Goal: Task Accomplishment & Management: Manage account settings

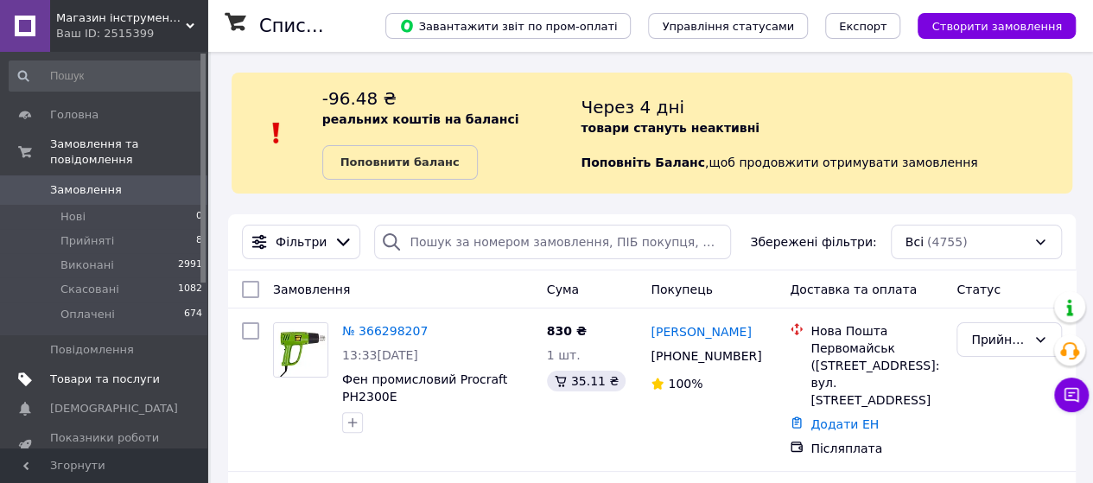
click at [93, 372] on span "Товари та послуги" at bounding box center [105, 380] width 110 height 16
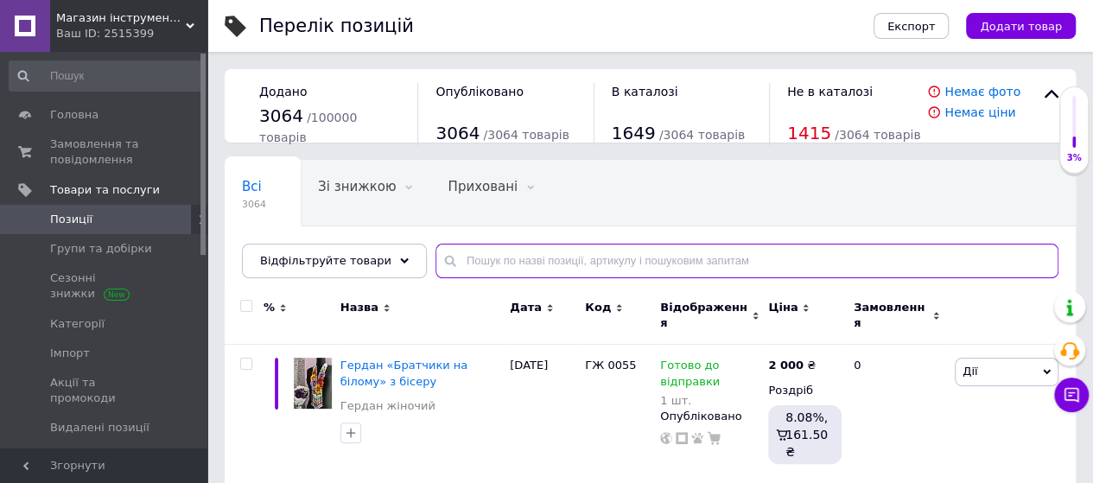
click at [468, 257] on input "text" at bounding box center [747, 261] width 623 height 35
paste input "Штроборіз Procraft PM2500-230"
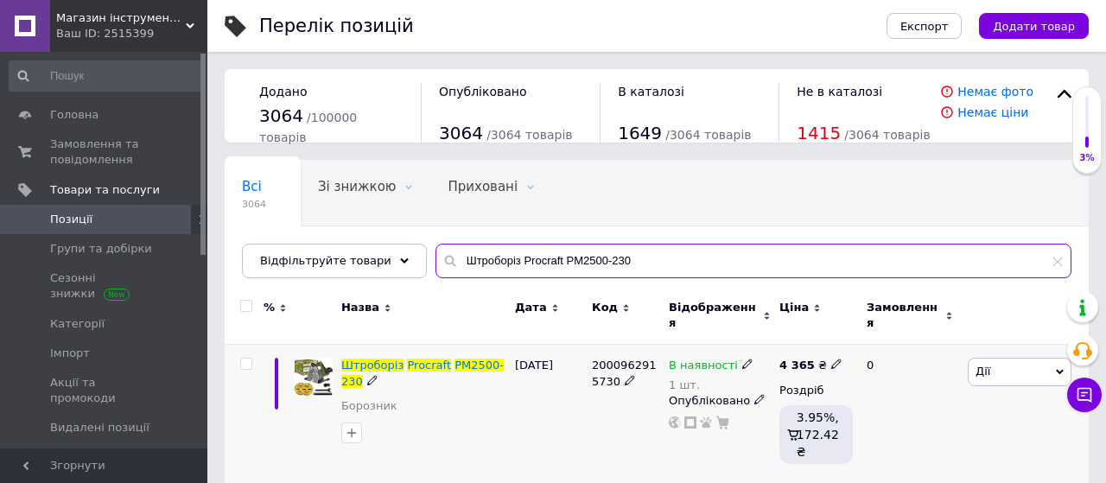
type input "Штроборіз Procraft PM2500-230"
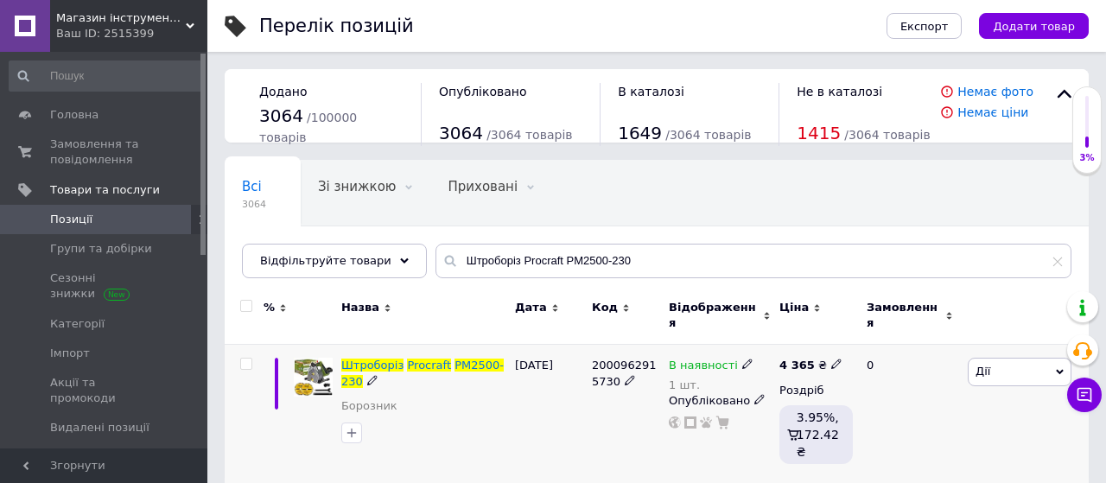
click at [831, 359] on icon at bounding box center [836, 364] width 10 height 10
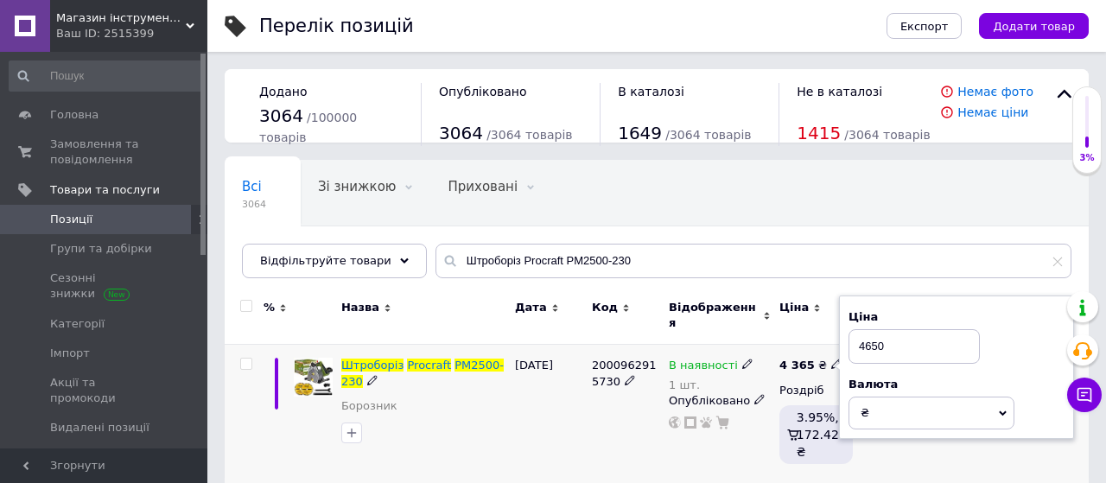
type input "4650"
click at [566, 398] on div "[DATE]" at bounding box center [549, 414] width 77 height 139
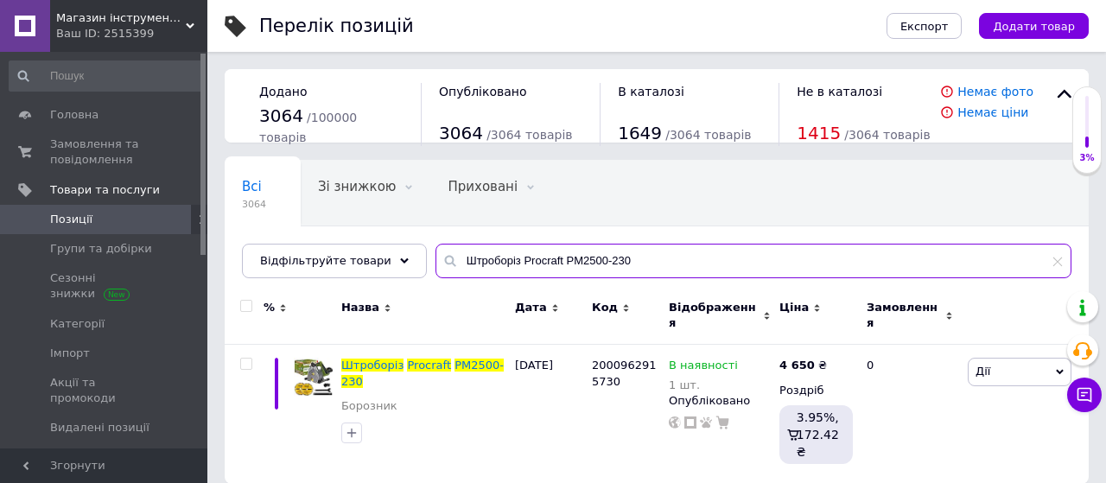
drag, startPoint x: 619, startPoint y: 258, endPoint x: 324, endPoint y: 281, distance: 295.6
click at [324, 278] on div "Всі 3064 Зі знижкою 0 Видалити Редагувати Приховані 0 Видалити Редагувати Опубл…" at bounding box center [657, 219] width 864 height 118
paste input "резер Procraft POB980"
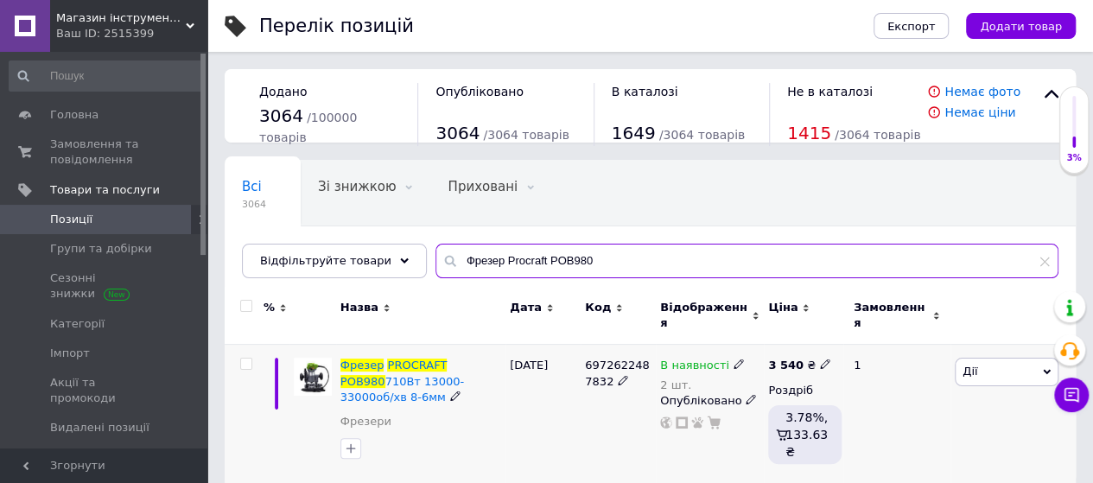
type input "Фрезер Procraft POB980"
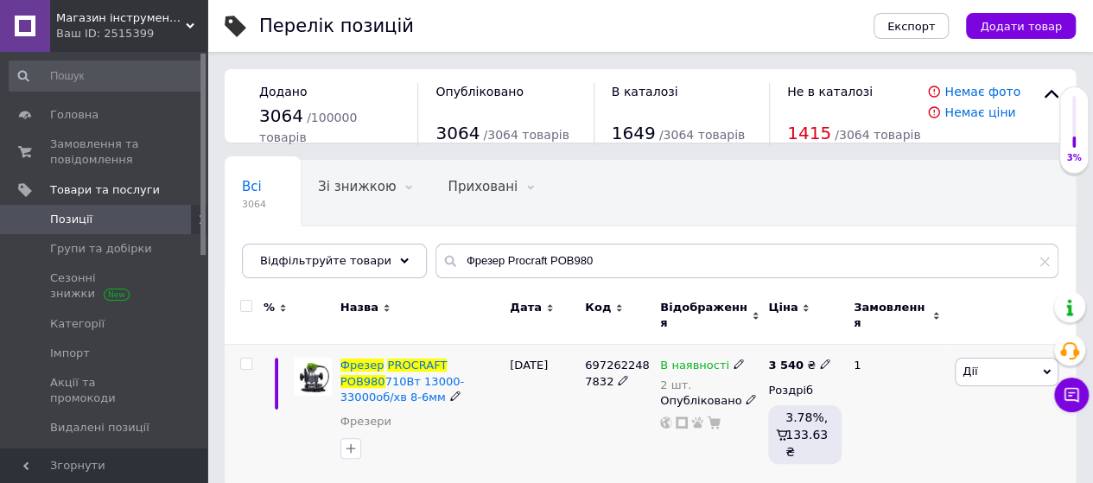
click at [820, 359] on icon at bounding box center [825, 364] width 10 height 10
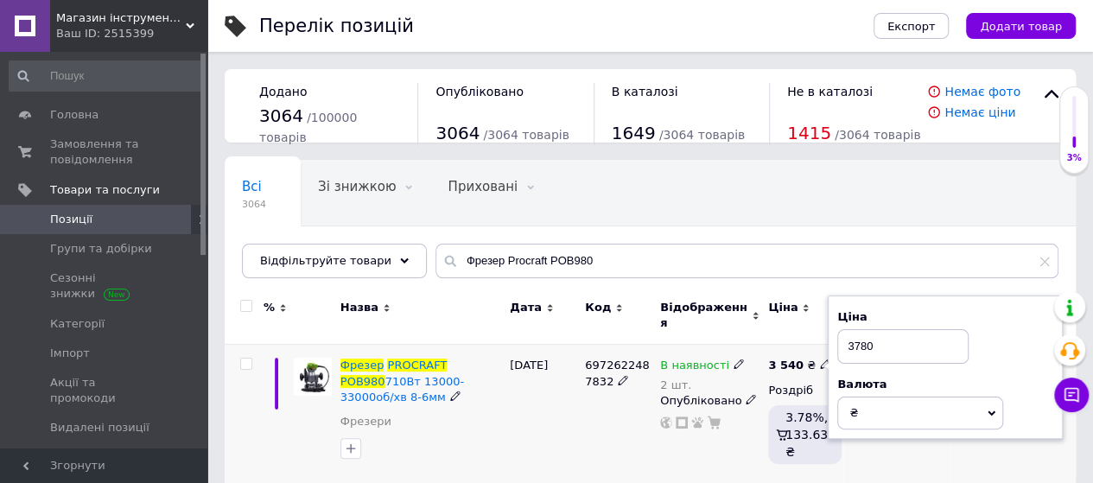
type input "3780"
click at [608, 404] on div "6972622487832" at bounding box center [618, 414] width 75 height 139
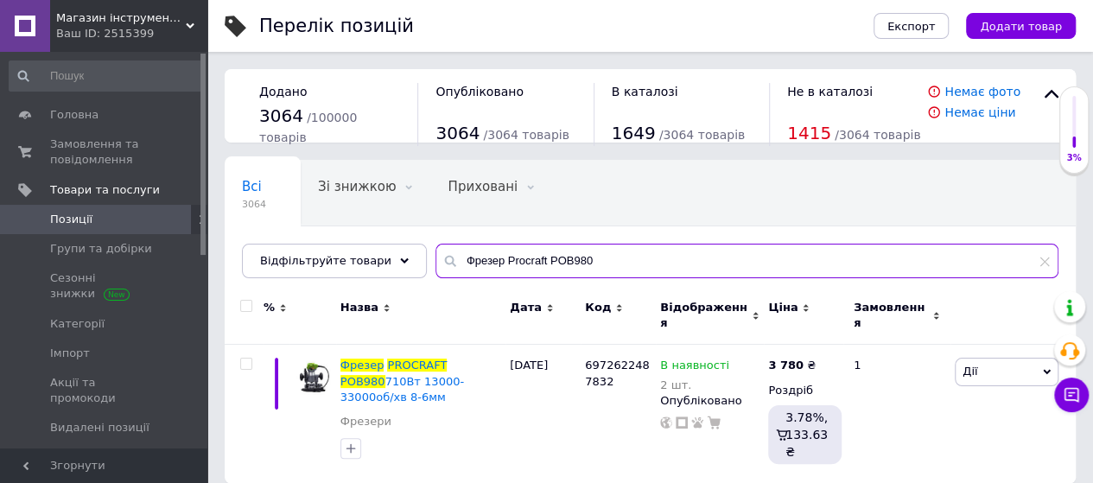
drag, startPoint x: 583, startPoint y: 266, endPoint x: 328, endPoint y: 283, distance: 255.5
click at [328, 278] on div "Всі 3064 Зі знижкою 0 Видалити Редагувати Приховані 0 Видалити Редагувати Опубл…" at bounding box center [650, 219] width 851 height 118
paste input "кумуляторна міні пила Procraft PKA36 (без АКБ та Зп)"
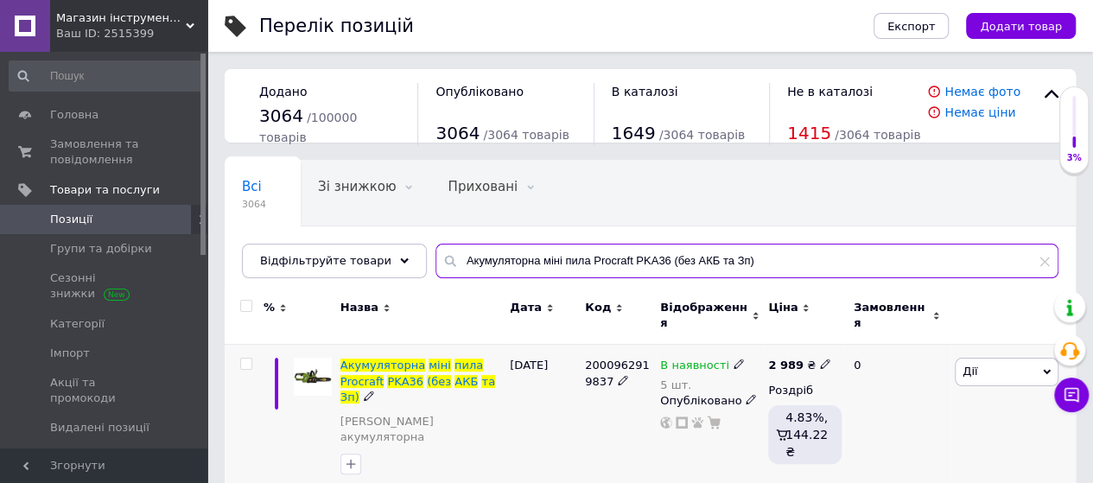
type input "Акумуляторна міні пила Procraft PKA36 (без АКБ та Зп)"
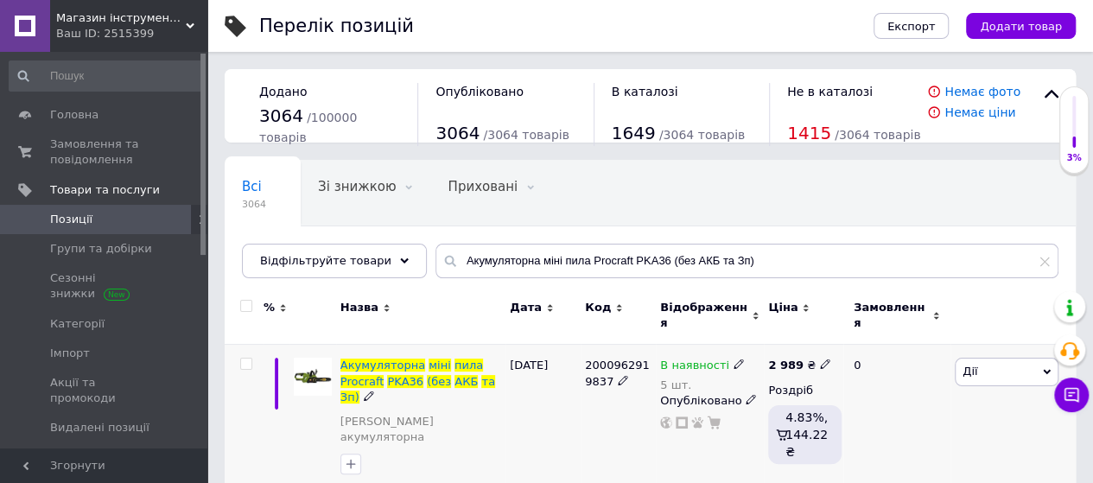
click at [820, 359] on icon at bounding box center [825, 364] width 10 height 10
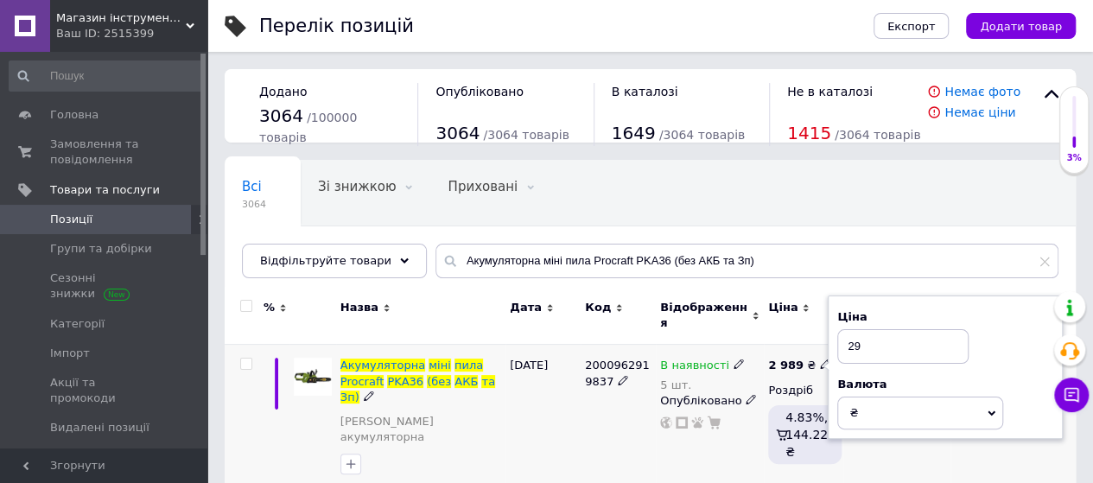
type input "2"
type input "3225"
click at [579, 402] on div "[DATE]" at bounding box center [543, 420] width 75 height 151
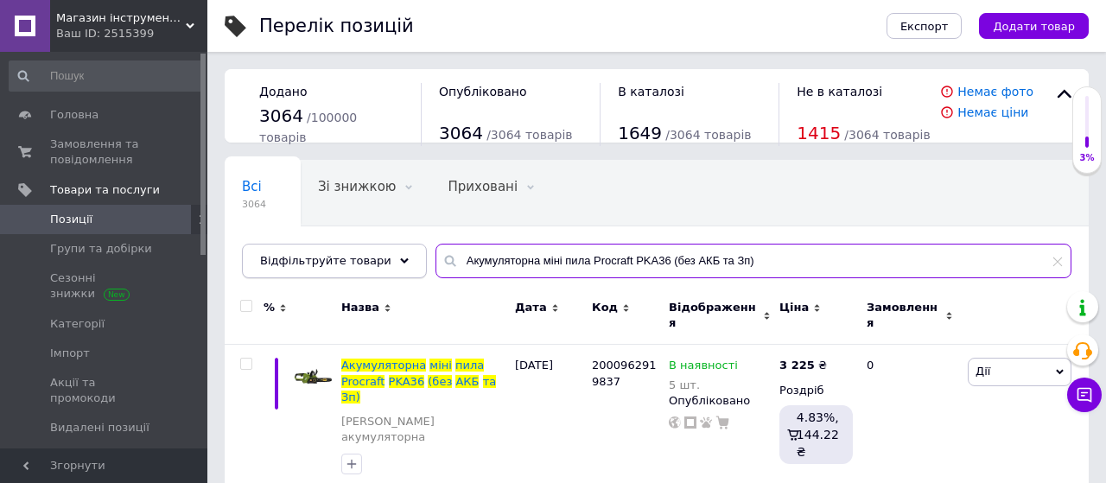
drag, startPoint x: 740, startPoint y: 258, endPoint x: 292, endPoint y: 267, distance: 447.7
click at [292, 267] on div "Відфільтруйте товари Акумуляторна міні пила Procraft PKA36 (без АКБ та Зп)" at bounding box center [657, 261] width 830 height 35
paste input "й гайковерт Procraft PWA18 (без АКБ та ЗП)"
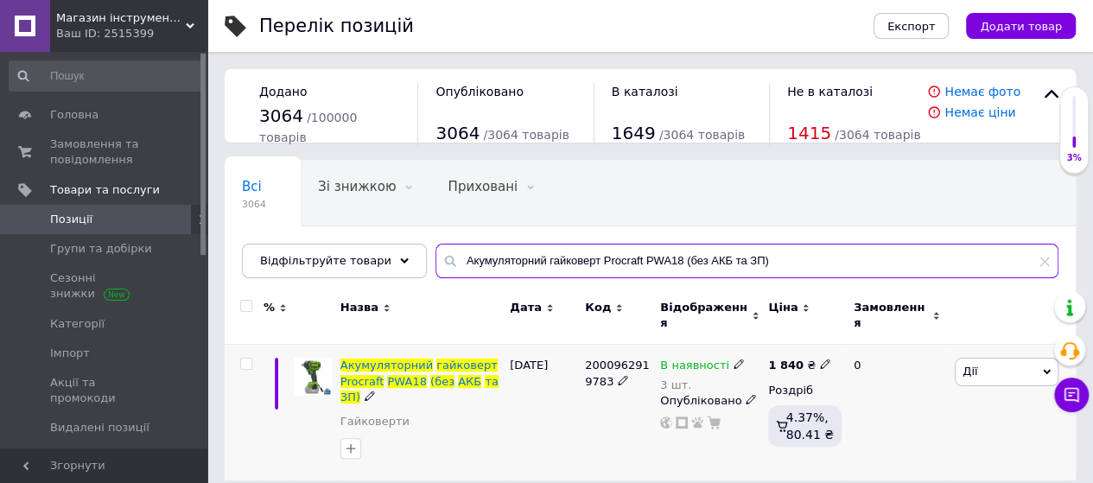
type input "Акумуляторний гайковерт Procraft PWA18 (без АКБ та ЗП)"
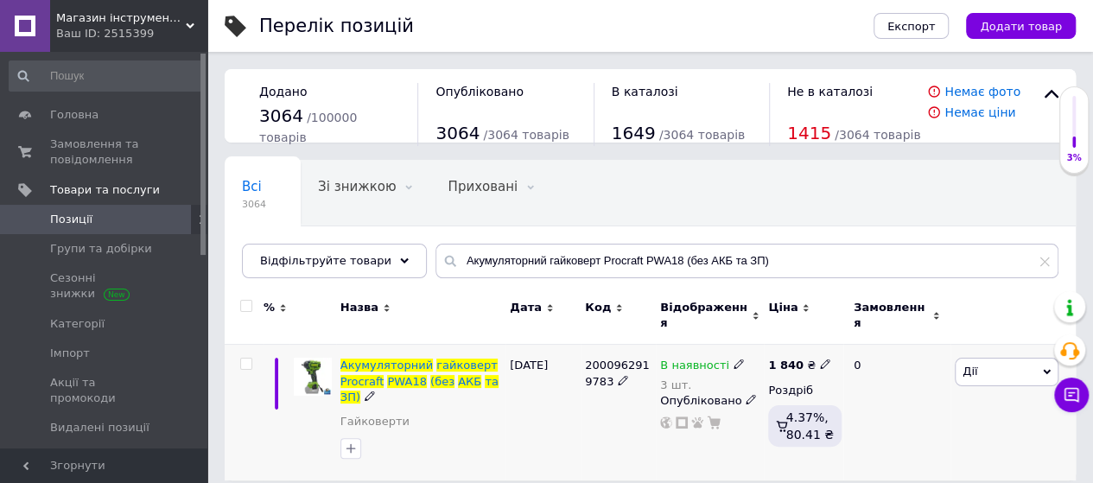
click at [820, 359] on icon at bounding box center [825, 364] width 10 height 10
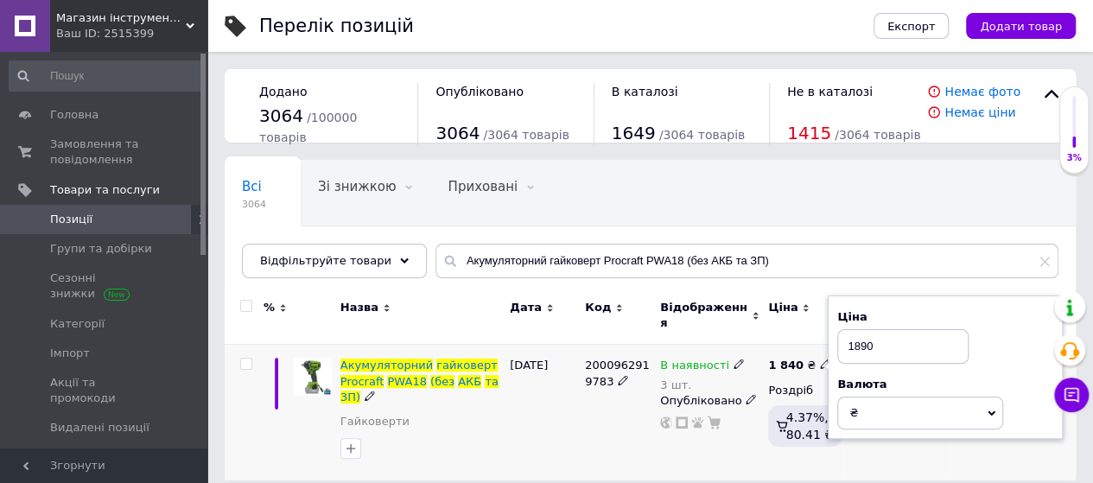
type input "1890"
click at [516, 409] on div "[DATE]" at bounding box center [543, 413] width 75 height 136
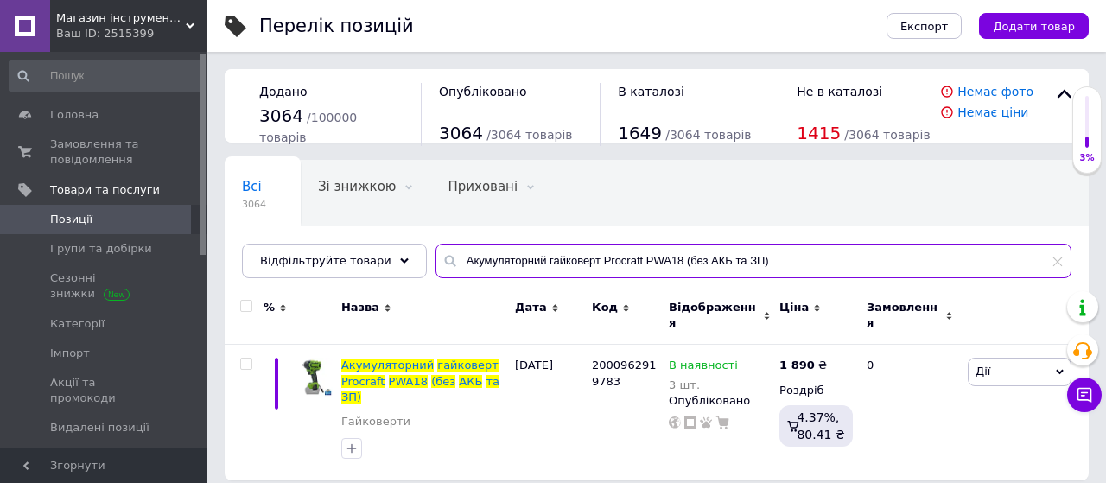
drag, startPoint x: 762, startPoint y: 252, endPoint x: 219, endPoint y: 261, distance: 543.6
click at [219, 261] on div "Перелік позицій Експорт Додати товар Додано 3064 / 100000 товарів Опубліковано …" at bounding box center [656, 249] width 899 height 498
paste input "убанок Procraft PE1900"
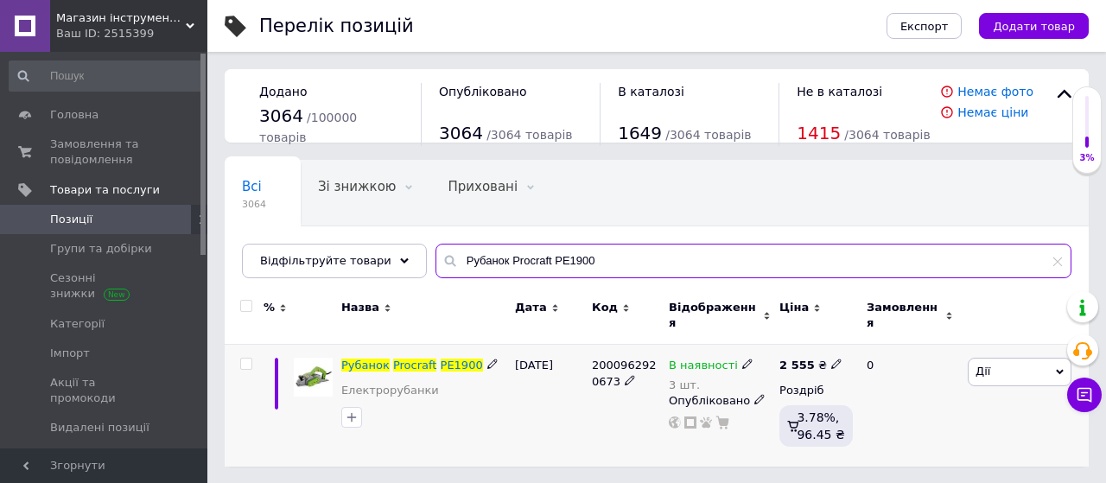
type input "Рубанок Procraft PE1900"
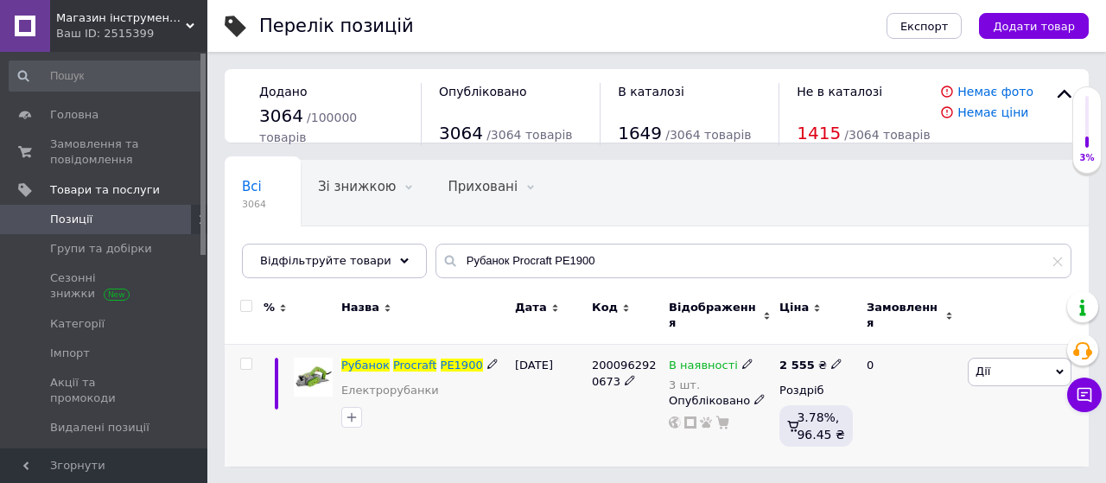
click at [831, 359] on icon at bounding box center [836, 364] width 10 height 10
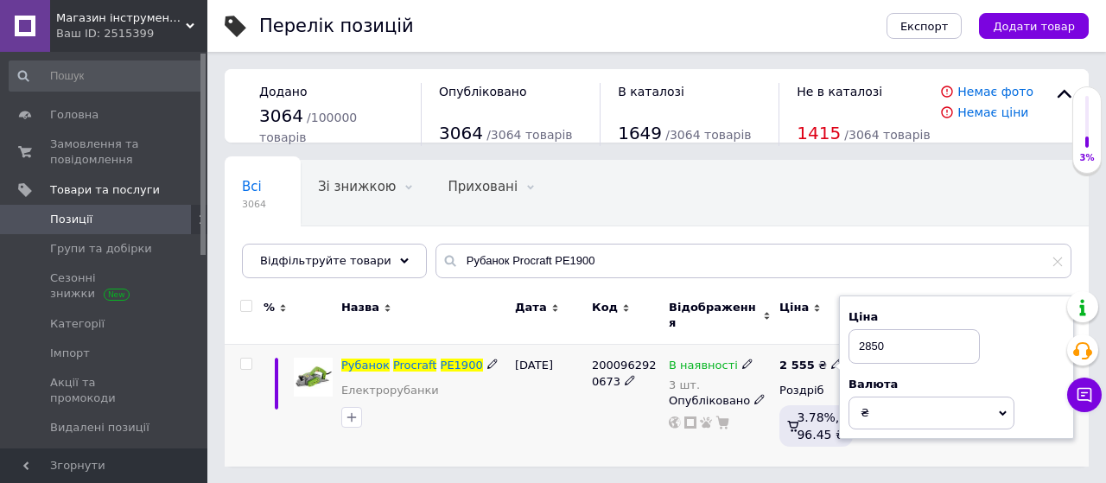
type input "2850"
click at [506, 409] on div at bounding box center [424, 418] width 172 height 28
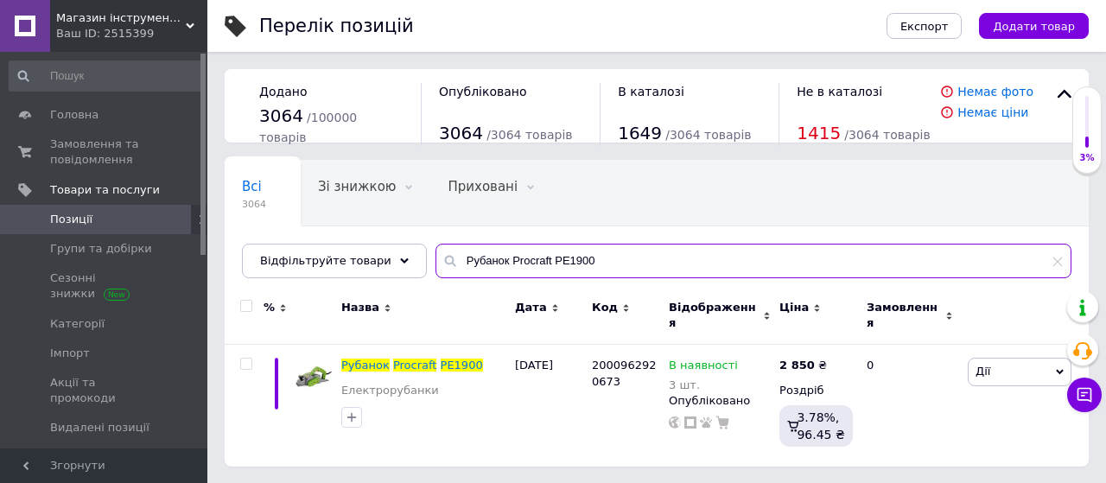
drag, startPoint x: 579, startPoint y: 256, endPoint x: 289, endPoint y: 291, distance: 292.5
click at [289, 291] on div "Всі 3064 Зі знижкою 0 Видалити Редагувати Приховані 0 Видалити Редагувати Опубл…" at bounding box center [657, 313] width 864 height 307
paste input "умка для інструментів Procraft BG400"
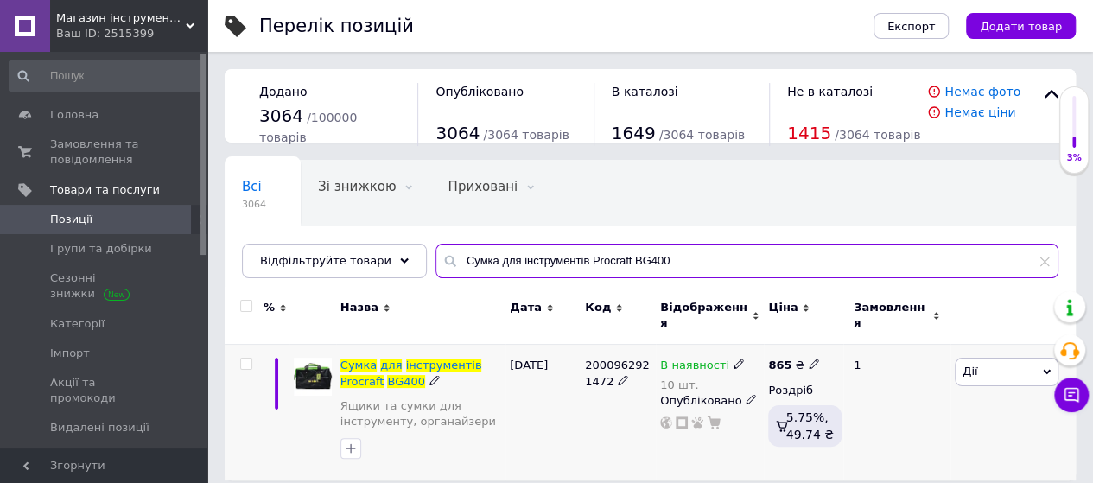
type input "Сумка для інструментів Procraft BG400"
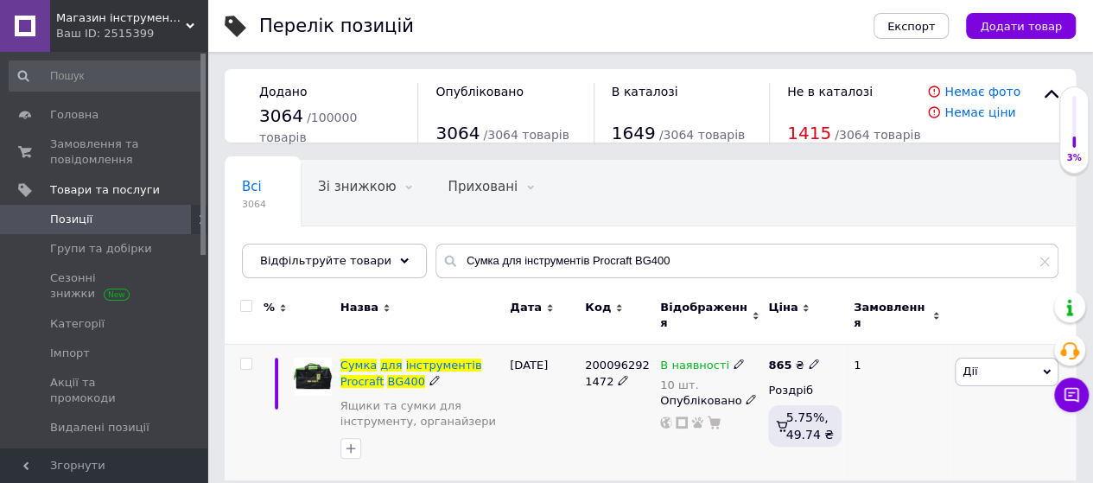
click at [809, 360] on use at bounding box center [814, 365] width 10 height 10
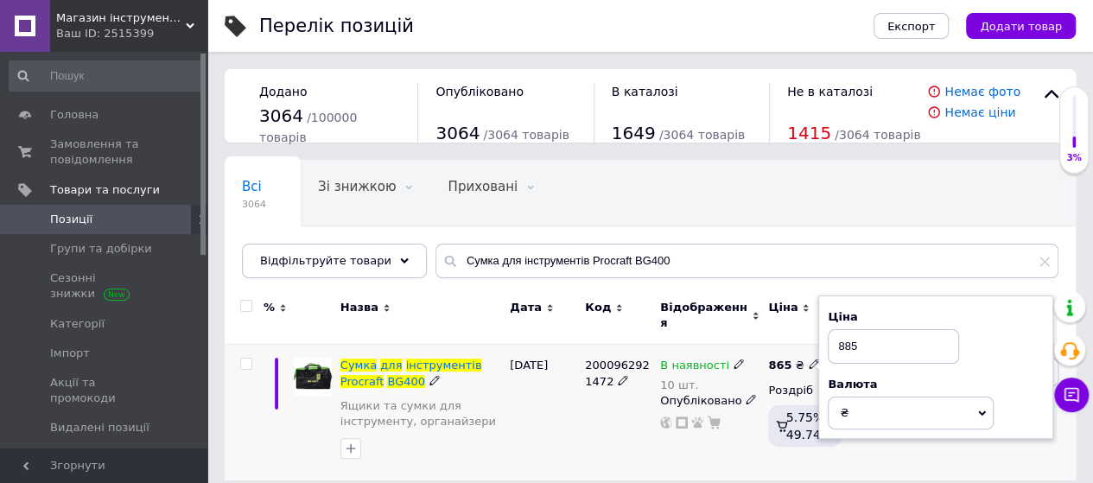
type input "885"
click at [561, 404] on div "[DATE]" at bounding box center [543, 413] width 75 height 136
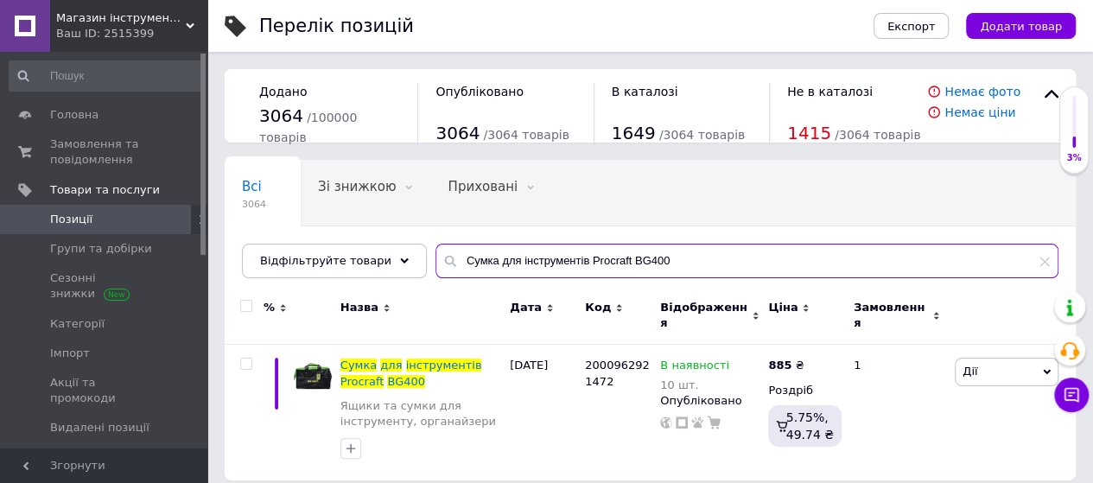
drag, startPoint x: 668, startPoint y: 251, endPoint x: 392, endPoint y: 278, distance: 277.0
click at [392, 278] on div "Всі 3064 Зі знижкою 0 Видалити Редагувати Приховані 0 Видалити Редагувати Опубл…" at bounding box center [650, 219] width 851 height 118
paste input "кумуляторний фарбопульт Procraft PSE30 (без акб та зп)"
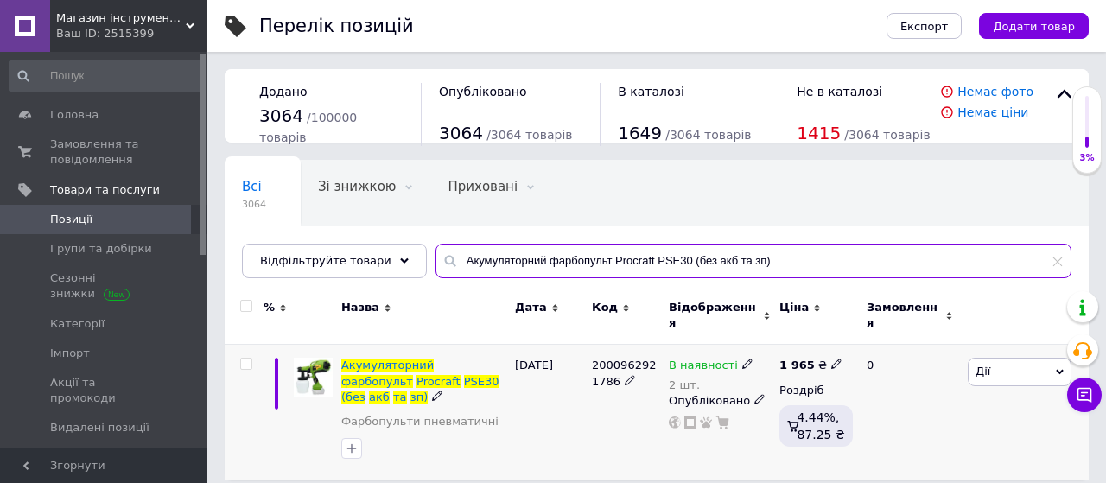
type input "Акумуляторний фарбопульт Procraft PSE30 (без акб та зп)"
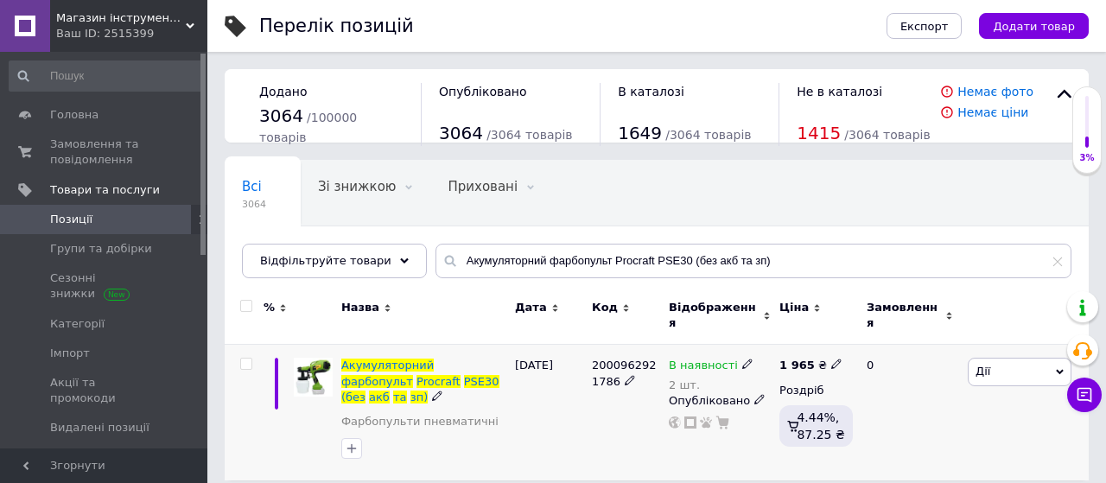
click at [831, 359] on icon at bounding box center [836, 364] width 10 height 10
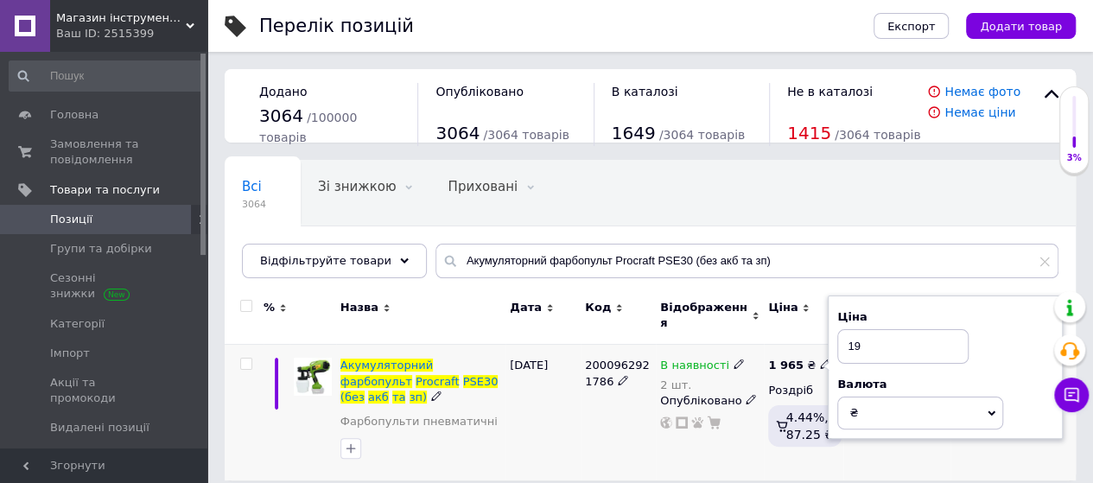
type input "1"
type input "2190"
click at [538, 412] on div "[DATE]" at bounding box center [543, 413] width 75 height 136
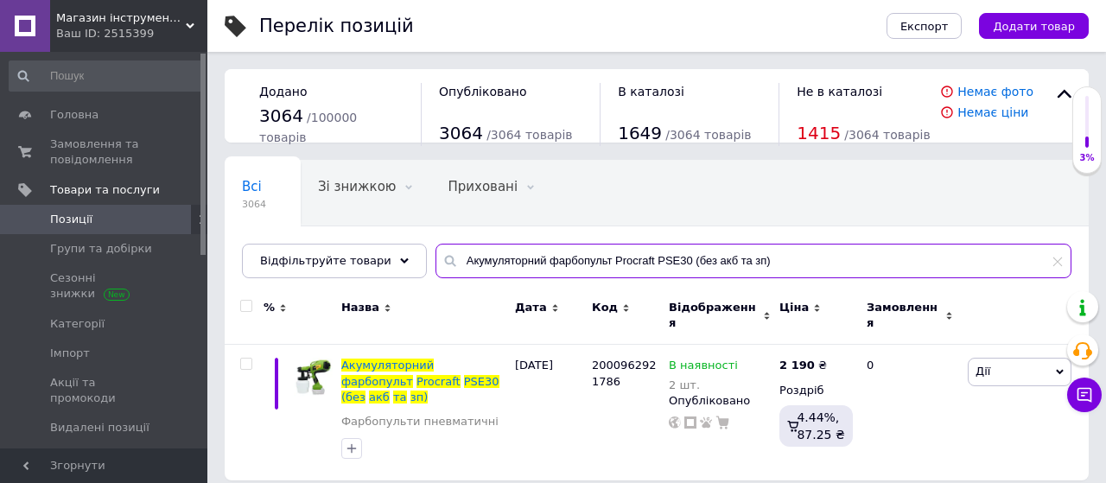
drag, startPoint x: 767, startPoint y: 261, endPoint x: 281, endPoint y: 316, distance: 489.7
click at [281, 316] on div "Всі 3064 Зі знижкою 0 Видалити Редагувати Приховані 0 Видалити Редагувати Опубл…" at bounding box center [657, 320] width 864 height 321
paste input "віброприсоска для плитки Procraft PTM20 (з 1 акб)"
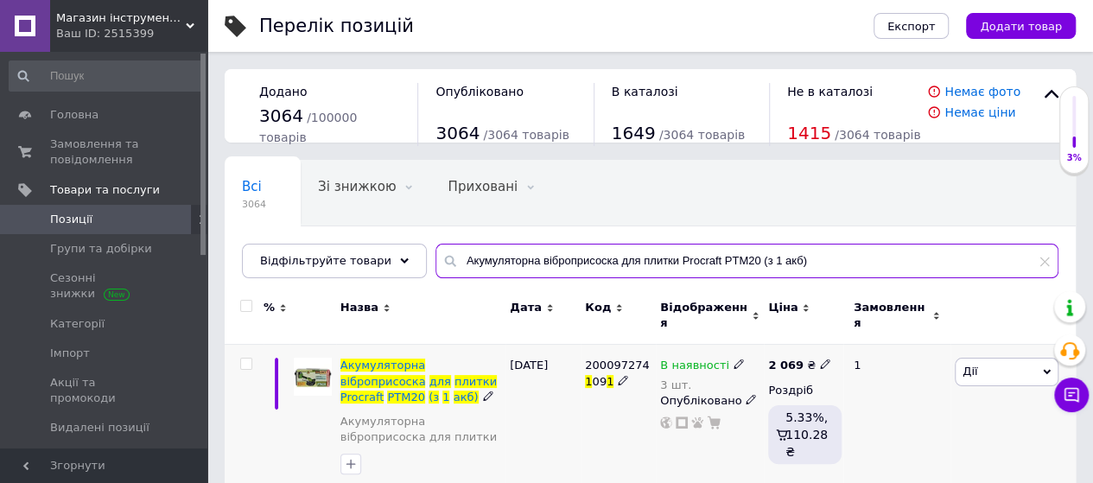
type input "Акумуляторна віброприсоска для плитки Procraft PTM20 (з 1 акб)"
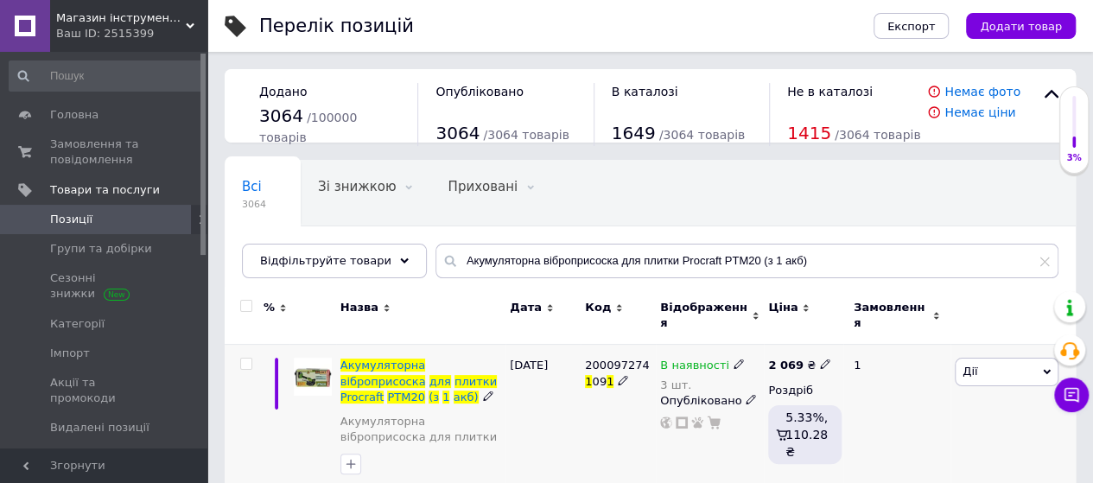
click at [820, 359] on icon at bounding box center [825, 364] width 10 height 10
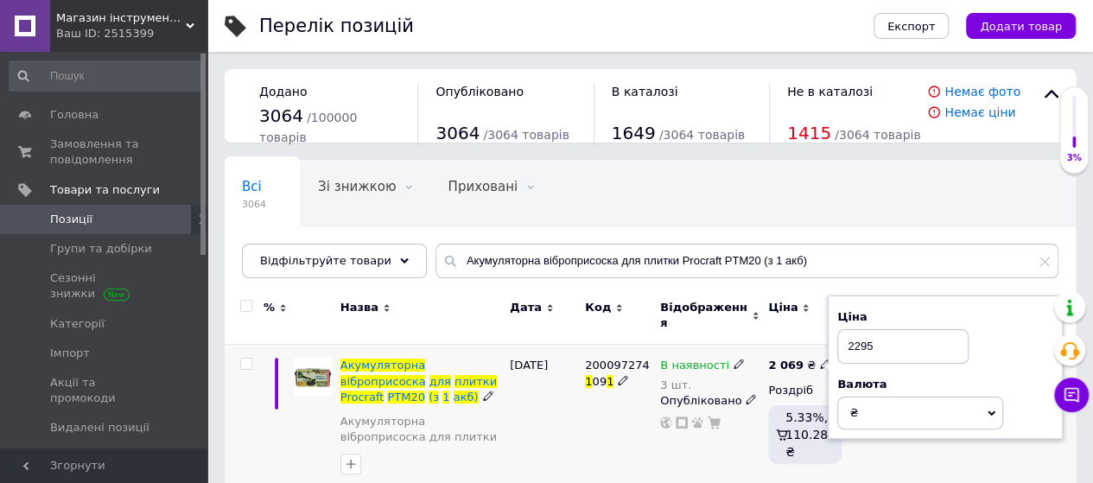
type input "2295"
click at [570, 407] on div "[DATE]" at bounding box center [543, 420] width 75 height 151
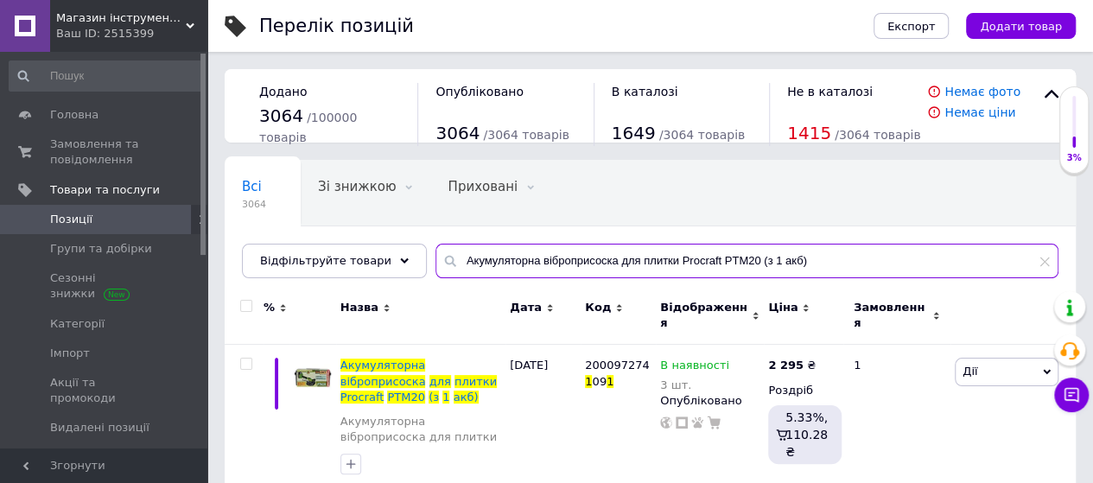
drag, startPoint x: 803, startPoint y: 258, endPoint x: 311, endPoint y: 297, distance: 493.3
click at [311, 297] on div "Всі 3064 Зі знижкою 0 Видалити Редагувати Приховані 0 Видалити Редагувати Опубл…" at bounding box center [650, 328] width 851 height 336
paste input "ідбійник Procraft PSH2400"
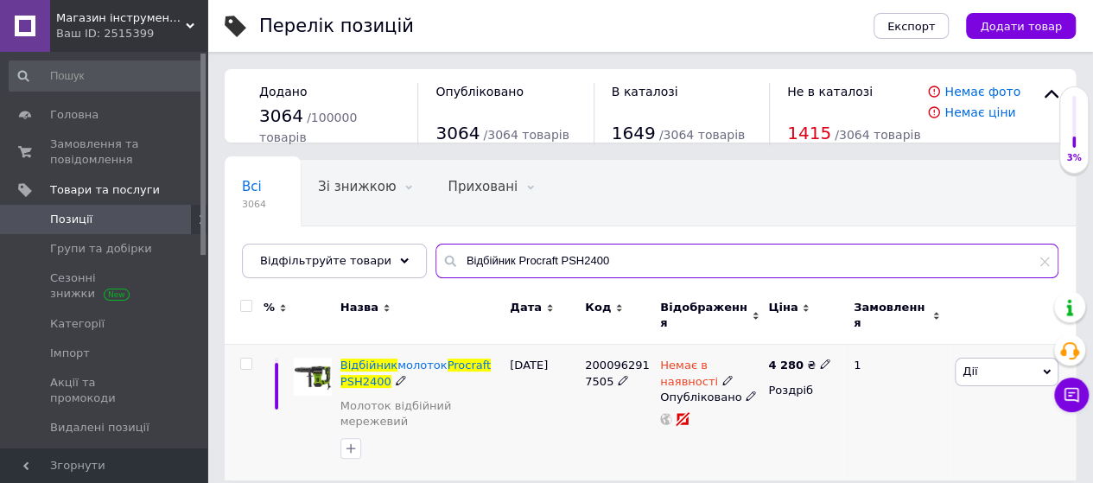
type input "Відбійник Procraft PSH2400"
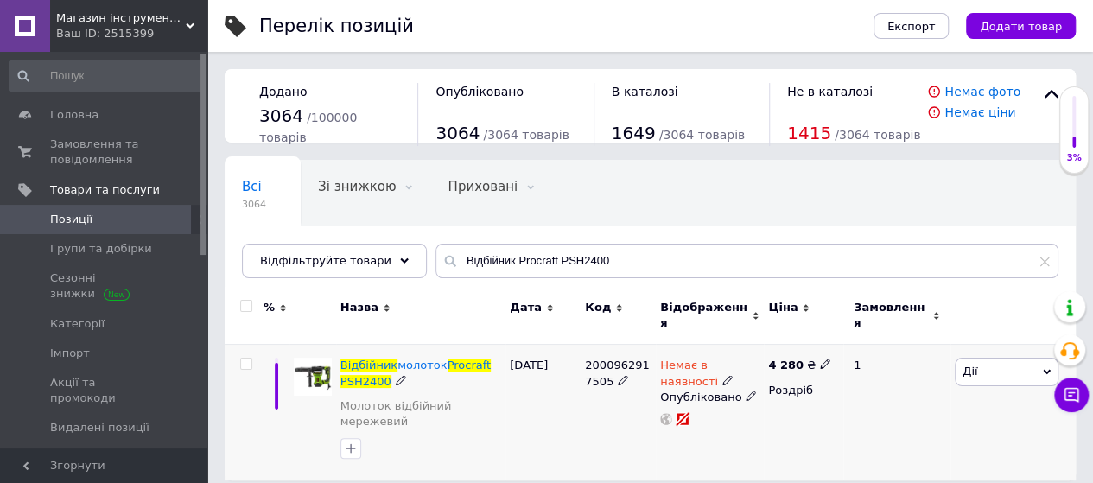
click at [820, 359] on icon at bounding box center [825, 364] width 10 height 10
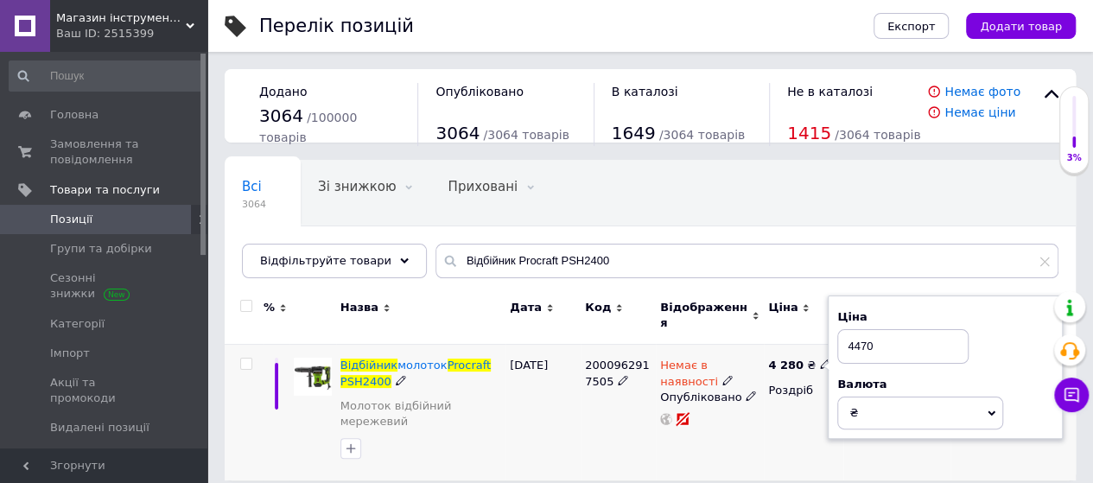
type input "4470"
click at [543, 413] on div "[DATE]" at bounding box center [543, 413] width 75 height 136
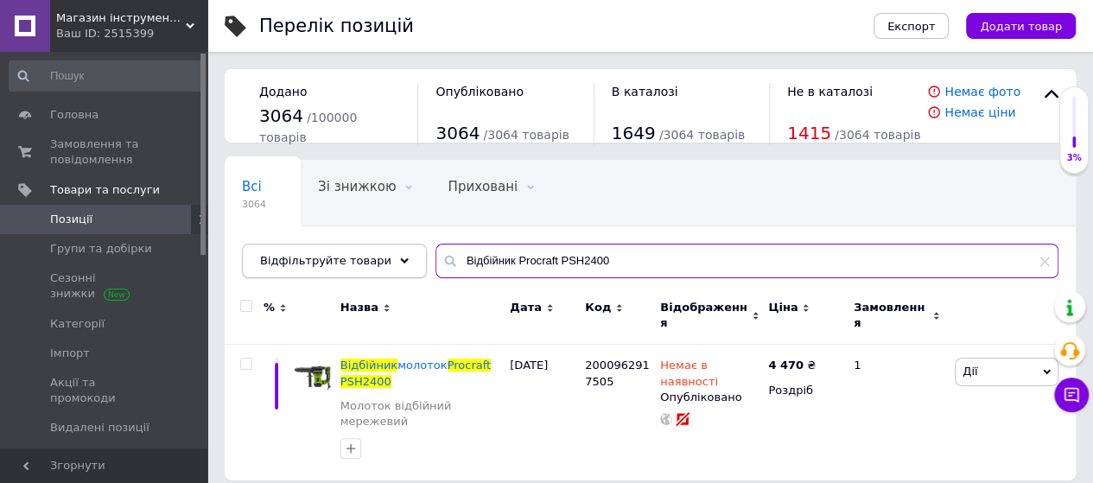
drag, startPoint x: 601, startPoint y: 254, endPoint x: 347, endPoint y: 262, distance: 253.3
click at [347, 262] on div "Відфільтруйте товари Відбійник Procraft PSH2400" at bounding box center [650, 261] width 817 height 35
paste input "одрібнювач гілок Procraft PSL2400"
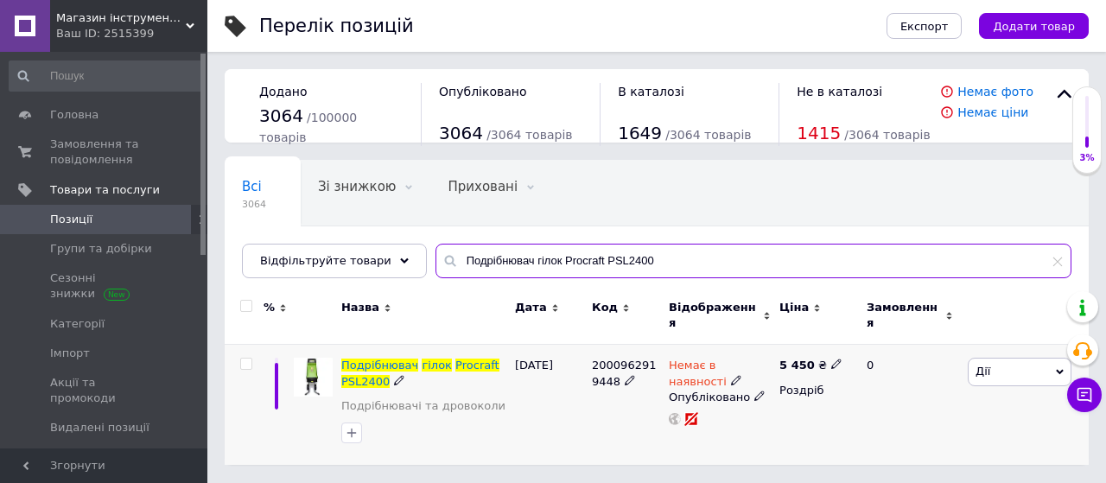
type input "Подрібнювач гілок Procraft PSL2400"
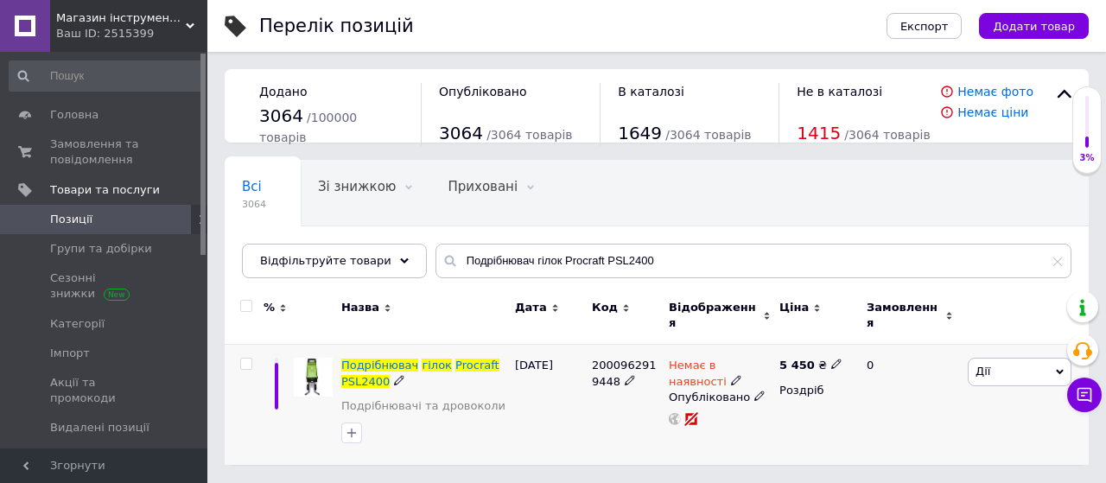
click at [831, 360] on use at bounding box center [836, 365] width 10 height 10
type input "5850"
click at [553, 386] on div "[DATE]" at bounding box center [549, 405] width 77 height 120
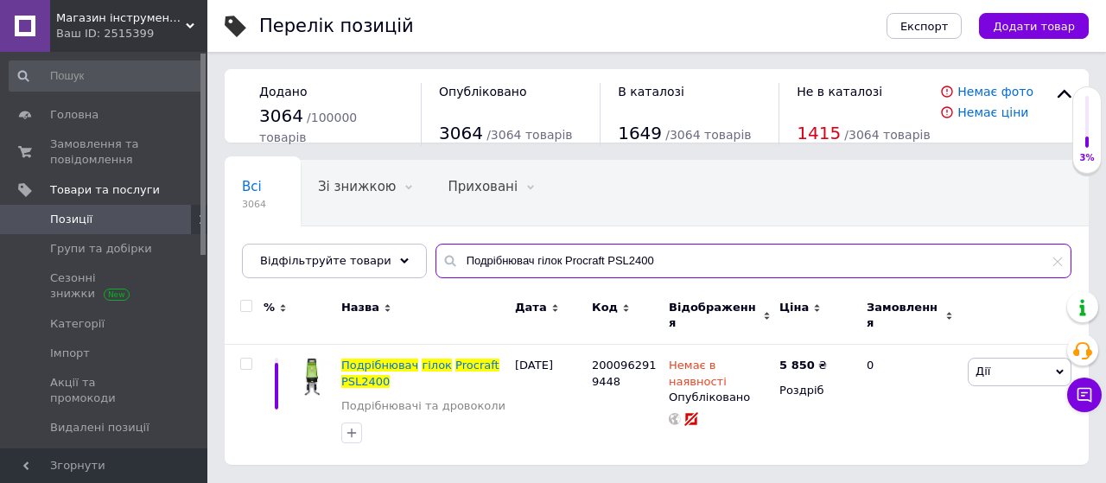
drag, startPoint x: 638, startPoint y: 255, endPoint x: 306, endPoint y: 282, distance: 332.9
click at [306, 278] on div "Всі 3064 Зі знижкою 0 Видалити Редагувати Приховані 0 Видалити Редагувати Опубл…" at bounding box center [657, 219] width 864 height 118
paste input "кумуляторний тример Procraft PTA24BL (1 акб)"
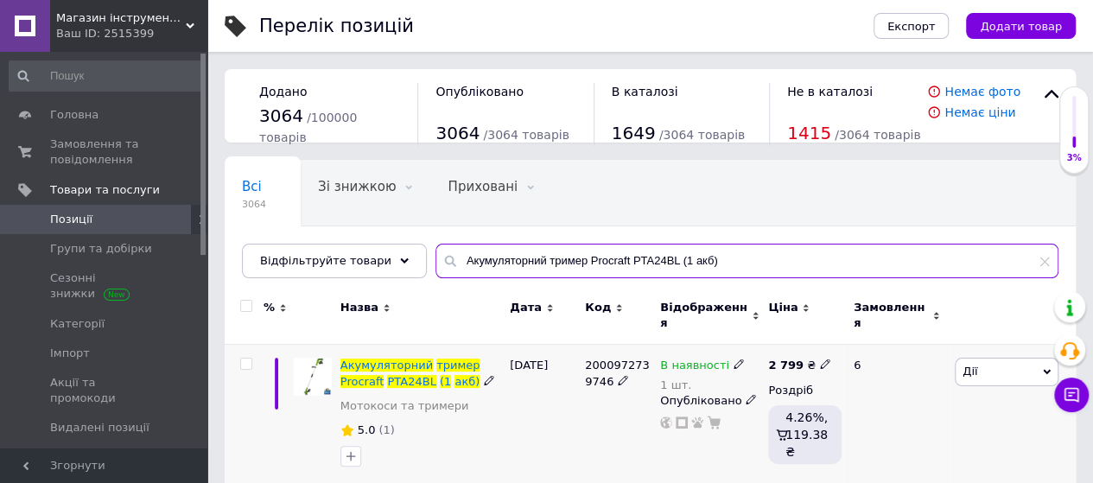
type input "Акумуляторний тример Procraft PTA24BL (1 акб)"
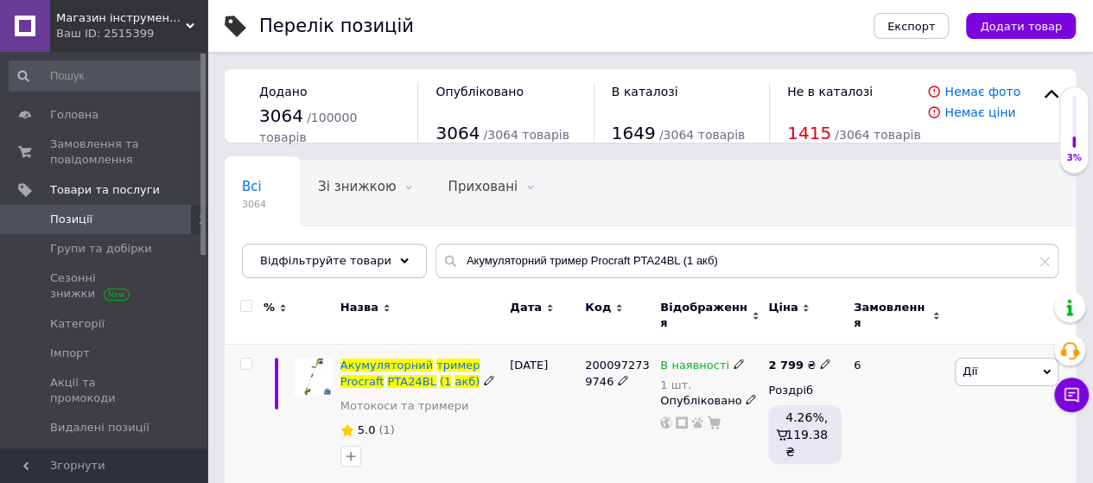
click at [820, 359] on icon at bounding box center [825, 364] width 10 height 10
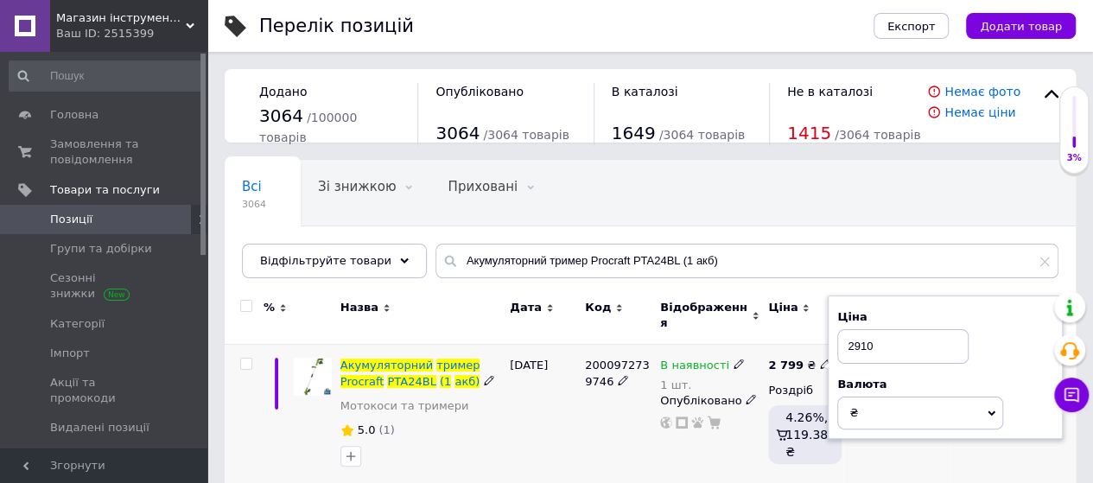
type input "2910"
click at [531, 423] on div "[DATE]" at bounding box center [543, 416] width 75 height 143
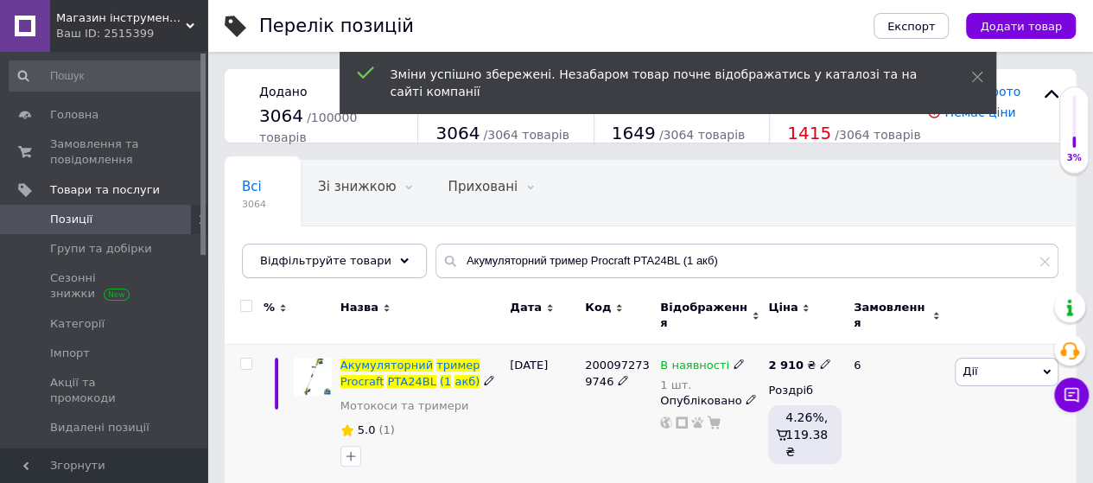
click at [596, 359] on span "2000972739746" at bounding box center [617, 373] width 64 height 29
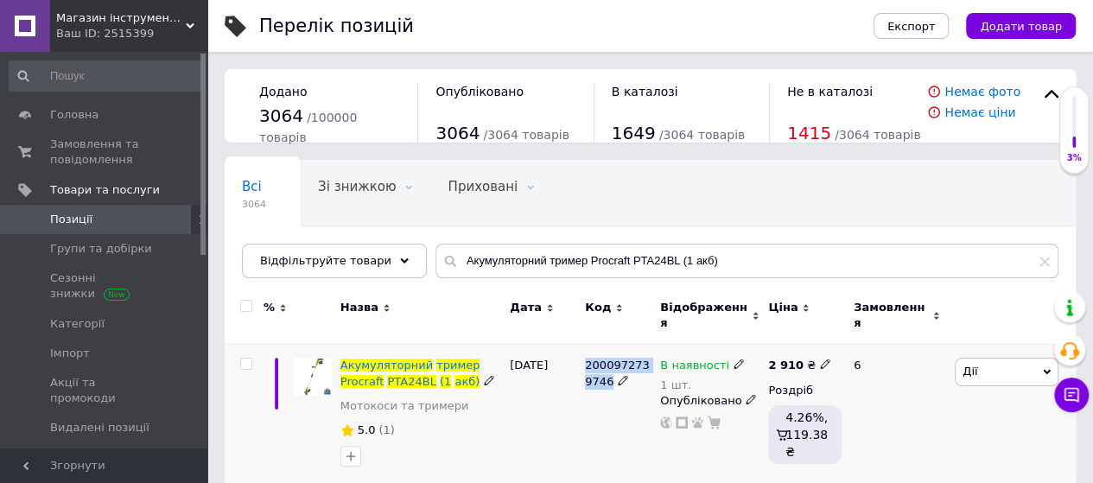
copy span "2000972739746"
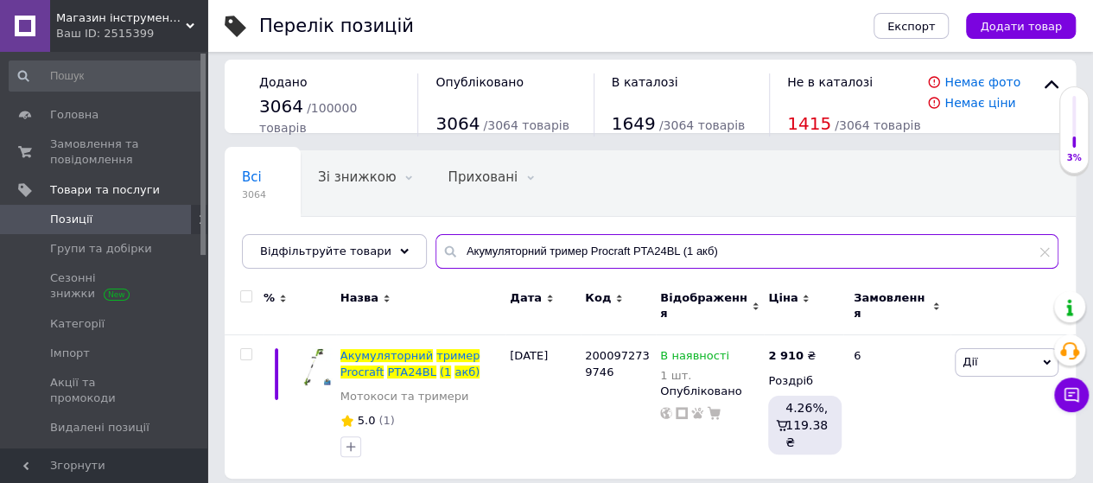
drag, startPoint x: 709, startPoint y: 247, endPoint x: 325, endPoint y: 281, distance: 385.2
click at [325, 281] on div "Всі 3064 Зі знижкою 0 Видалити Редагувати Приховані 0 Видалити Редагувати Опубл…" at bounding box center [650, 314] width 851 height 328
paste input "резер Procraft POB1200H"
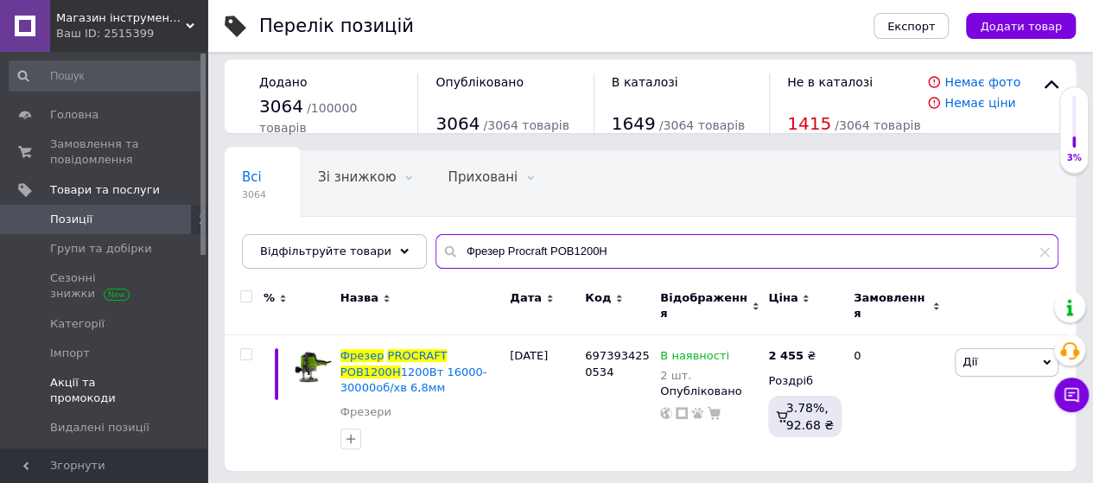
scroll to position [3, 0]
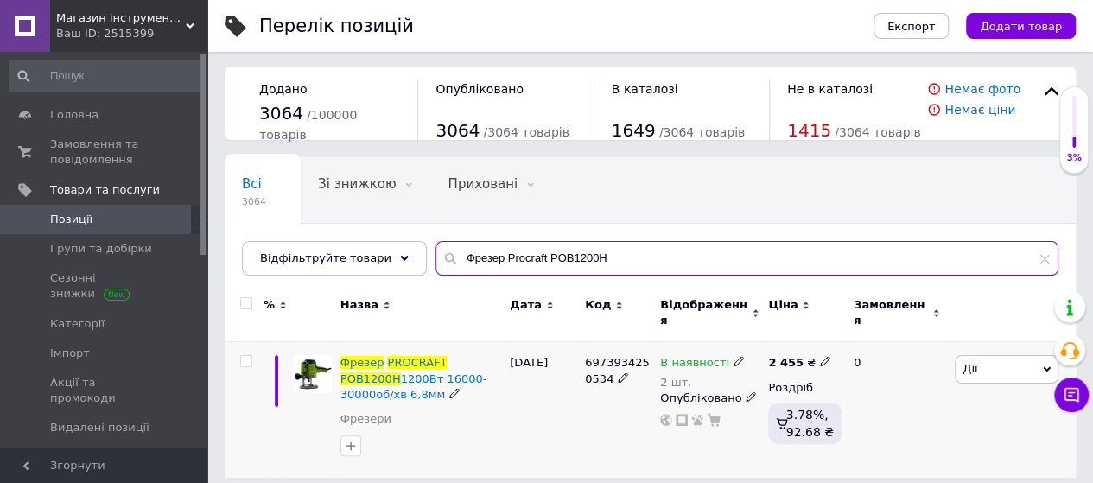
type input "Фрезер Procraft POB1200H"
click at [820, 356] on icon at bounding box center [825, 361] width 10 height 10
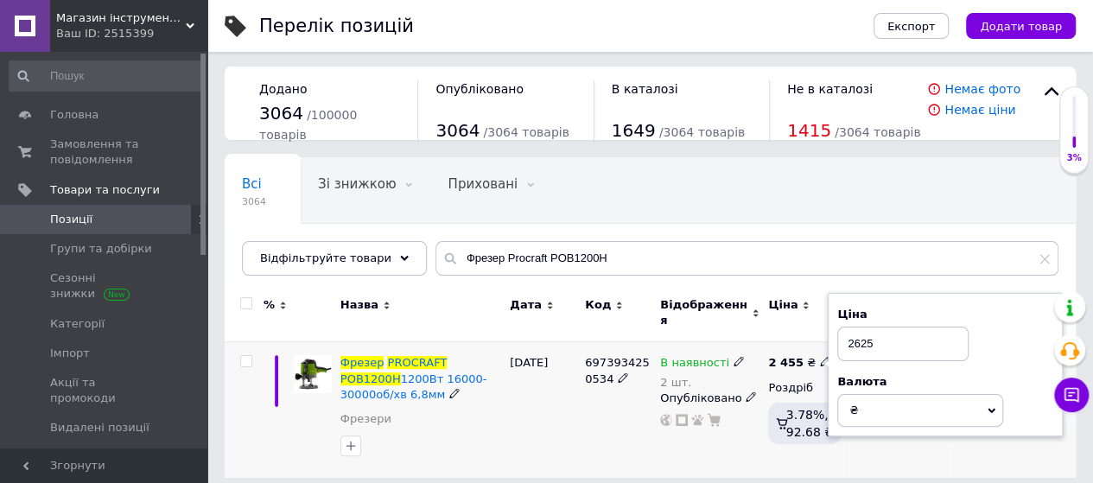
type input "2625"
click at [530, 394] on div "[DATE]" at bounding box center [543, 410] width 75 height 136
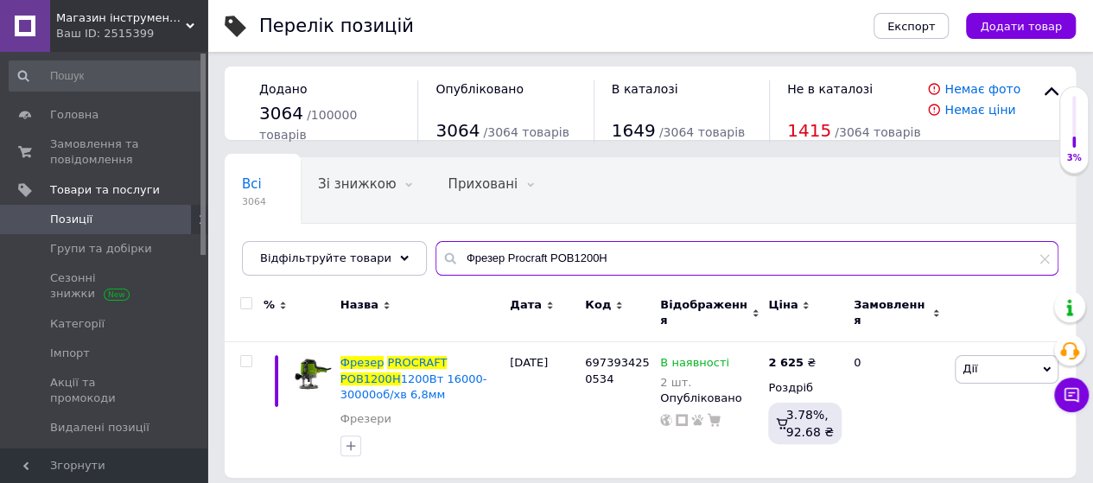
drag, startPoint x: 594, startPoint y: 250, endPoint x: 315, endPoint y: 297, distance: 282.3
click at [315, 297] on div "Всі 3064 Зі знижкою 0 Видалити Редагувати Приховані 0 Видалити Редагувати Опубл…" at bounding box center [650, 317] width 851 height 321
paste input "арбопульт Procraft PSE950"
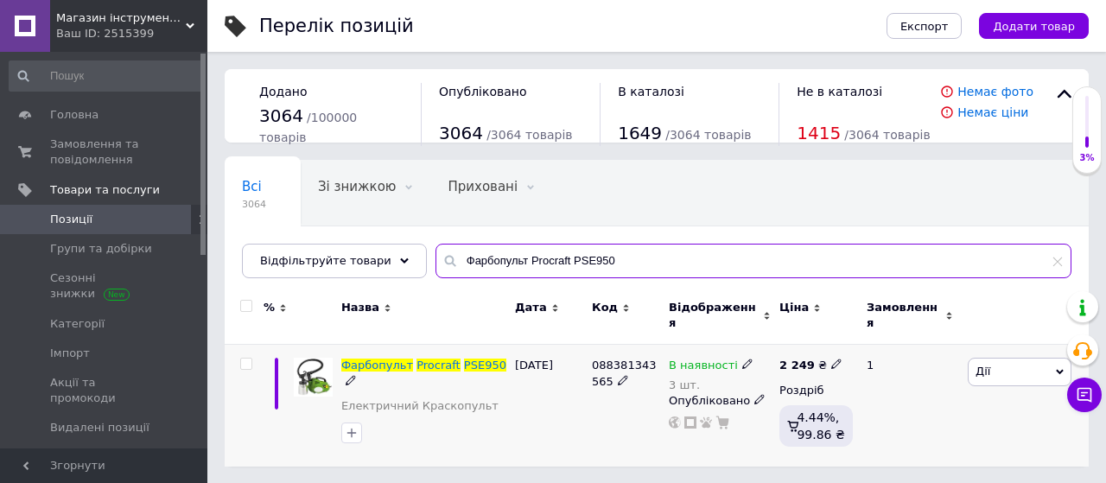
type input "Фарбопульт Procraft PSE950"
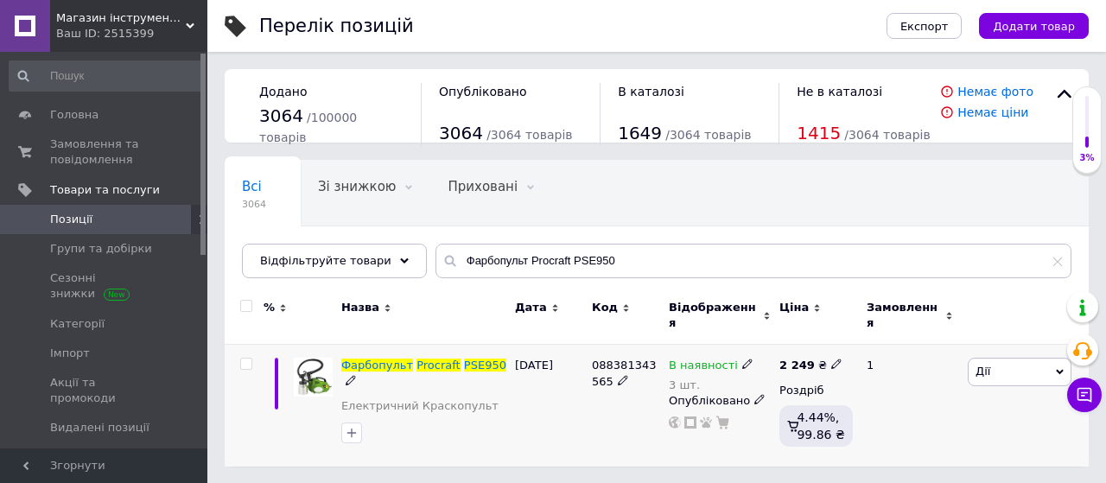
click at [831, 359] on icon at bounding box center [836, 364] width 10 height 10
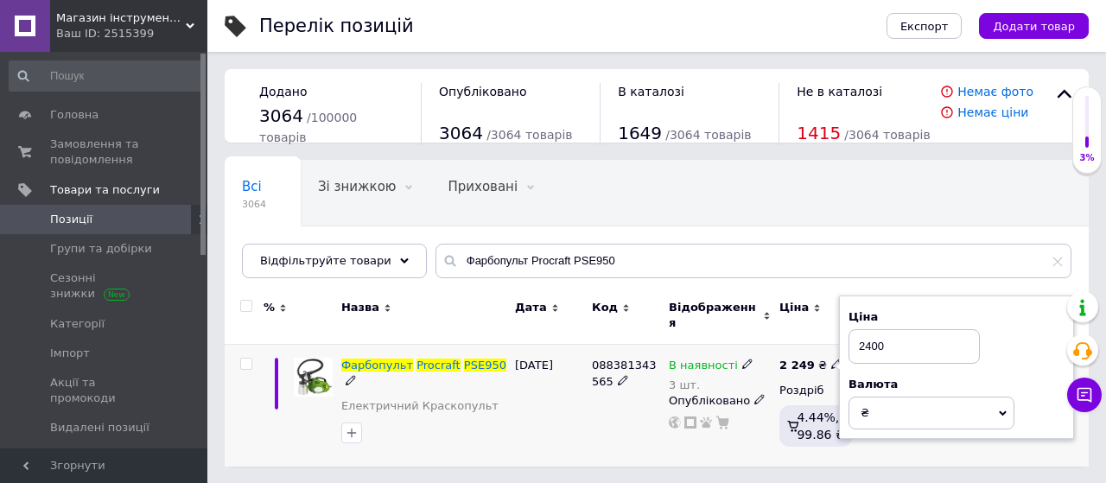
type input "2400"
click at [570, 400] on div "[DATE]" at bounding box center [549, 406] width 77 height 122
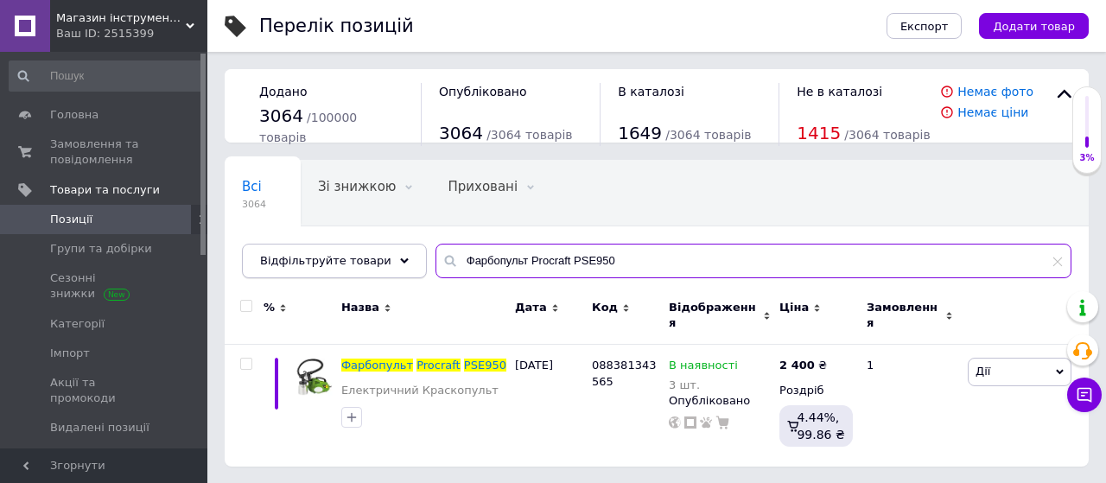
drag, startPoint x: 598, startPoint y: 258, endPoint x: 399, endPoint y: 256, distance: 198.8
click at [399, 256] on div "Відфільтруйте товари Фарбопульт Procraft PSE950" at bounding box center [657, 261] width 830 height 35
paste input "кумуляторний пилосос Procraft VP30(без акб та зп)"
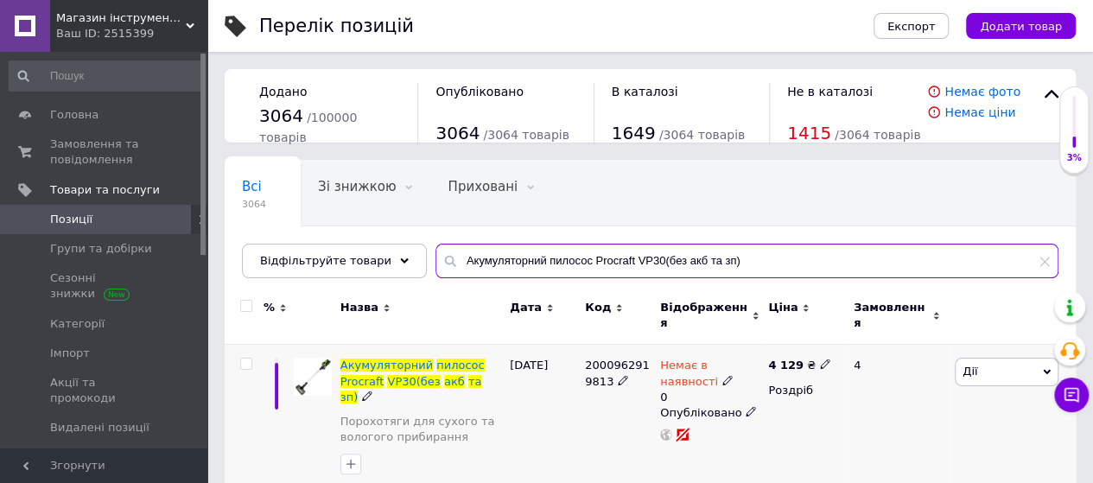
type input "Акумуляторний пилосос Procraft VP30(без акб та зп)"
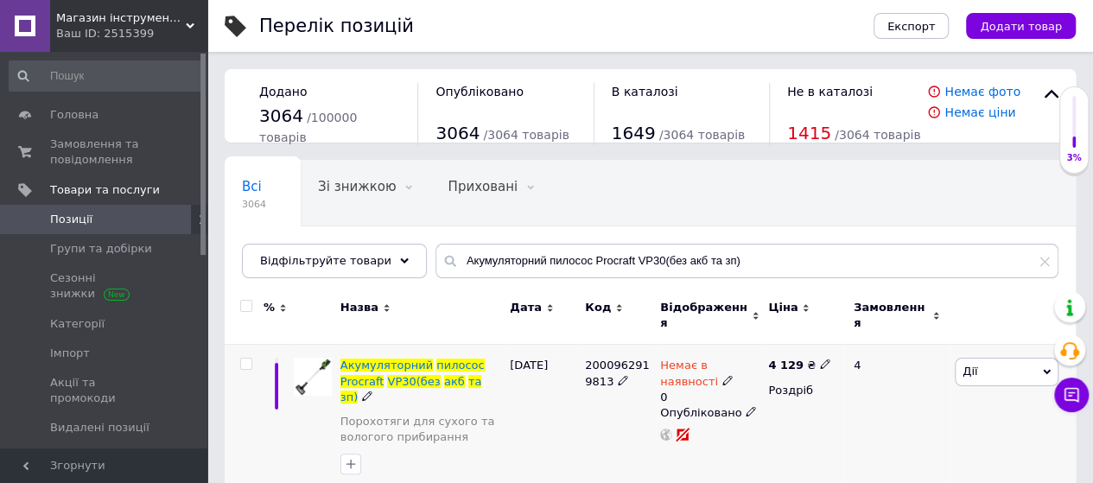
click at [820, 359] on icon at bounding box center [825, 364] width 10 height 10
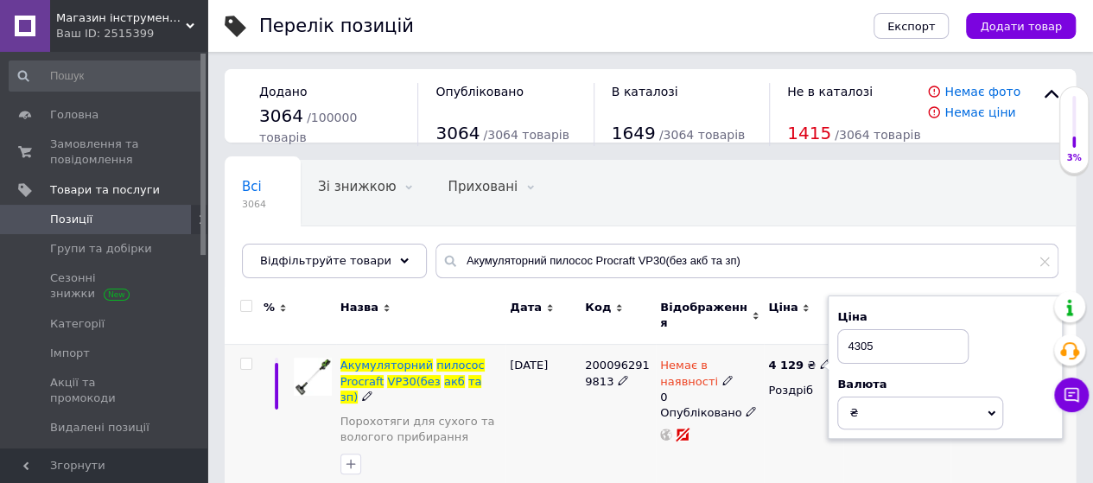
type input "4305"
click at [585, 407] on div "2000962919813" at bounding box center [618, 420] width 75 height 151
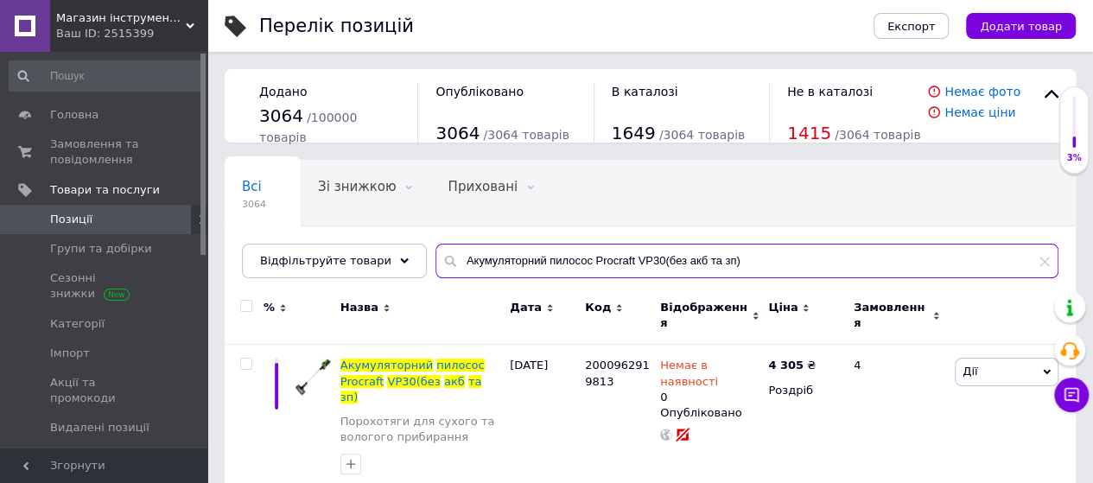
drag, startPoint x: 735, startPoint y: 256, endPoint x: 299, endPoint y: 319, distance: 440.1
click at [299, 319] on div "Всі 3064 Зі знижкою 0 Видалити Редагувати Приховані 0 Видалити Редагувати Опубл…" at bounding box center [650, 328] width 851 height 336
paste input "айковерт Procraft PWA82 Кейс (з 1 АКБ та ЗП)"
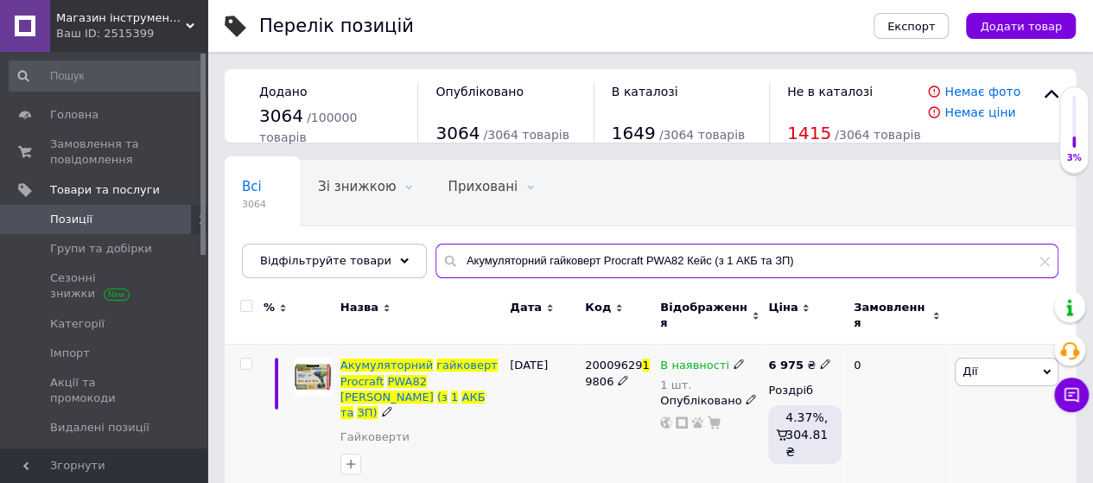
type input "Акумуляторний гайковерт Procraft PWA82 Кейс (з 1 АКБ та ЗП)"
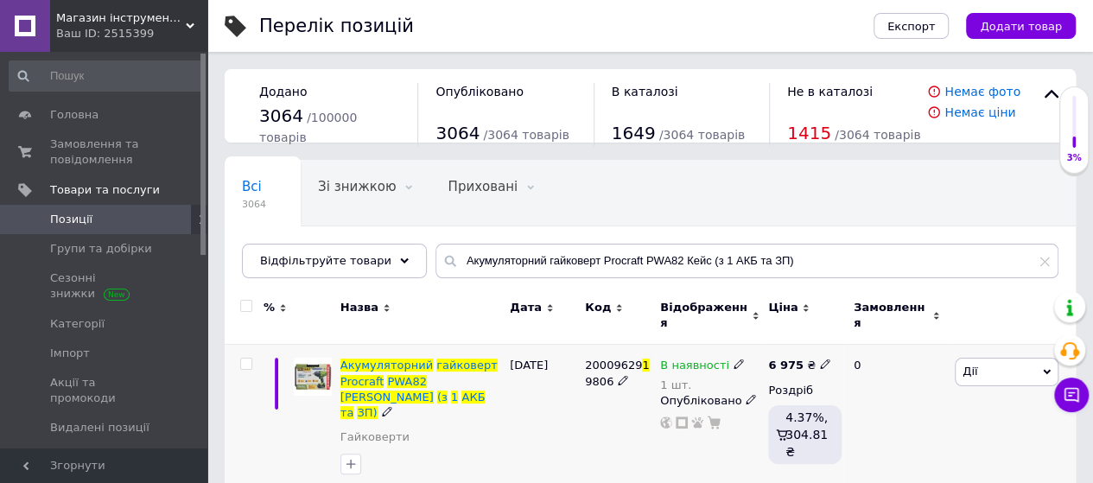
click at [820, 359] on icon at bounding box center [825, 364] width 10 height 10
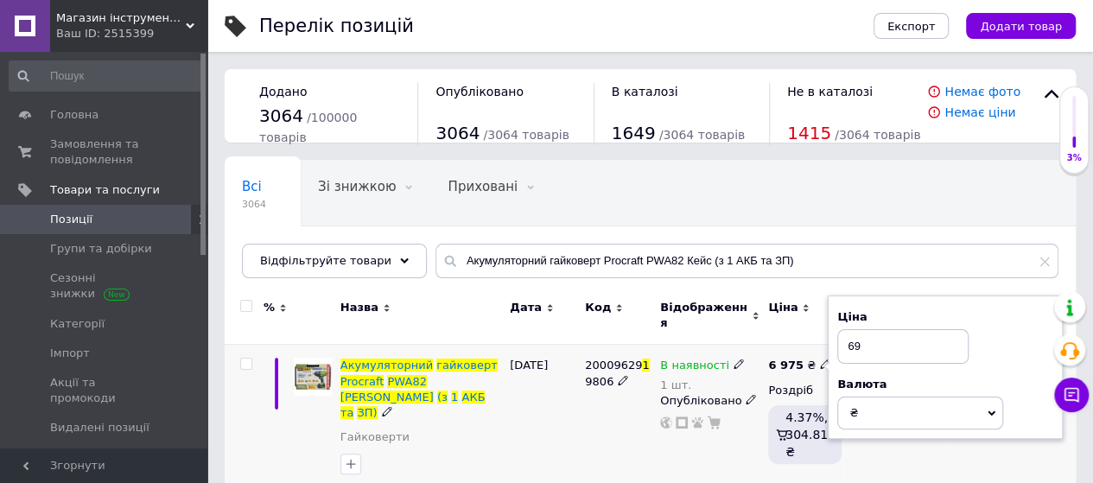
type input "6"
type input "7830"
click at [568, 413] on div "[DATE]" at bounding box center [543, 420] width 75 height 151
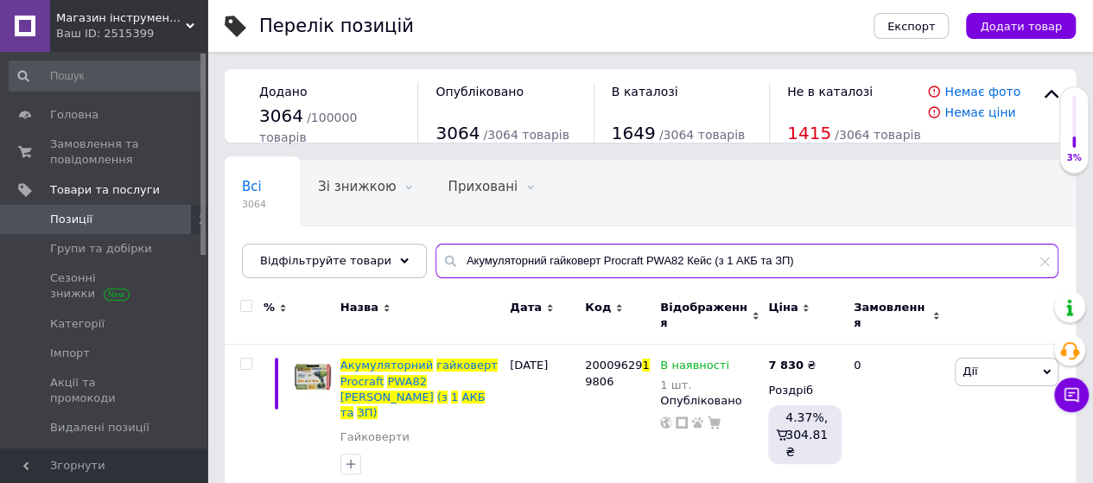
drag, startPoint x: 779, startPoint y: 258, endPoint x: 344, endPoint y: 305, distance: 437.2
click at [344, 305] on div "Всі 3064 Зі знижкою 0 Видалити Редагувати Приховані 0 Видалити Редагувати Опубл…" at bounding box center [650, 328] width 851 height 336
paste input "ен промисловий Procraft PH2200E"
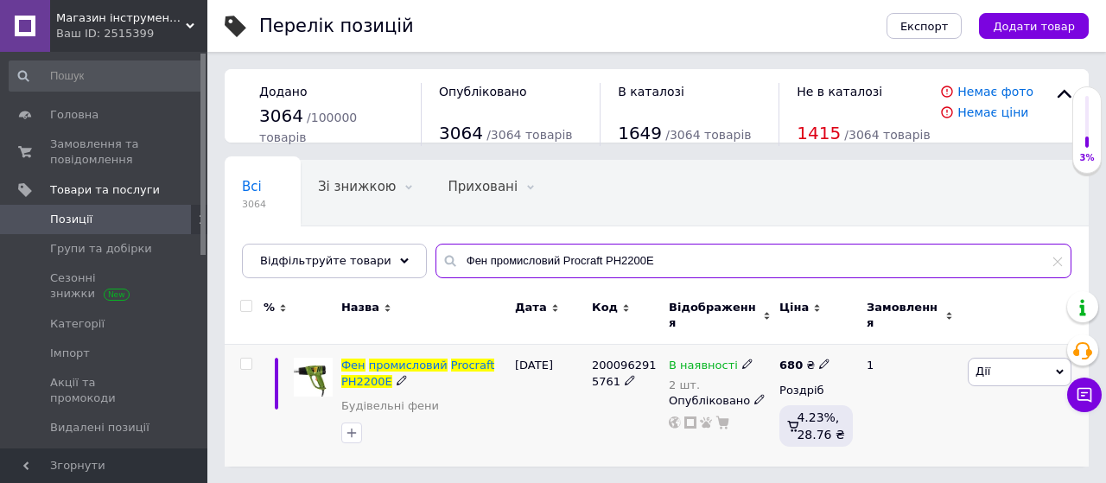
type input "Фен промисловий Procraft PH2200E"
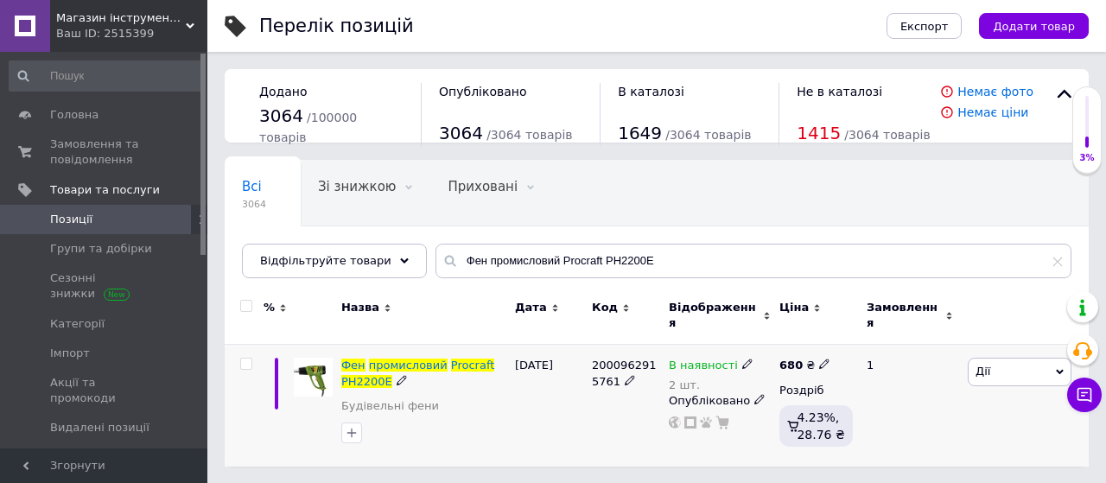
click at [819, 359] on icon at bounding box center [824, 364] width 10 height 10
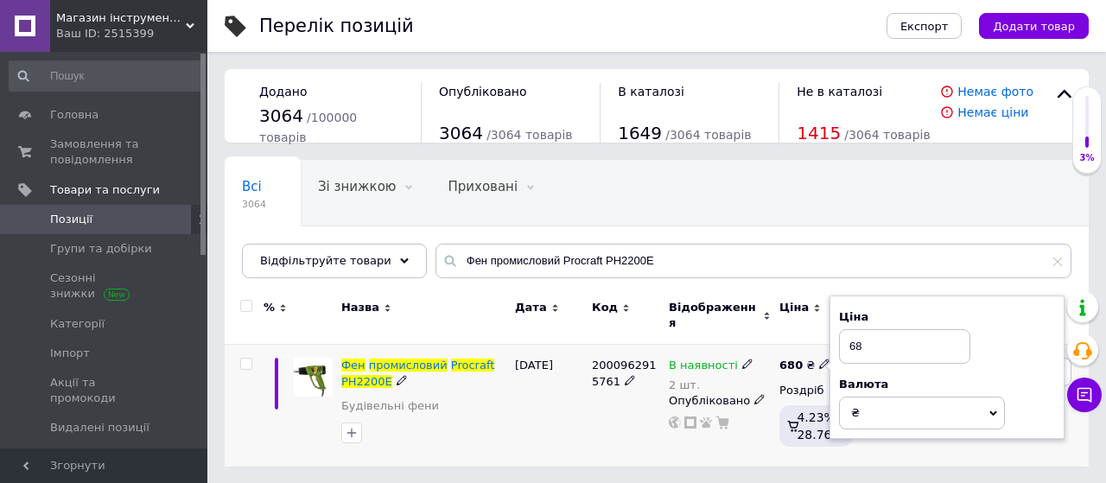
type input "6"
type input "720"
click at [590, 411] on div "2000962915761" at bounding box center [626, 406] width 77 height 122
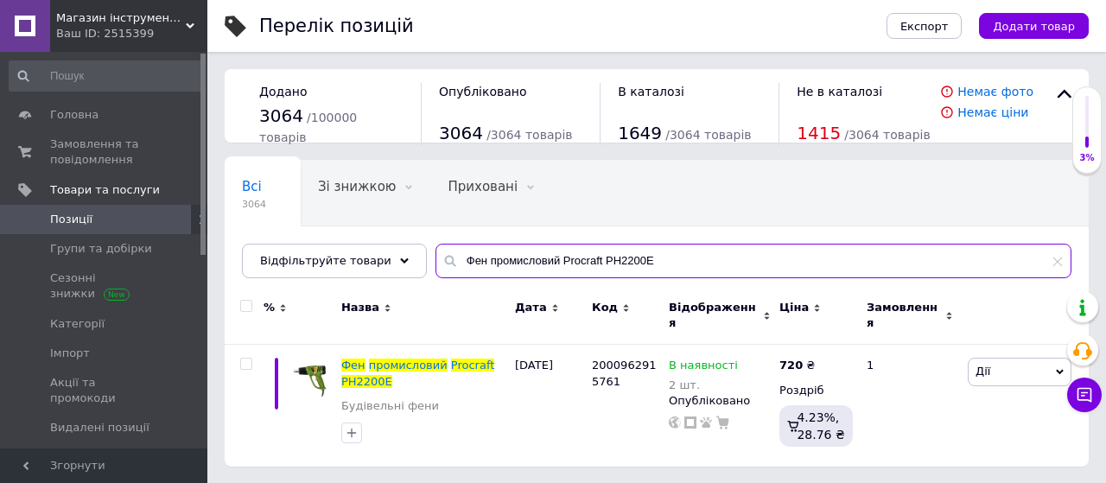
drag, startPoint x: 640, startPoint y: 255, endPoint x: 303, endPoint y: 312, distance: 341.8
click at [303, 312] on div "Всі 3064 Зі знижкою 0 Видалити Редагувати Приховані 0 Видалити Редагувати Опубл…" at bounding box center [657, 313] width 864 height 307
paste input "обзиковий верстат Procraft TS120-406"
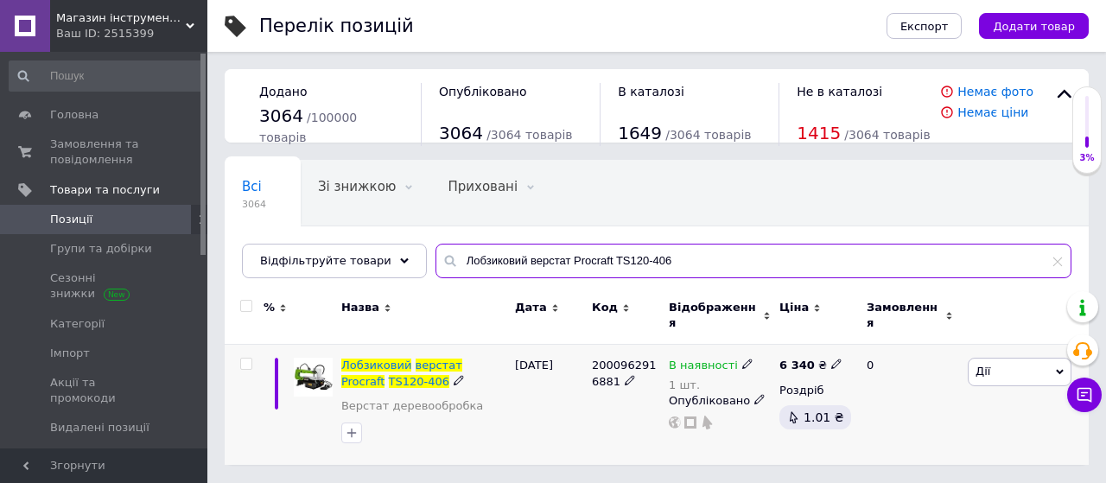
type input "Лобзиковий верстат Procraft TS120-406"
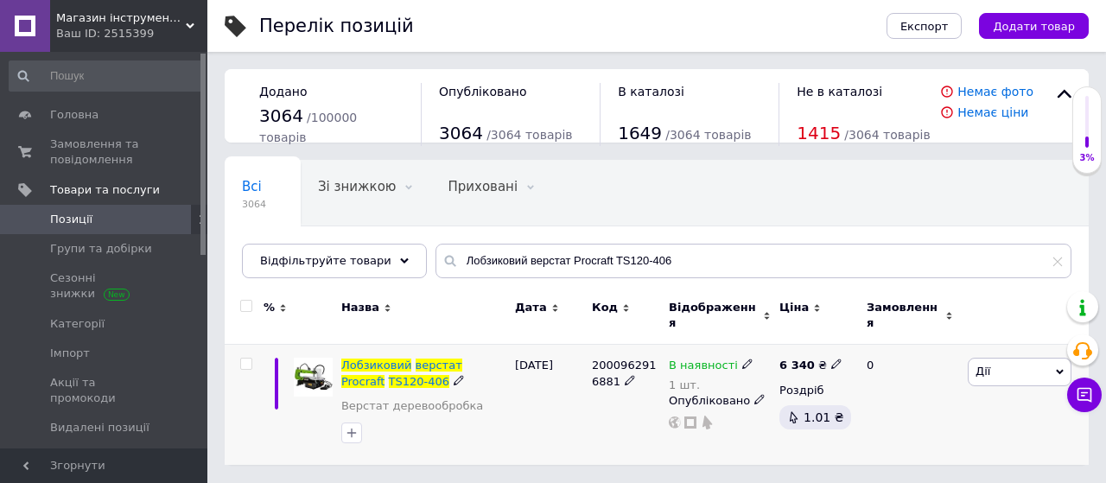
click at [831, 359] on icon at bounding box center [836, 364] width 10 height 10
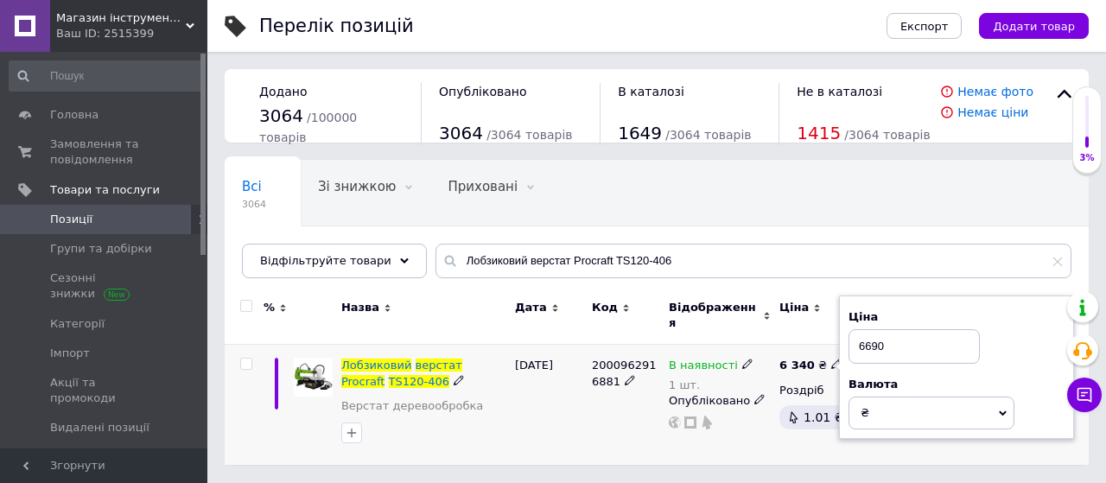
type input "6690"
click at [562, 409] on div "[DATE]" at bounding box center [549, 405] width 77 height 120
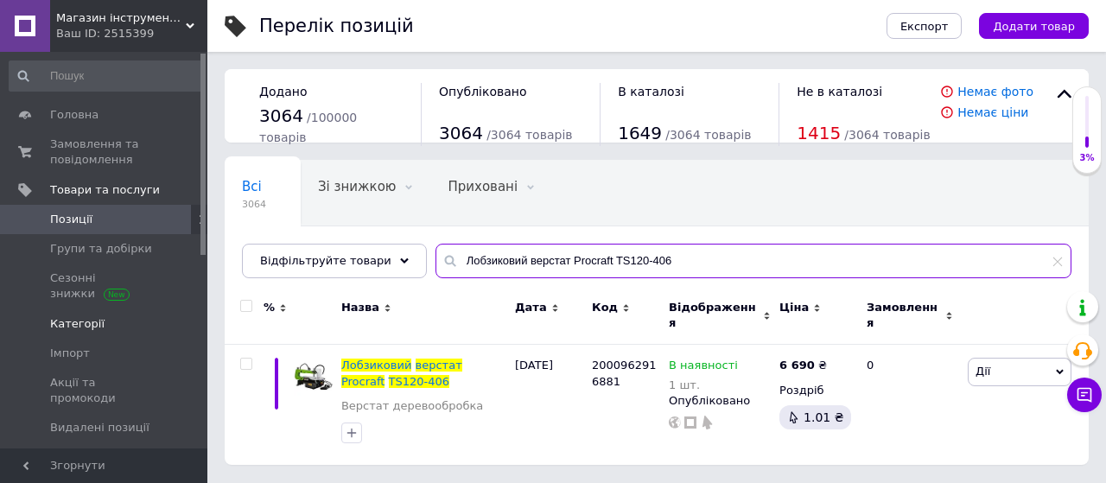
drag, startPoint x: 651, startPoint y: 258, endPoint x: 118, endPoint y: 303, distance: 534.2
click at [118, 303] on div "Магазин інструментів "Lew-74" Ваш ID: 2515399 Сайт Магазин інструментів "Lew-74…" at bounding box center [553, 241] width 1106 height 482
paste input "овітряний компресор Procraft LK400"
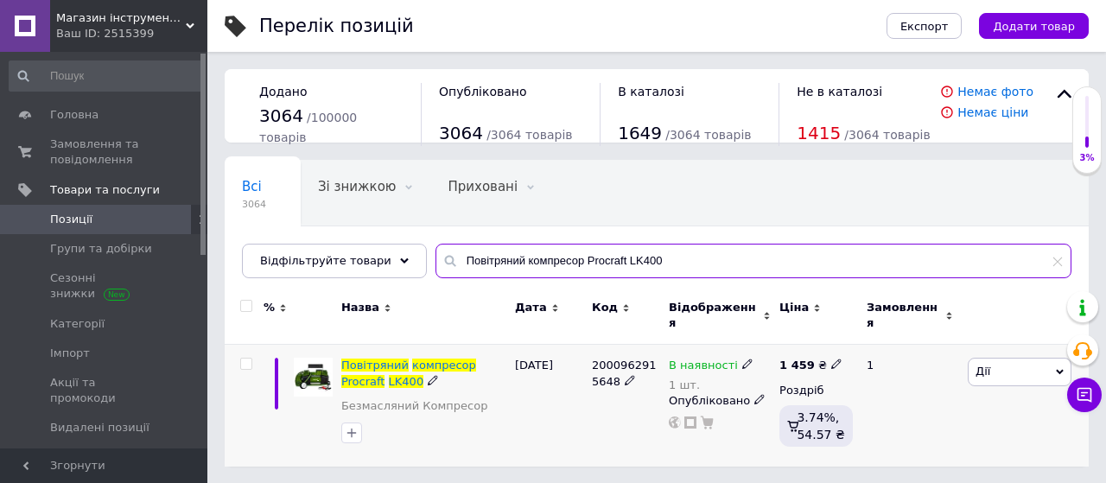
type input "Повітряний компресор Procraft LK400"
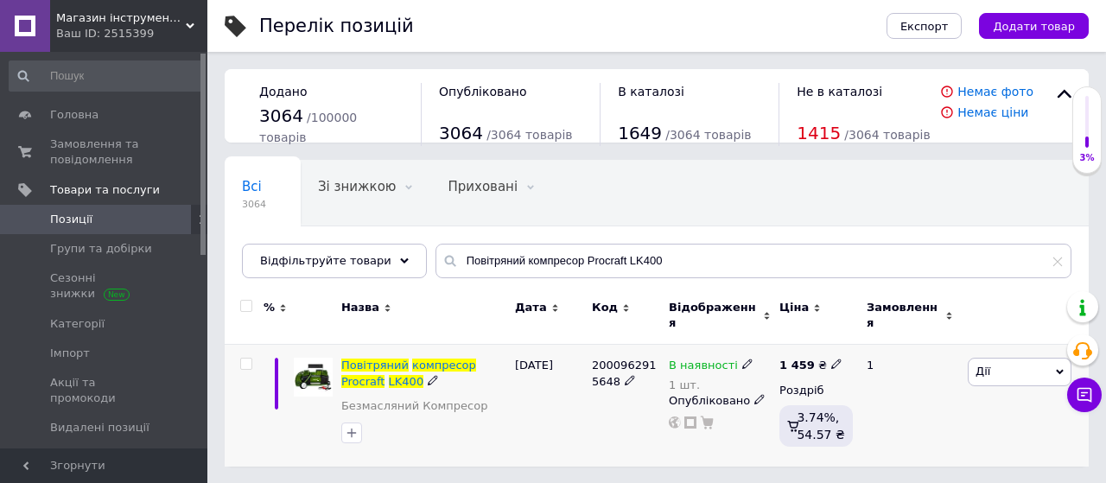
click at [831, 359] on icon at bounding box center [836, 364] width 10 height 10
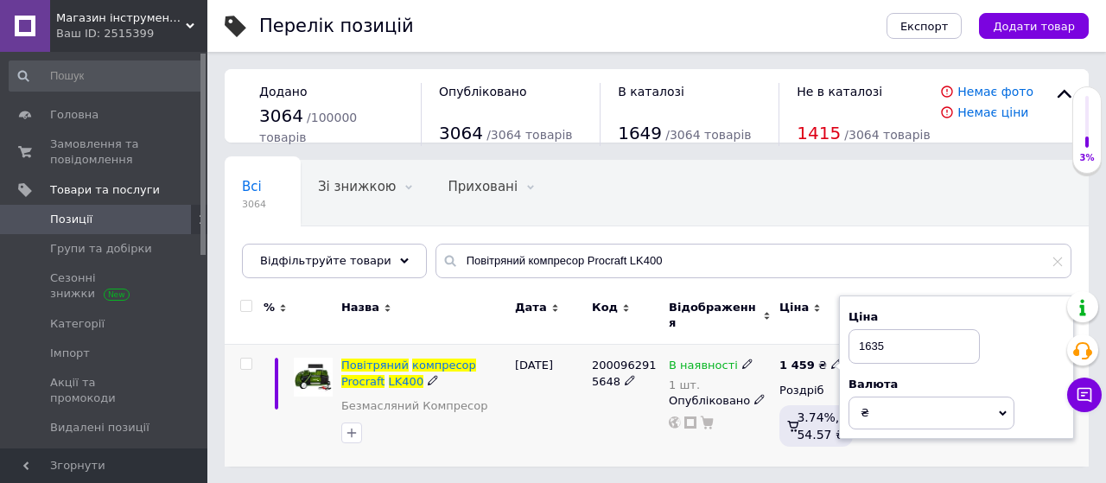
type input "1635"
click at [605, 414] on div "2000962915648" at bounding box center [626, 406] width 77 height 122
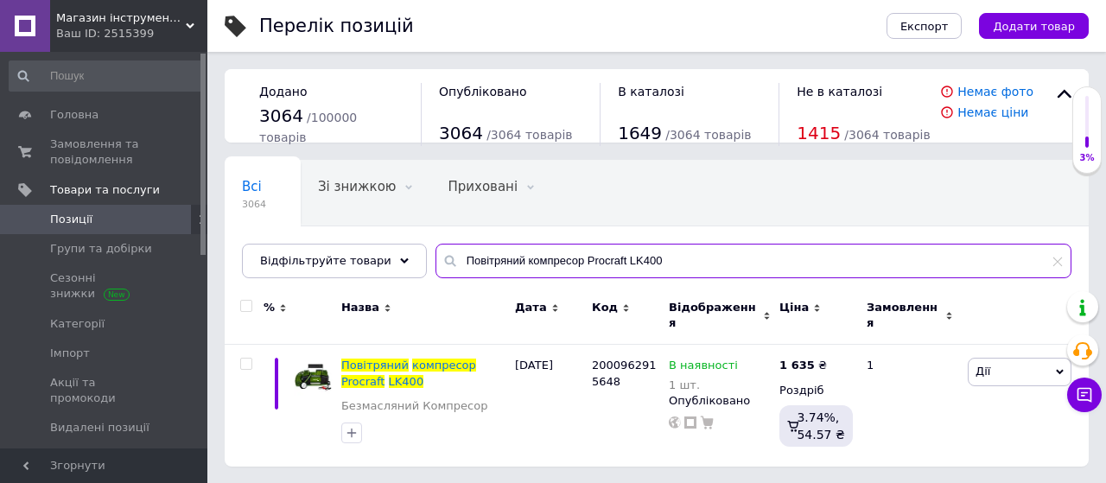
drag, startPoint x: 648, startPoint y: 253, endPoint x: 309, endPoint y: 309, distance: 344.2
click at [309, 309] on div "Всі 3064 Зі знижкою 0 Видалити Редагувати Приховані 0 Видалити Редагувати Опубл…" at bounding box center [657, 313] width 864 height 307
paste input "кумуляторний фен промисловий Procraft PH20 (без акб та зп)"
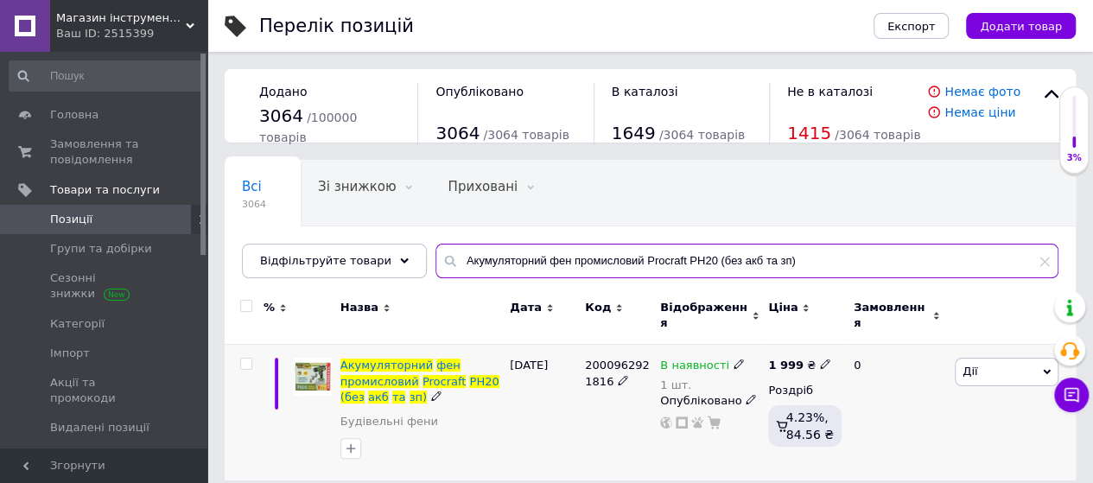
type input "Акумуляторний фен промисловий Procraft PH20 (без акб та зп)"
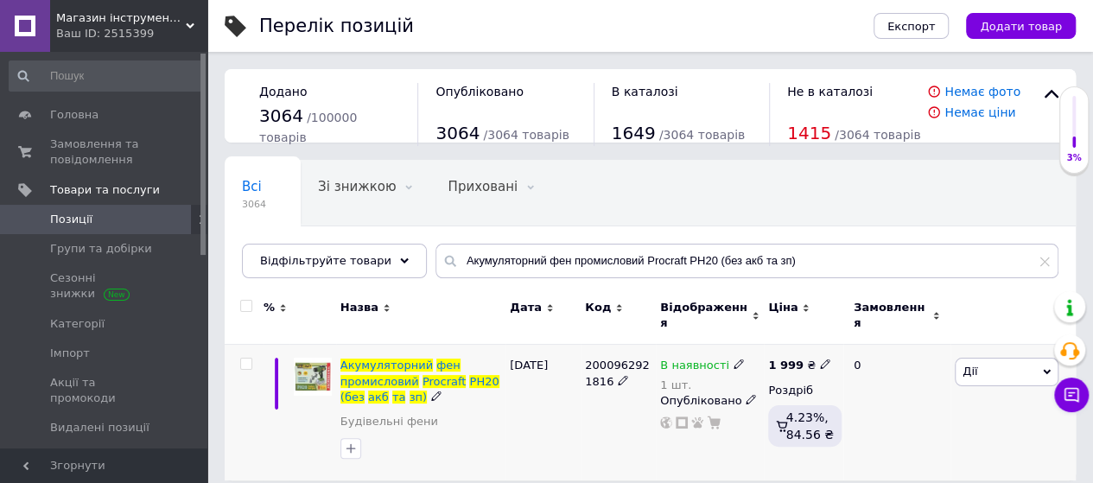
click at [820, 359] on icon at bounding box center [825, 364] width 10 height 10
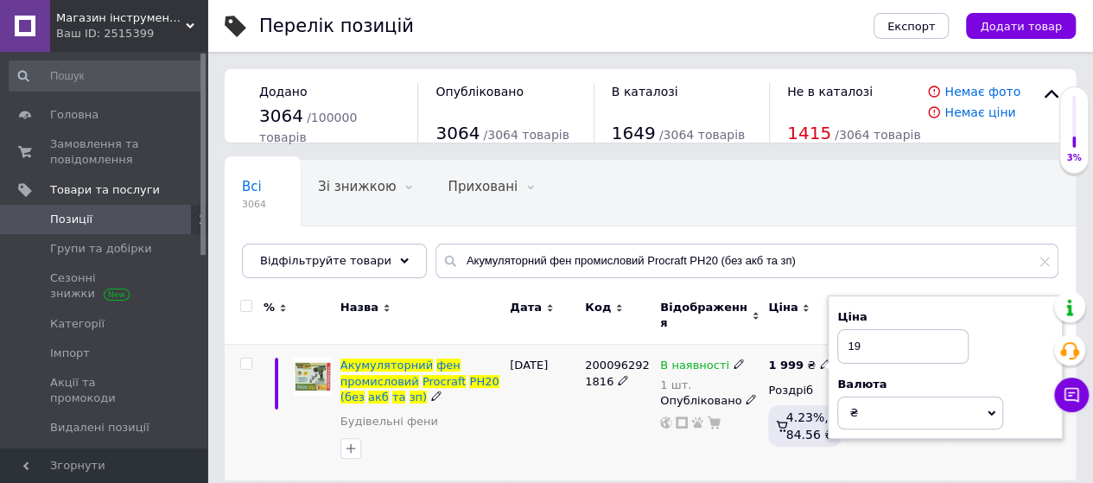
type input "1"
type input "2190"
click at [550, 400] on div "[DATE]" at bounding box center [543, 413] width 75 height 136
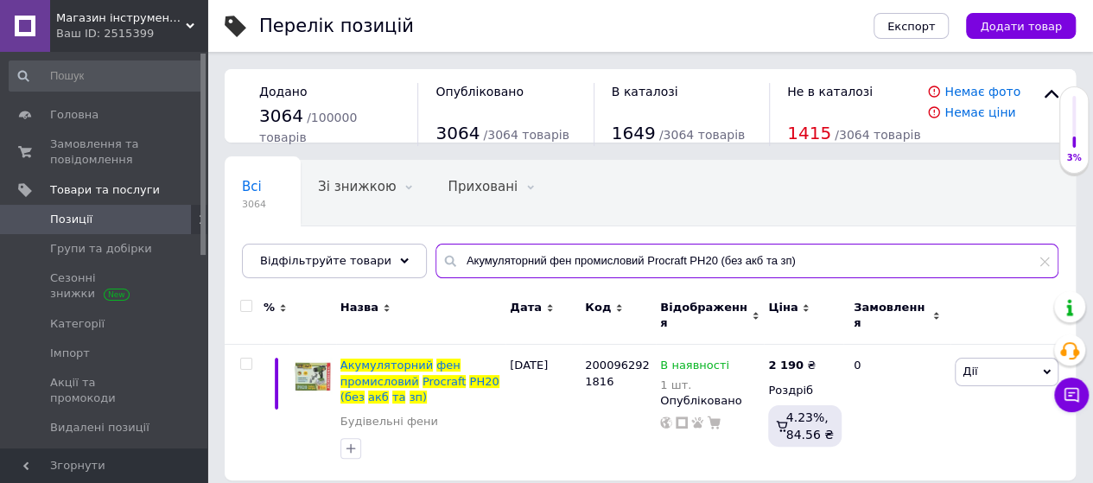
drag, startPoint x: 782, startPoint y: 259, endPoint x: 371, endPoint y: 284, distance: 412.1
click at [371, 278] on div "Всі 3064 Зі знижкою 0 Видалити Редагувати Приховані 0 Видалити Редагувати Опубл…" at bounding box center [650, 219] width 851 height 118
paste input "ережевий Кущоріз Procraft PT520"
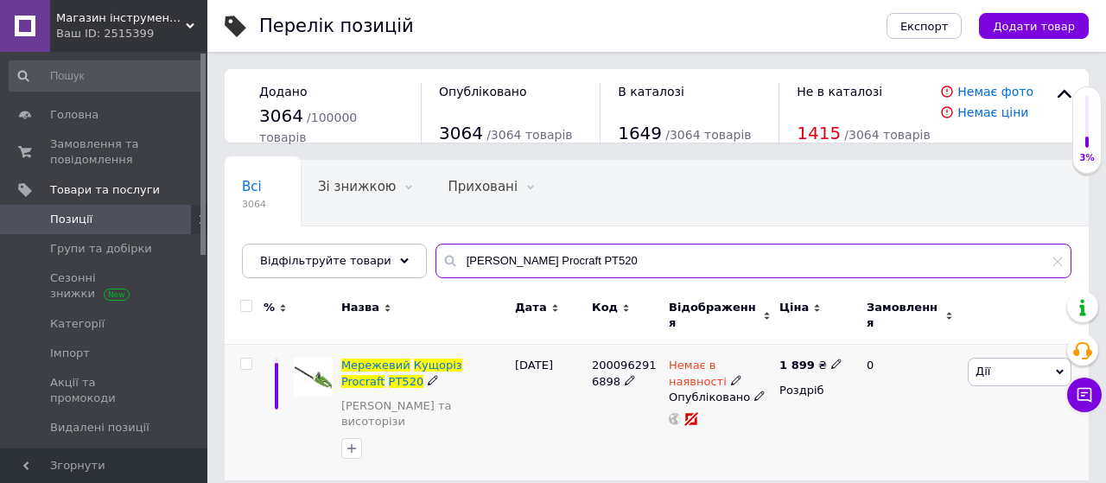
type input "[PERSON_NAME] Procraft PT520"
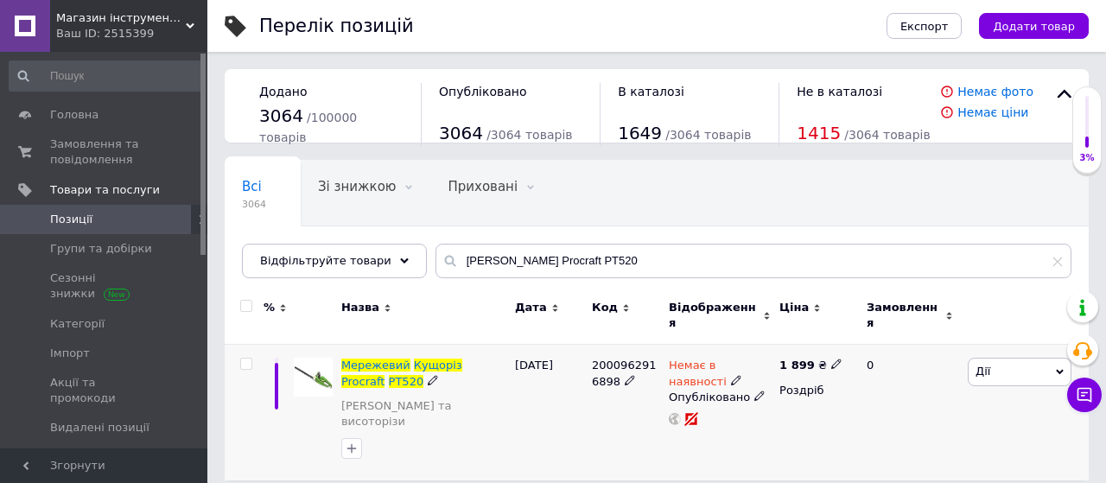
click at [831, 360] on use at bounding box center [836, 365] width 10 height 10
type input "1965"
click at [584, 406] on div "[DATE]" at bounding box center [549, 413] width 77 height 136
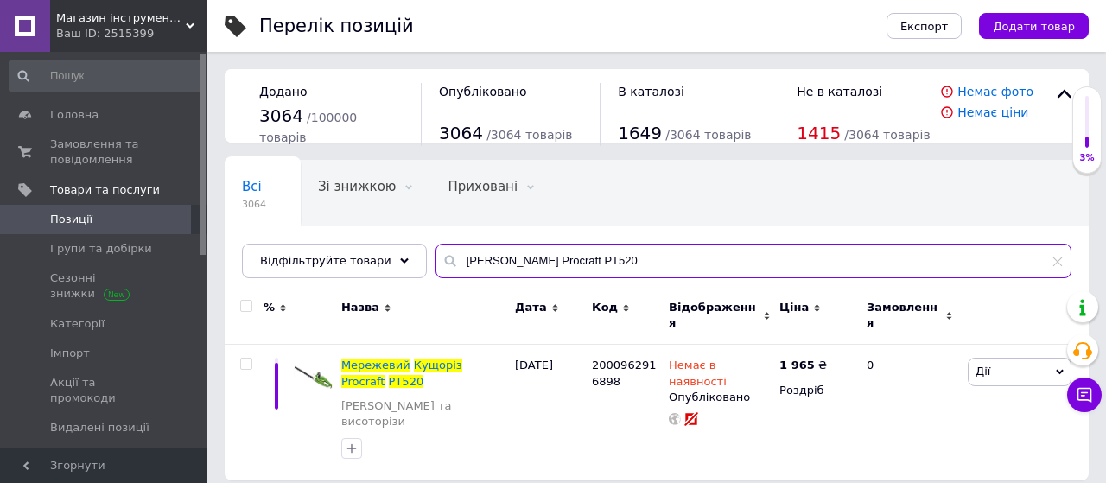
drag, startPoint x: 636, startPoint y: 250, endPoint x: 314, endPoint y: 286, distance: 324.4
click at [314, 286] on div "Всі 3064 Зі знижкою 0 Видалити Редагувати Приховані 0 Видалити Редагувати Опубл…" at bounding box center [657, 320] width 864 height 321
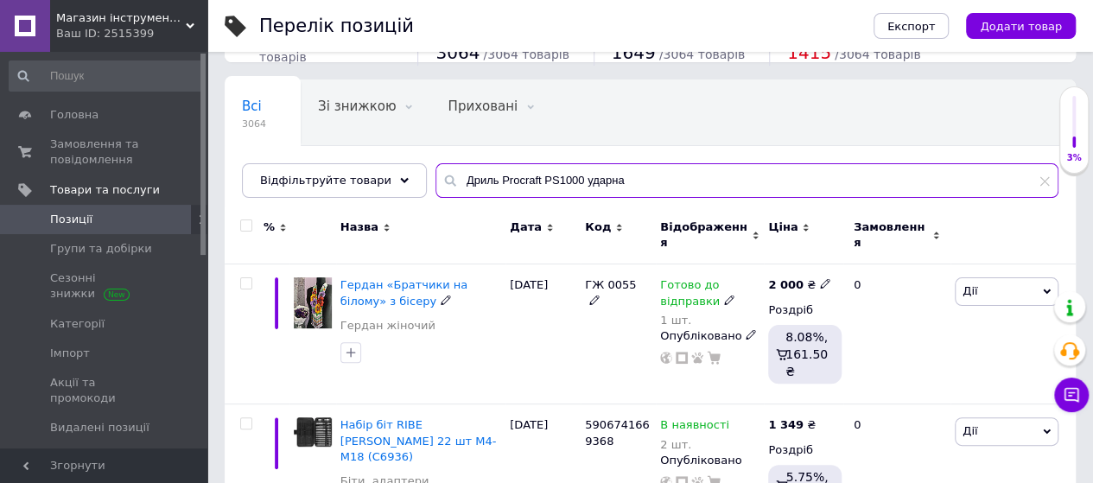
scroll to position [81, 0]
drag, startPoint x: 618, startPoint y: 162, endPoint x: 607, endPoint y: 169, distance: 13.2
click at [607, 169] on input "Дриль Procraft PS1000 ударна" at bounding box center [747, 179] width 623 height 35
click at [639, 177] on input "Дриль Procraft PS1000 ударна" at bounding box center [747, 179] width 623 height 35
drag, startPoint x: 612, startPoint y: 181, endPoint x: 385, endPoint y: 196, distance: 227.8
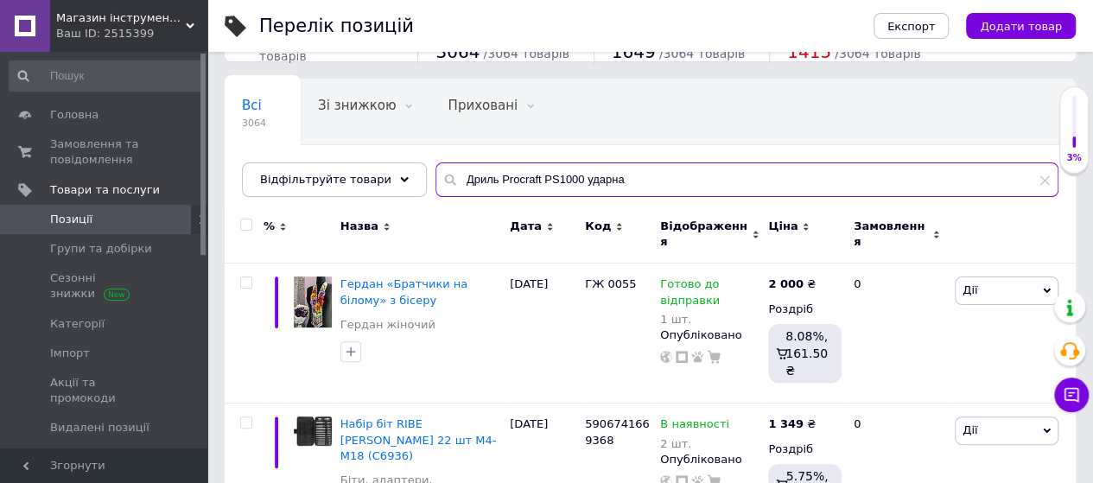
click at [385, 196] on div "Всі 3064 Зі знижкою 0 Видалити Редагувати Приховані 0 Видалити Редагувати Опубл…" at bounding box center [650, 138] width 851 height 118
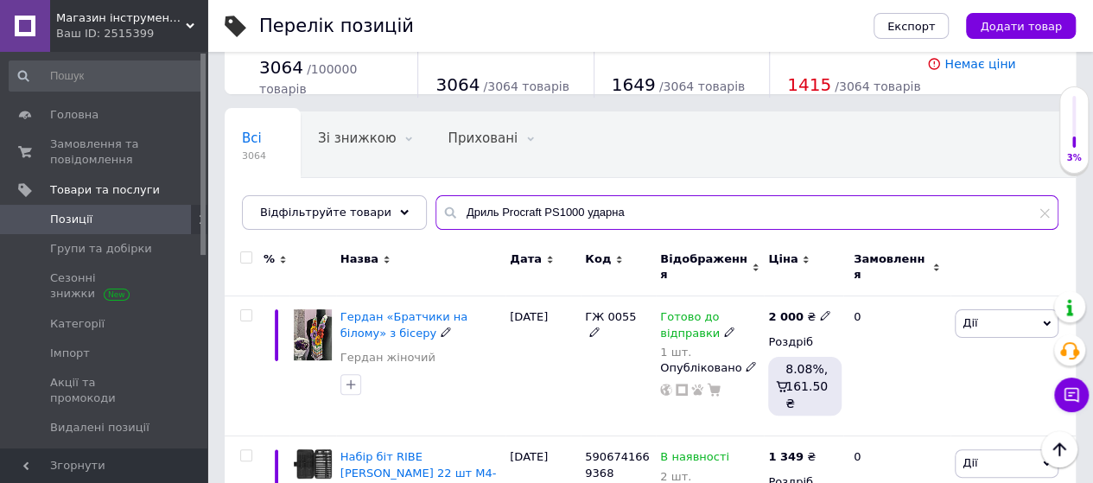
scroll to position [0, 0]
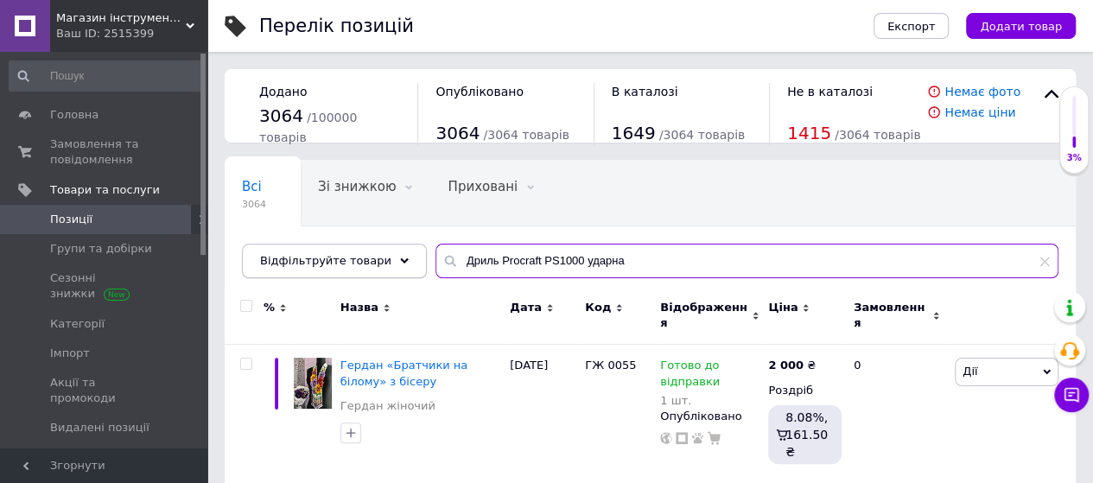
drag, startPoint x: 618, startPoint y: 256, endPoint x: 309, endPoint y: 264, distance: 308.6
click at [309, 264] on div "Відфільтруйте товари Дриль Procraft PS1000 ударна" at bounding box center [650, 261] width 817 height 35
paste input "text"
click at [477, 260] on input "Дриль Procraft PS1000 ударна" at bounding box center [747, 261] width 623 height 35
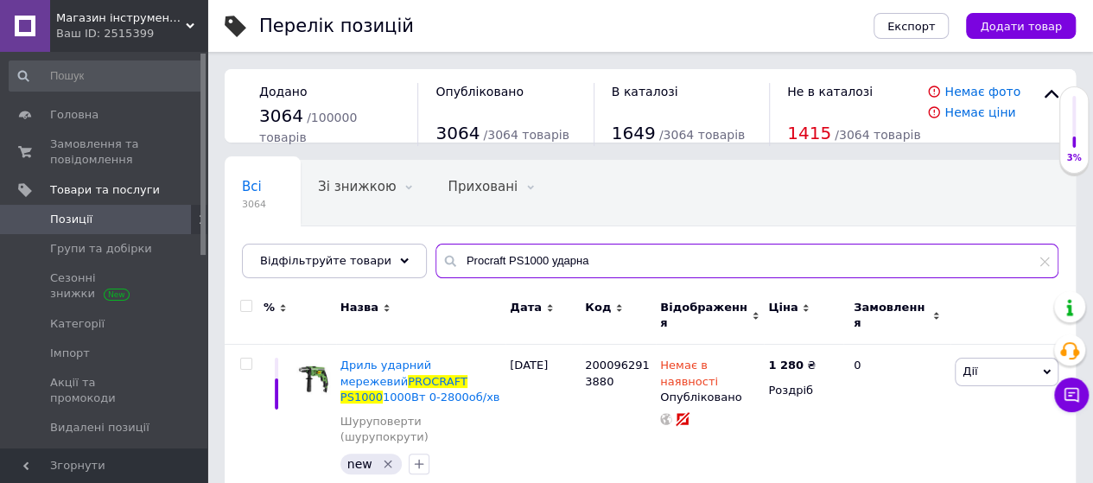
type input "Procraft PS1000 ударна"
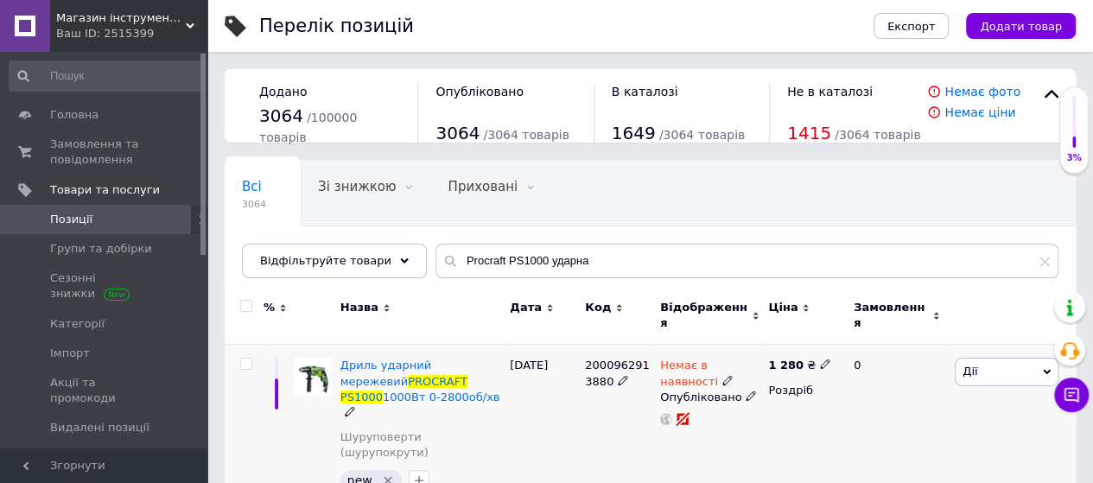
click at [820, 359] on icon at bounding box center [825, 364] width 10 height 10
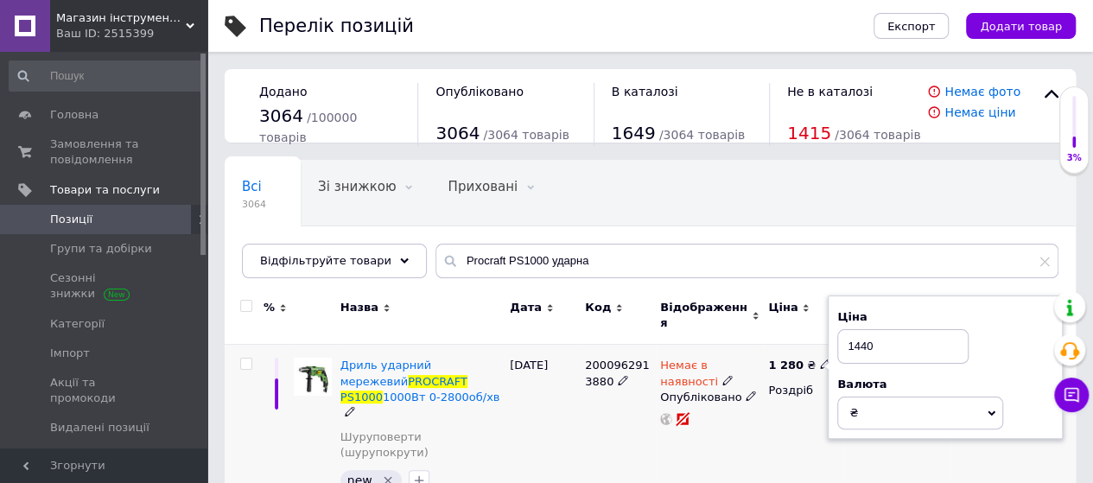
type input "1440"
click at [553, 410] on div "[DATE]" at bounding box center [543, 429] width 75 height 168
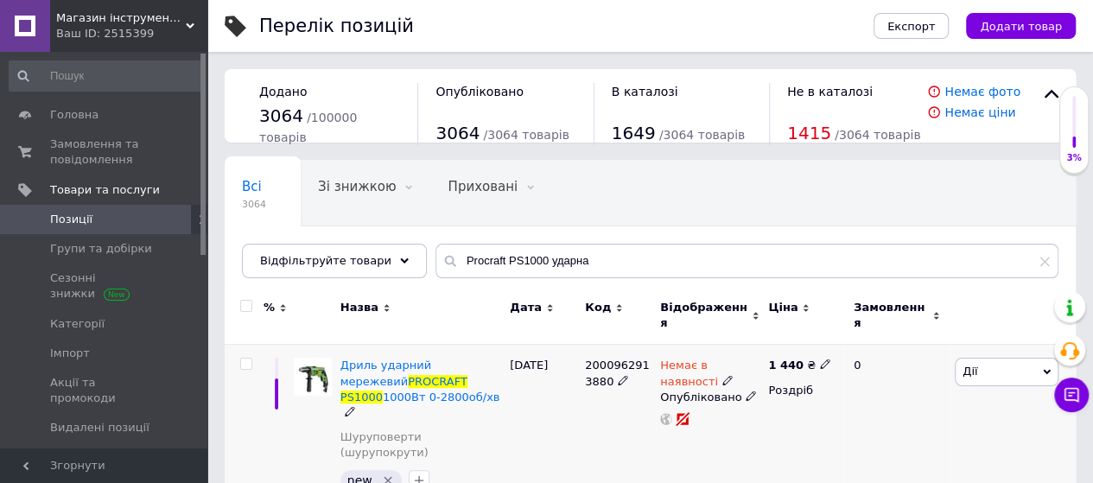
drag, startPoint x: 391, startPoint y: 353, endPoint x: 542, endPoint y: 393, distance: 156.4
click at [542, 393] on div "[DATE]" at bounding box center [543, 429] width 75 height 168
click at [603, 359] on span "2000962913880" at bounding box center [617, 373] width 64 height 29
copy span "2000962913880"
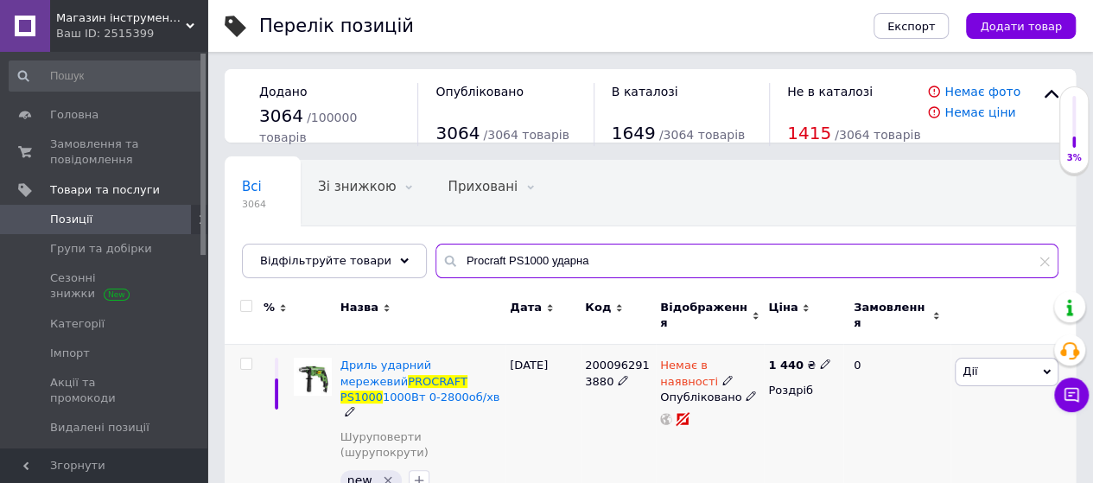
drag, startPoint x: 579, startPoint y: 262, endPoint x: 318, endPoint y: 344, distance: 273.6
click at [318, 344] on div "Всі 3064 Зі знижкою 0 Видалити Редагувати Приховані 0 Видалити Редагувати Опубл…" at bounding box center [650, 336] width 851 height 353
paste input "Рубанок Procraft PE2150"
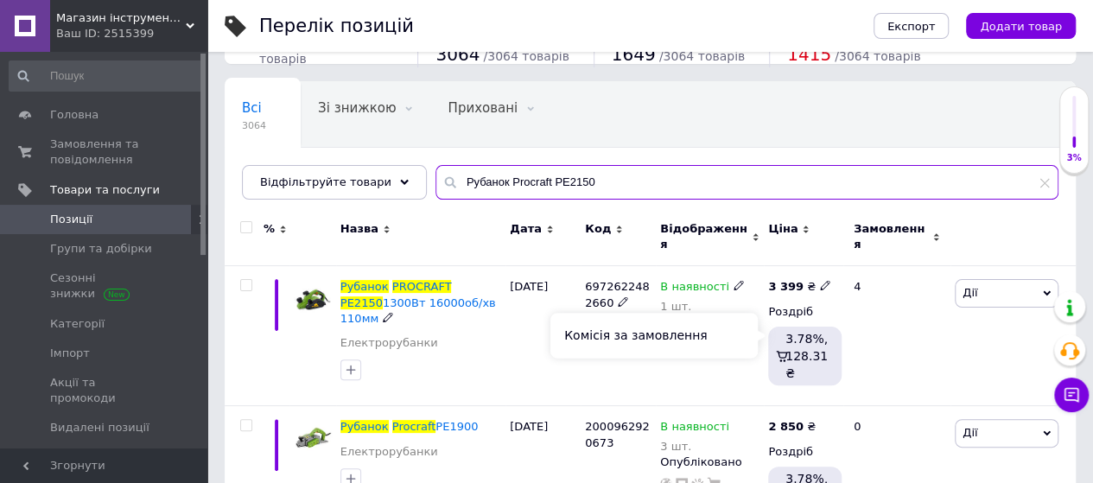
scroll to position [80, 0]
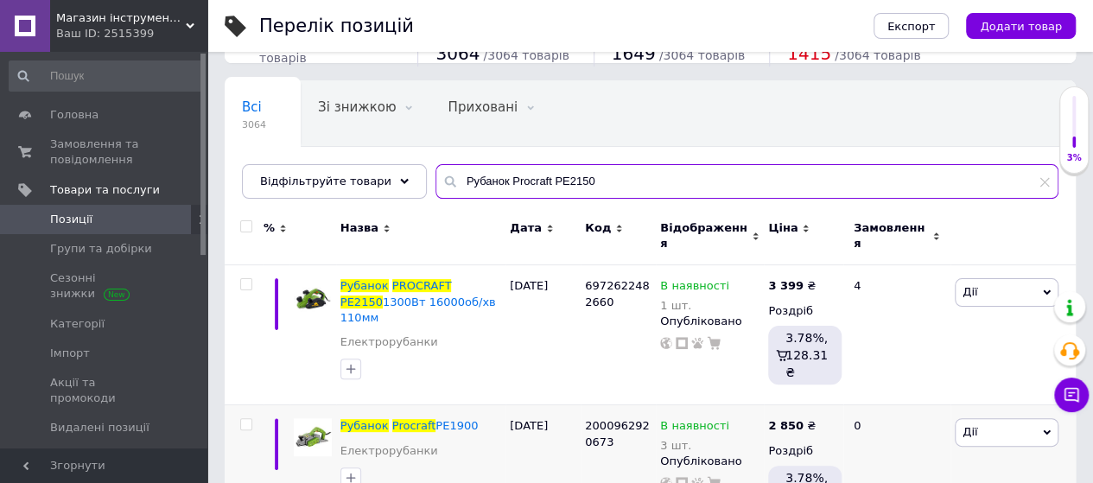
type input "Рубанок Procraft PE2150"
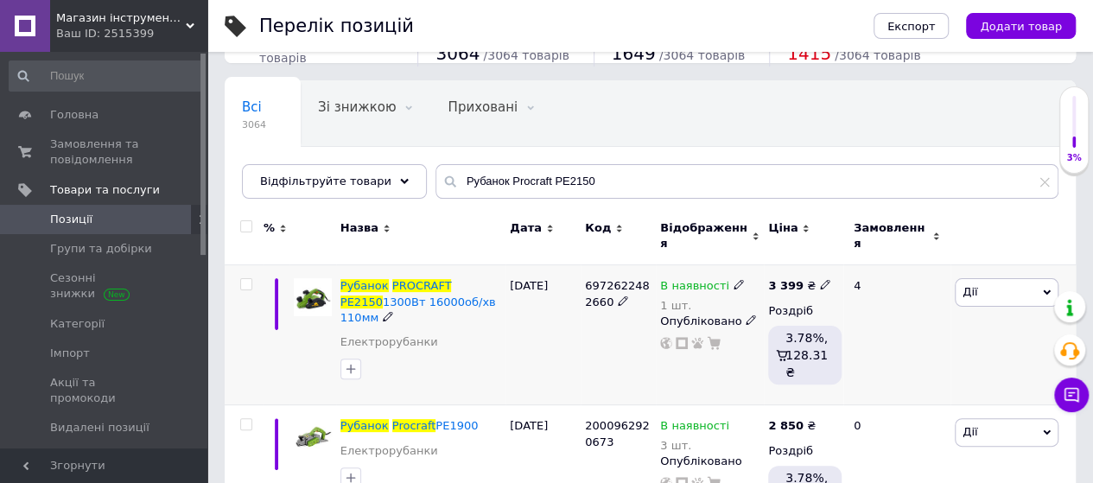
click at [820, 279] on icon at bounding box center [825, 284] width 10 height 10
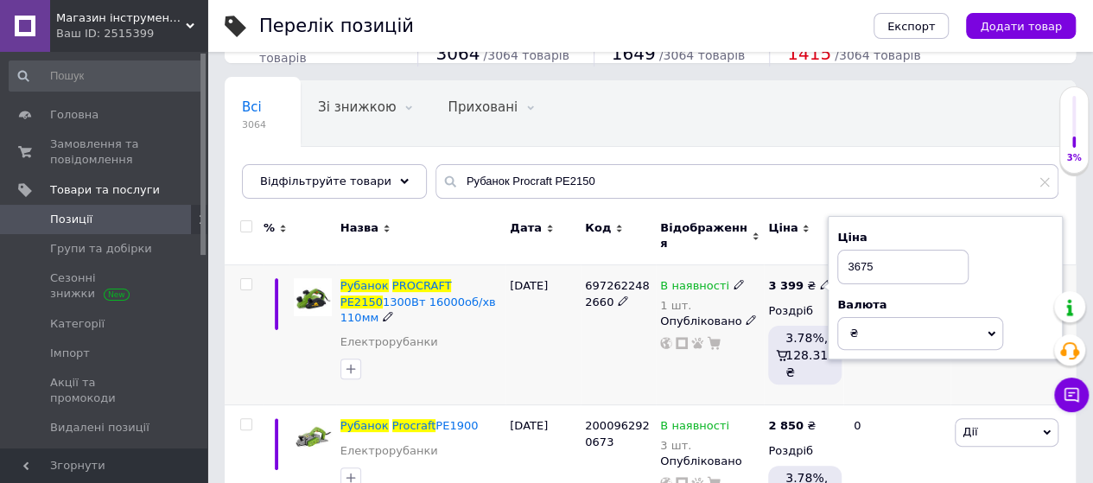
type input "3675"
click at [577, 324] on div "[DATE]" at bounding box center [543, 335] width 75 height 140
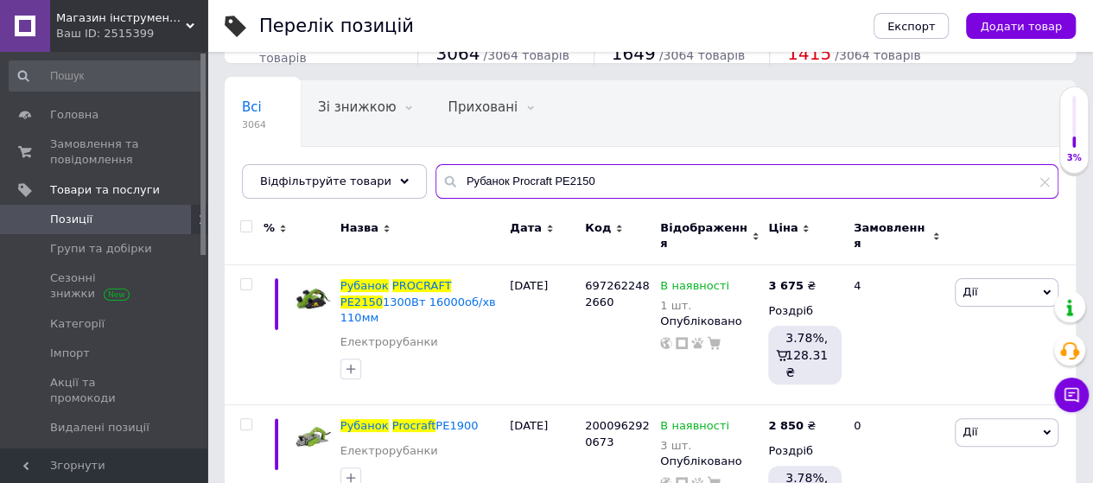
drag, startPoint x: 587, startPoint y: 177, endPoint x: 312, endPoint y: 243, distance: 282.5
click at [312, 243] on div "Всі 3064 Зі знижкою 0 Видалити Редагувати Приховані 0 Видалити Редагувати Опубл…" at bounding box center [650, 312] width 851 height 464
paste input "кумуляторна болгарка Procraft PWA220 (1 акб 4 Аг)"
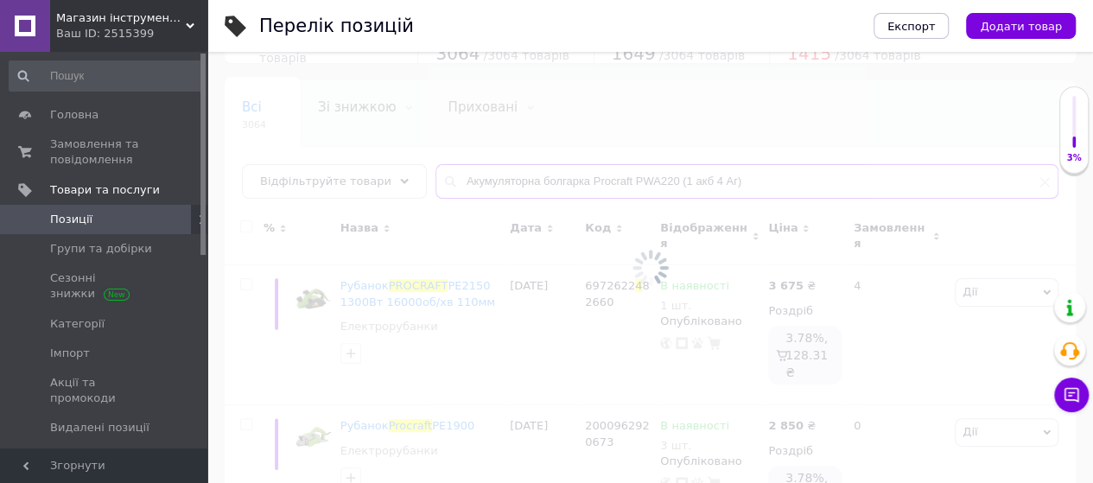
scroll to position [3, 0]
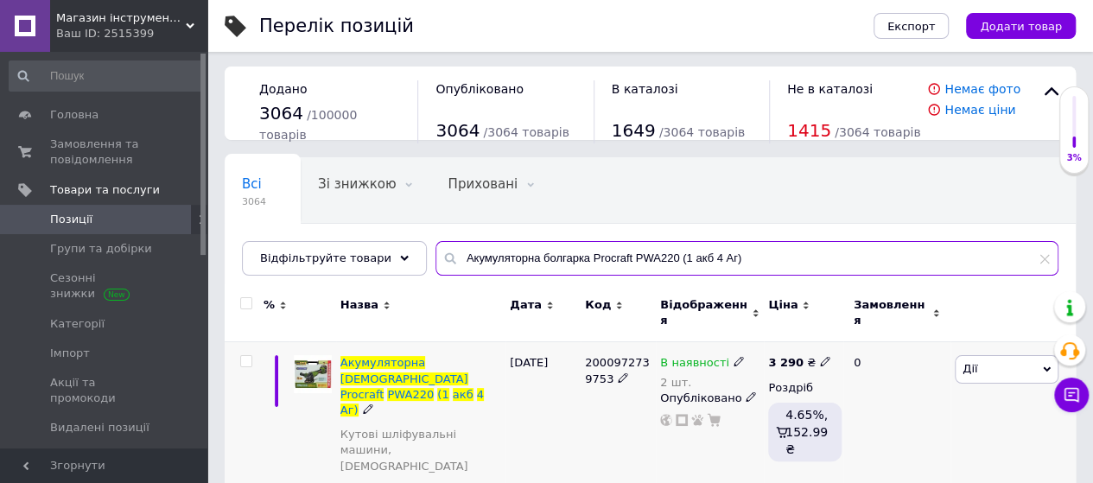
type input "Акумуляторна болгарка Procraft PWA220 (1 акб 4 Аг)"
click at [820, 356] on icon at bounding box center [825, 361] width 10 height 10
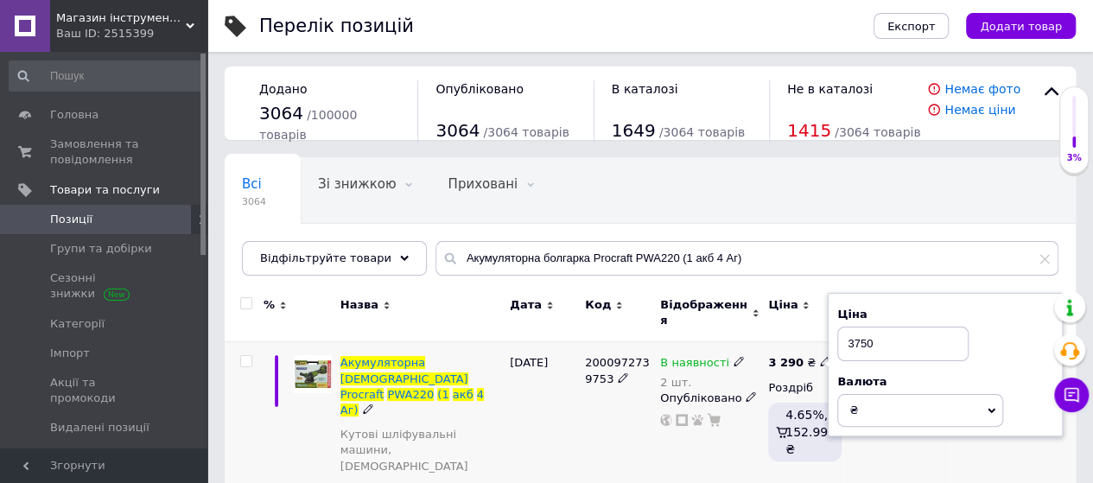
type input "3750"
click at [539, 408] on div "[DATE]" at bounding box center [543, 433] width 75 height 183
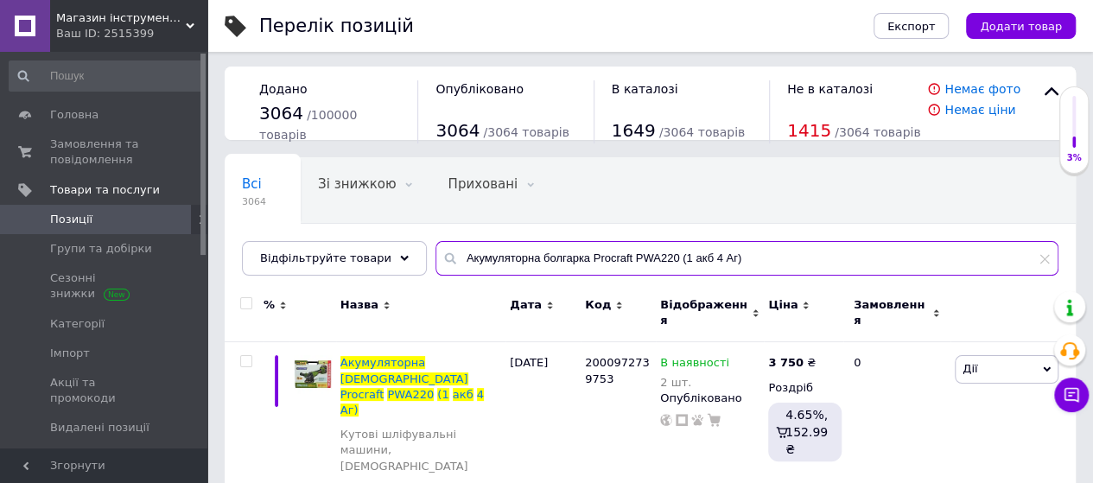
drag, startPoint x: 731, startPoint y: 258, endPoint x: 315, endPoint y: 321, distance: 421.3
click at [315, 321] on div "Всі 3064 Зі знижкою 0 Видалити Редагувати Приховані 0 Видалити Редагувати Опубл…" at bounding box center [650, 341] width 851 height 368
paste input "іні болгарка Procraft PGA12"
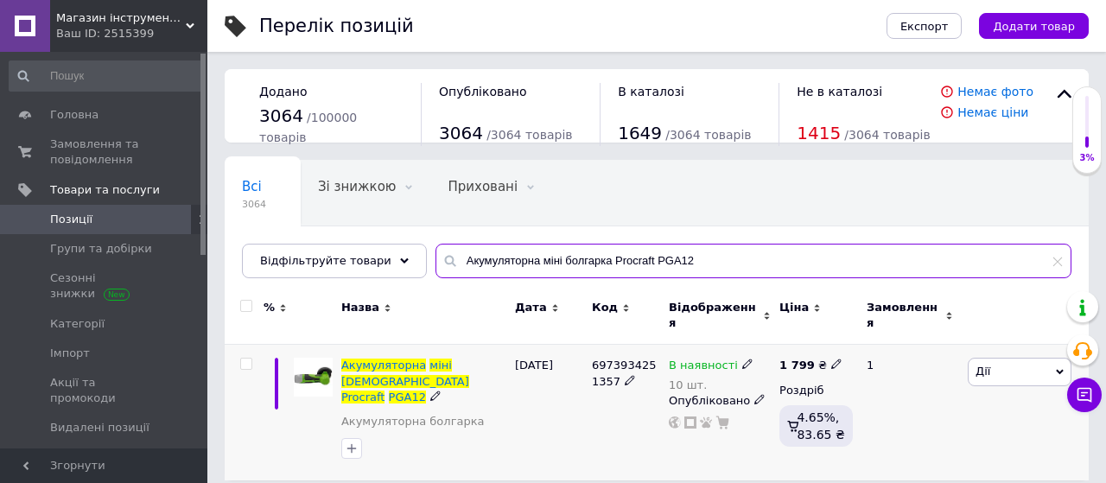
type input "Акумуляторна міні болгарка Procraft PGA12"
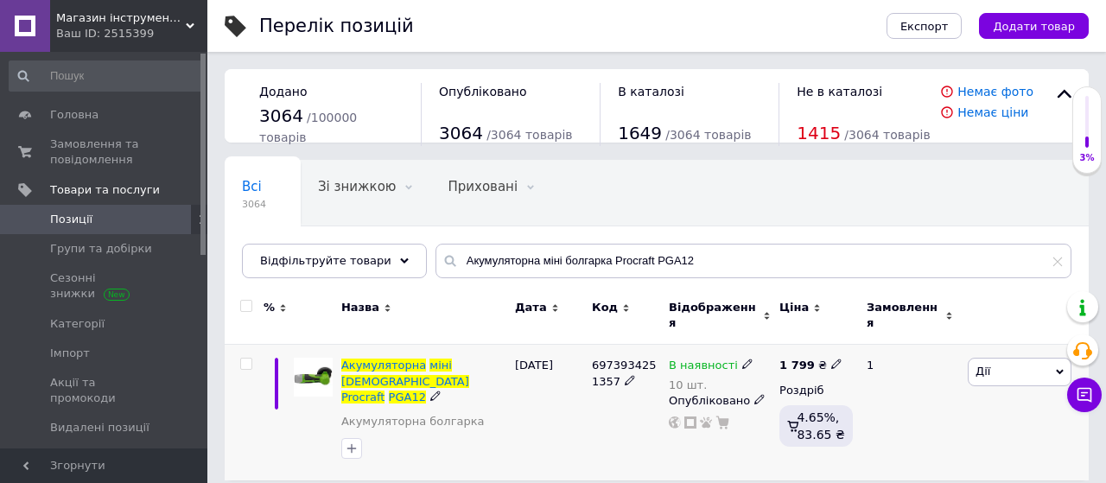
click at [831, 359] on icon at bounding box center [836, 364] width 10 height 10
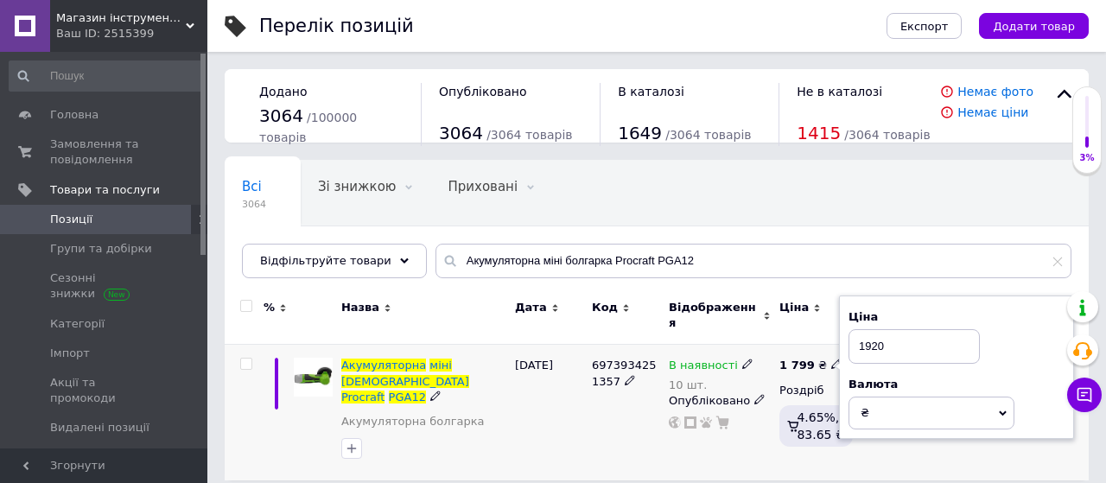
type input "1920"
click at [546, 382] on div "[DATE]" at bounding box center [549, 413] width 77 height 136
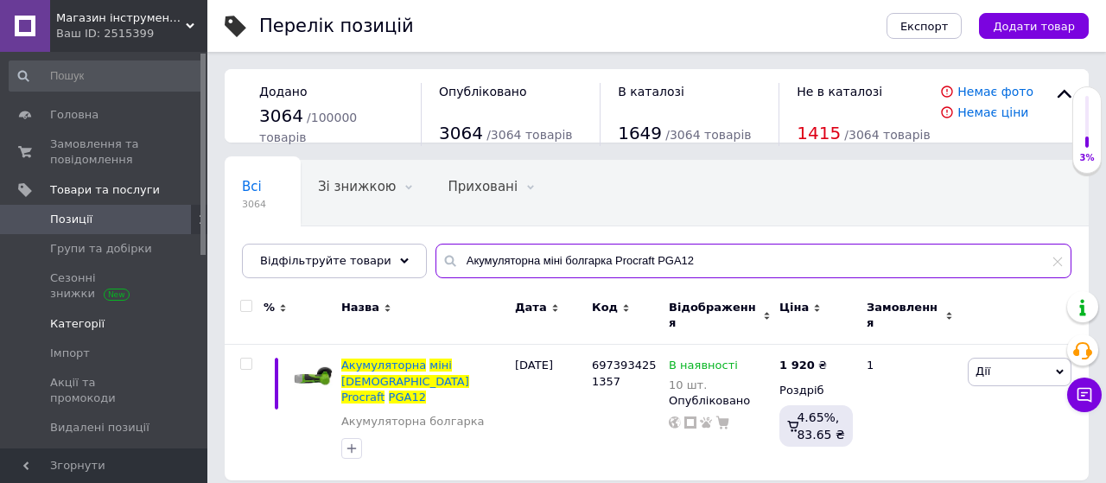
drag, startPoint x: 678, startPoint y: 262, endPoint x: 123, endPoint y: 302, distance: 556.2
click at [123, 302] on div "Магазин інструментів "Lew-74" Ваш ID: 2515399 Сайт Магазин інструментів "Lew-74…" at bounding box center [553, 249] width 1106 height 498
paste input "шабельна пила Procraft PSS30 (без акб та зп)"
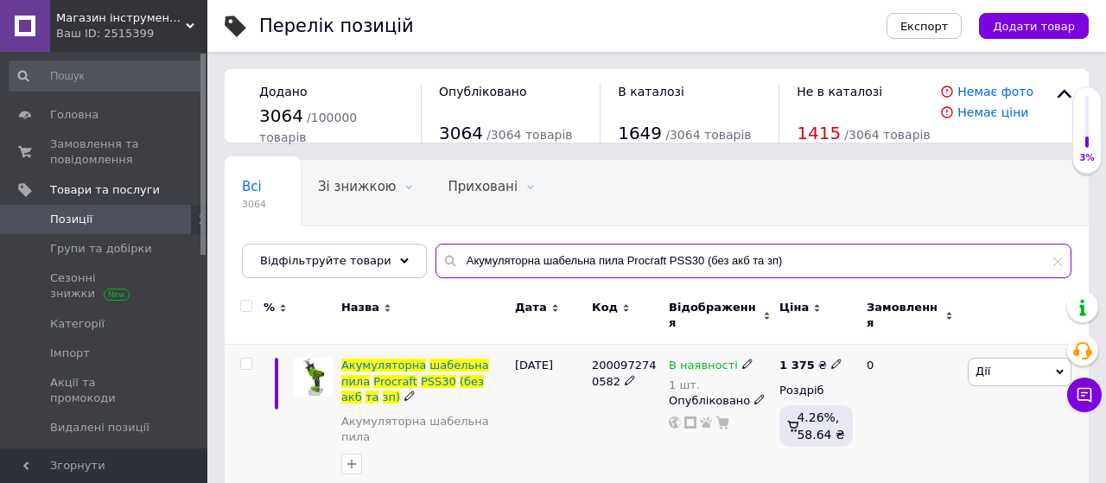
type input "Акумуляторна шабельна пила Procraft PSS30 (без акб та зп)"
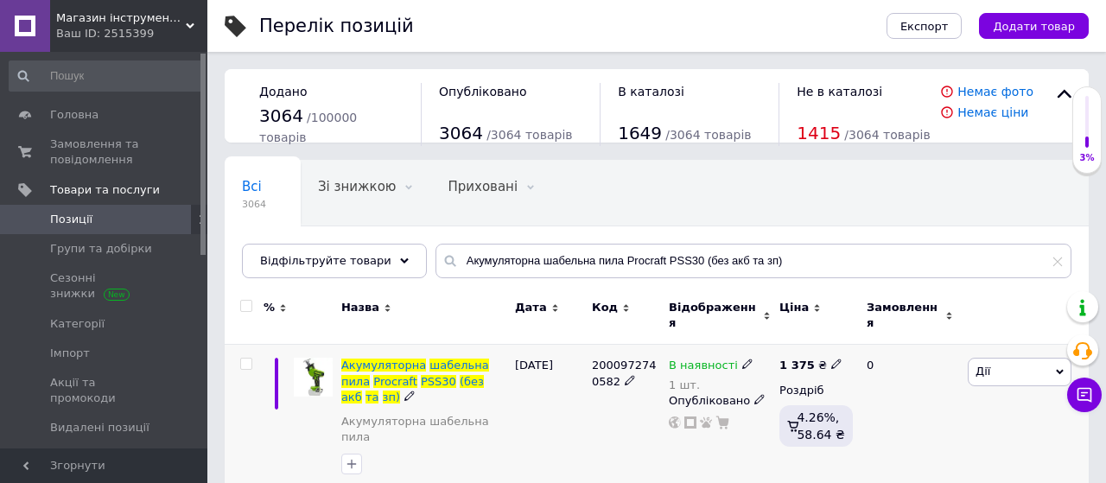
click at [831, 359] on icon at bounding box center [836, 364] width 10 height 10
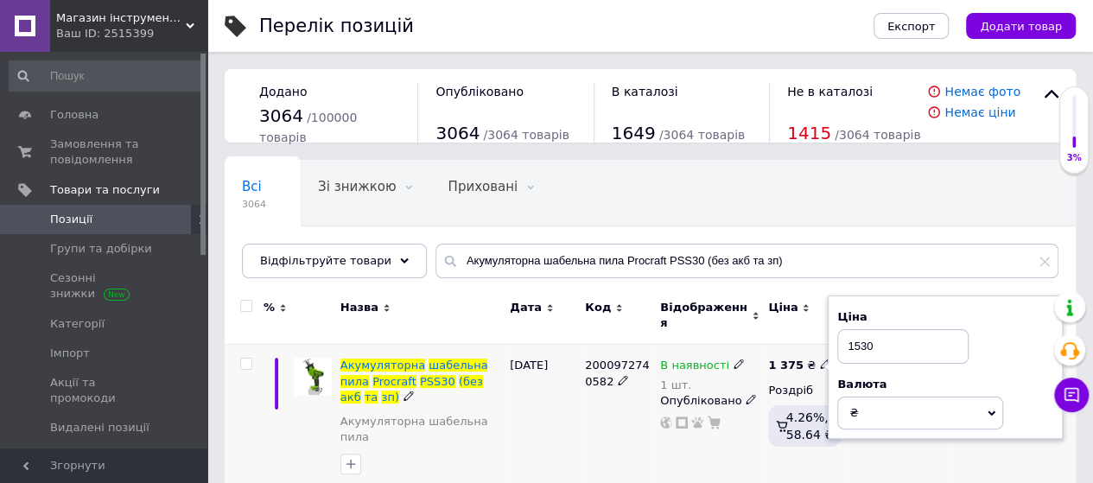
type input "1530"
click at [554, 429] on div "[DATE]" at bounding box center [543, 420] width 75 height 151
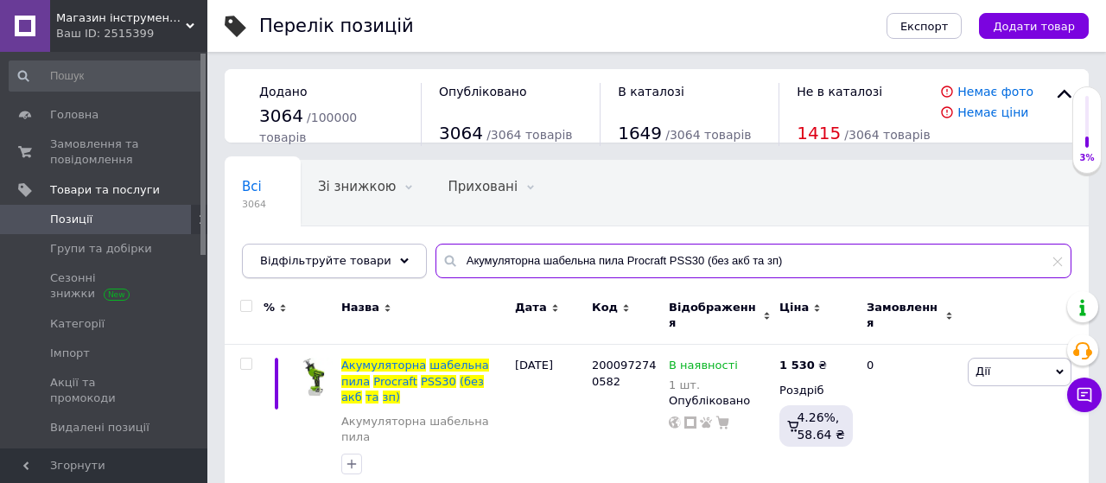
drag, startPoint x: 773, startPoint y: 257, endPoint x: 332, endPoint y: 258, distance: 440.7
click at [332, 258] on div "Відфільтруйте товари Акумуляторна шабельна пила Procraft PSS30 (без акб та зп)" at bounding box center [657, 261] width 830 height 35
paste input "й ліхтар Procraft LP20 (без АКБ та ЗП)"
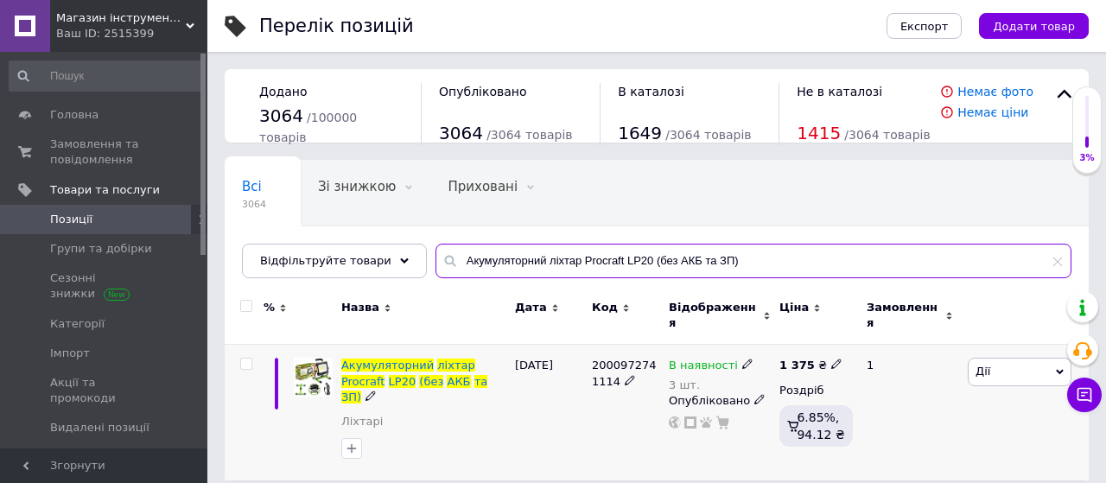
type input "Акумуляторний ліхтар Procraft LP20 (без АКБ та ЗП)"
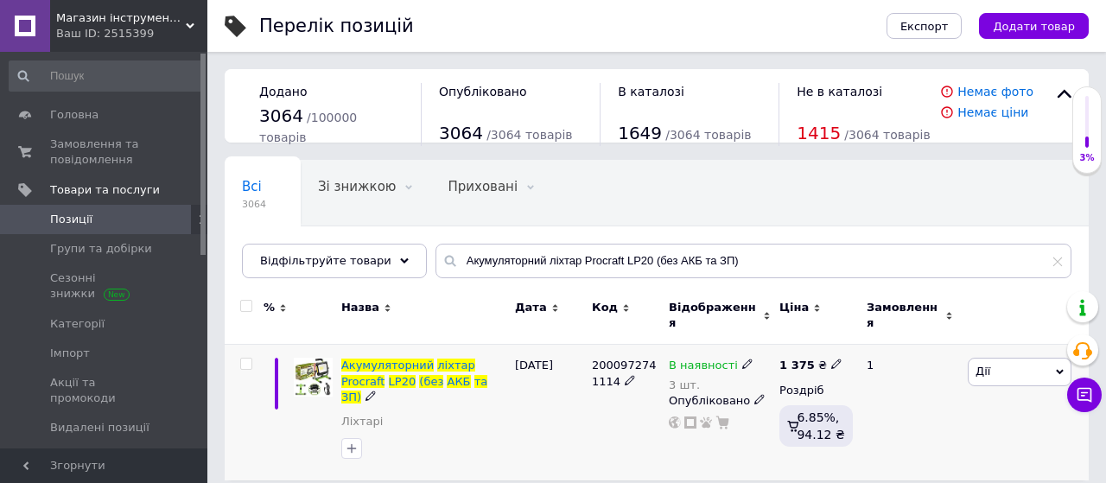
click at [831, 359] on icon at bounding box center [836, 364] width 10 height 10
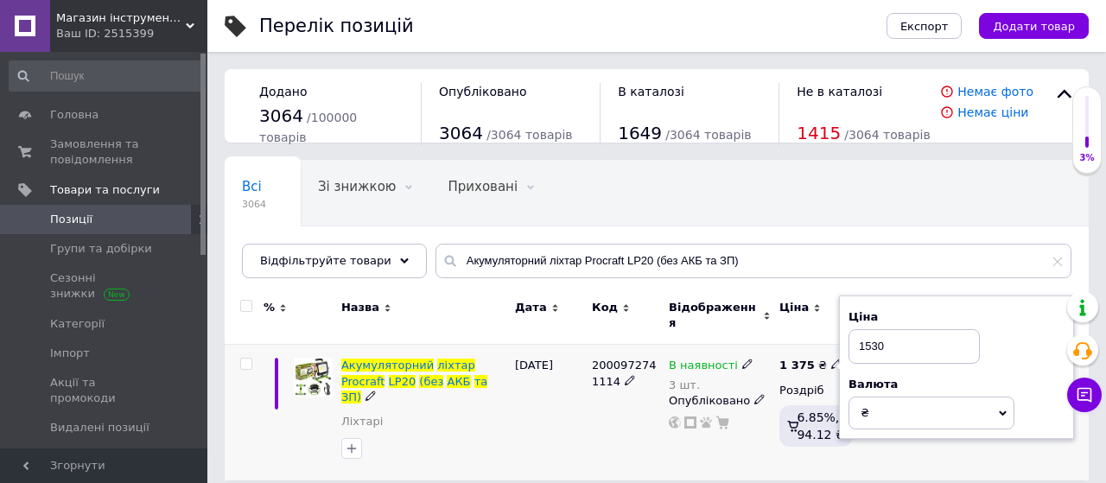
type input "1530"
click at [551, 395] on div "[DATE]" at bounding box center [549, 413] width 77 height 136
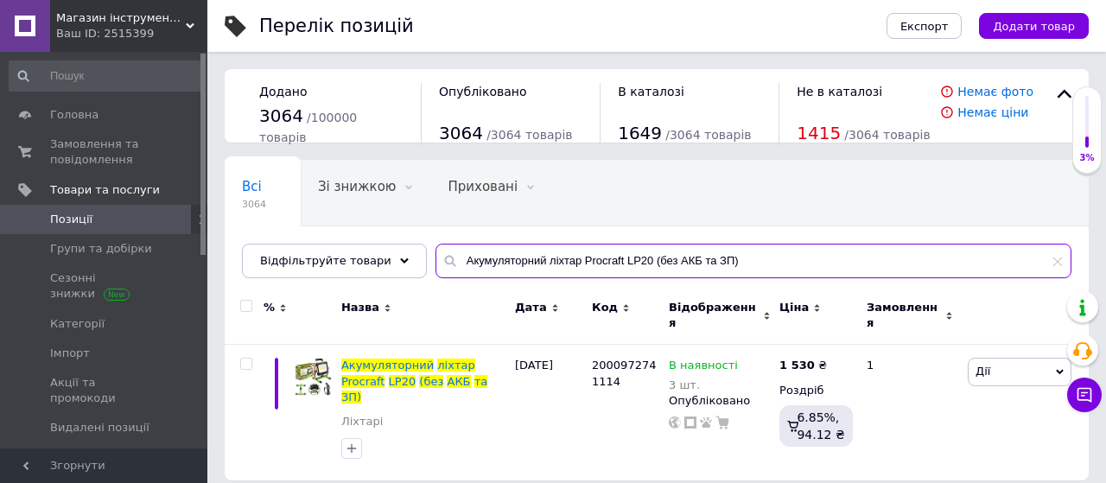
drag, startPoint x: 727, startPoint y: 257, endPoint x: 203, endPoint y: 290, distance: 524.7
click at [203, 290] on div "Магазин інструментів "Lew-74" Ваш ID: 2515399 Сайт Магазин інструментів "Lew-74…" at bounding box center [553, 249] width 1106 height 498
paste input "аяльник для пластикових труб Procraft PL1900"
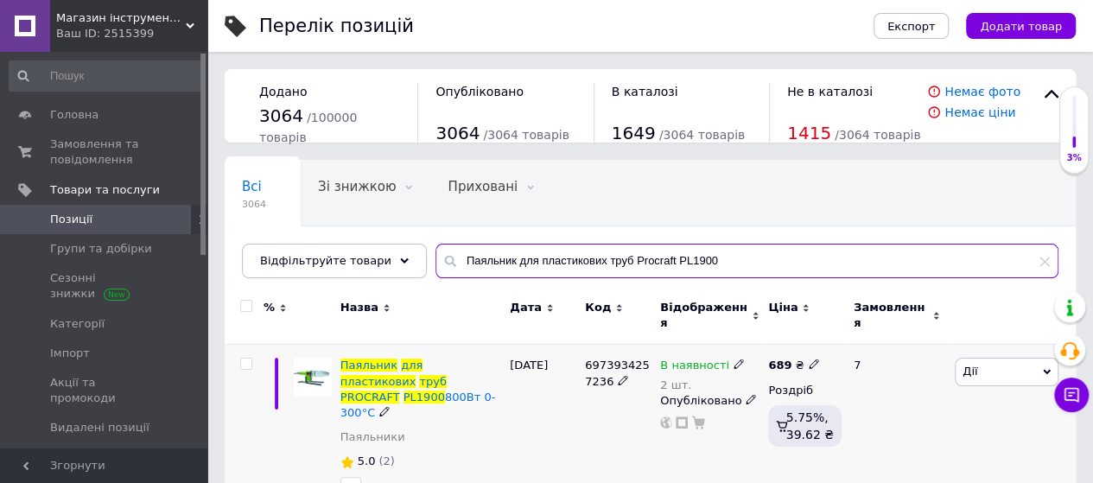
type input "Паяльник для пластикових труб Procraft PL1900"
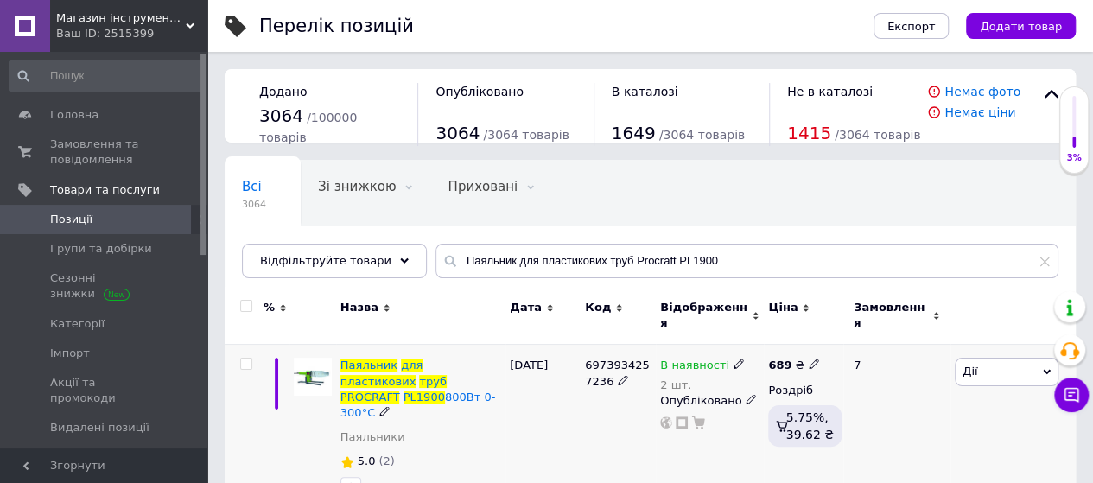
click at [809, 359] on icon at bounding box center [814, 364] width 10 height 10
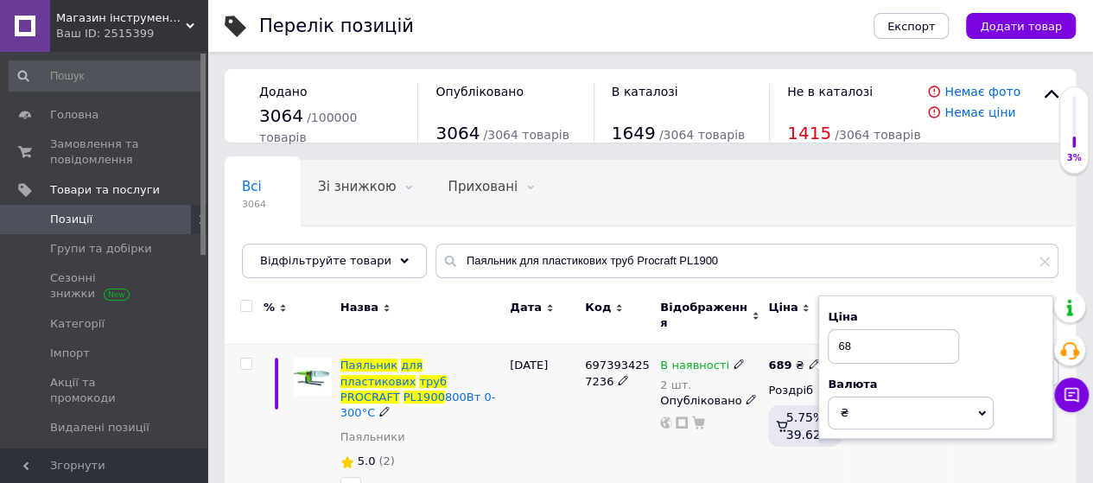
type input "6"
type input "720"
click at [538, 421] on div "[DATE]" at bounding box center [543, 432] width 75 height 175
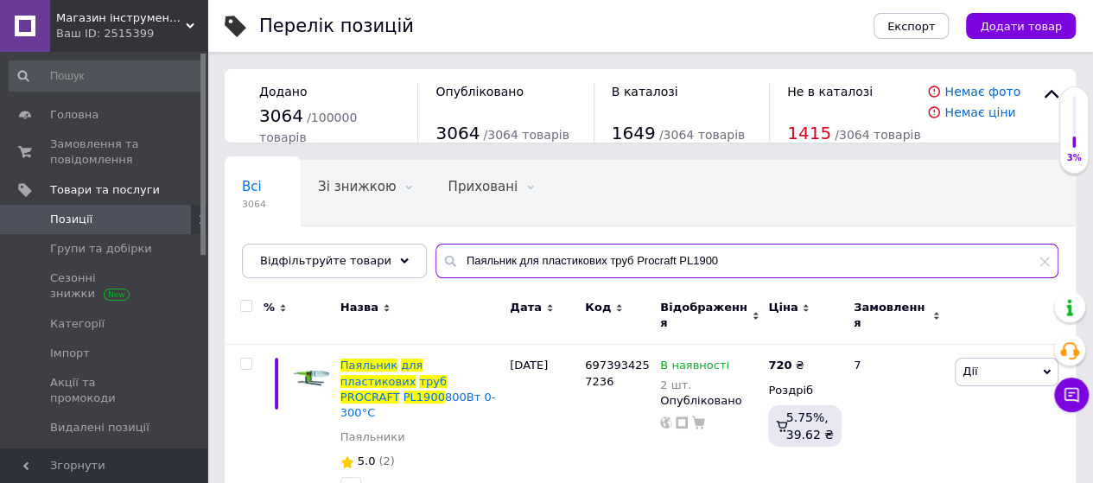
drag, startPoint x: 701, startPoint y: 259, endPoint x: 216, endPoint y: 334, distance: 490.6
click at [216, 334] on div "Перелік позицій Експорт Додати товар Додано 3064 / 100000 товарів Опубліковано …" at bounding box center [650, 268] width 886 height 537
paste input "равер PROCRAFT PG-400"
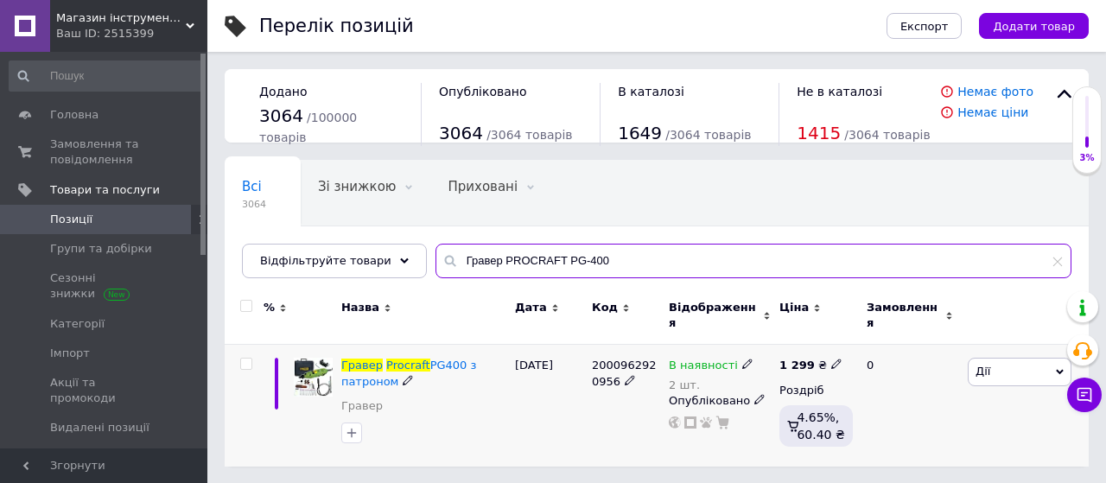
type input "Гравер PROCRAFT PG-400"
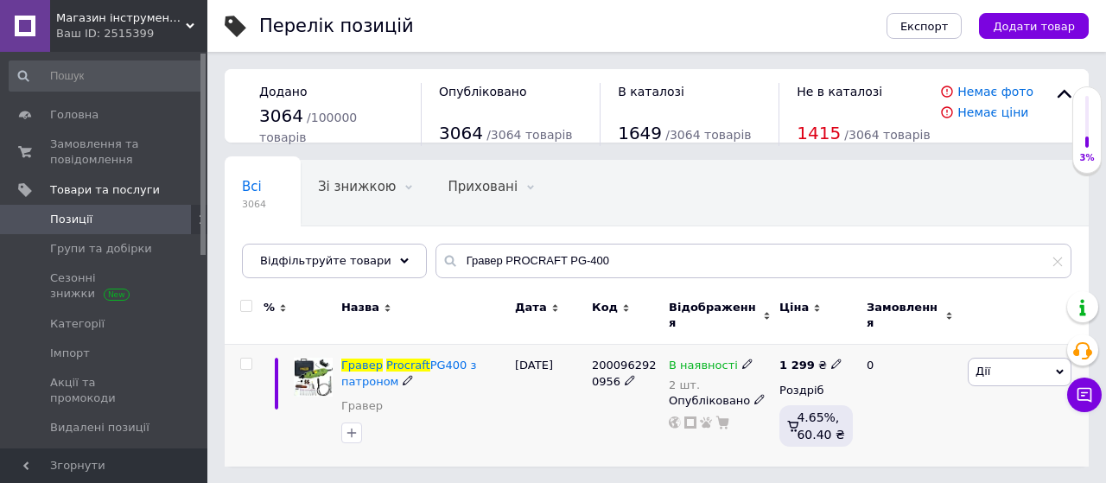
click at [831, 359] on icon at bounding box center [836, 364] width 10 height 10
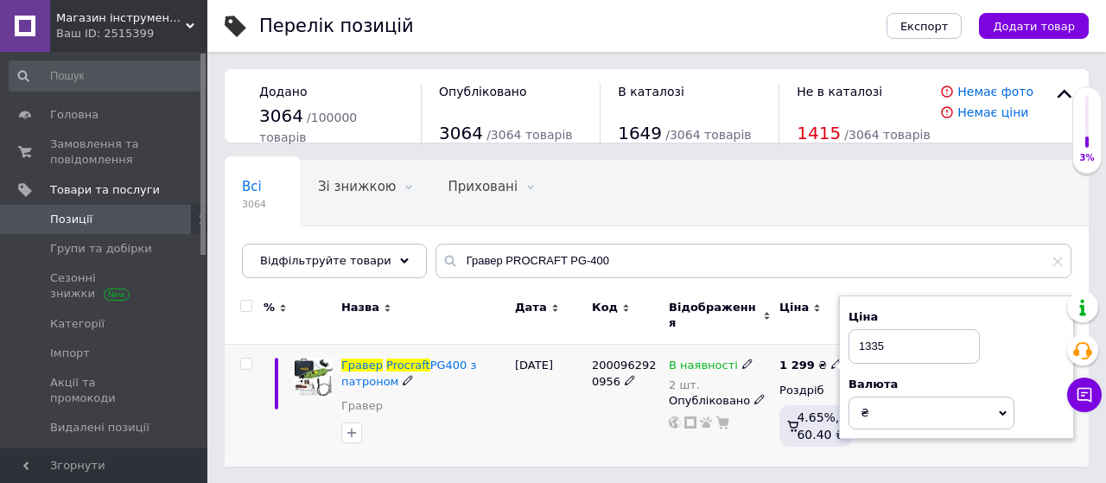
type input "1335"
click at [569, 409] on div "[DATE]" at bounding box center [549, 406] width 77 height 122
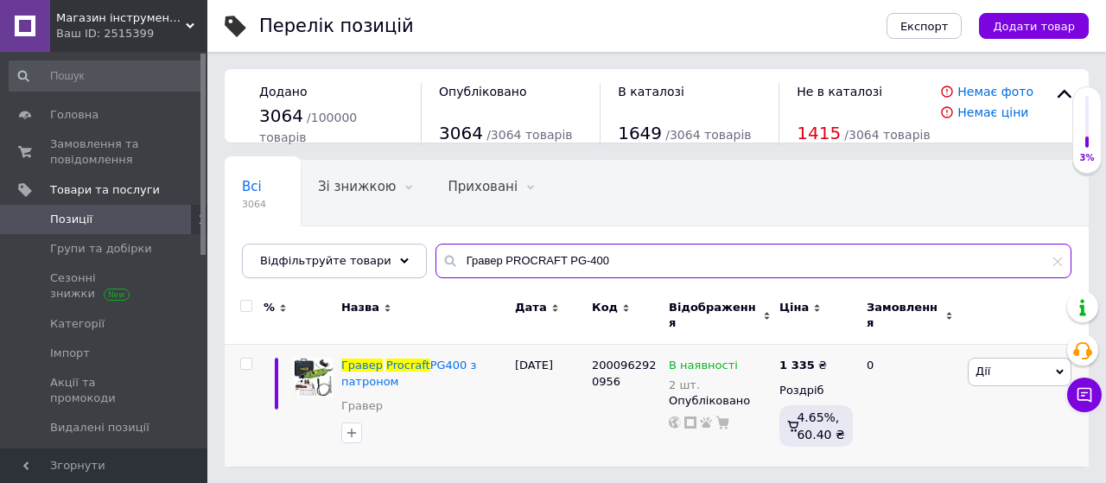
drag, startPoint x: 589, startPoint y: 257, endPoint x: 275, endPoint y: 346, distance: 326.1
click at [275, 346] on div "Всі 3064 Зі знижкою 0 Видалити Редагувати Приховані 0 Видалити Редагувати Опубл…" at bounding box center [657, 313] width 864 height 307
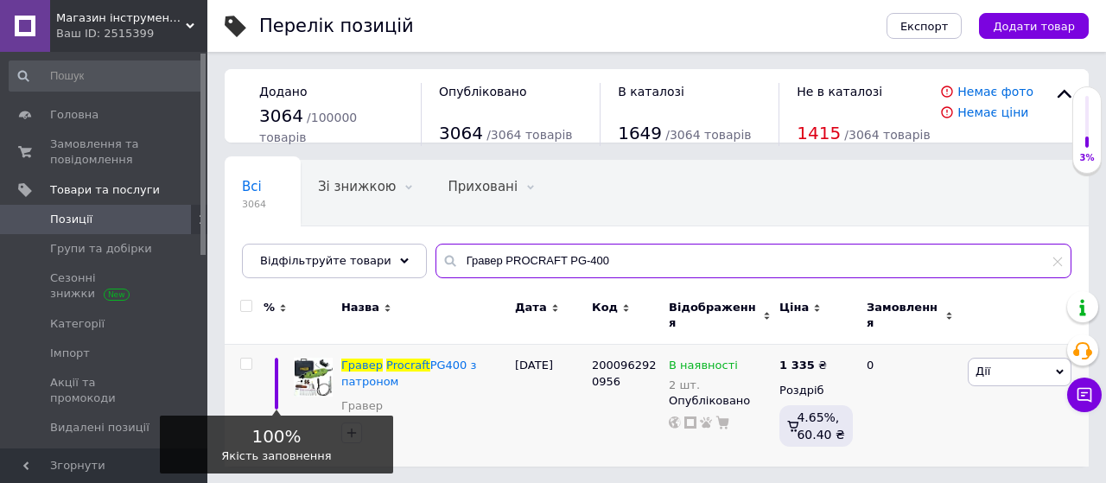
paste input "кумуляторна батарея Procraft Battery20/4 (20В, 4Аг)"
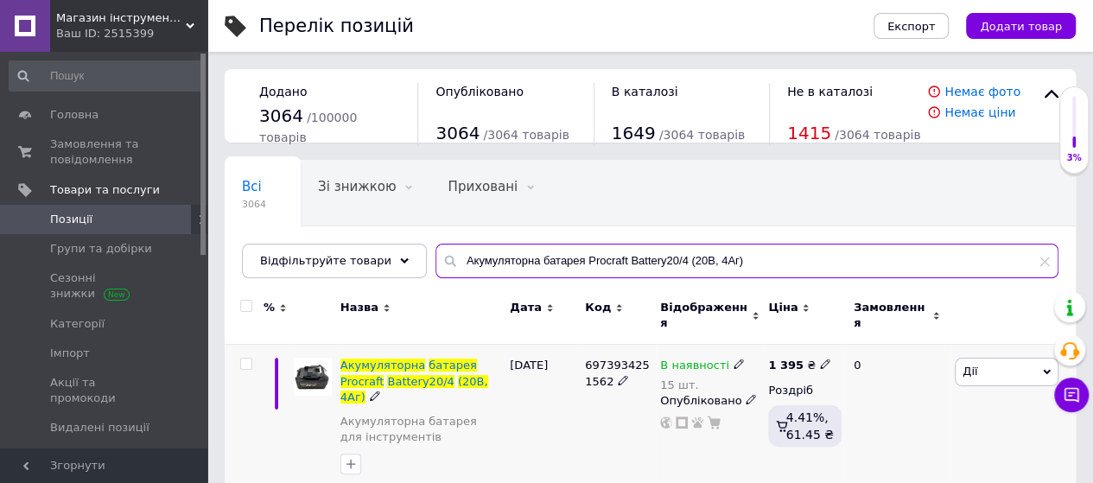
type input "Акумуляторна батарея Procraft Battery20/4 (20В, 4Аг)"
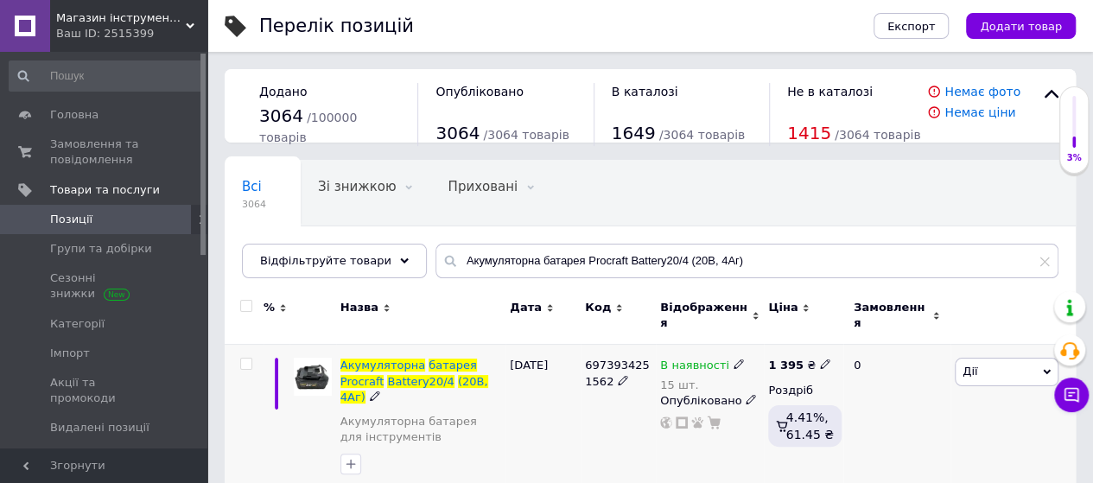
click at [820, 360] on use at bounding box center [825, 365] width 10 height 10
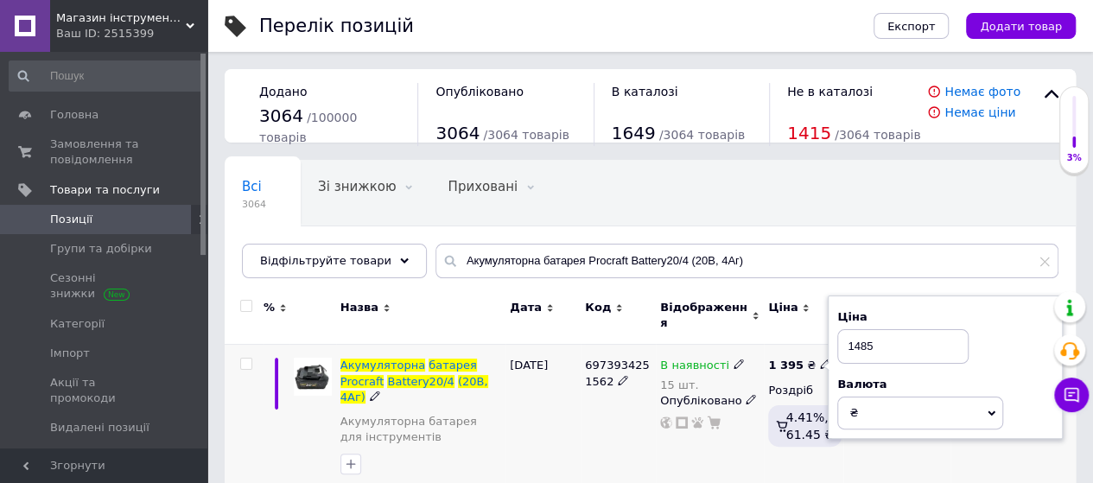
type input "1485"
click at [528, 417] on div "[DATE]" at bounding box center [543, 420] width 75 height 151
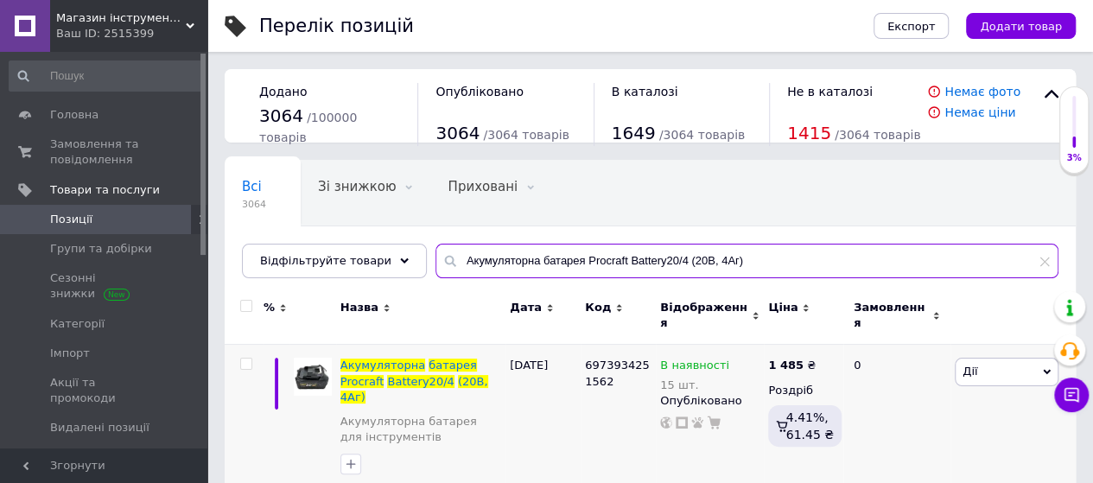
drag, startPoint x: 730, startPoint y: 264, endPoint x: 226, endPoint y: 347, distance: 511.5
click at [226, 347] on div "Всі 3064 Зі знижкою 0 Видалити Редагувати Приховані 0 Видалити Редагувати Опубл…" at bounding box center [650, 328] width 851 height 336
paste input "ромисловий пилосос Procraft VP1400"
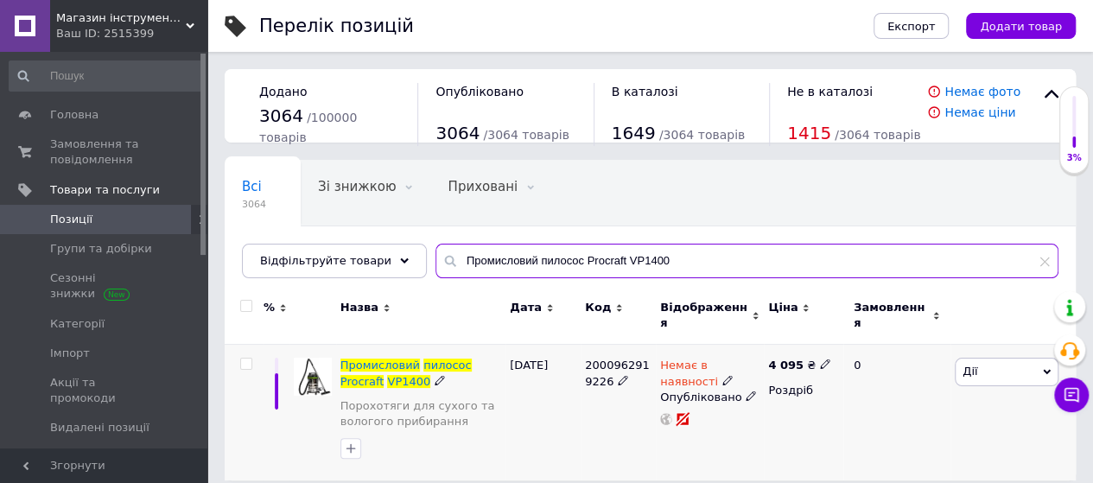
type input "Промисловий пилосос Procraft VP1400"
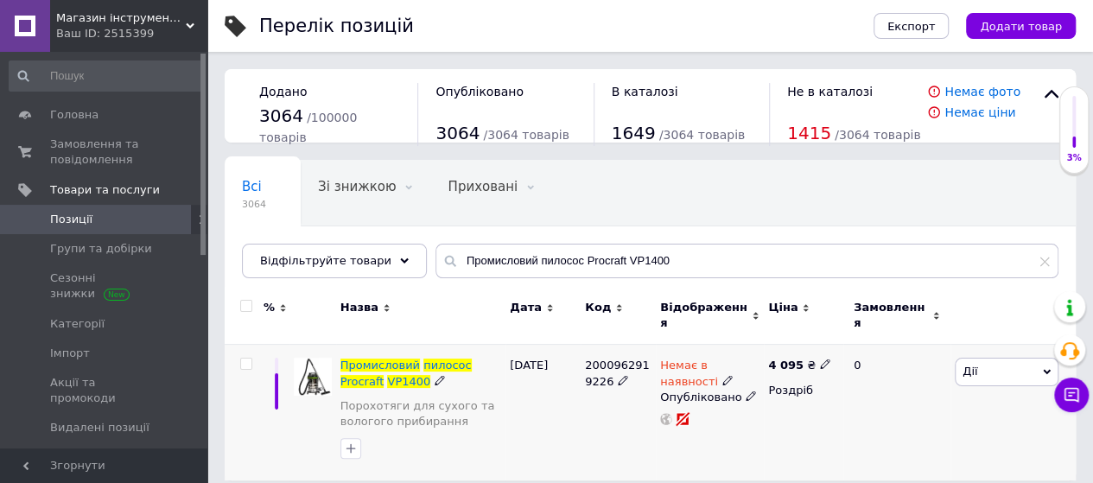
click at [820, 359] on icon at bounding box center [825, 364] width 10 height 10
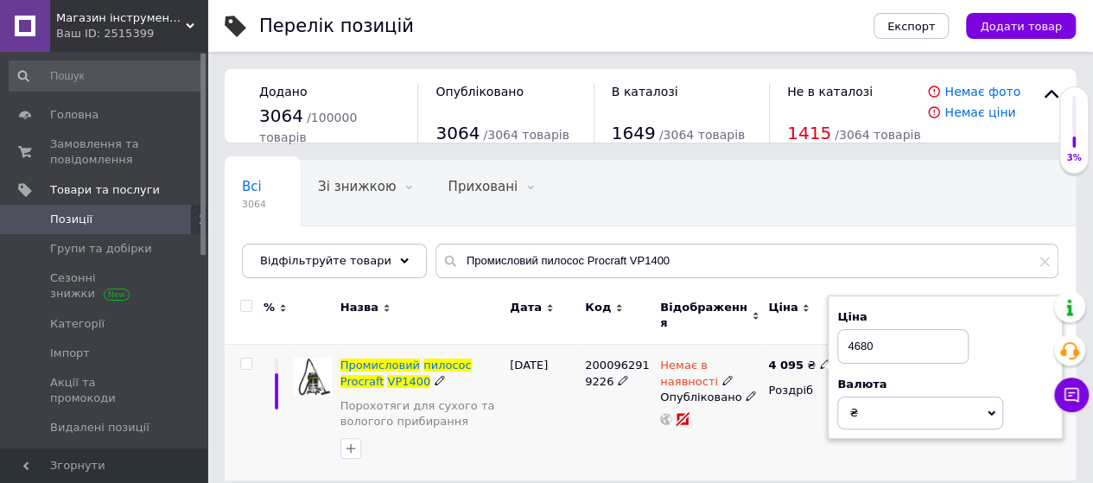
type input "4680"
click at [517, 412] on div "[DATE]" at bounding box center [543, 413] width 75 height 136
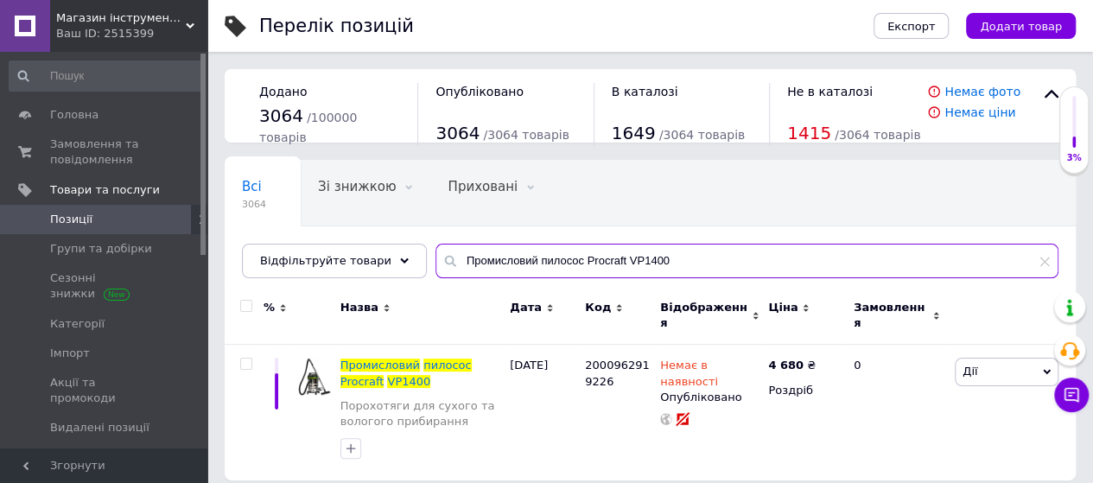
drag, startPoint x: 652, startPoint y: 265, endPoint x: 276, endPoint y: 315, distance: 379.2
click at [276, 315] on div "Всі 3064 Зі знижкою 0 Видалити Редагувати Приховані 0 Видалити Редагувати Опубл…" at bounding box center [650, 320] width 851 height 321
paste input "кумуляторна машинка для стрижки овець Procraft SC20 (з 1 акб)"
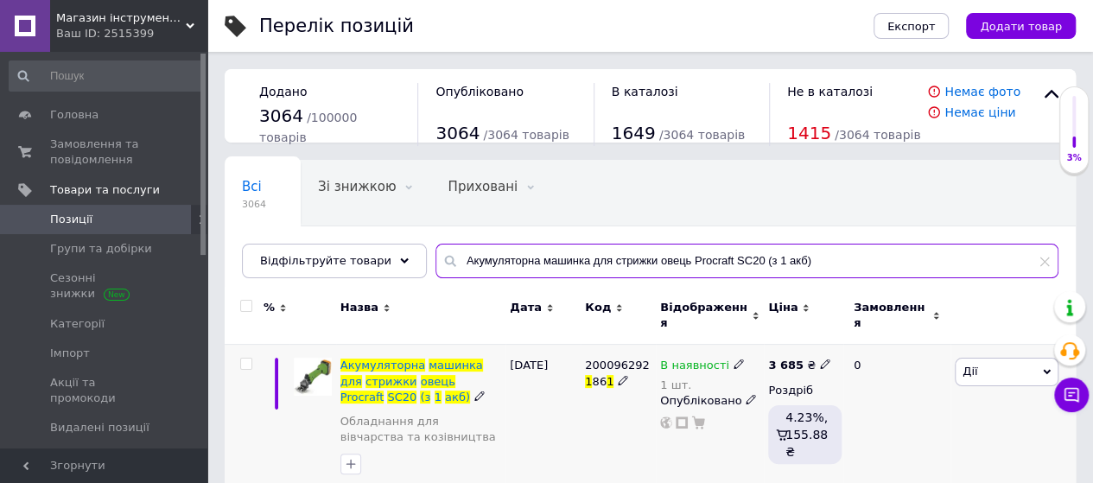
type input "Акумуляторна машинка для стрижки овець Procraft SC20 (з 1 акб)"
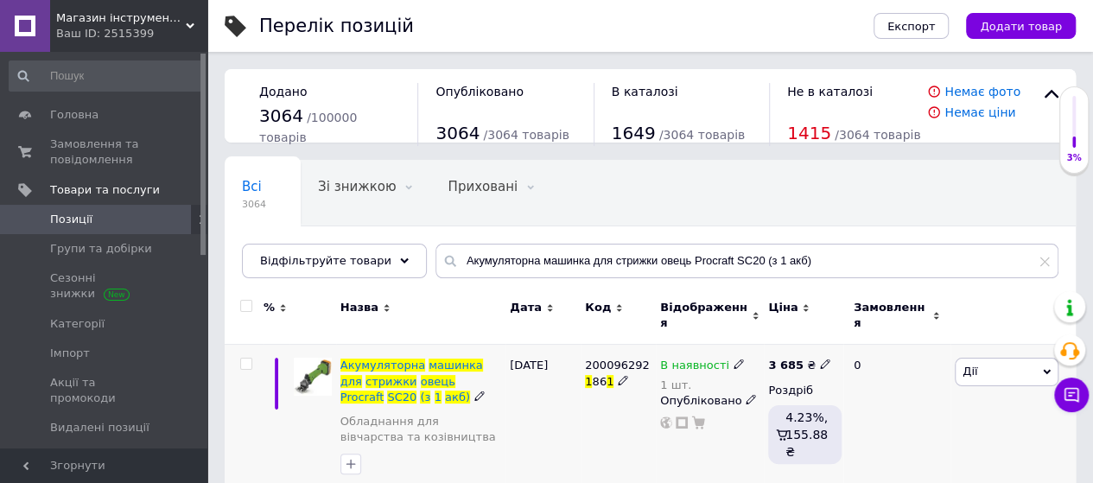
click at [820, 359] on icon at bounding box center [825, 364] width 10 height 10
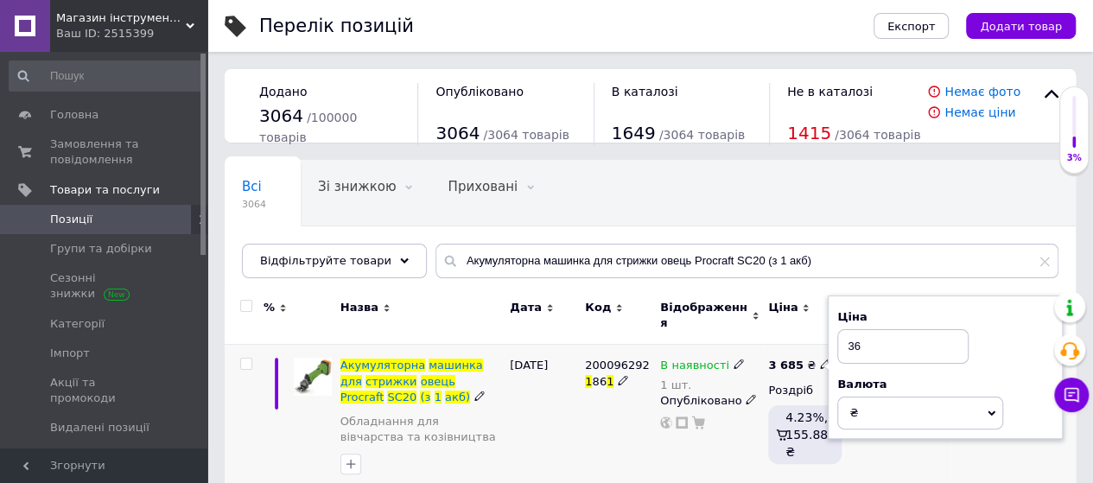
type input "3"
type input "4095"
click at [539, 405] on div "[DATE]" at bounding box center [543, 420] width 75 height 151
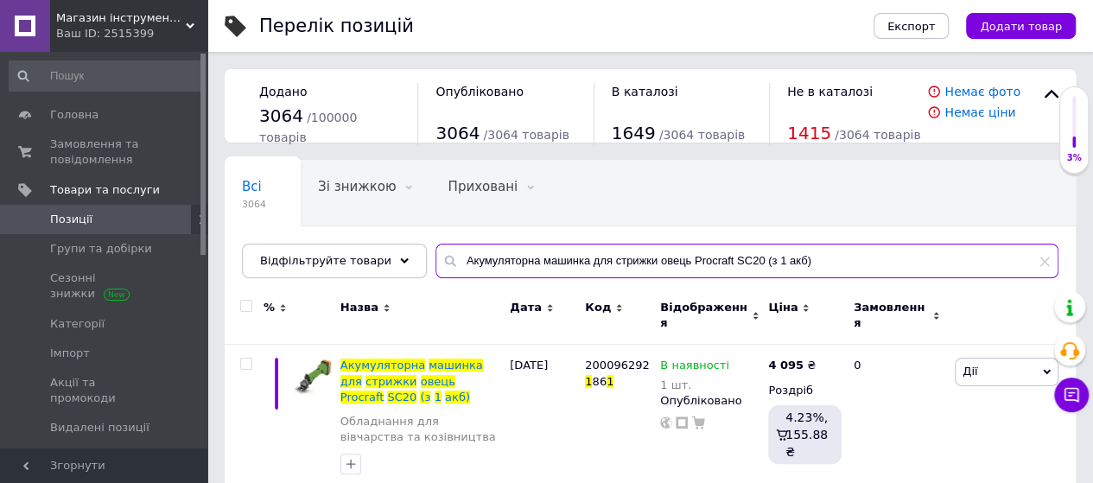
drag, startPoint x: 798, startPoint y: 260, endPoint x: 296, endPoint y: 317, distance: 505.3
click at [296, 317] on div "Всі 3064 Зі знижкою 0 Видалити Редагувати Приховані 0 Видалити Редагувати Опубл…" at bounding box center [650, 328] width 851 height 336
paste input "таціонарна циркулярна пила Procraft KR2600/200"
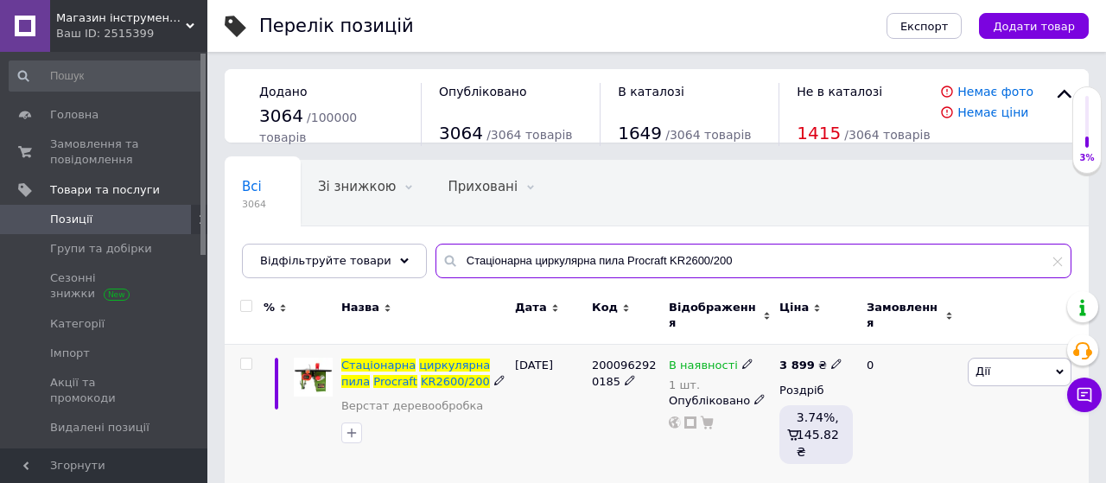
type input "Стаціонарна циркулярна пила Procraft KR2600/200"
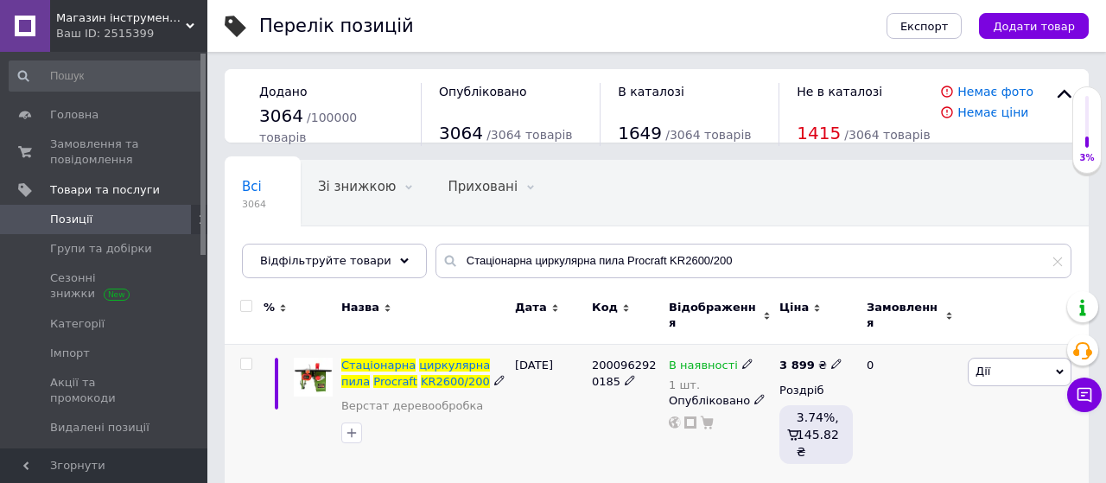
click at [831, 359] on icon at bounding box center [836, 364] width 10 height 10
type input "3"
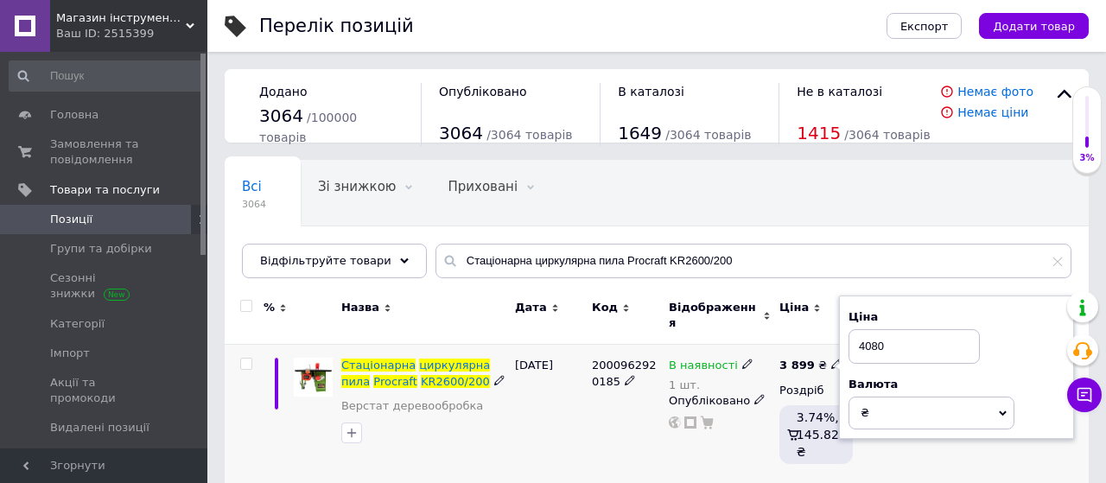
type input "4080"
click at [562, 396] on div "[DATE]" at bounding box center [549, 414] width 77 height 139
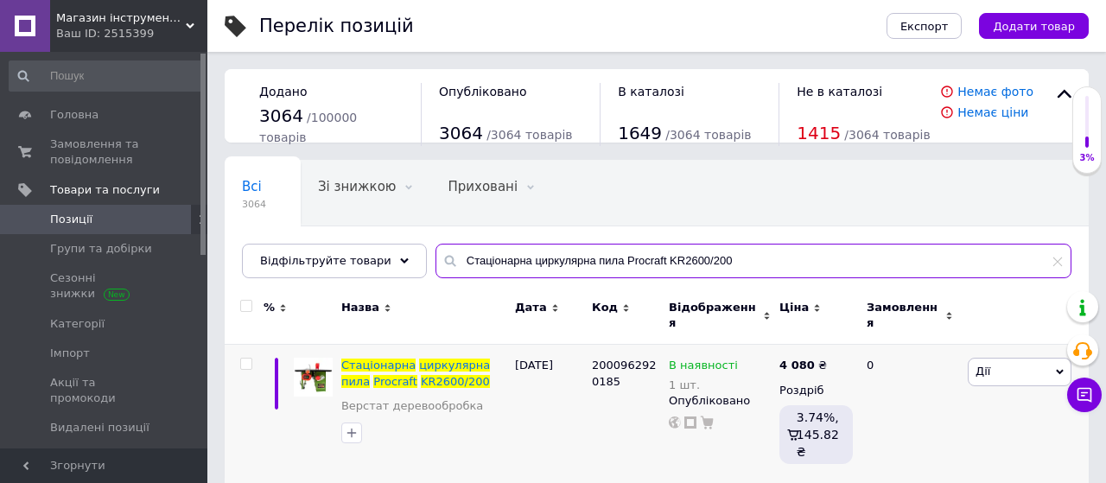
drag, startPoint x: 717, startPoint y: 259, endPoint x: 270, endPoint y: 341, distance: 455.1
click at [270, 341] on div "Всі 3064 Зі знижкою 0 Видалити Редагувати Приховані 0 Видалити Редагувати Опубл…" at bounding box center [657, 322] width 864 height 324
paste input "кумуляторний лобзик Procraft ST22 (Без акб і зп)"
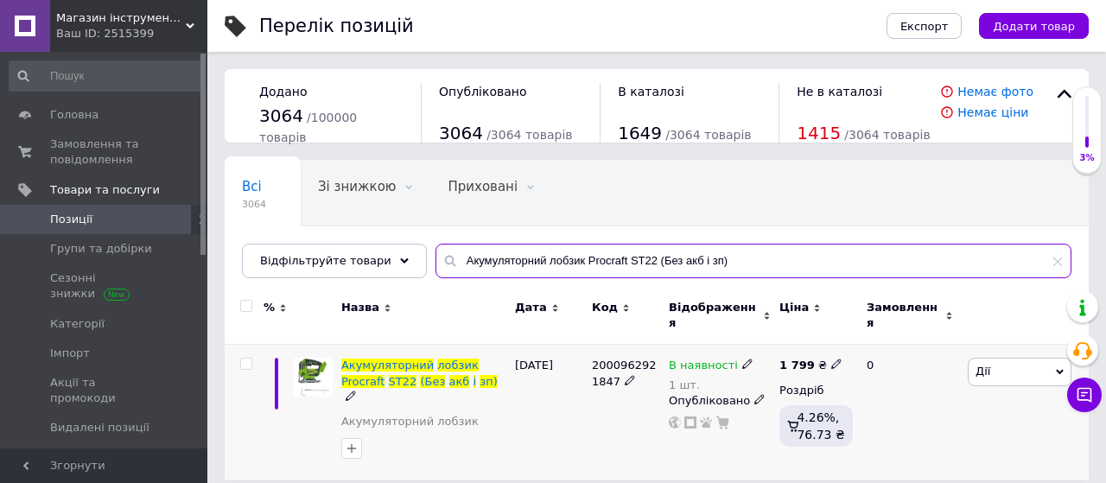
type input "Акумуляторний лобзик Procraft ST22 (Без акб і зп)"
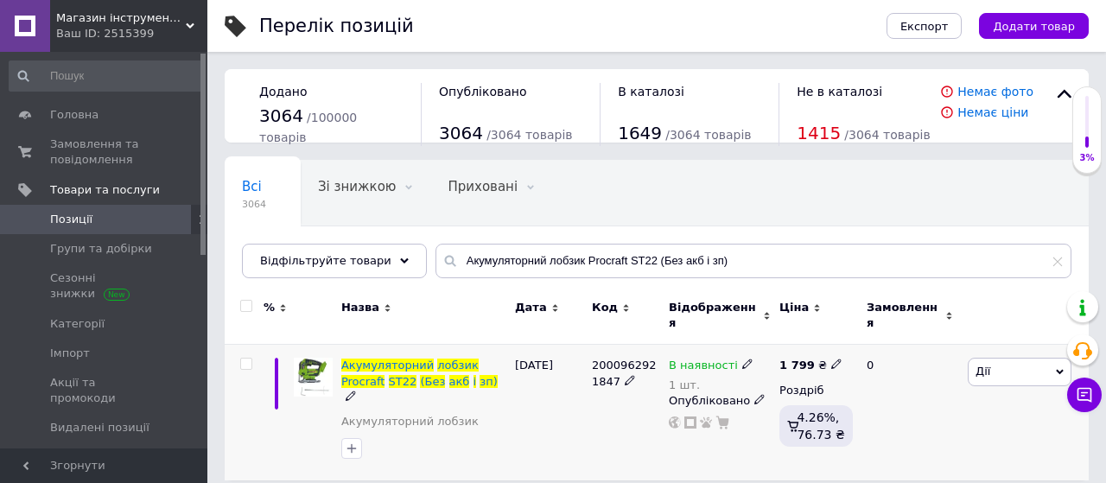
click at [831, 359] on icon at bounding box center [836, 364] width 10 height 10
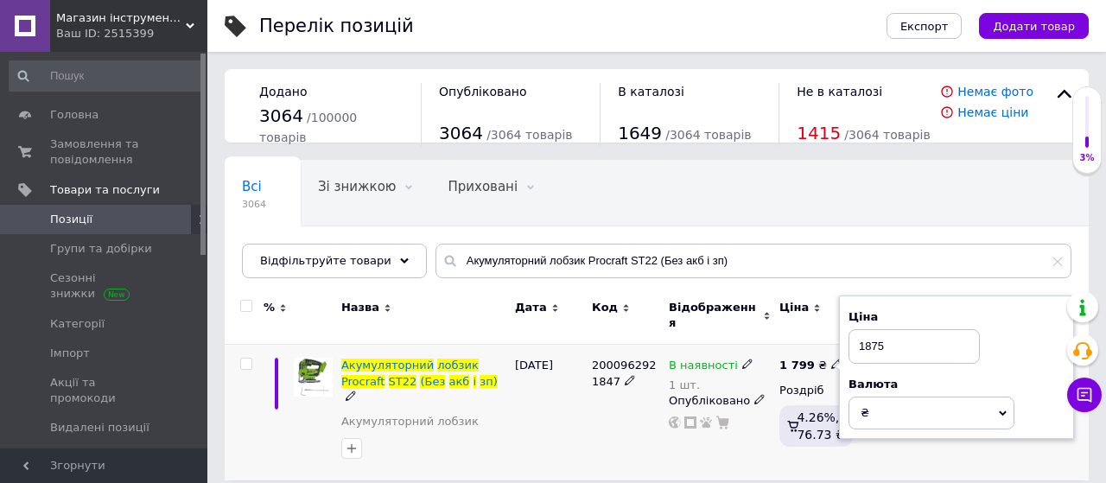
type input "1875"
click at [534, 399] on div "[DATE]" at bounding box center [549, 413] width 77 height 136
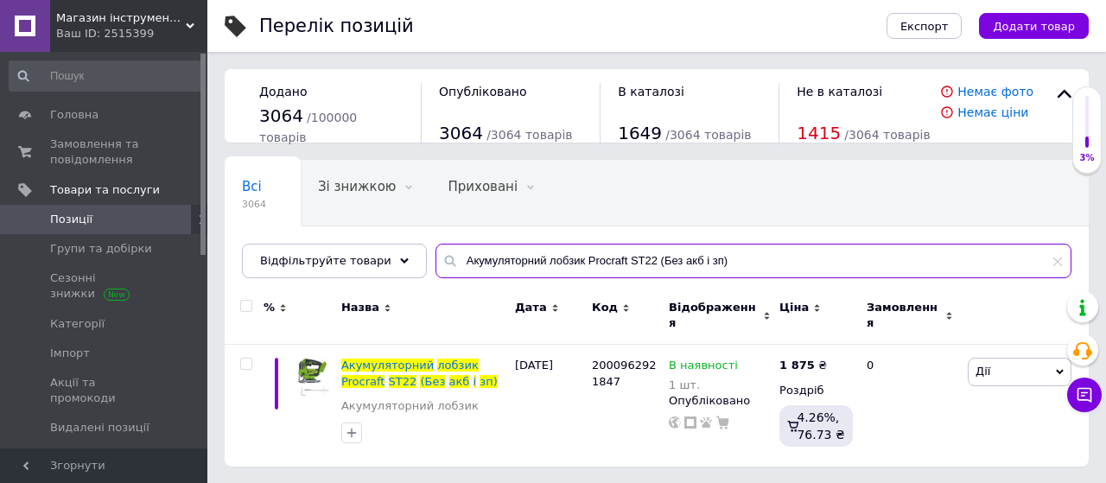
drag, startPoint x: 712, startPoint y: 264, endPoint x: 204, endPoint y: 340, distance: 513.8
click at [204, 340] on div "Магазин інструментів "Lew-74" Ваш ID: 2515399 Сайт Магазин інструментів "Lew-74…" at bounding box center [553, 242] width 1106 height 484
paste input "ормоподрібнювач Procraft PCM3550"
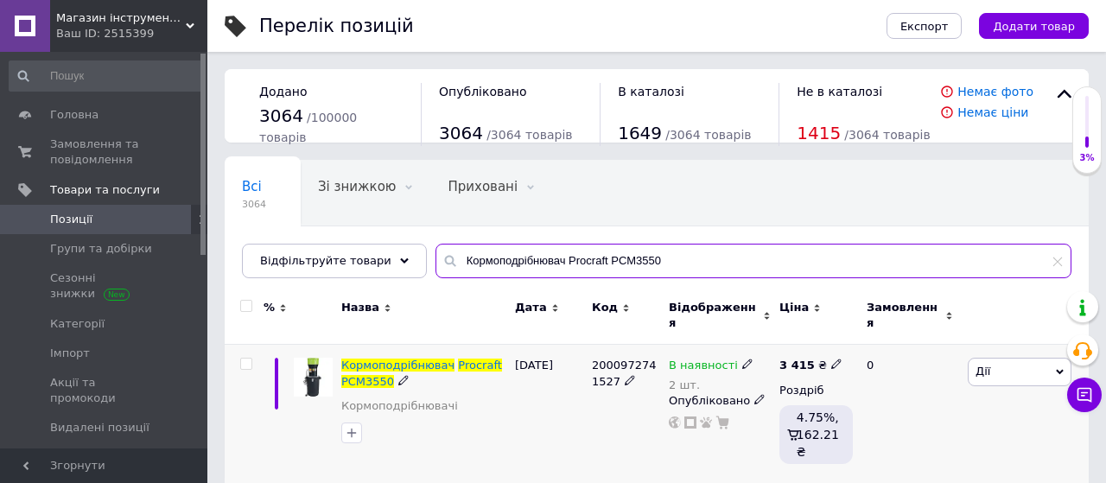
type input "Кормоподрібнювач Procraft PCM3550"
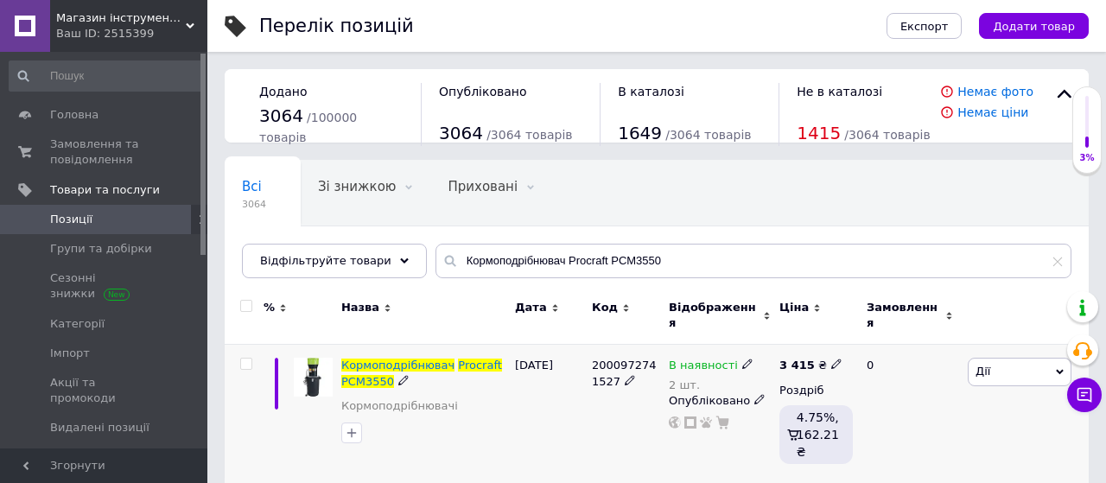
click at [821, 358] on div "3 415 ₴" at bounding box center [810, 366] width 63 height 16
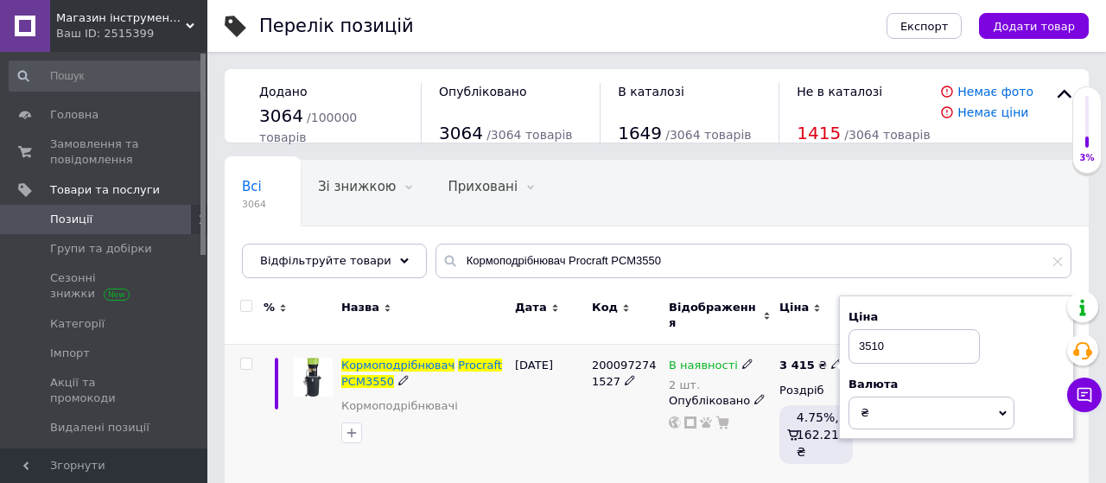
type input "3510"
click at [551, 409] on div "[DATE]" at bounding box center [549, 414] width 77 height 139
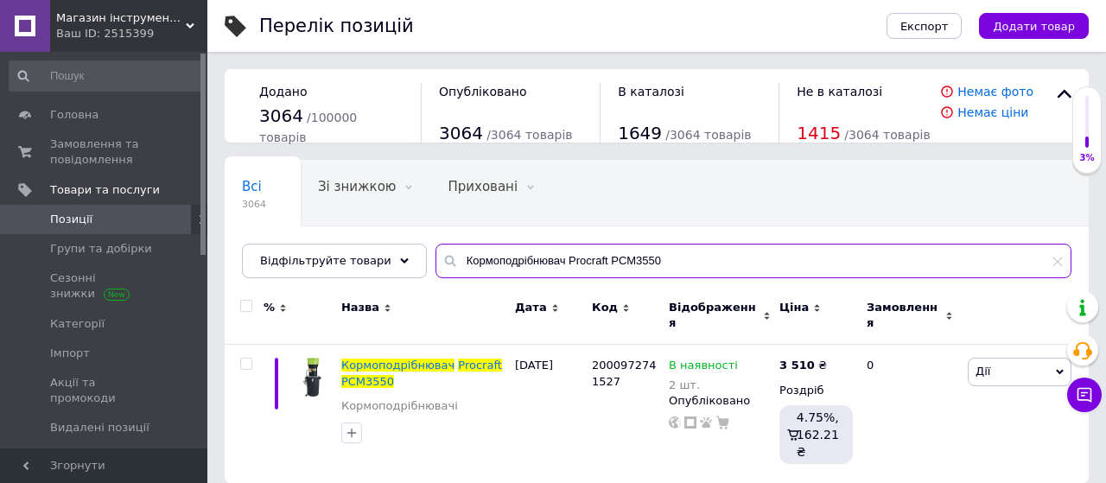
drag, startPoint x: 643, startPoint y: 257, endPoint x: 283, endPoint y: 286, distance: 360.7
click at [283, 286] on div "Всі 3064 Зі знижкою 0 Видалити Редагувати Приховані 0 Видалити Редагувати Опубл…" at bounding box center [657, 322] width 864 height 324
paste input "а електро Procraft PROFESSION GT2200"
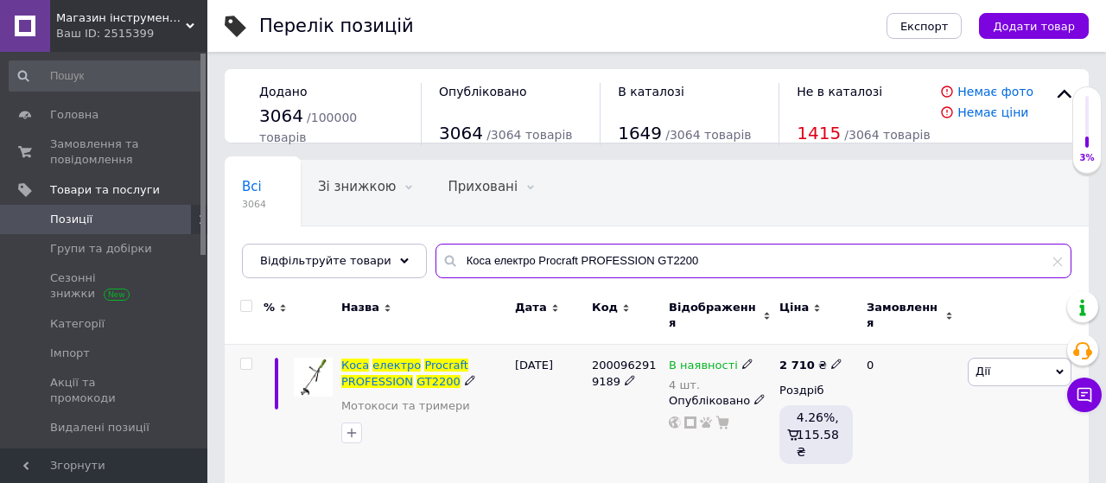
type input "Коса електро Procraft PROFESSION GT2200"
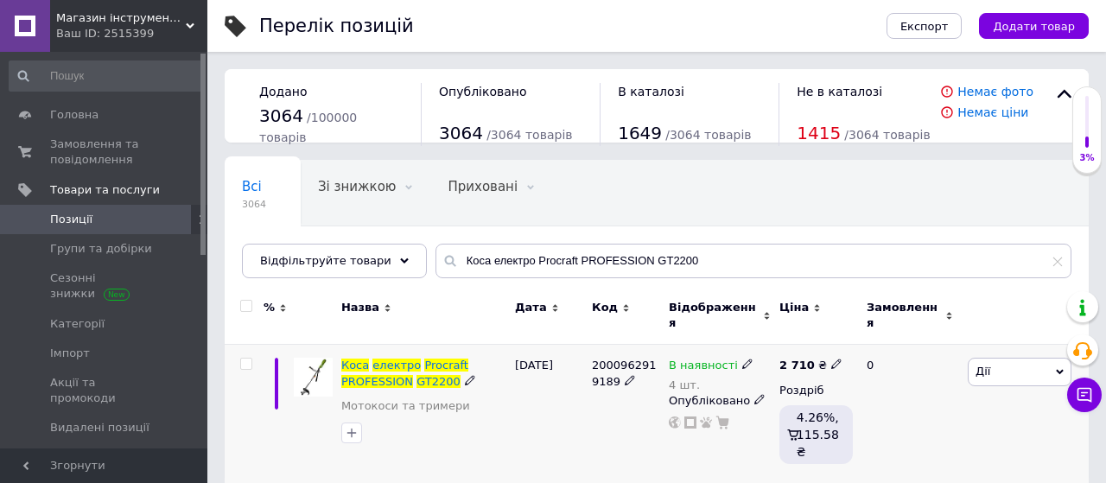
click at [831, 359] on icon at bounding box center [836, 364] width 10 height 10
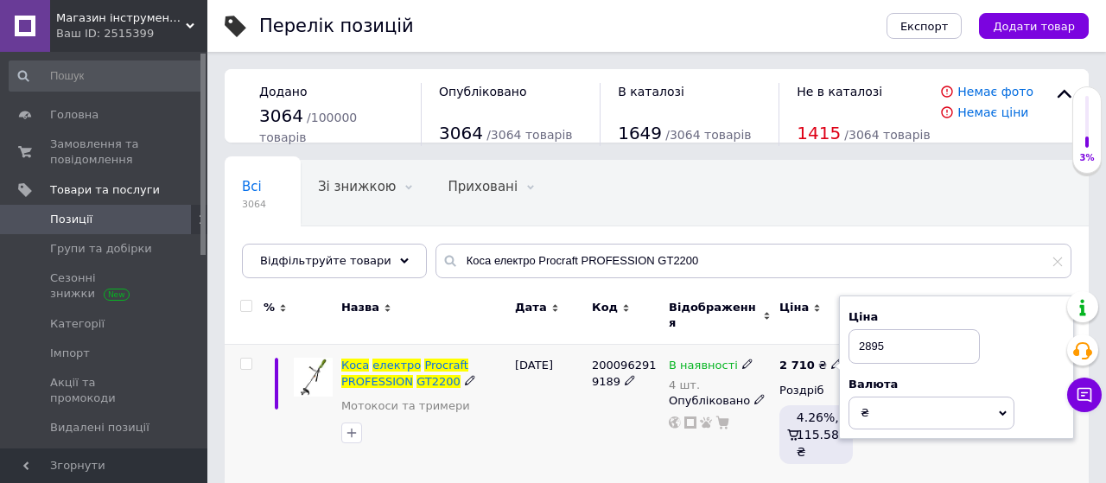
type input "2895"
click at [604, 407] on div "2000962919189" at bounding box center [626, 414] width 77 height 139
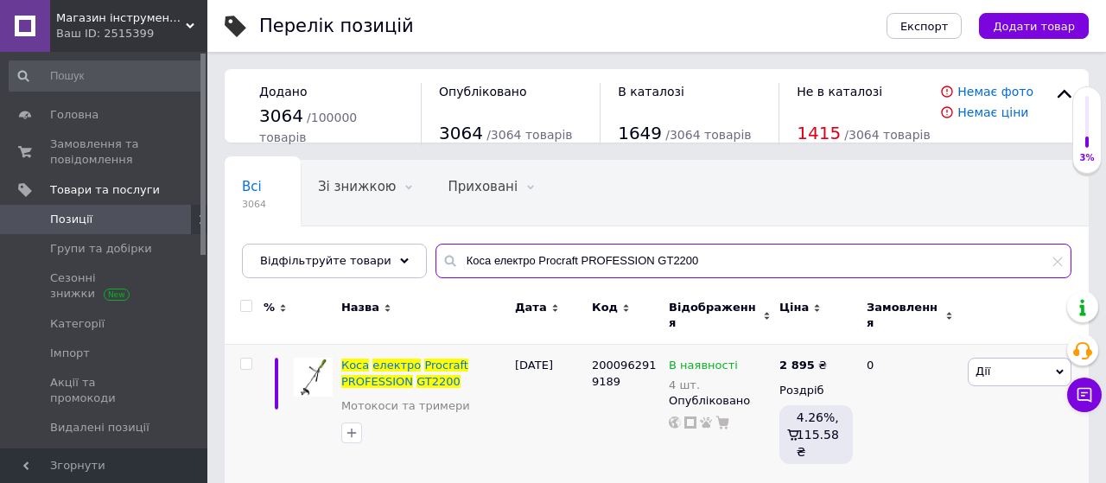
drag, startPoint x: 683, startPoint y: 260, endPoint x: 285, endPoint y: 338, distance: 405.1
click at [285, 338] on div "Всі 3064 Зі знижкою 0 Видалити Редагувати Приховані 0 Видалити Редагувати Опубл…" at bounding box center [657, 322] width 864 height 324
paste input "азерний рівень Procraft LE-4G"
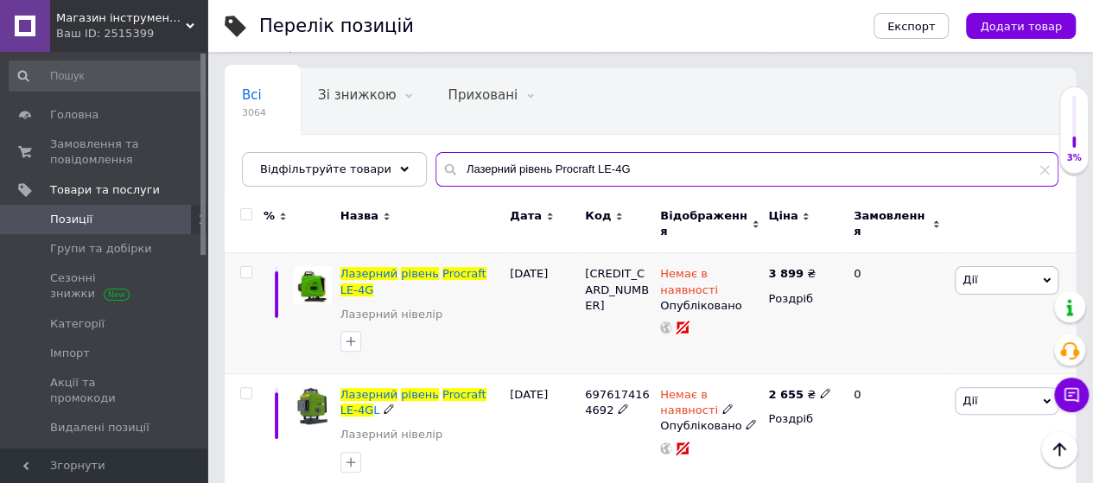
scroll to position [107, 0]
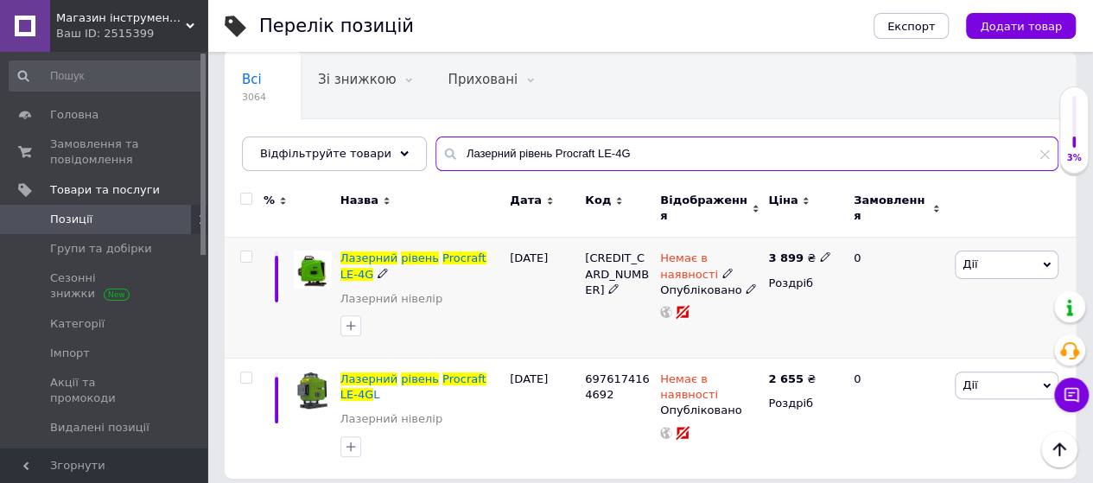
type input "Лазерний рівень Procraft LE-4G"
click at [820, 251] on icon at bounding box center [825, 256] width 10 height 10
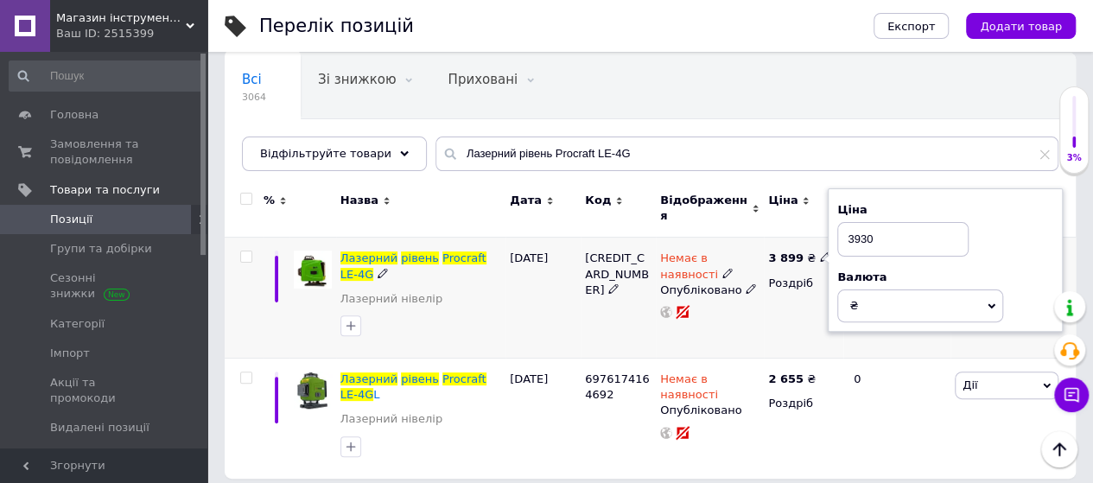
type input "3930"
click at [528, 291] on div "[DATE]" at bounding box center [543, 298] width 75 height 121
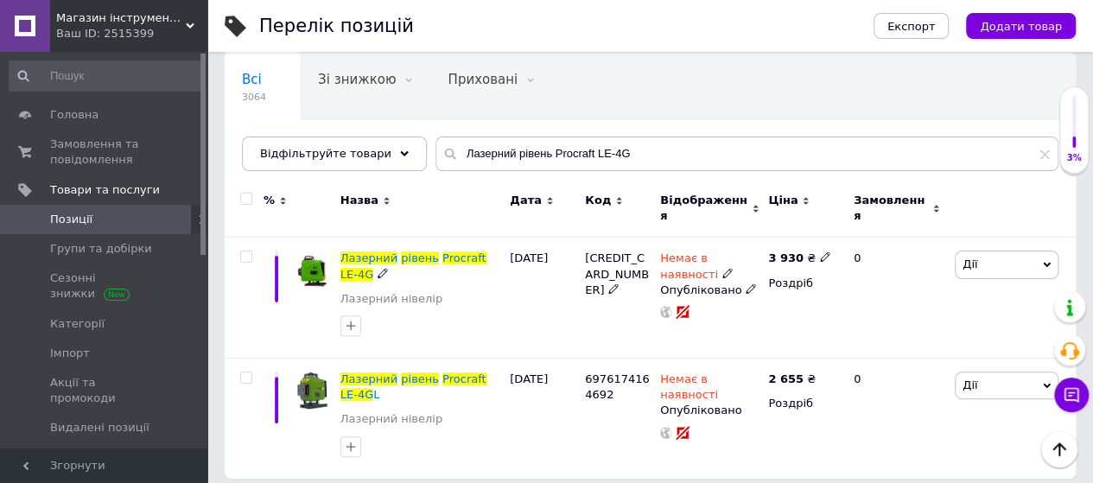
scroll to position [92, 0]
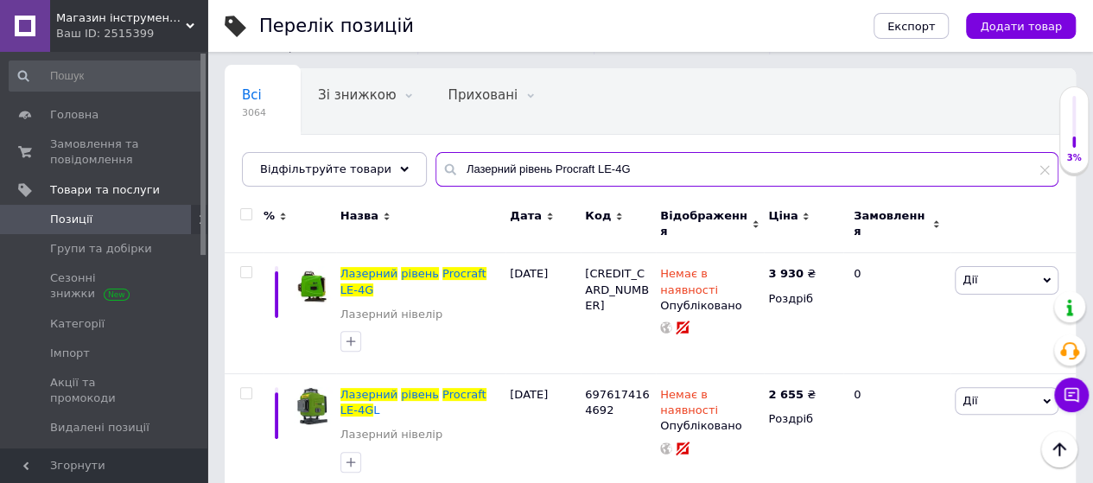
drag, startPoint x: 627, startPoint y: 162, endPoint x: 277, endPoint y: 221, distance: 355.0
click at [277, 221] on div "Всі 3064 Зі знижкою 0 Видалити Редагувати Приховані 0 Видалити Редагувати Опубл…" at bounding box center [650, 281] width 851 height 426
paste input "ен промисловий Procraft PH2300E"
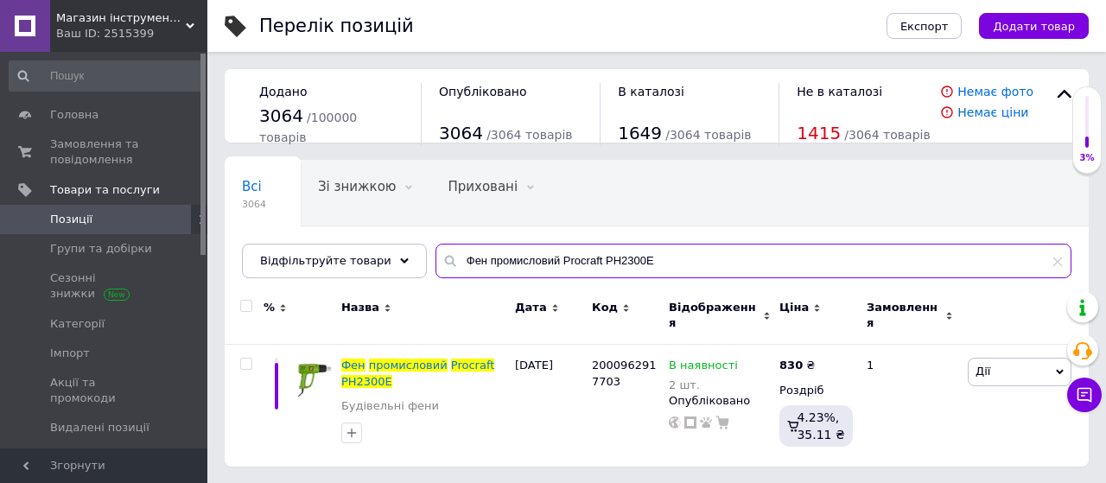
type input "Фен промисловий Procraft PH2300E"
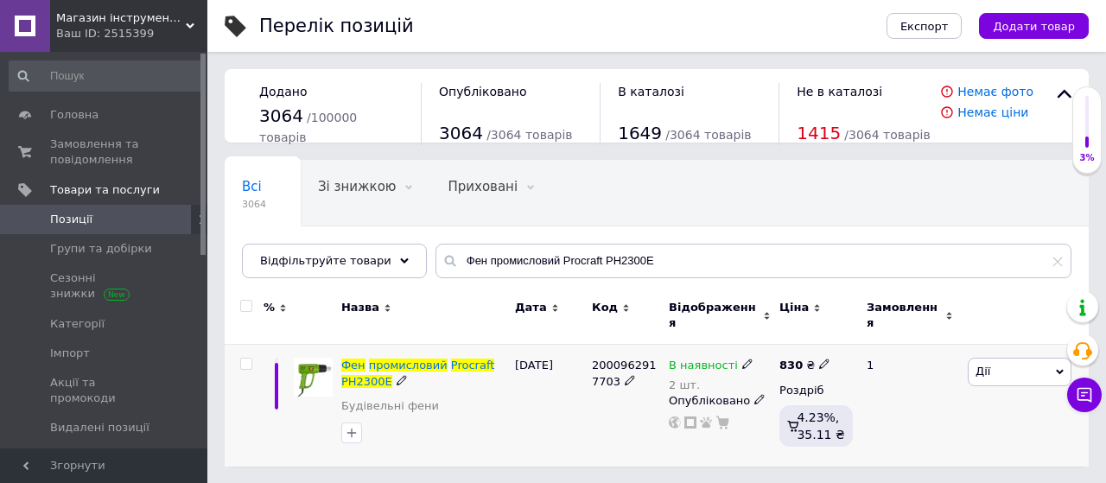
click at [819, 359] on icon at bounding box center [824, 364] width 10 height 10
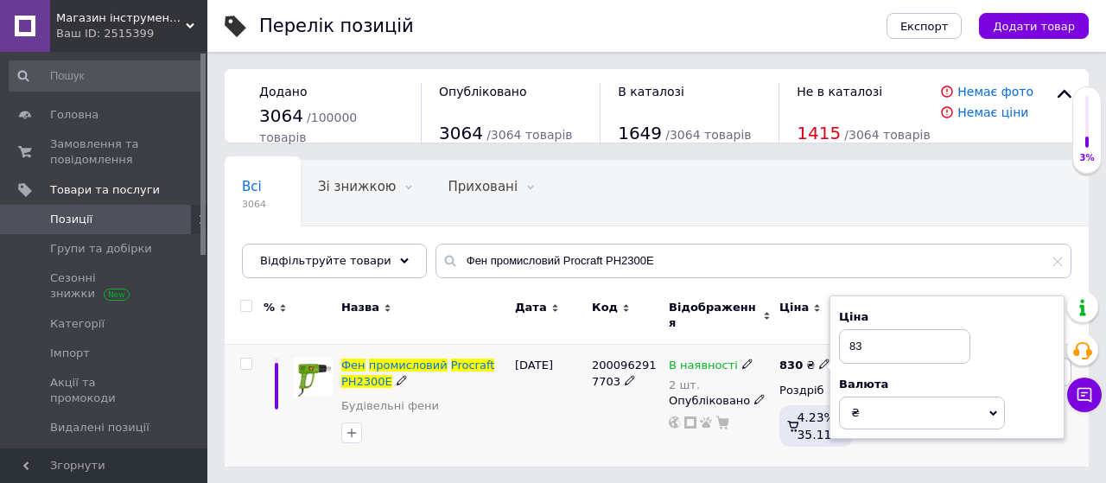
type input "8"
type input "930"
click at [552, 404] on div "[DATE]" at bounding box center [549, 406] width 77 height 122
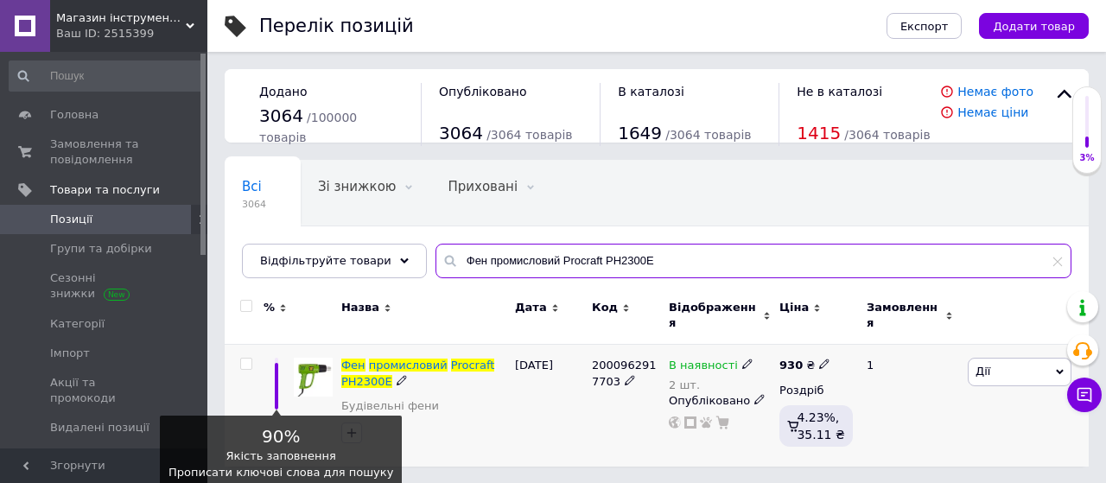
drag, startPoint x: 646, startPoint y: 251, endPoint x: 265, endPoint y: 371, distance: 399.6
click at [265, 371] on div "Всі 3064 Зі знижкою 0 Видалити Редагувати Приховані 0 Видалити Редагувати Опубл…" at bounding box center [657, 313] width 864 height 307
paste input "азерний рівень Procraft LE-4GL"
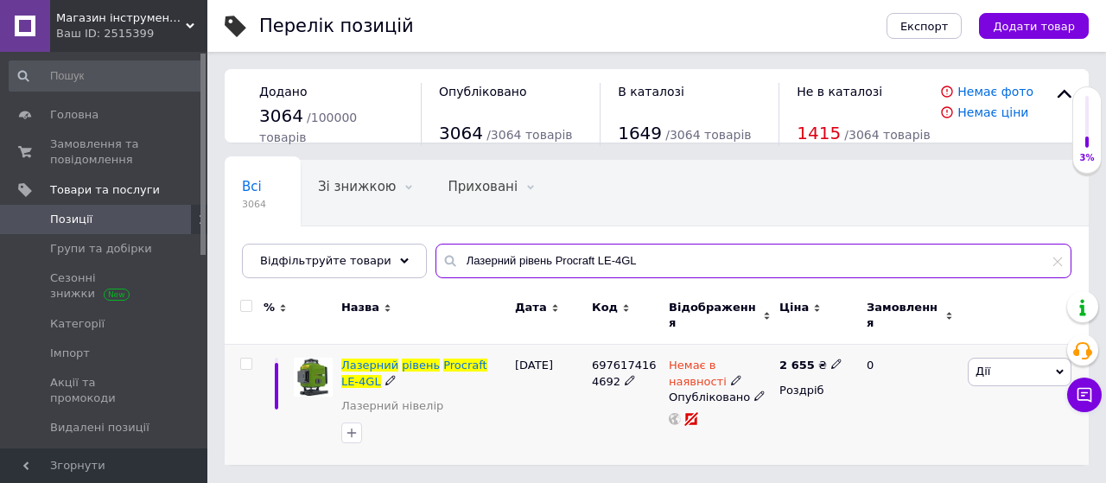
type input "Лазерний рівень Procraft LE-4GL"
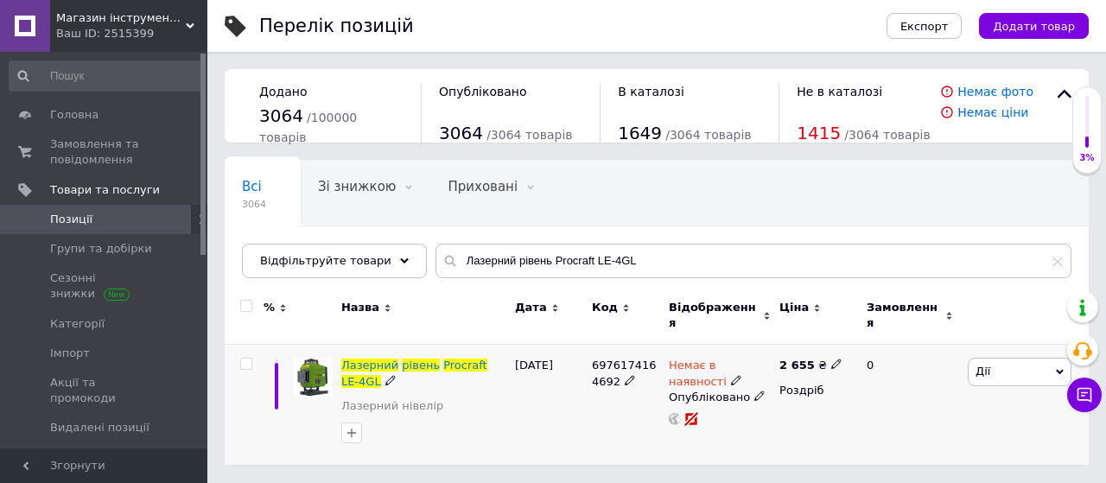
click at [831, 359] on icon at bounding box center [836, 364] width 10 height 10
type input "2730"
click at [569, 426] on div "[DATE]" at bounding box center [549, 405] width 77 height 120
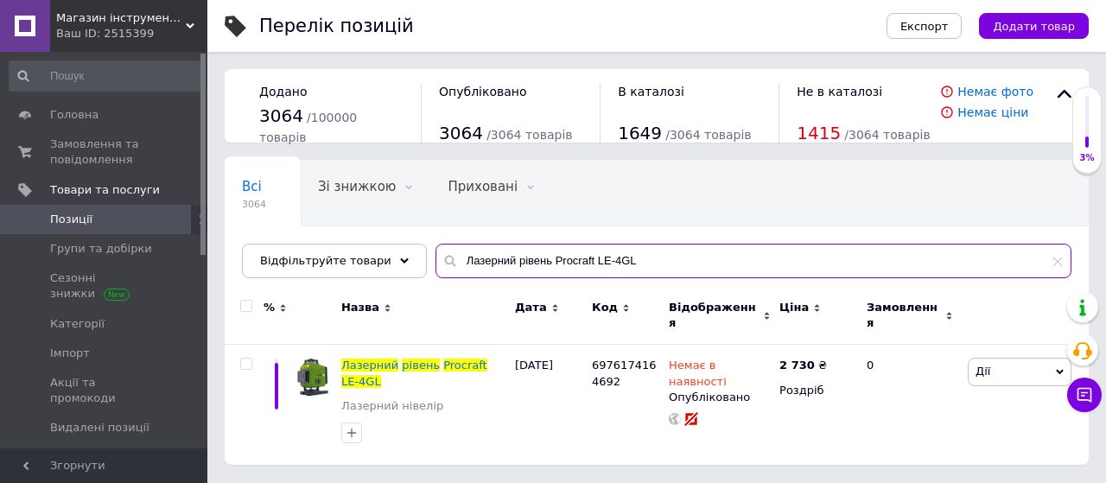
drag, startPoint x: 628, startPoint y: 259, endPoint x: 251, endPoint y: 319, distance: 382.3
click at [251, 319] on div "Всі 3064 Зі знижкою 0 Видалити Редагувати Приховані 0 Видалити Редагувати Опубл…" at bounding box center [657, 312] width 864 height 305
paste input "кумуляторна батарея Procraft Battery20/8 (20В, 8Аг)"
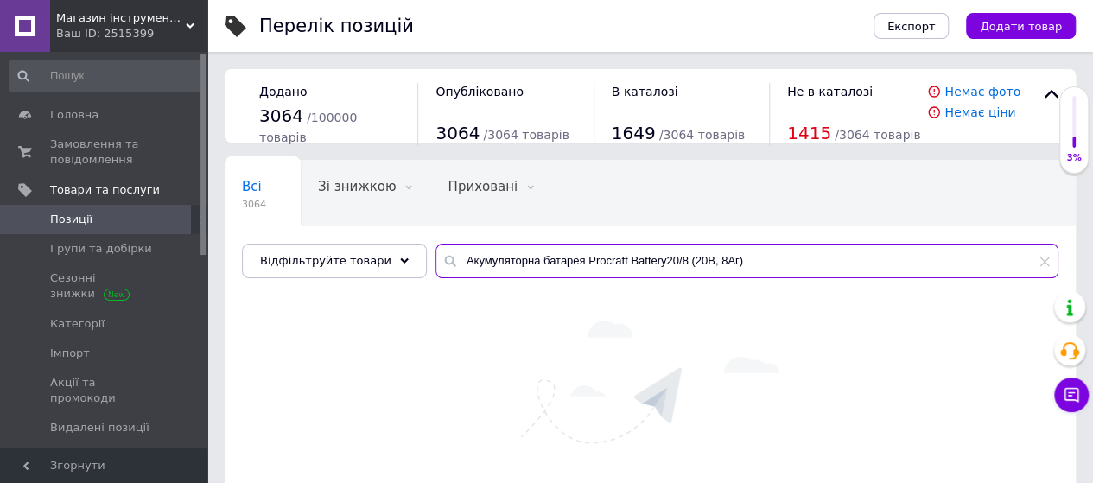
click at [561, 256] on input "Акумуляторна батарея Procraft Battery20/8 (20В, 8Аг)" at bounding box center [747, 261] width 623 height 35
click at [523, 261] on input "Procraft Battery20/8 (20В, 8Аг)" at bounding box center [747, 261] width 623 height 35
click at [577, 259] on input "Procraft 20/8 (20В, 8Аг)" at bounding box center [747, 261] width 623 height 35
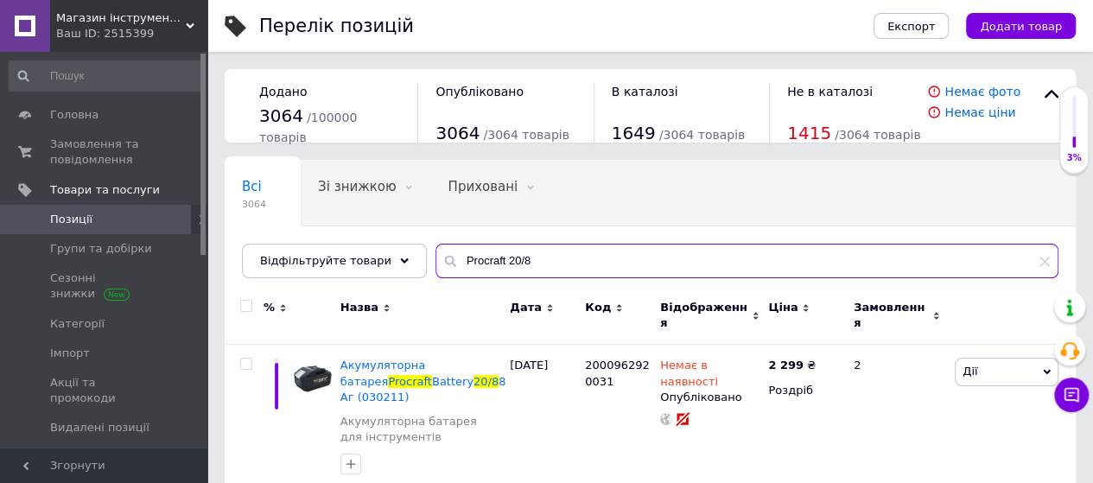
type input "Procraft 20/8"
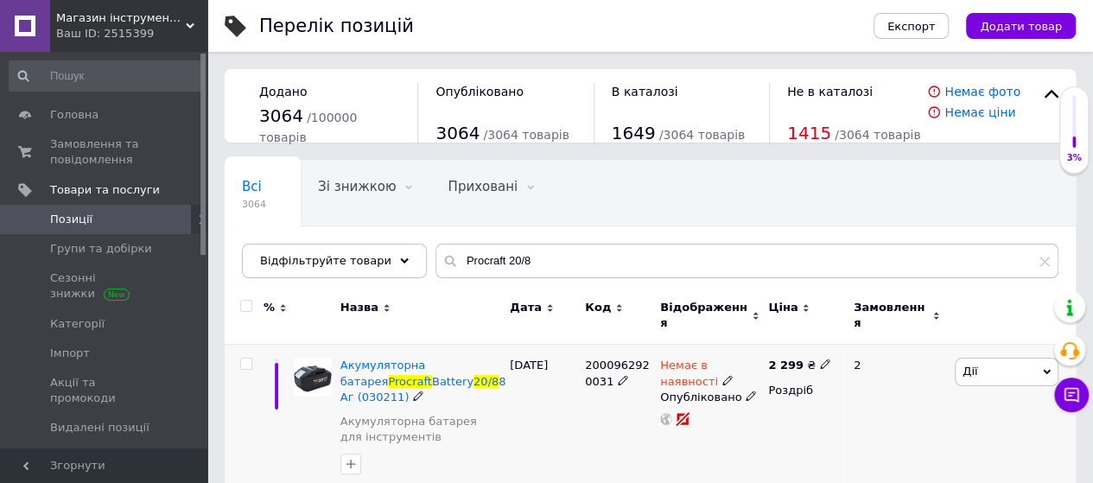
click at [820, 359] on icon at bounding box center [825, 364] width 10 height 10
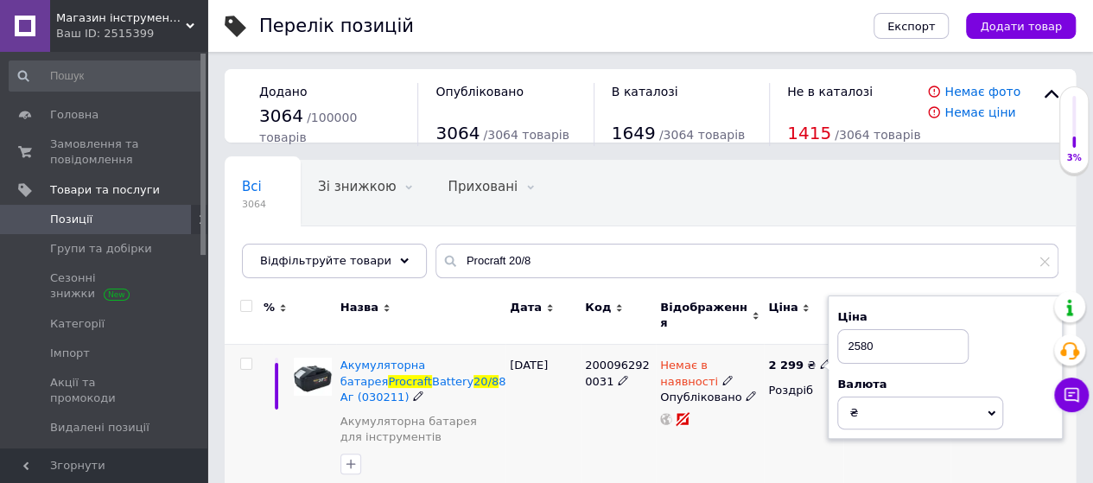
type input "2580"
click at [531, 403] on div "[DATE]" at bounding box center [543, 420] width 75 height 151
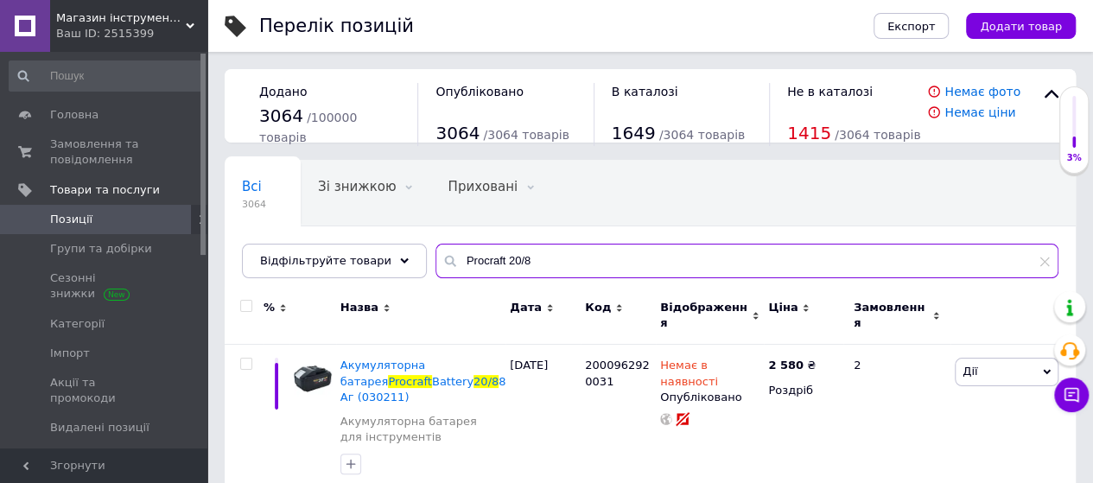
drag, startPoint x: 516, startPoint y: 255, endPoint x: 372, endPoint y: 322, distance: 159.3
click at [372, 322] on div "Всі 3064 Зі знижкою 0 Видалити Редагувати Приховані 0 Видалити Редагувати Опубл…" at bounding box center [650, 328] width 851 height 336
paste input "Акумуляторний степлер Procraft PEH20 (Без акб та зп)"
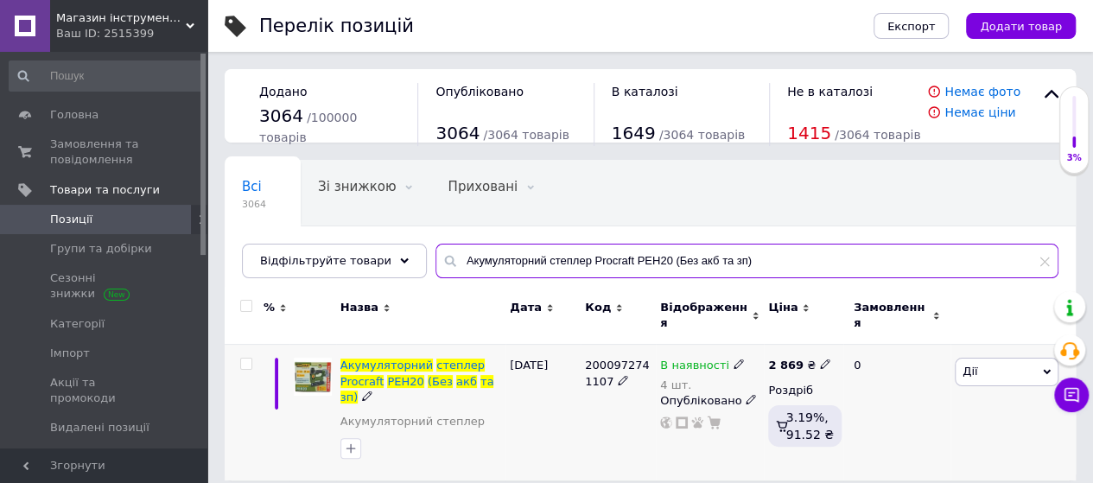
type input "Акумуляторний степлер Procraft PEH20 (Без акб та зп)"
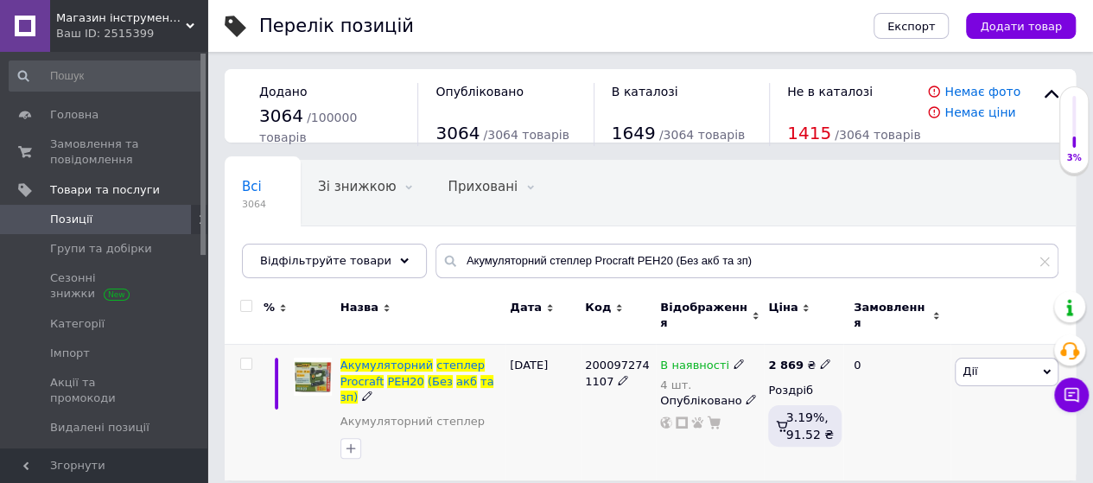
click at [820, 360] on use at bounding box center [825, 365] width 10 height 10
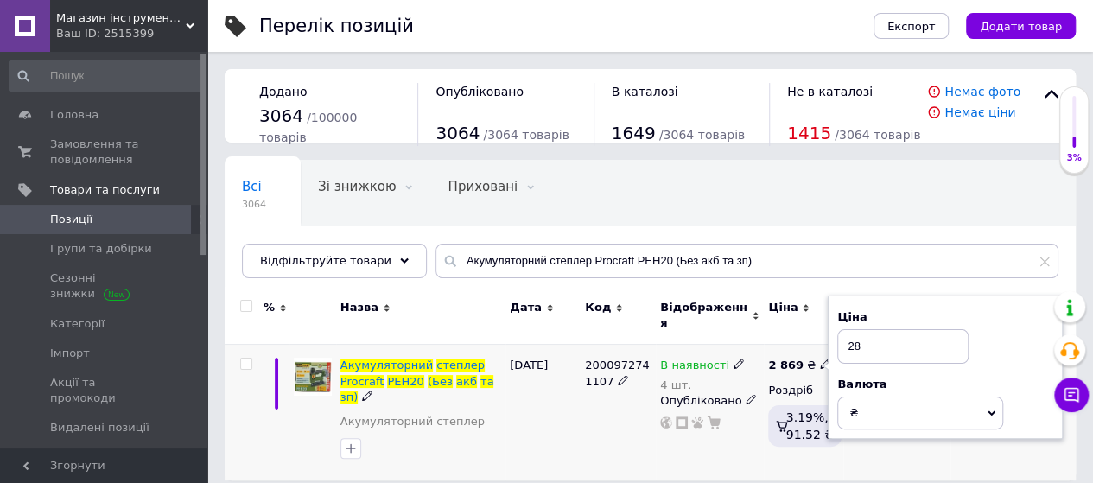
type input "2"
type input "3120"
click at [538, 393] on div "[DATE]" at bounding box center [543, 413] width 75 height 136
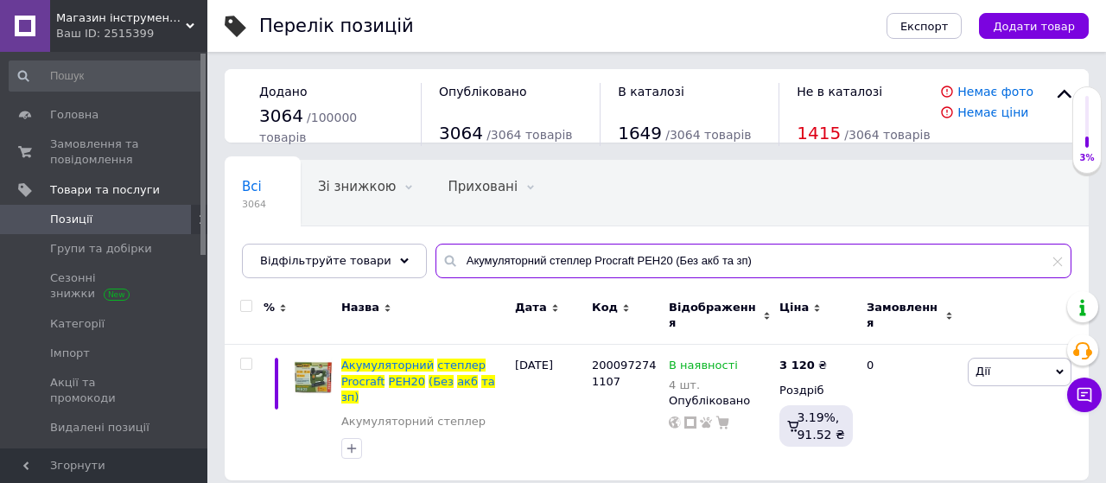
drag, startPoint x: 735, startPoint y: 254, endPoint x: 237, endPoint y: 307, distance: 501.4
click at [237, 307] on div "Всі 3064 Зі знижкою 0 Видалити Редагувати Приховані 0 Видалити Редагувати Опубл…" at bounding box center [657, 320] width 864 height 321
paste input "ланцюгова пила Procraft PKA40Li"
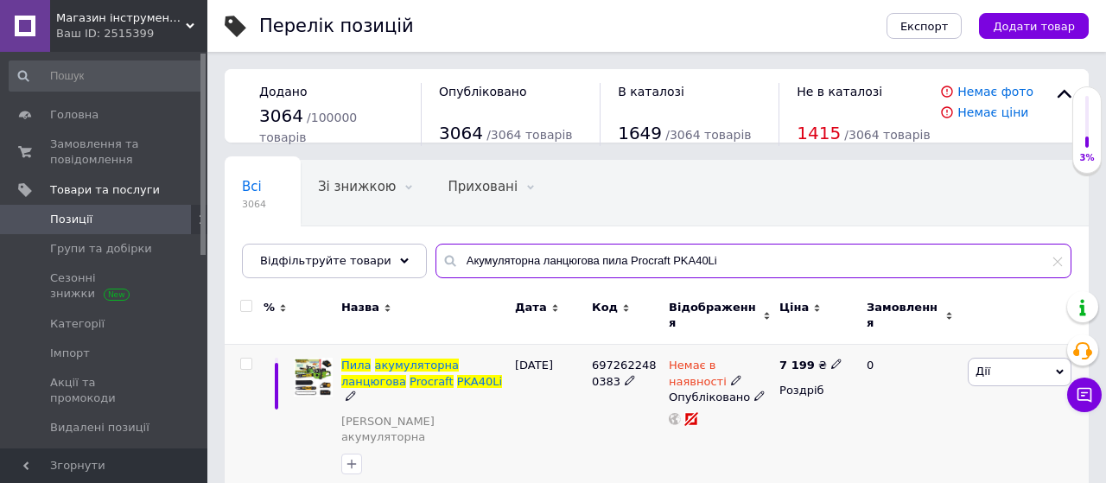
type input "Акумуляторна ланцюгова пила Procraft PKA40Li"
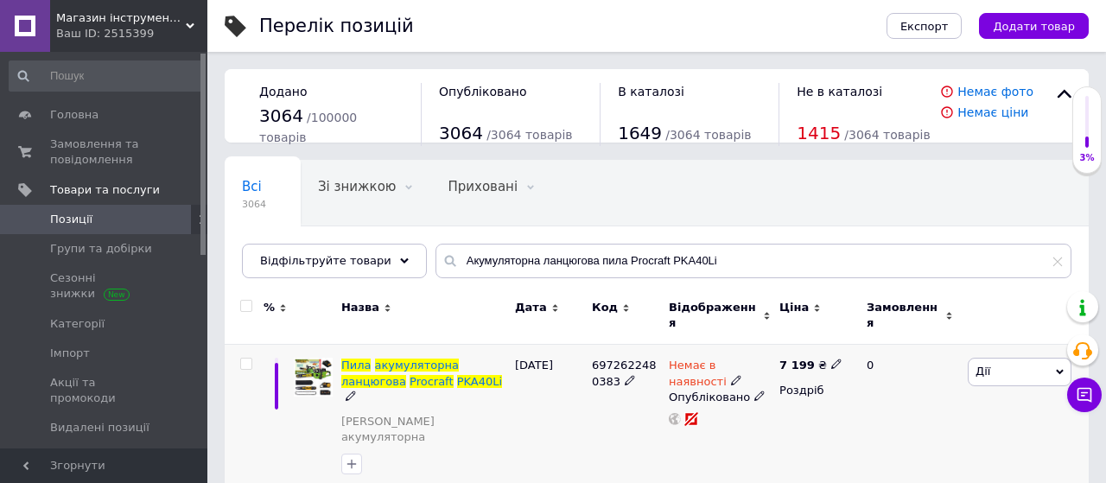
click at [831, 359] on icon at bounding box center [836, 364] width 10 height 10
type input "7920"
click at [572, 414] on div "[DATE]" at bounding box center [549, 420] width 77 height 151
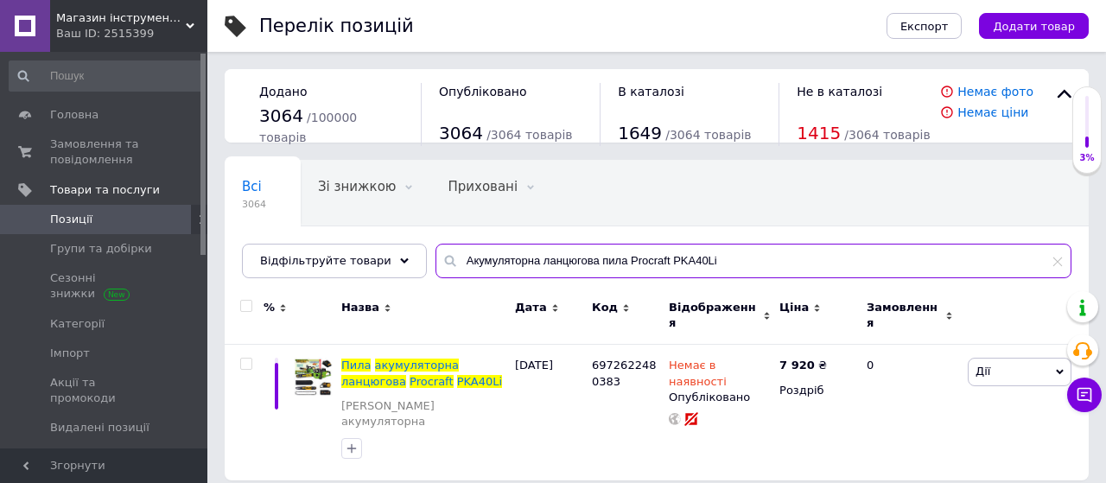
drag, startPoint x: 706, startPoint y: 265, endPoint x: 346, endPoint y: 304, distance: 362.5
click at [346, 304] on div "Всі 3064 Зі знижкою 0 Видалити Редагувати Приховані 0 Видалити Редагувати Опубл…" at bounding box center [657, 320] width 864 height 321
paste input "а Procraft PCA40/2 (Без АКБ та ЗП)"
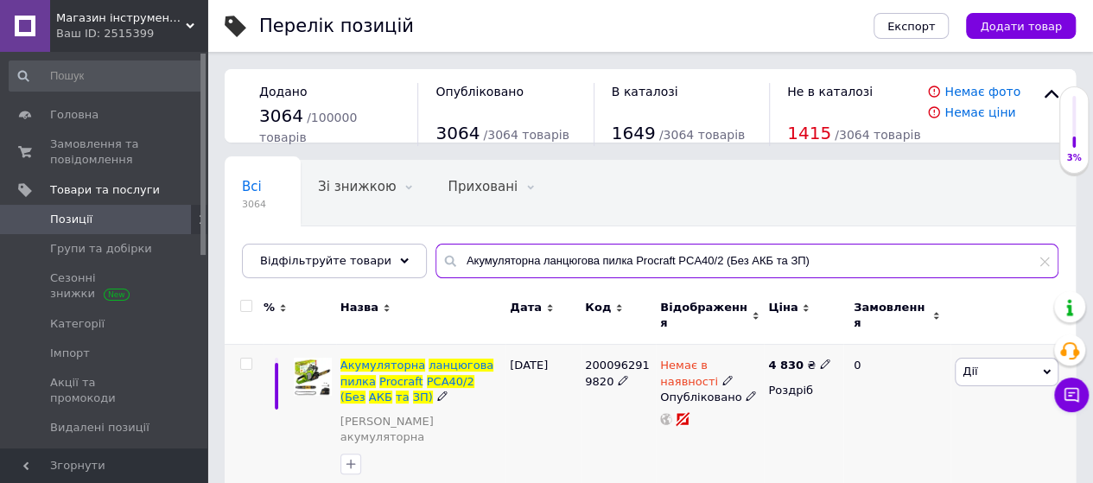
type input "Акумуляторна ланцюгова пилка Procraft PCA40/2 (Без АКБ та ЗП)"
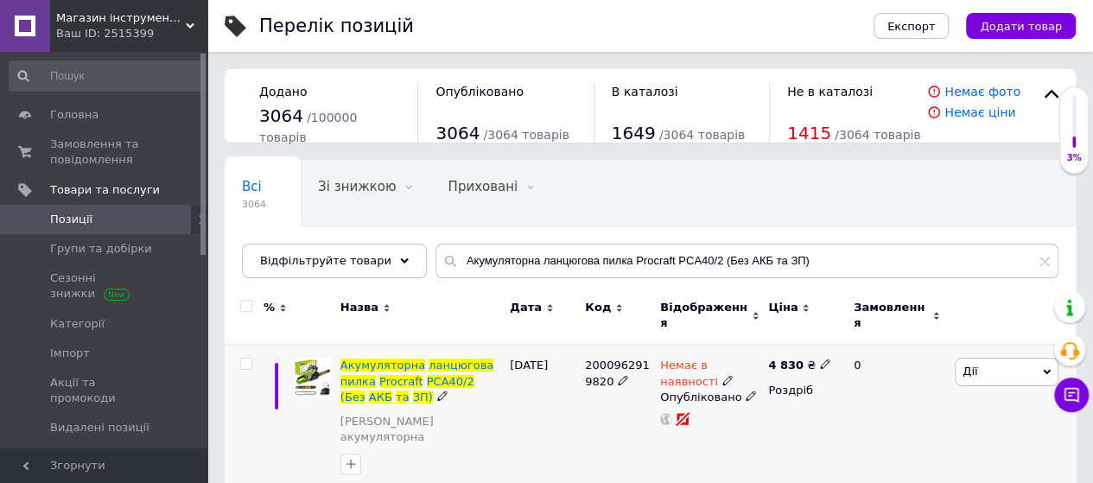
click at [820, 359] on icon at bounding box center [825, 364] width 10 height 10
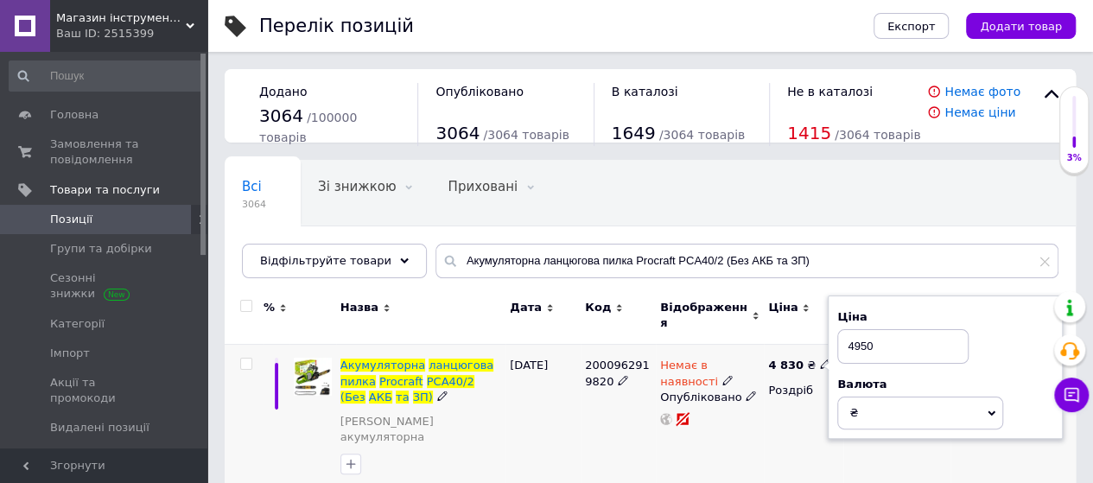
type input "4950"
click at [563, 406] on div "[DATE]" at bounding box center [543, 420] width 75 height 151
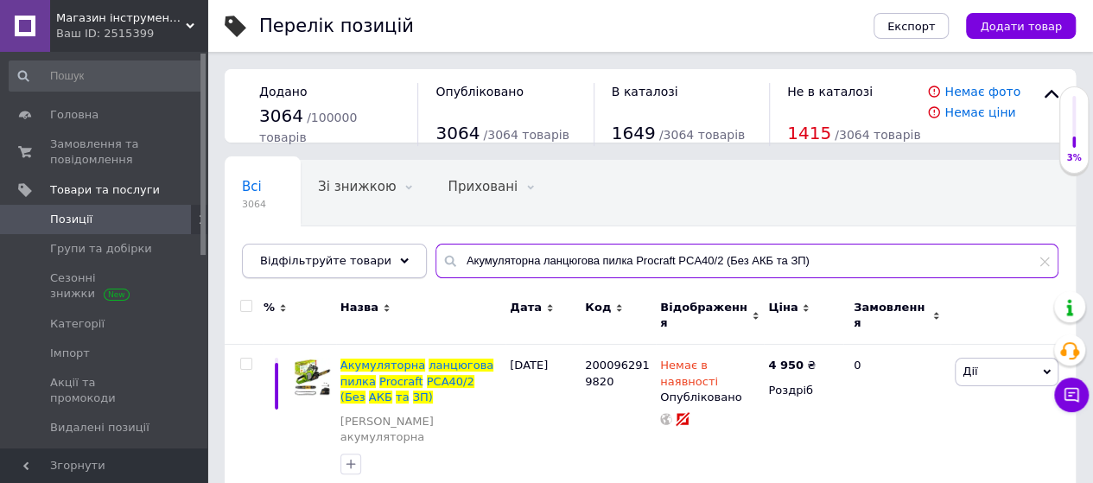
drag, startPoint x: 800, startPoint y: 251, endPoint x: 287, endPoint y: 275, distance: 513.9
click at [287, 275] on div "Відфільтруйте товари Акумуляторна ланцюгова пилка Procraft PCA40/2 (Без АКБ та …" at bounding box center [650, 261] width 817 height 35
paste input "утошліфувальна машина Procraft PW1100ES 125 мм"
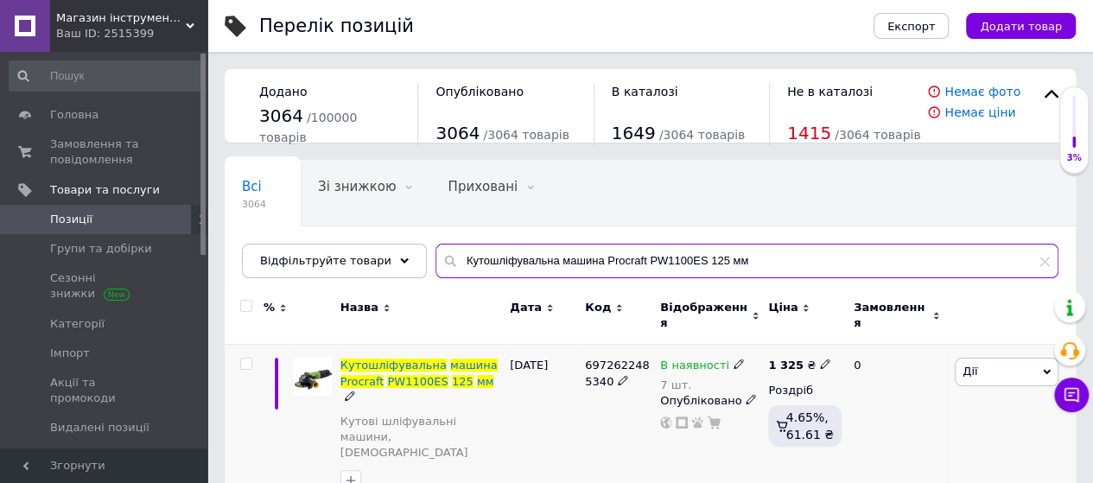
type input "Кутошліфувальна машина Procraft PW1100ES 125 мм"
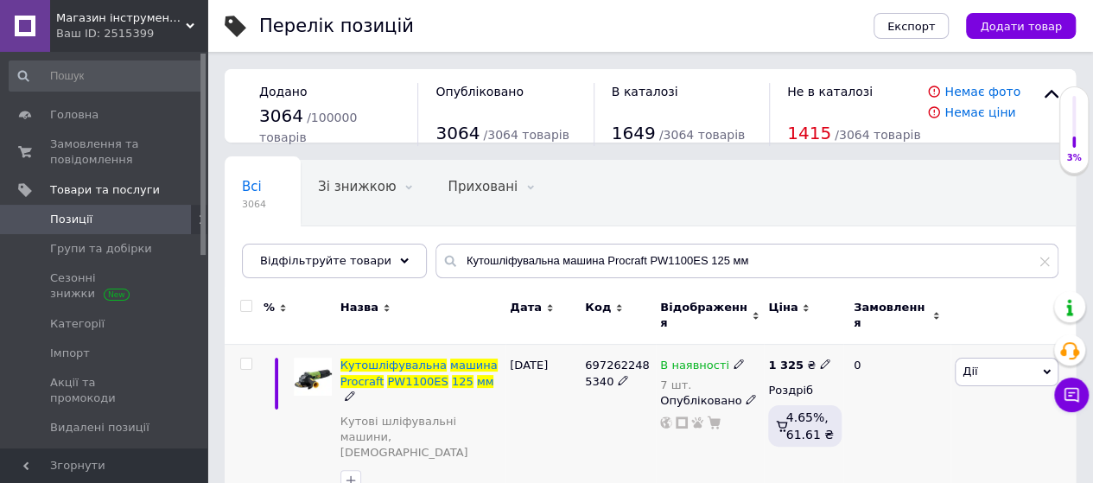
click at [820, 358] on span at bounding box center [825, 364] width 10 height 12
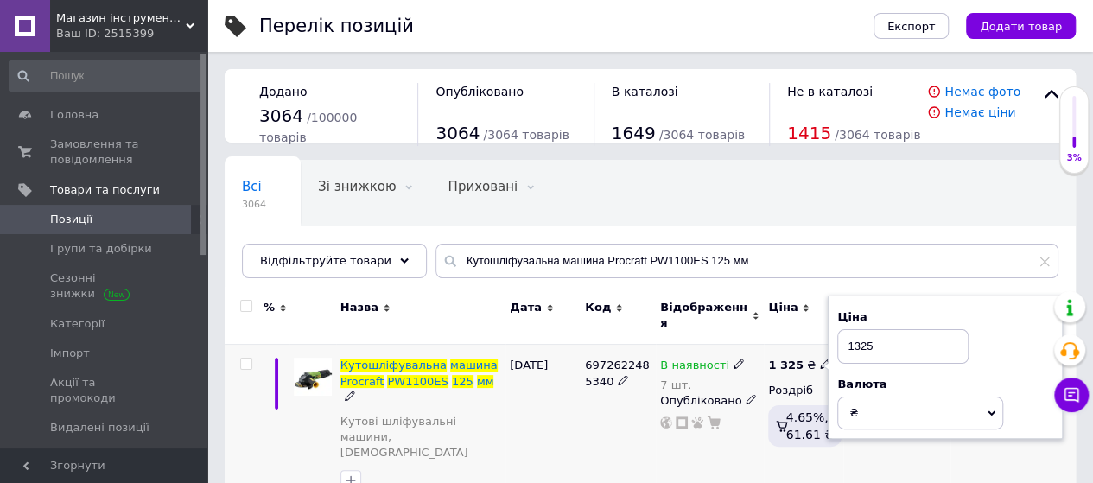
click at [857, 333] on input "1325" at bounding box center [902, 346] width 131 height 35
type input "1425"
click at [581, 415] on div "6972622485340" at bounding box center [618, 429] width 75 height 168
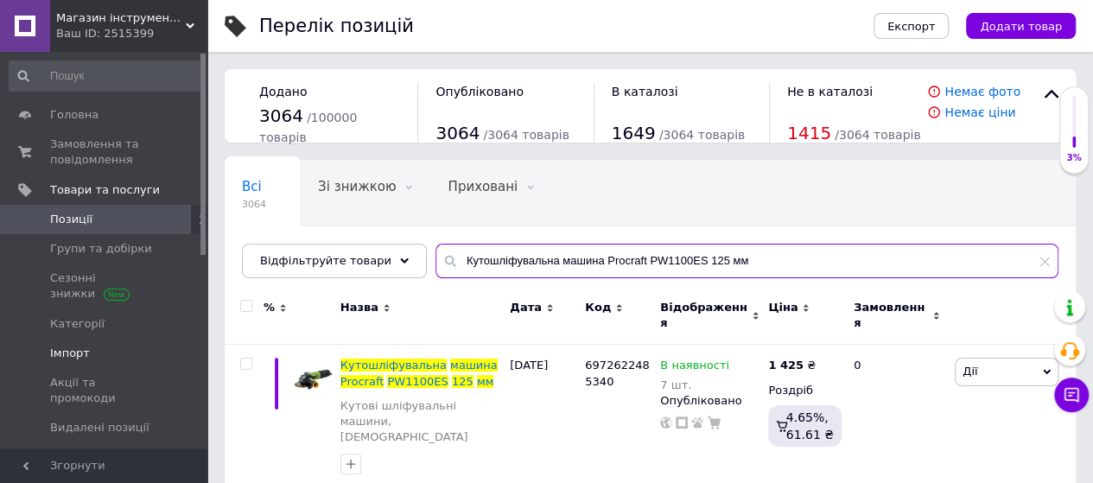
drag, startPoint x: 732, startPoint y: 267, endPoint x: 118, endPoint y: 345, distance: 619.3
click at [118, 345] on div "Магазин інструментів "Lew-74" Ваш ID: 2515399 Сайт Магазин інструментів "Lew-74…" at bounding box center [546, 256] width 1093 height 513
paste input "200 125 мм"
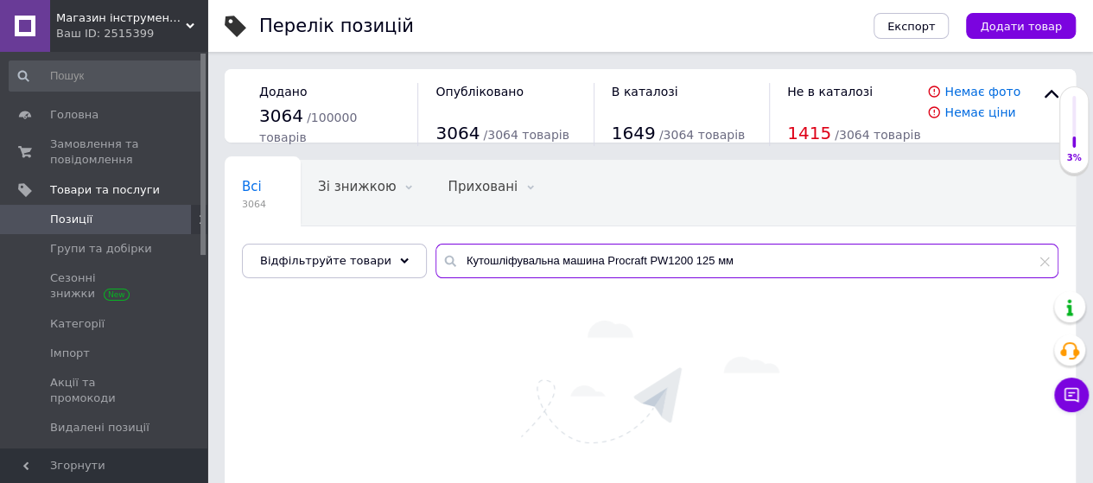
drag, startPoint x: 585, startPoint y: 258, endPoint x: 247, endPoint y: 306, distance: 341.3
click at [247, 306] on div "Всі 3064 Зі знижкою 0 Видалити Редагувати Приховані 0 Видалити Редагувати Опубл…" at bounding box center [650, 359] width 851 height 398
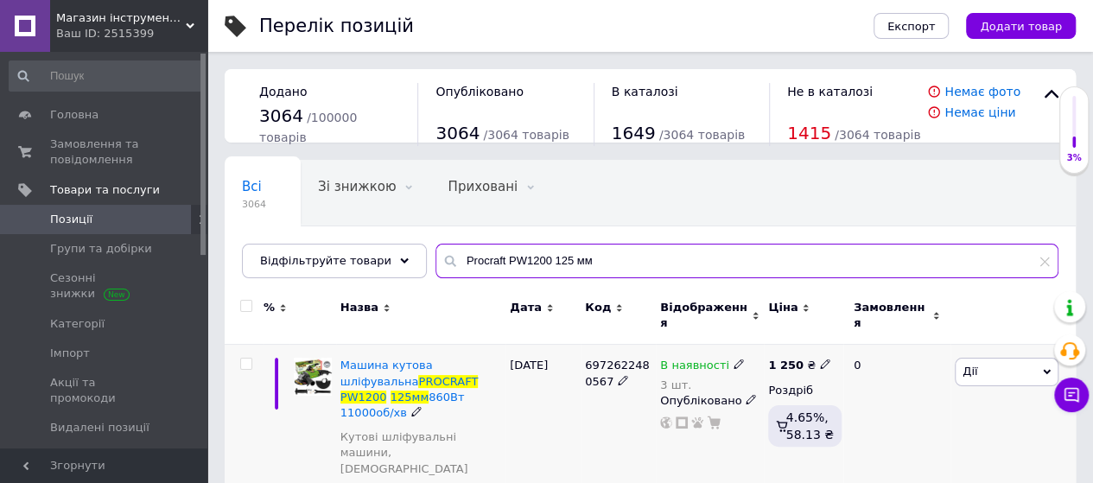
type input "Procraft PW1200 125 мм"
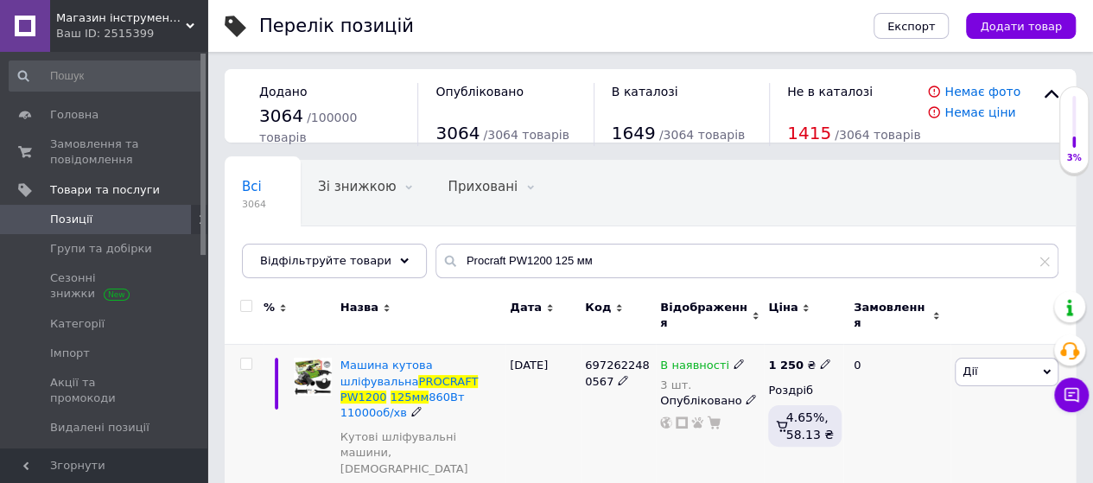
click at [820, 359] on icon at bounding box center [825, 364] width 10 height 10
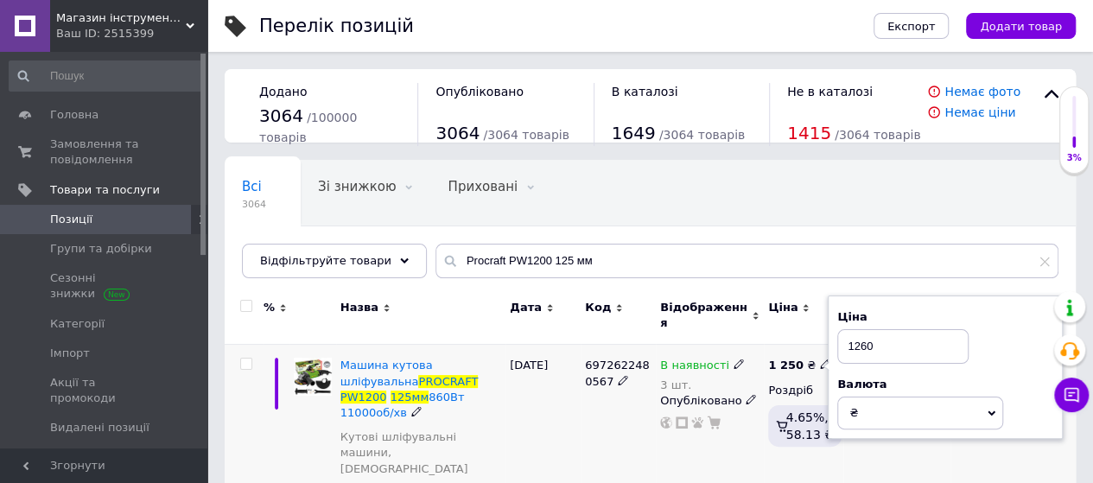
type input "1260"
click at [556, 423] on div "[DATE]" at bounding box center [543, 436] width 75 height 183
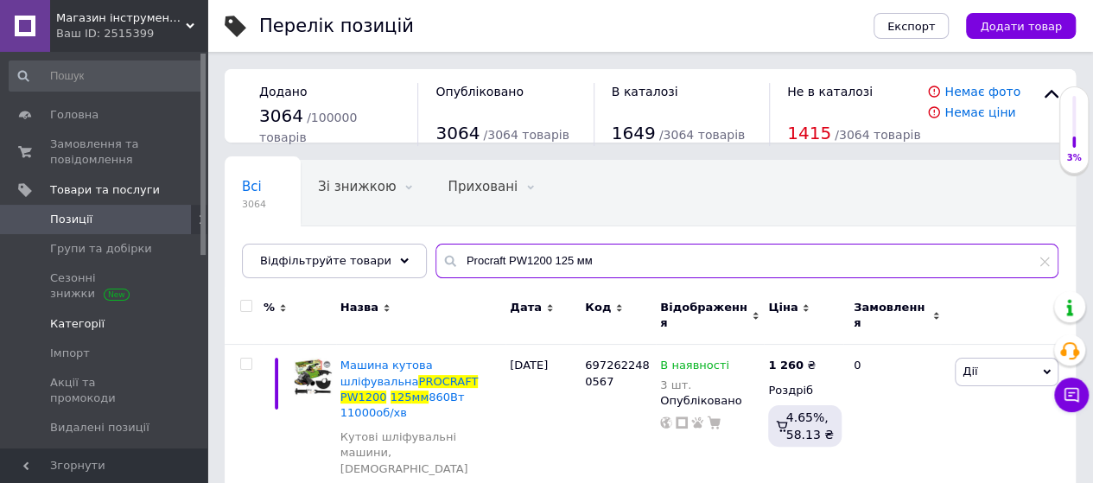
drag, startPoint x: 573, startPoint y: 253, endPoint x: 131, endPoint y: 313, distance: 445.6
click at [131, 313] on div "Магазин інструментів "Lew-74" Ваш ID: 2515399 Сайт Магазин інструментів "Lew-74…" at bounding box center [546, 356] width 1093 height 713
paste input "Кутошліфувальна машина Procraft PW2650 230 мм"
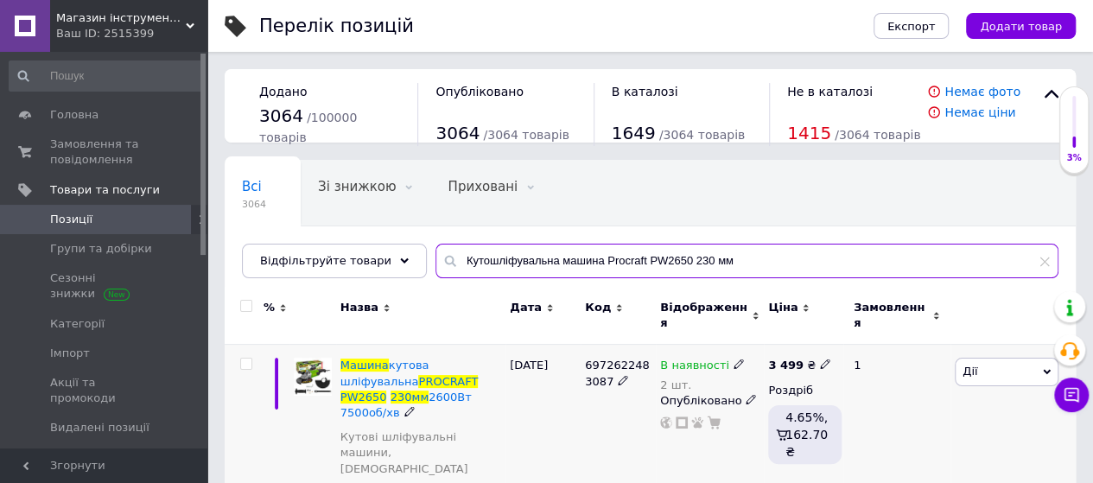
type input "Кутошліфувальна машина Procraft PW2650 230 мм"
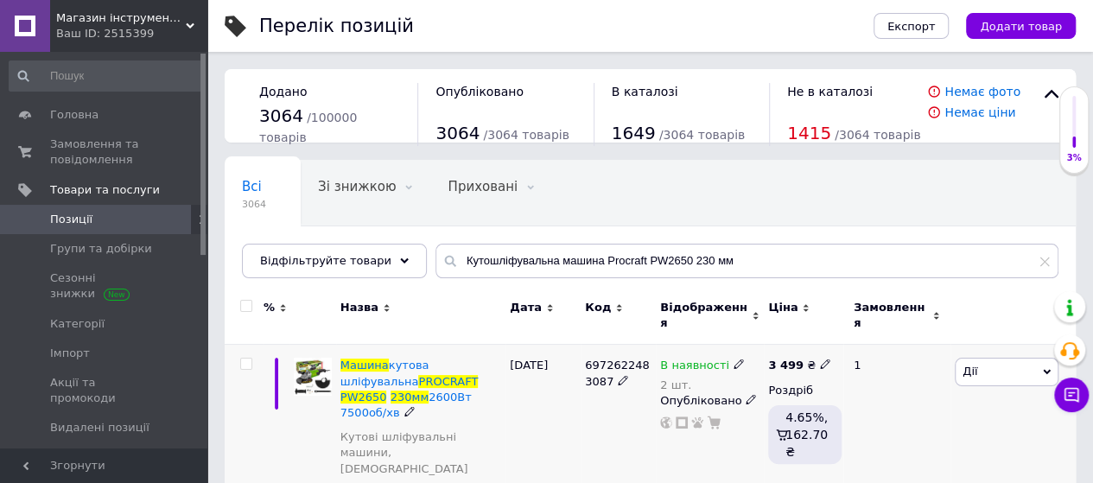
click at [820, 360] on use at bounding box center [825, 365] width 10 height 10
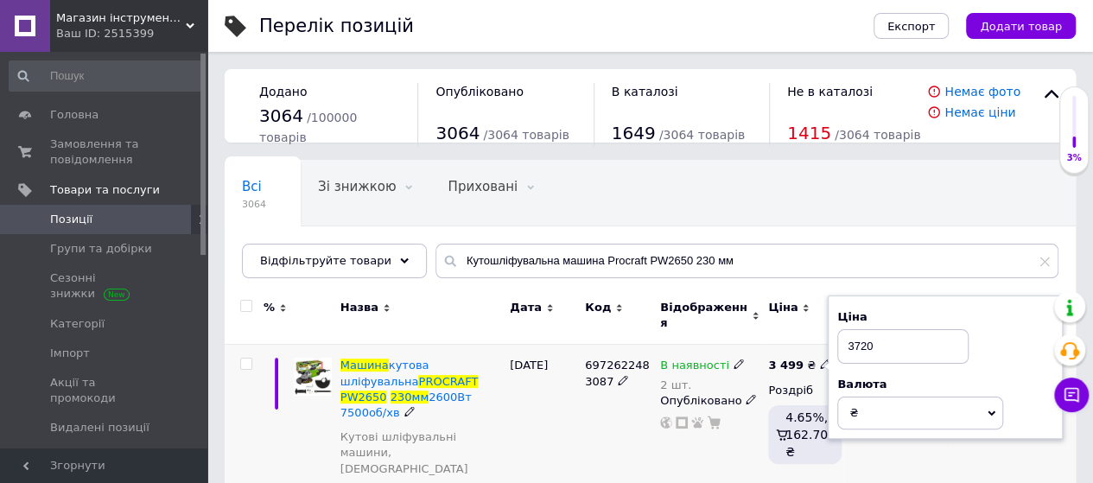
type input "3720"
click at [543, 410] on div "[DATE]" at bounding box center [543, 436] width 75 height 183
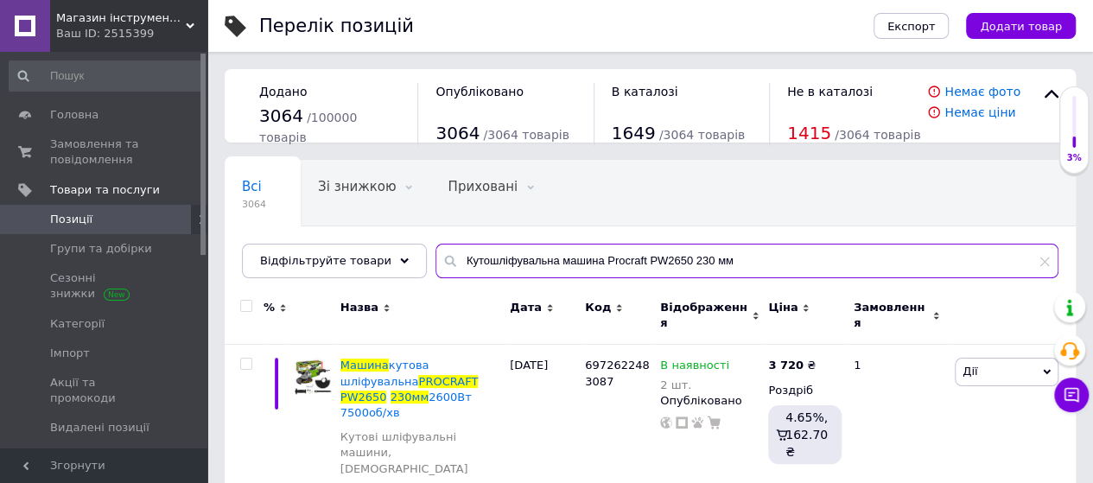
drag, startPoint x: 723, startPoint y: 260, endPoint x: 310, endPoint y: 281, distance: 413.6
click at [310, 278] on div "Всі 3064 Зі знижкою 0 Видалити Редагувати Приховані 0 Видалити Редагувати Опубл…" at bounding box center [650, 219] width 851 height 118
paste input "ксцентрик Procraft EX950E"
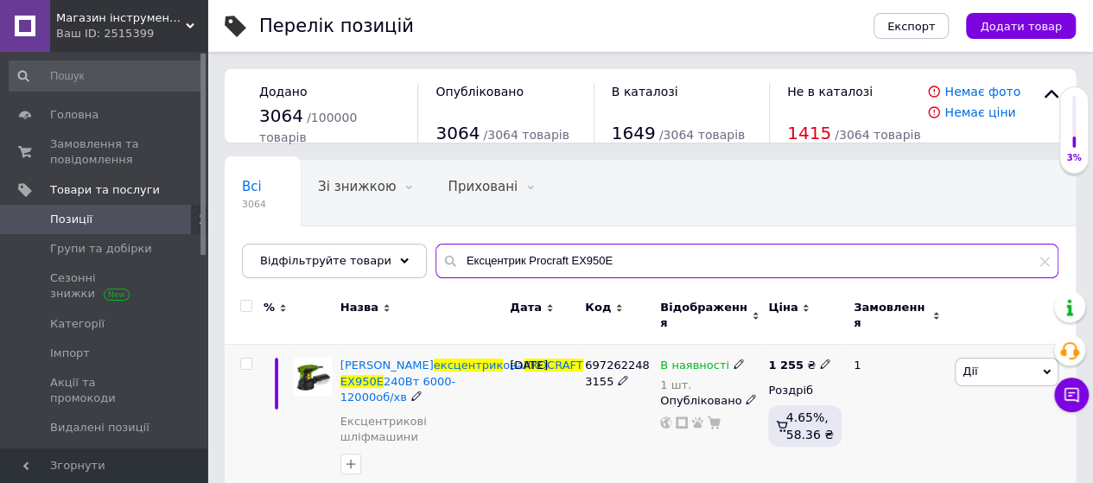
type input "Ексцентрик Procraft EX950E"
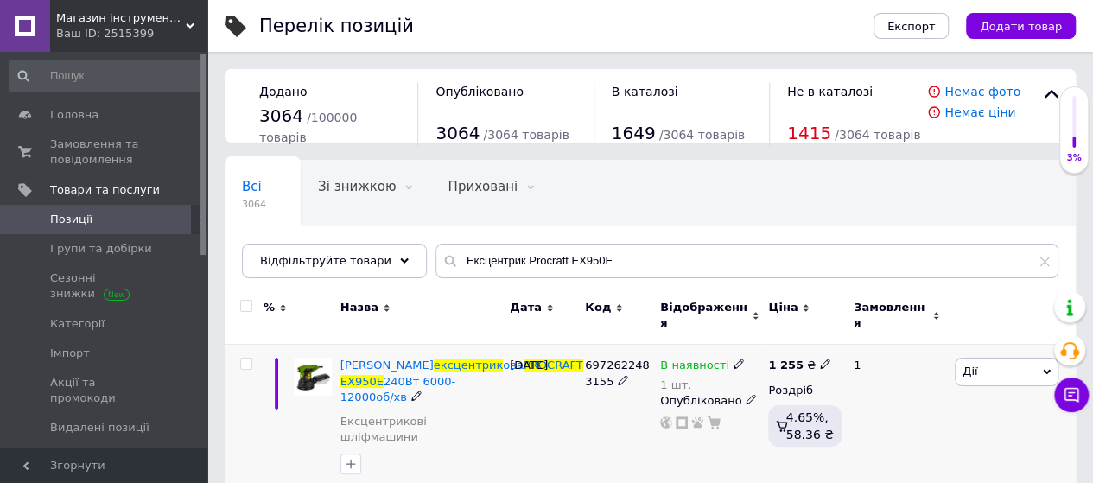
click at [820, 359] on icon at bounding box center [825, 364] width 10 height 10
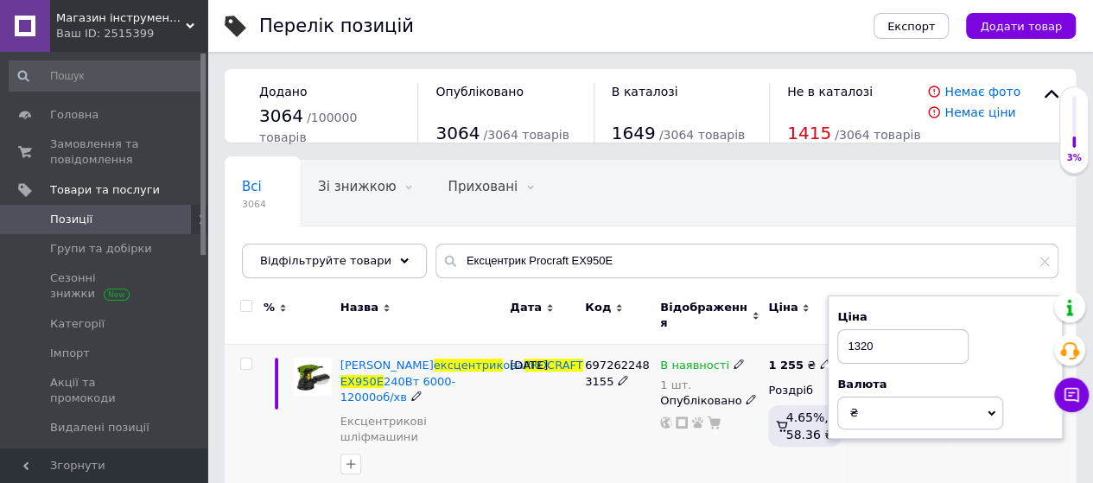
type input "1320"
click at [593, 409] on div "6972622483155" at bounding box center [618, 420] width 75 height 151
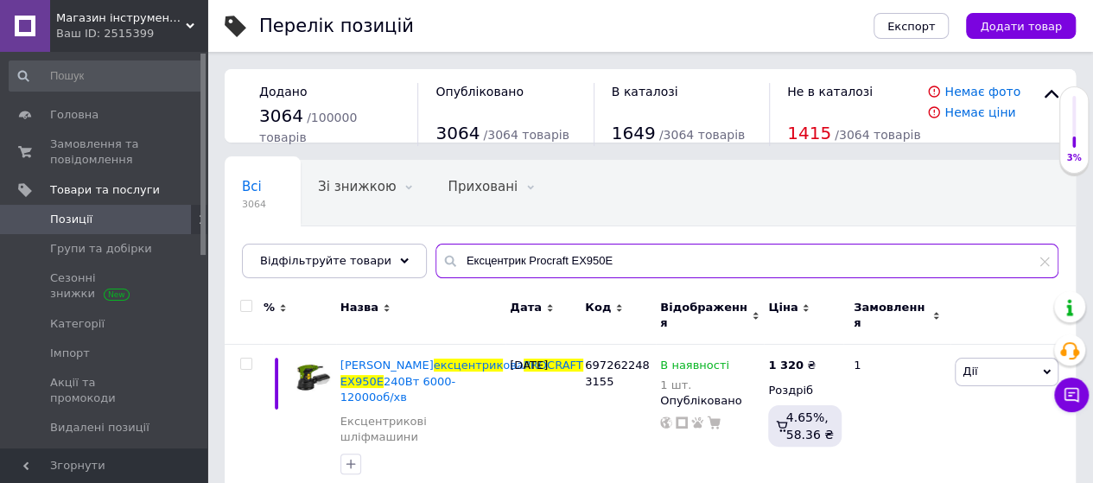
drag, startPoint x: 597, startPoint y: 270, endPoint x: 251, endPoint y: 284, distance: 346.0
click at [251, 278] on div "Всі 3064 Зі знижкою 0 Видалити Редагувати Приховані 0 Видалити Редагувати Опубл…" at bounding box center [650, 219] width 851 height 118
paste input "аточка для ланцюга Procraft SK1000"
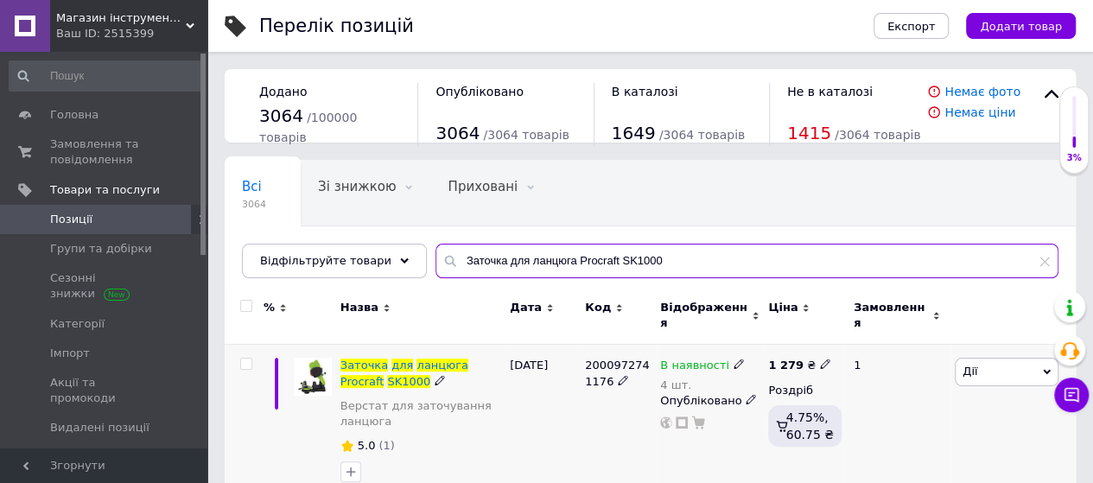
type input "Заточка для ланцюга Procraft SK1000"
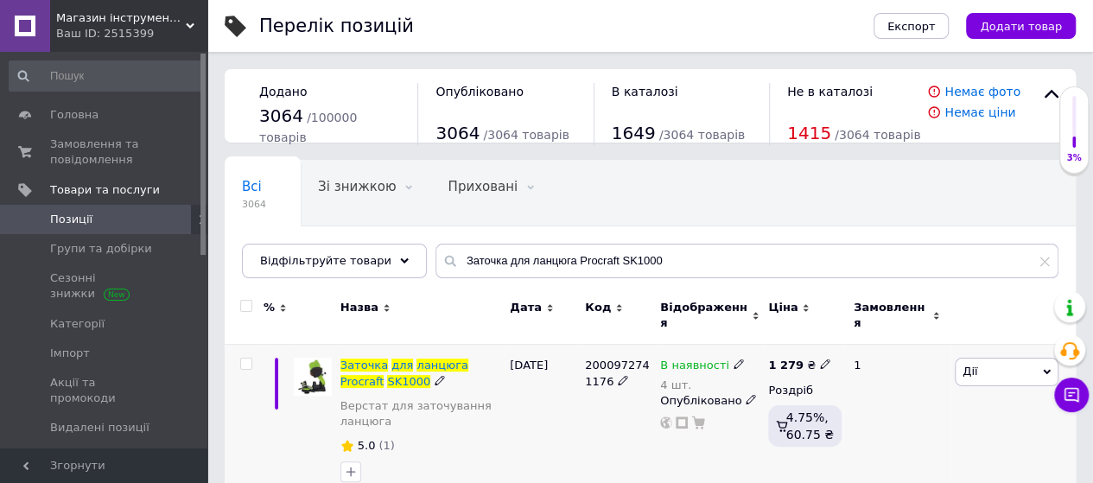
click at [820, 360] on use at bounding box center [825, 365] width 10 height 10
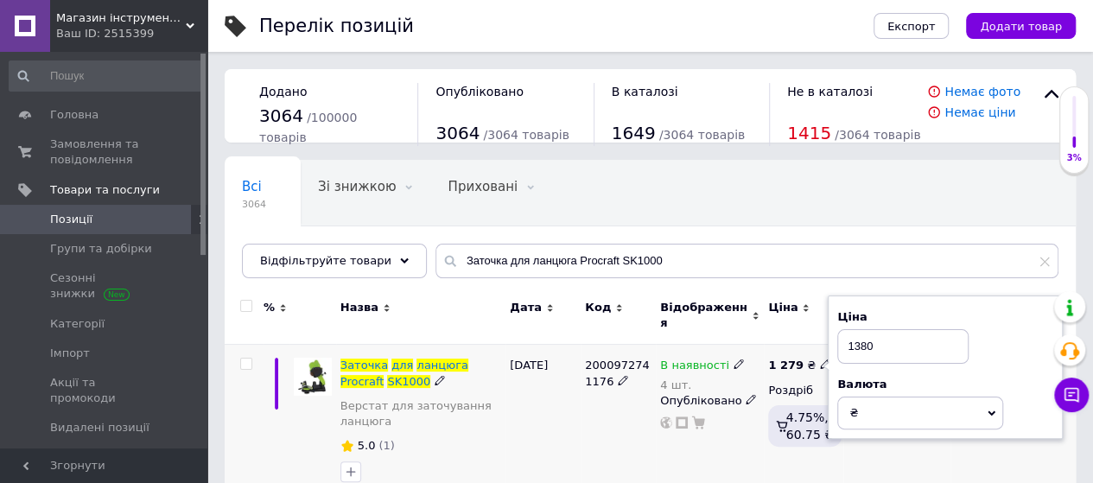
type input "1380"
click at [510, 397] on div "[DATE]" at bounding box center [543, 424] width 75 height 159
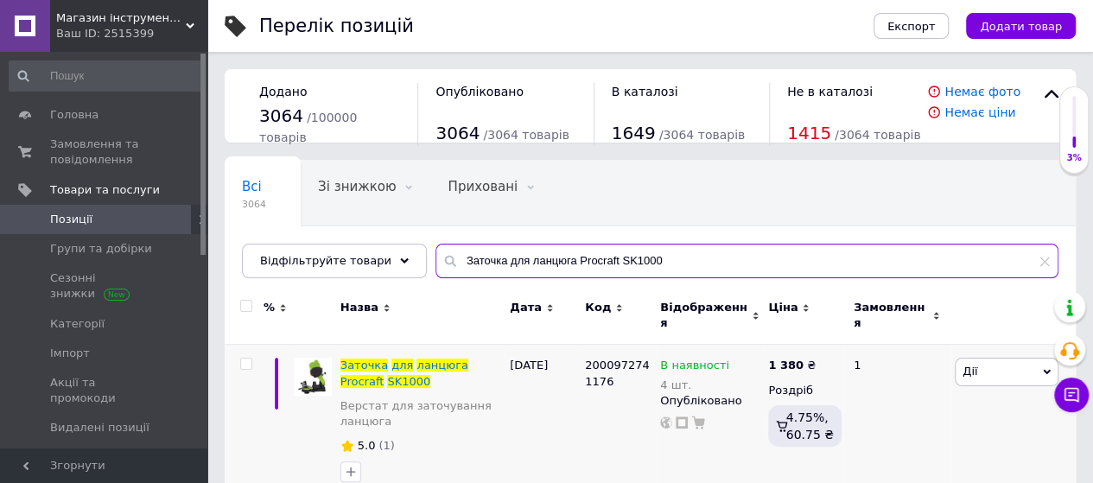
drag, startPoint x: 650, startPoint y: 259, endPoint x: 289, endPoint y: 360, distance: 374.9
click at [289, 360] on div "Всі 3064 Зі знижкою 0 Видалити Редагувати Приховані 0 Видалити Редагувати Опубл…" at bounding box center [650, 332] width 851 height 344
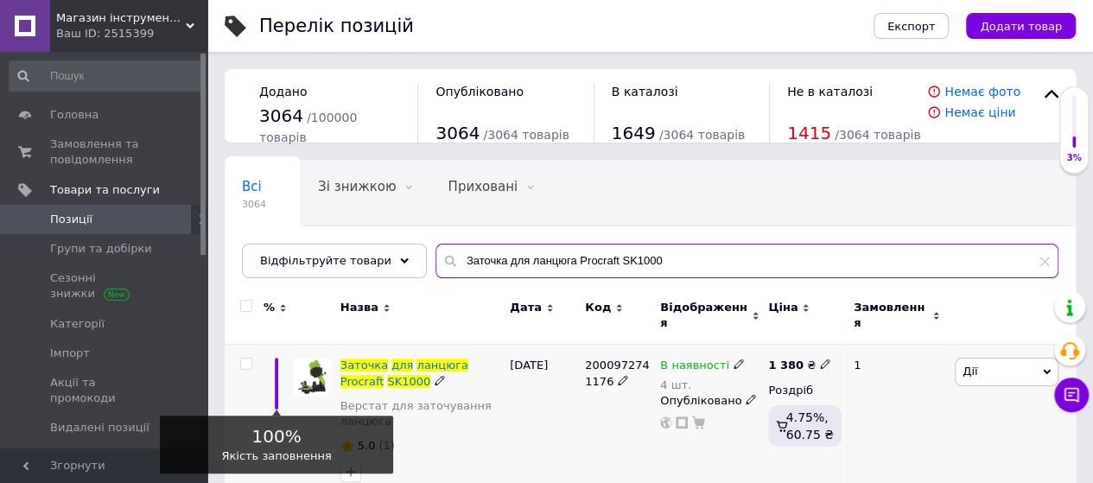
paste input "іксер Procraft PMM2600"
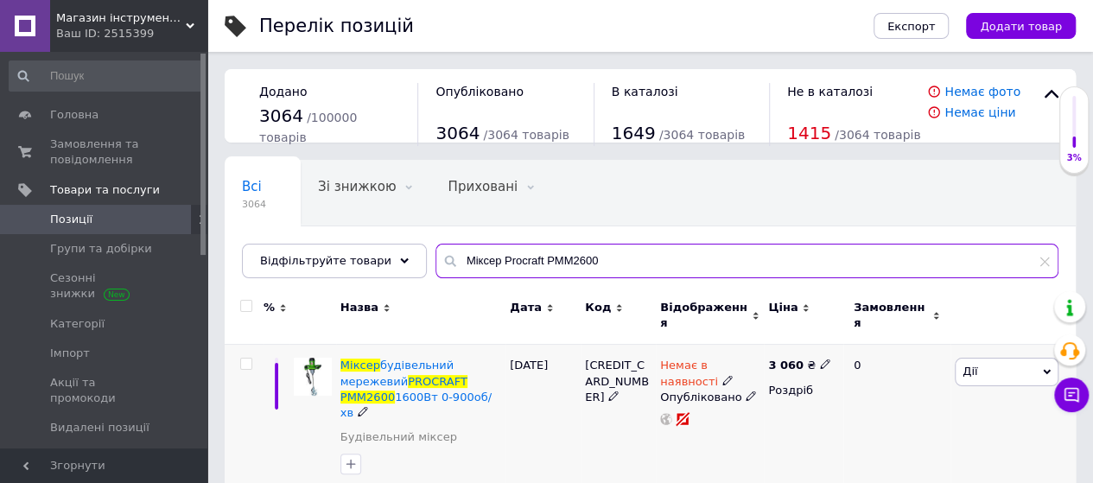
type input "Міксер Procraft PMM2600"
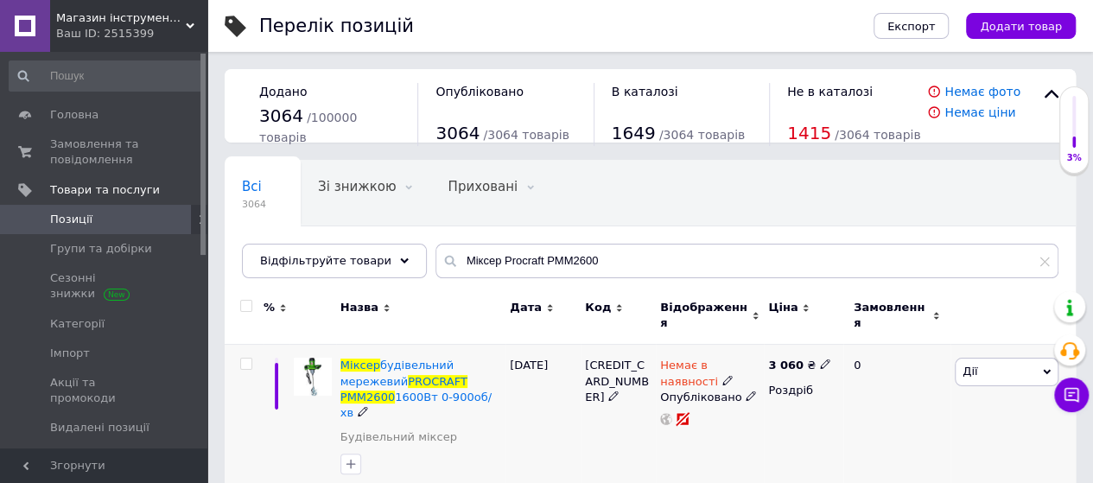
click at [820, 359] on icon at bounding box center [825, 364] width 10 height 10
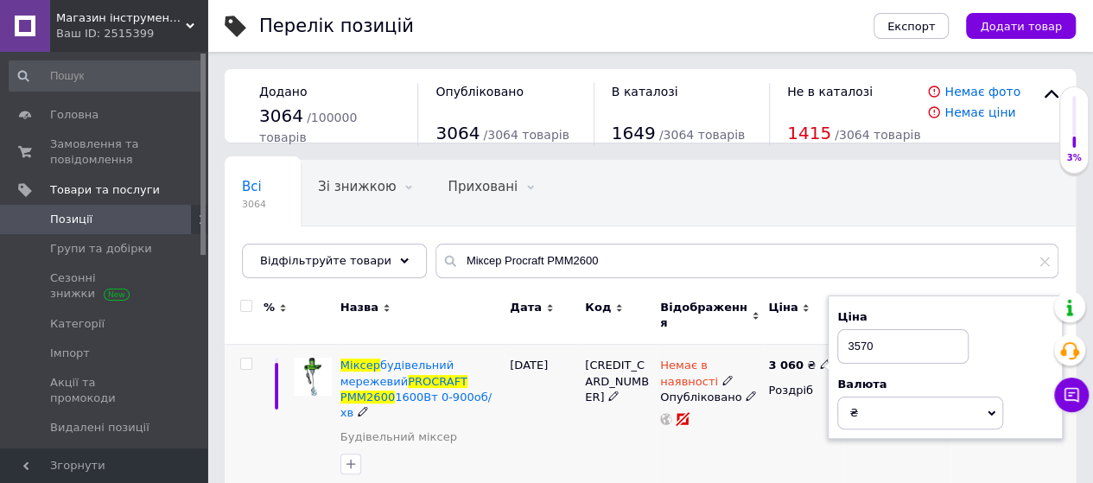
type input "3570"
click at [576, 388] on div "[DATE]" at bounding box center [543, 420] width 75 height 151
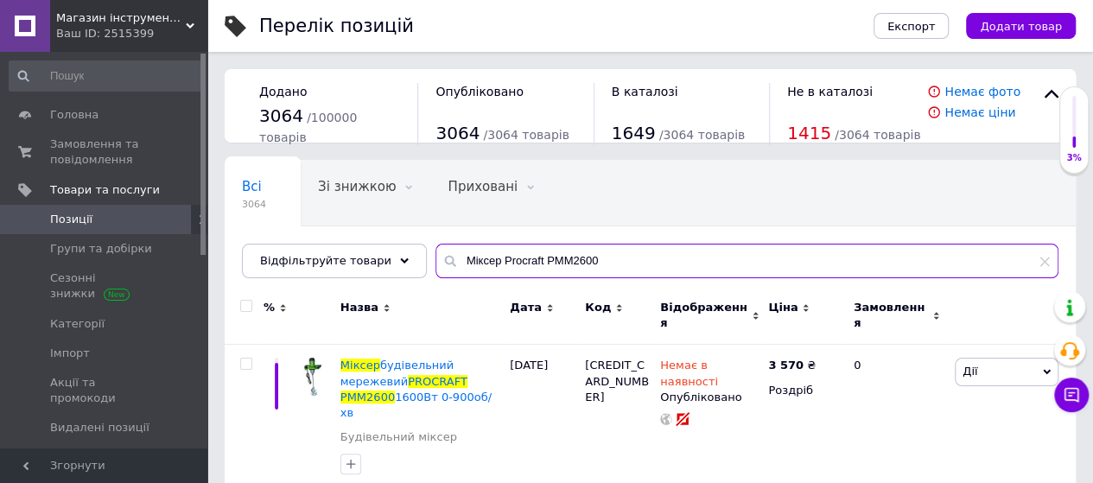
drag, startPoint x: 584, startPoint y: 253, endPoint x: 318, endPoint y: 326, distance: 275.9
click at [318, 326] on div "Всі 3064 Зі знижкою 0 Видалити Редагувати Приховані 0 Видалити Редагувати Опубл…" at bounding box center [650, 328] width 851 height 336
paste input "аска зварювальна Procraft SPH90-30"
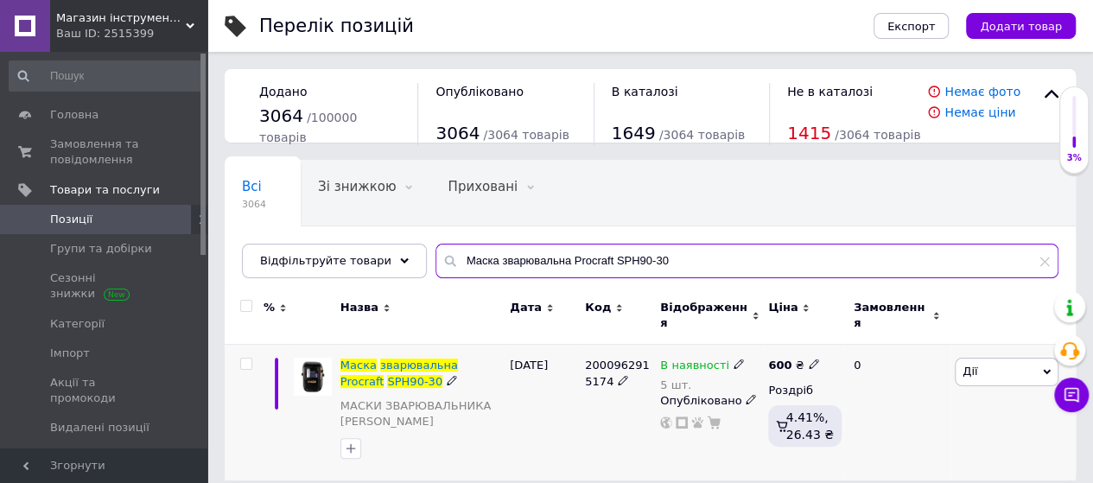
type input "Маска зварювальна Procraft SPH90-30"
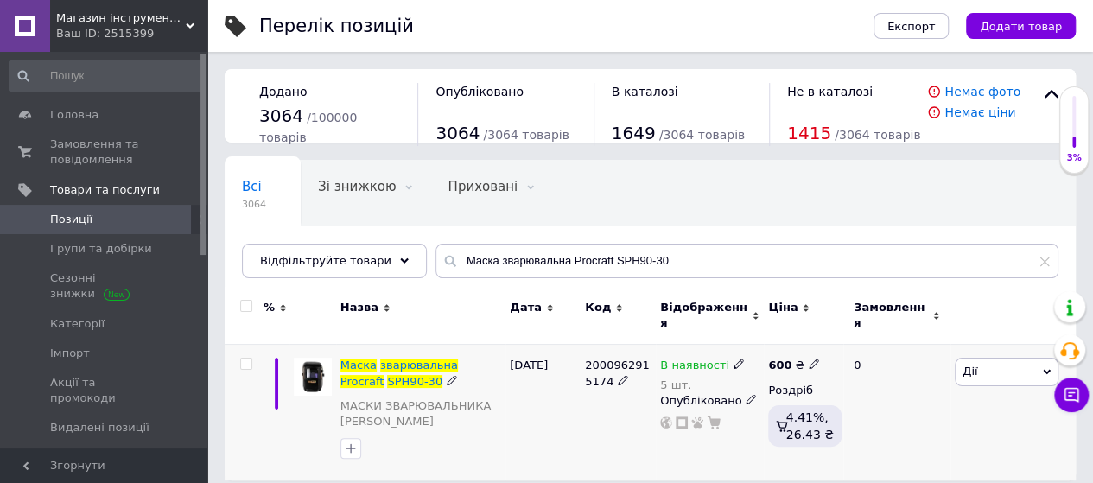
click at [809, 359] on icon at bounding box center [814, 364] width 10 height 10
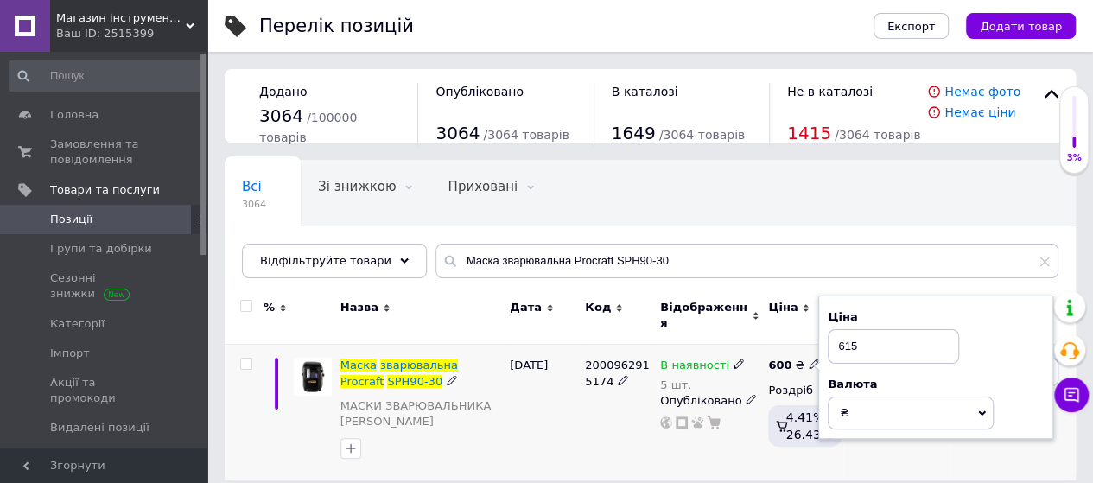
type input "615"
click at [608, 409] on div "2000962915174" at bounding box center [618, 413] width 75 height 136
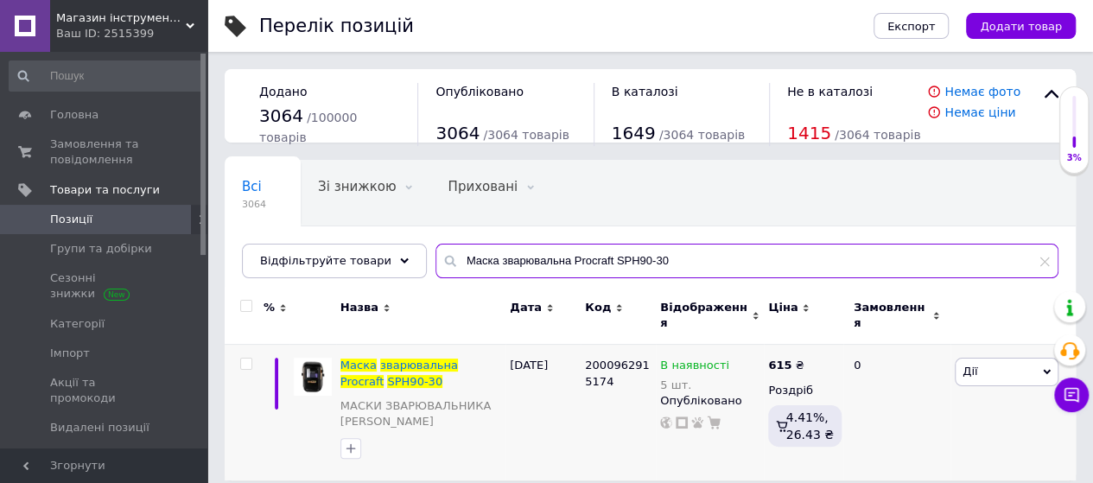
drag, startPoint x: 658, startPoint y: 250, endPoint x: 263, endPoint y: 353, distance: 408.1
click at [263, 353] on div "Всі 3064 Зі знижкою 0 Видалити Редагувати Приховані 0 Видалити Редагувати Опубл…" at bounding box center [650, 320] width 851 height 321
paste input "ина шліфувальна Procraft PM2100"
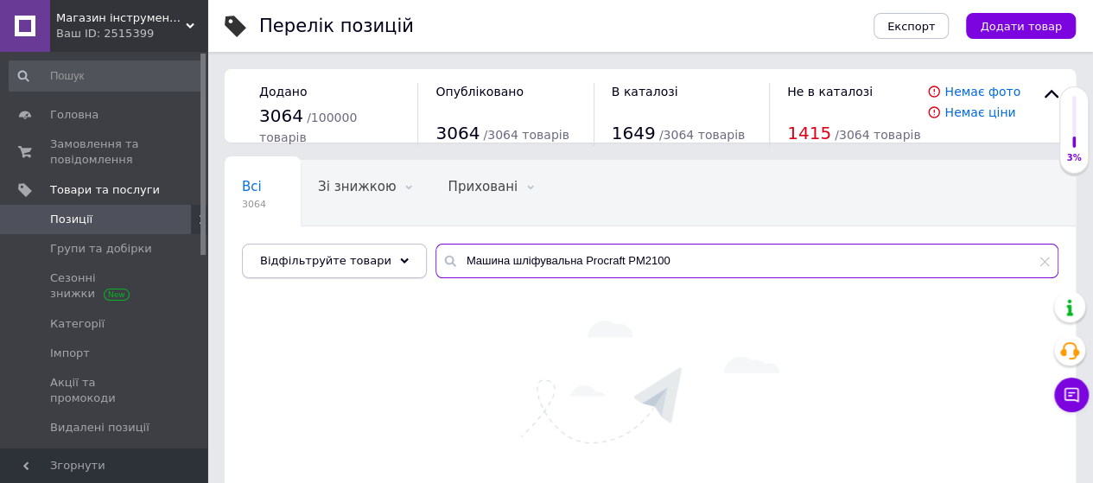
drag, startPoint x: 562, startPoint y: 258, endPoint x: 330, endPoint y: 274, distance: 232.1
click at [330, 274] on div "Відфільтруйте товари Машина шліфувальна Procraft PM2100" at bounding box center [650, 261] width 817 height 35
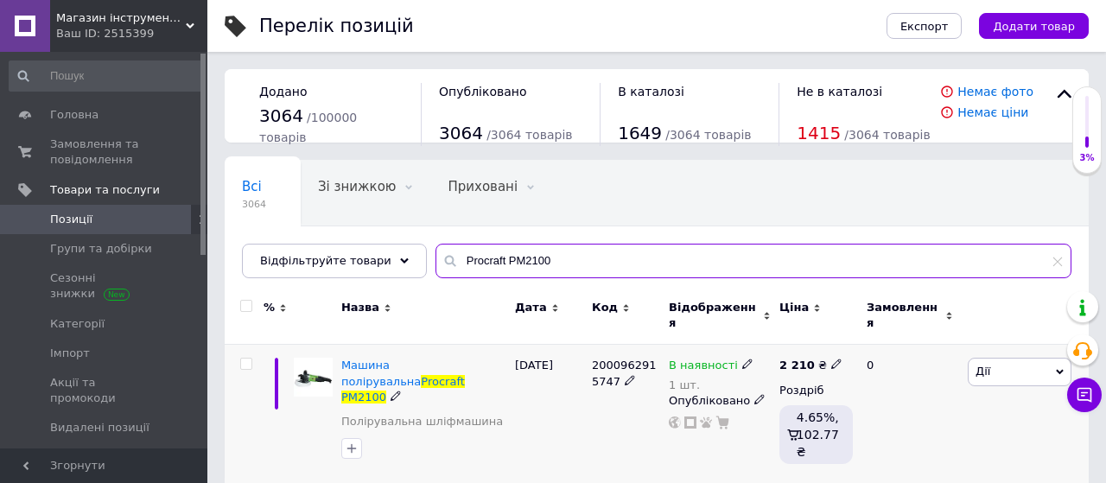
type input "Procraft PM2100"
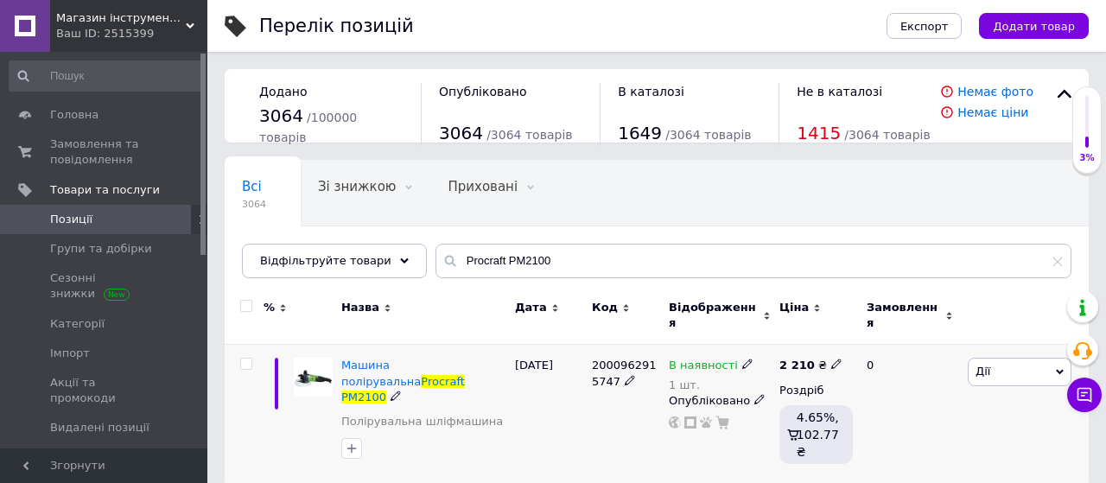
click at [831, 360] on use at bounding box center [836, 365] width 10 height 10
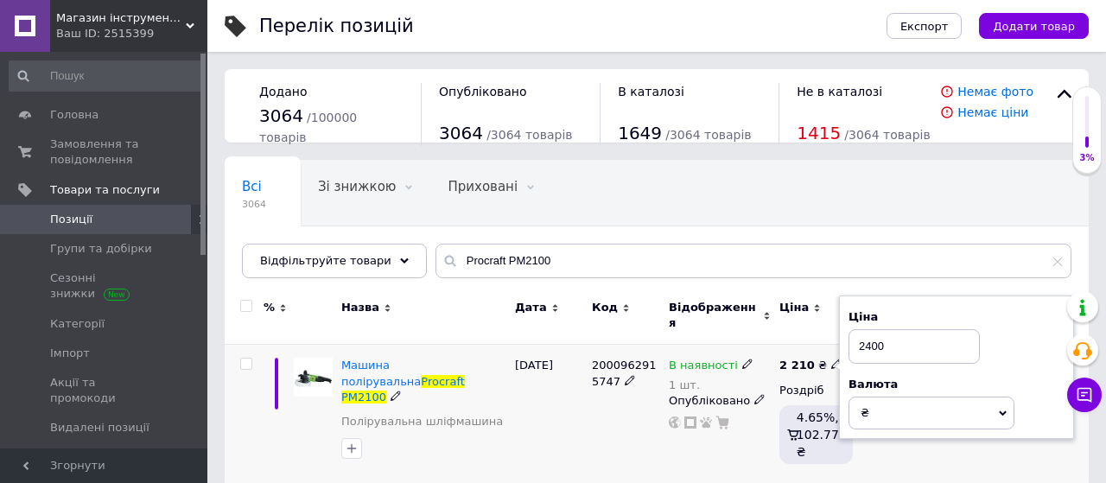
type input "2400"
click at [574, 401] on div "[DATE]" at bounding box center [549, 414] width 77 height 139
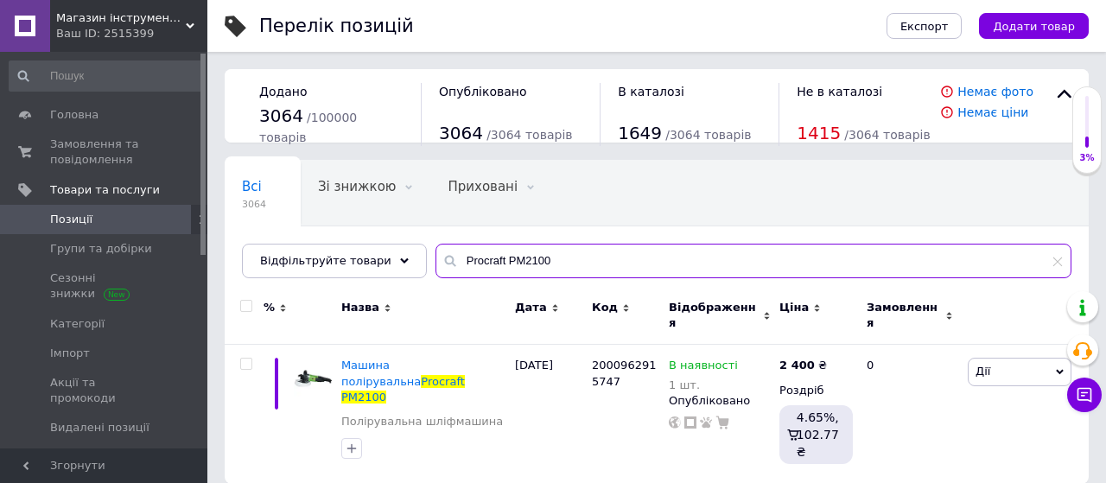
drag, startPoint x: 536, startPoint y: 260, endPoint x: 296, endPoint y: 317, distance: 246.9
click at [296, 317] on div "Всі 3064 Зі знижкою 0 Видалити Редагувати Приховані 0 Видалити Редагувати Опубл…" at bounding box center [657, 322] width 864 height 324
paste input "Стрічкова машина Procraft PBS1600"
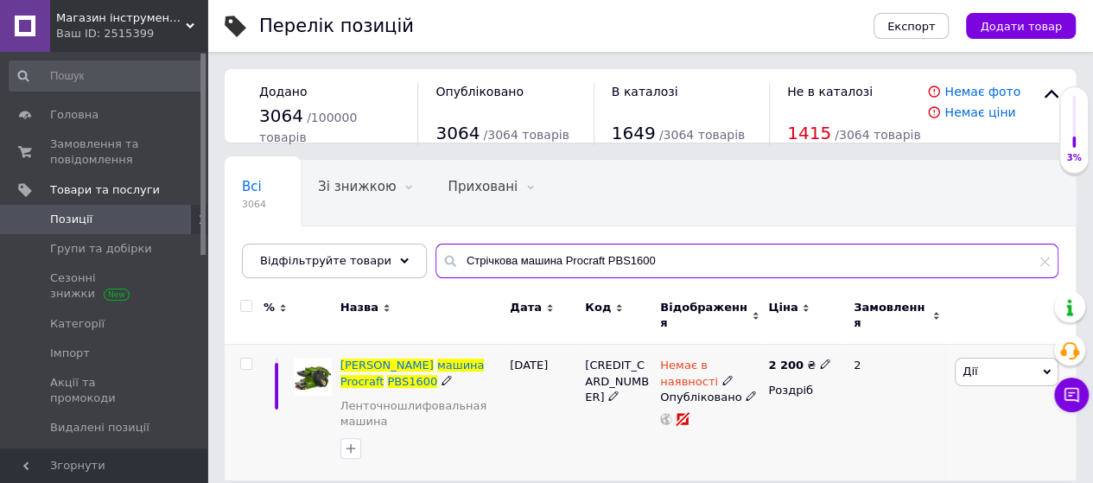
type input "Стрічкова машина Procraft PBS1600"
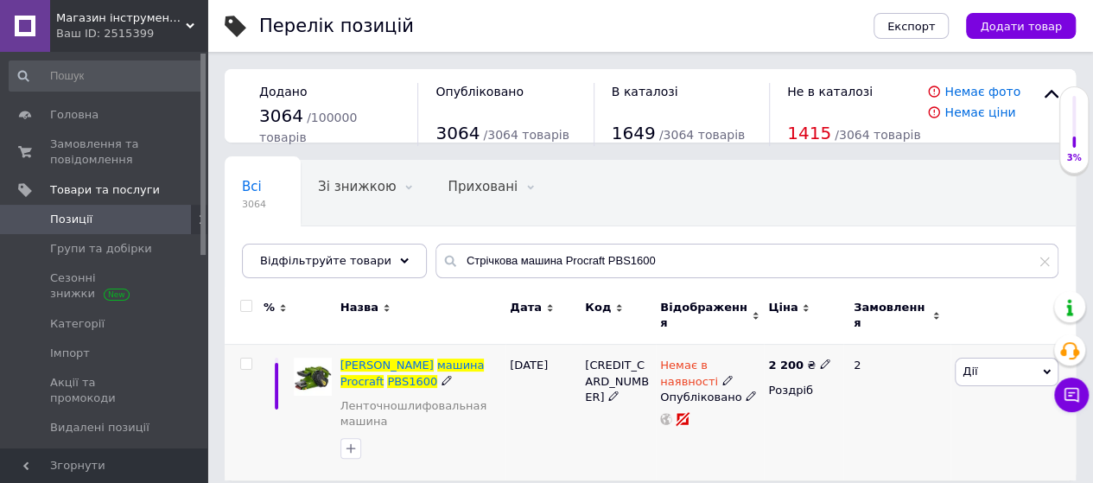
click at [820, 359] on icon at bounding box center [825, 364] width 10 height 10
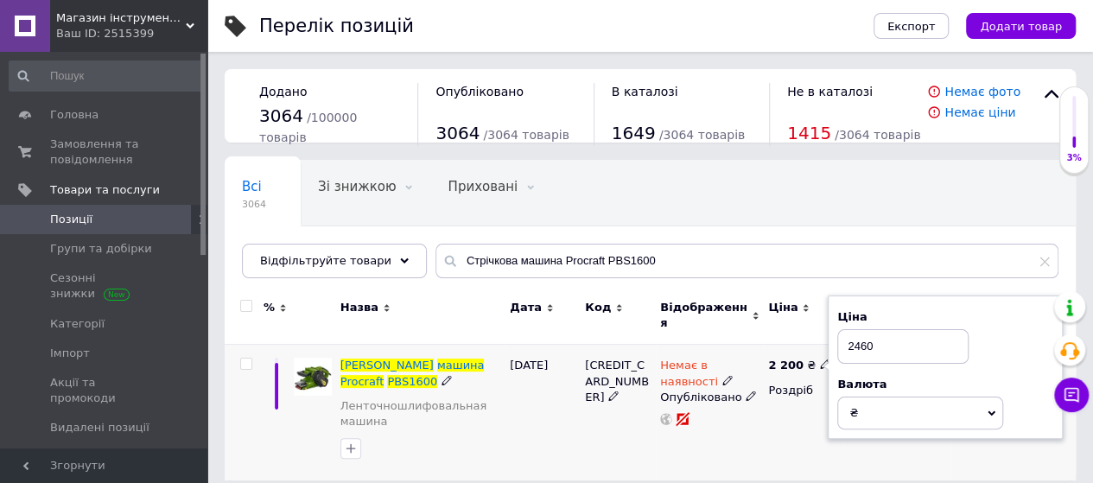
type input "2460"
click at [539, 404] on div "[DATE]" at bounding box center [543, 413] width 75 height 136
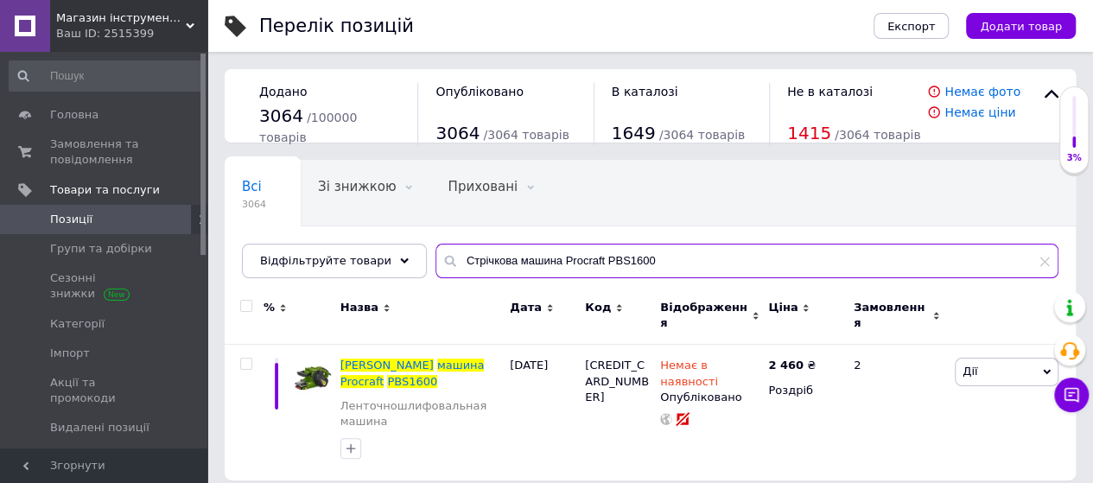
drag, startPoint x: 643, startPoint y: 262, endPoint x: 330, endPoint y: 332, distance: 320.6
click at [330, 332] on div "Всі 3064 Зі знижкою 0 Видалити Редагувати Приховані 0 Видалити Редагувати Опубл…" at bounding box center [650, 320] width 851 height 321
paste input "950"
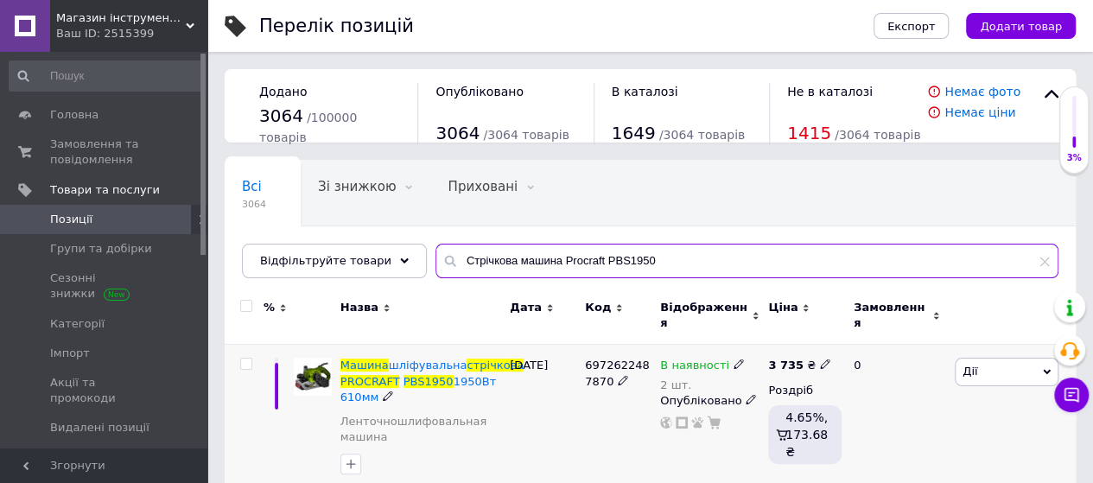
type input "Стрічкова машина Procraft PBS1950"
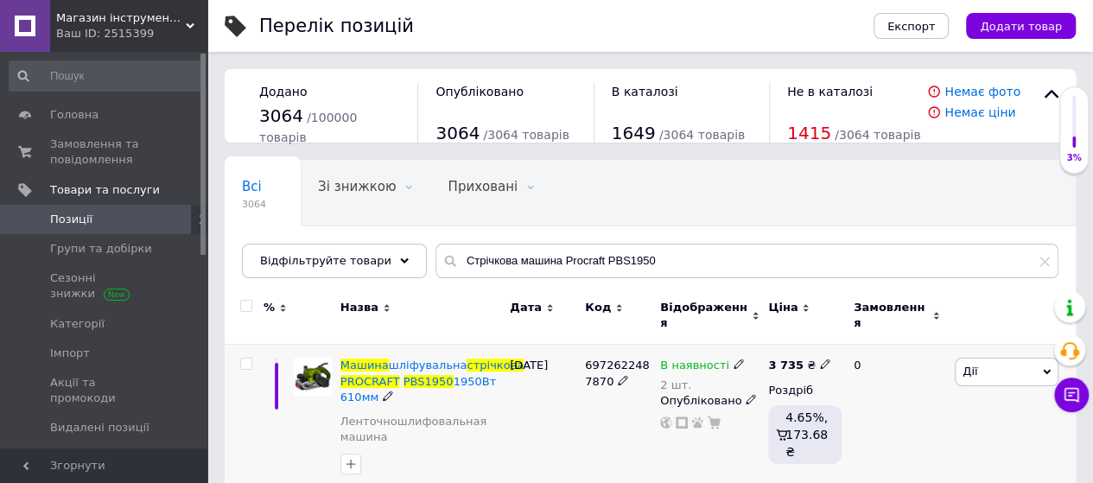
click at [820, 359] on icon at bounding box center [825, 364] width 10 height 10
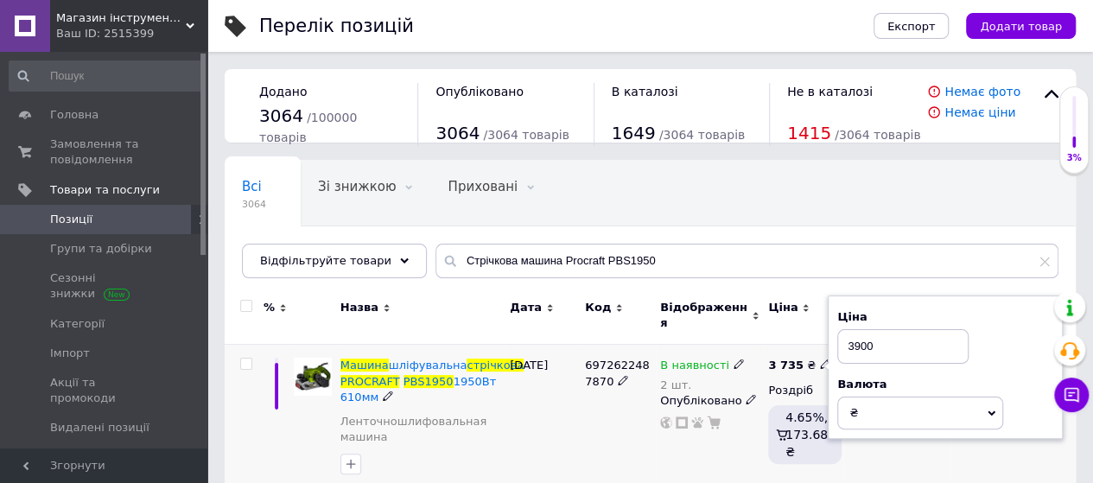
type input "3900"
click at [574, 421] on div "[DATE]" at bounding box center [543, 420] width 75 height 151
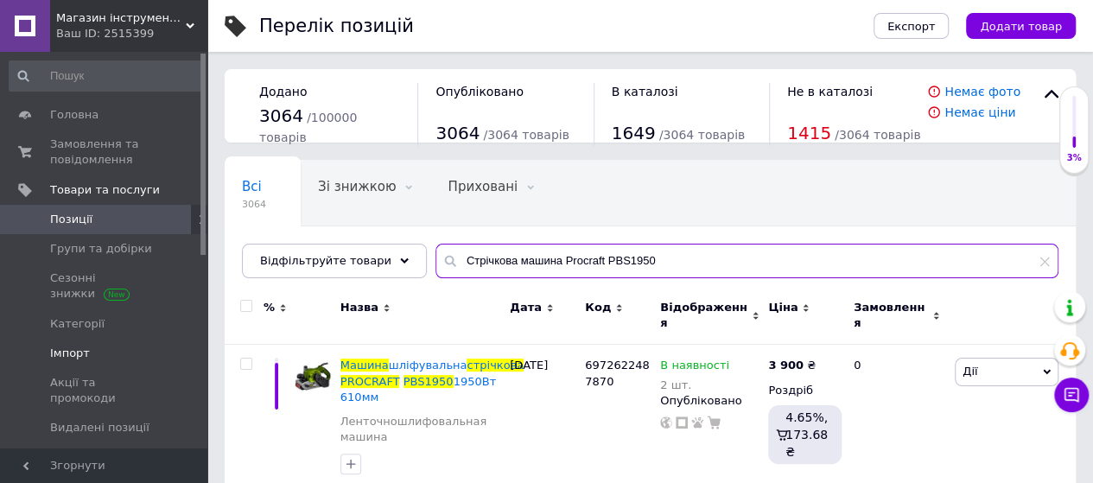
drag, startPoint x: 635, startPoint y: 252, endPoint x: 168, endPoint y: 336, distance: 475.0
click at [168, 336] on div "Магазин інструментів "Lew-74" Ваш ID: 2515399 Сайт Магазин інструментів "Lew-74…" at bounding box center [546, 256] width 1093 height 513
paste input "орцювальна пила Procraft PGS2600"
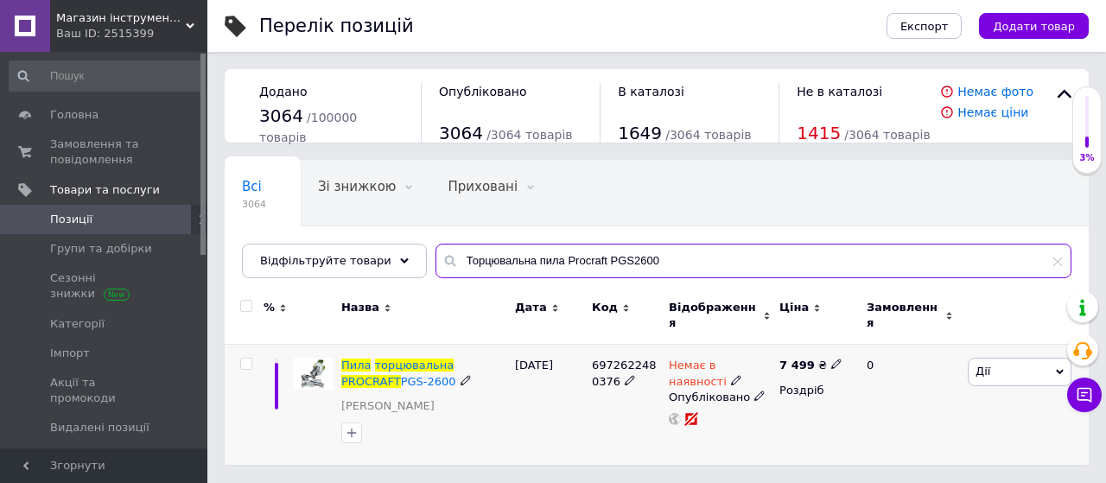
type input "Торцювальна пила Procraft PGS2600"
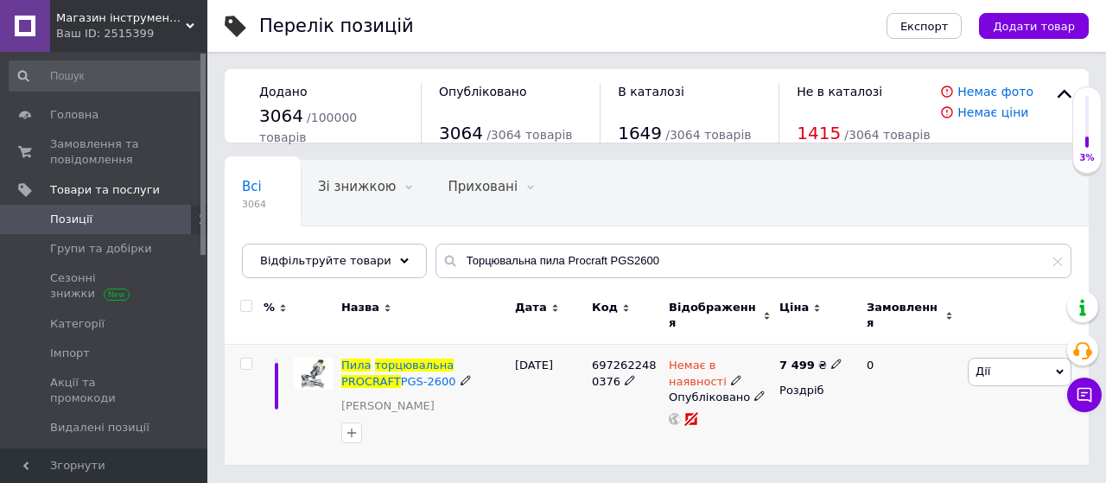
click at [831, 359] on icon at bounding box center [836, 364] width 10 height 10
type input "7"
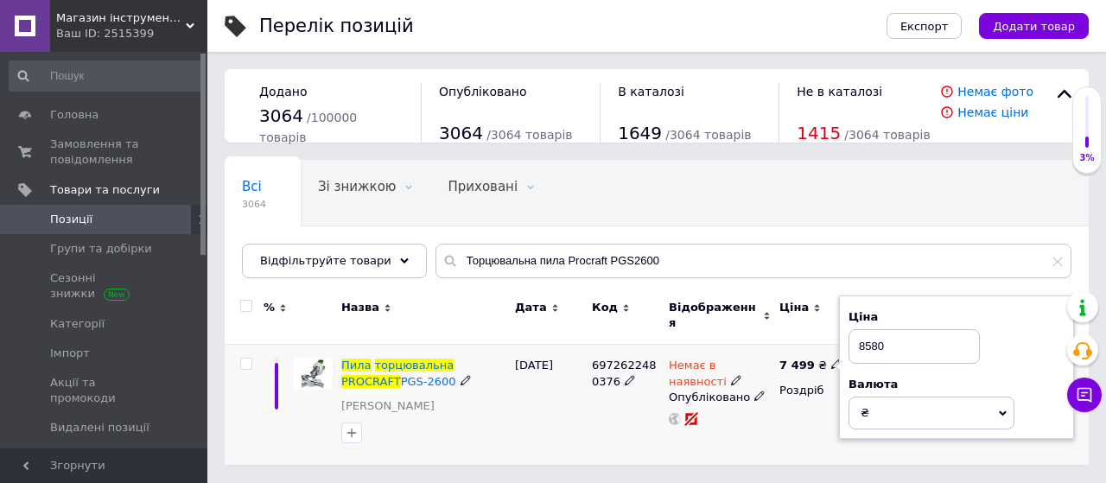
type input "8580"
click at [537, 400] on div "[DATE]" at bounding box center [549, 405] width 77 height 120
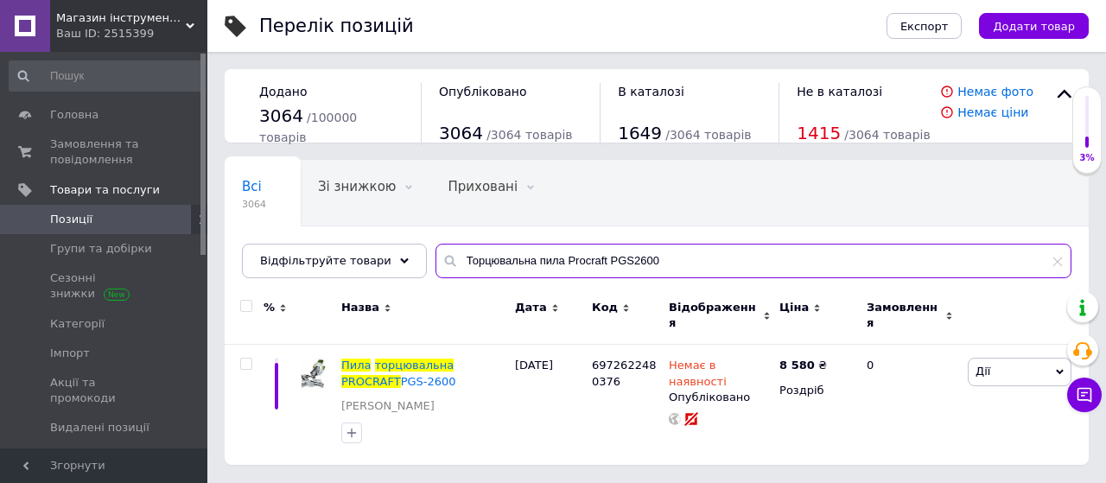
drag, startPoint x: 652, startPoint y: 258, endPoint x: 326, endPoint y: 300, distance: 328.4
click at [326, 300] on div "Всі 3064 Зі знижкою 0 Видалити Редагувати Приховані 0 Видалити Редагувати Опубл…" at bounding box center [657, 312] width 864 height 305
paste input "оса бензинова Procraft T4200 PRO NEW"
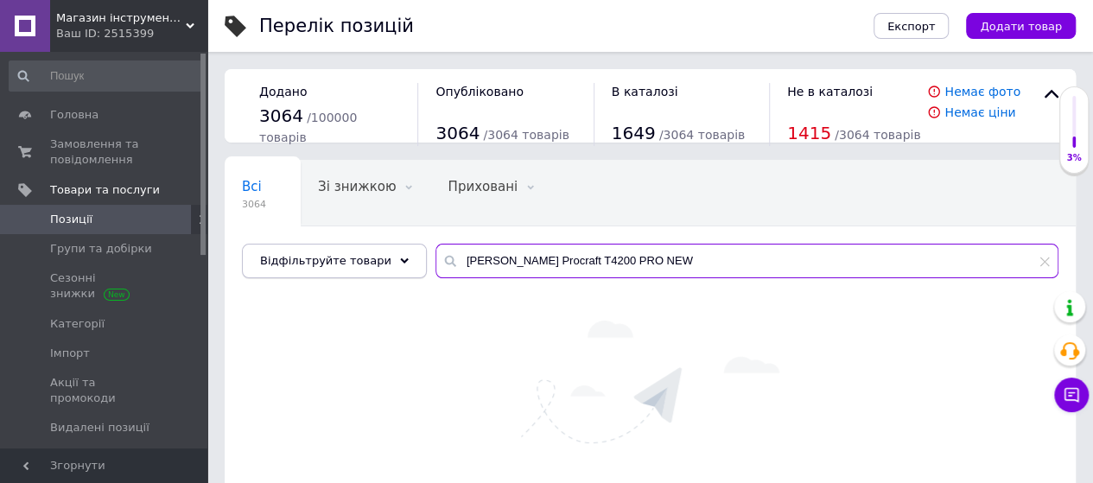
drag, startPoint x: 531, startPoint y: 257, endPoint x: 383, endPoint y: 274, distance: 148.8
click at [383, 274] on div "Відфільтруйте товари [PERSON_NAME] Procraft T4200 PRO NEW" at bounding box center [650, 261] width 817 height 35
click at [484, 255] on input "Procraft T4200 PRO NEW" at bounding box center [747, 261] width 623 height 35
click at [549, 246] on input "T4200 PRO NEW" at bounding box center [747, 261] width 623 height 35
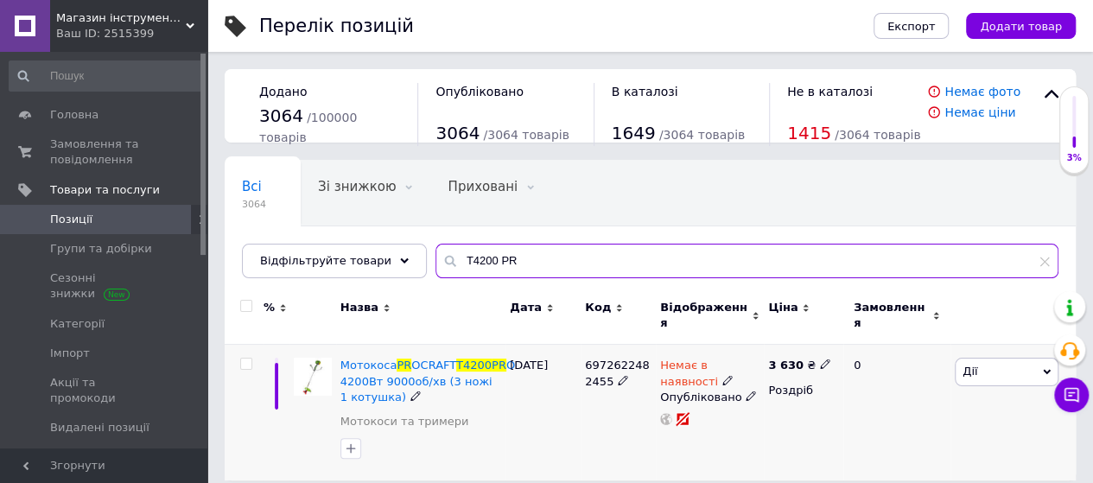
type input "T4200 PR"
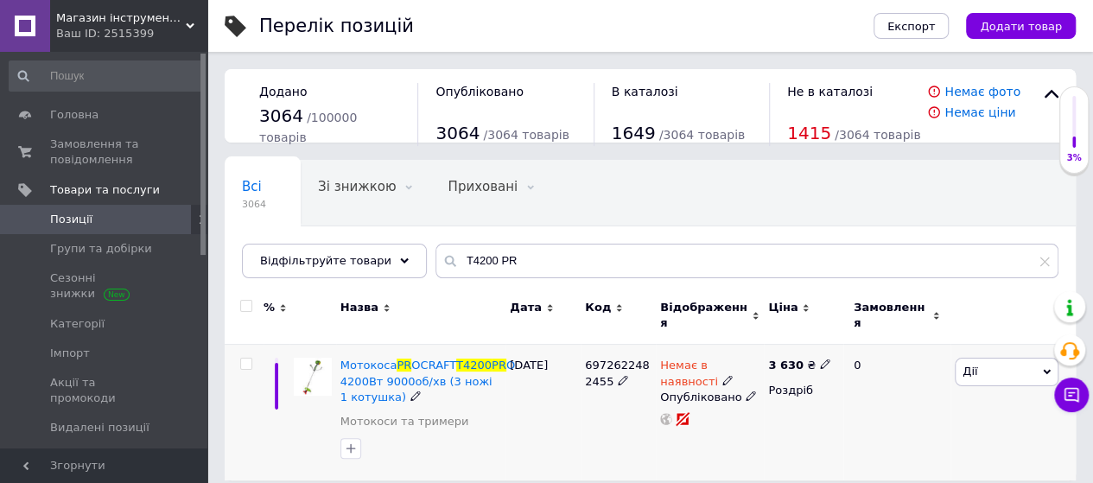
click at [820, 359] on icon at bounding box center [825, 364] width 10 height 10
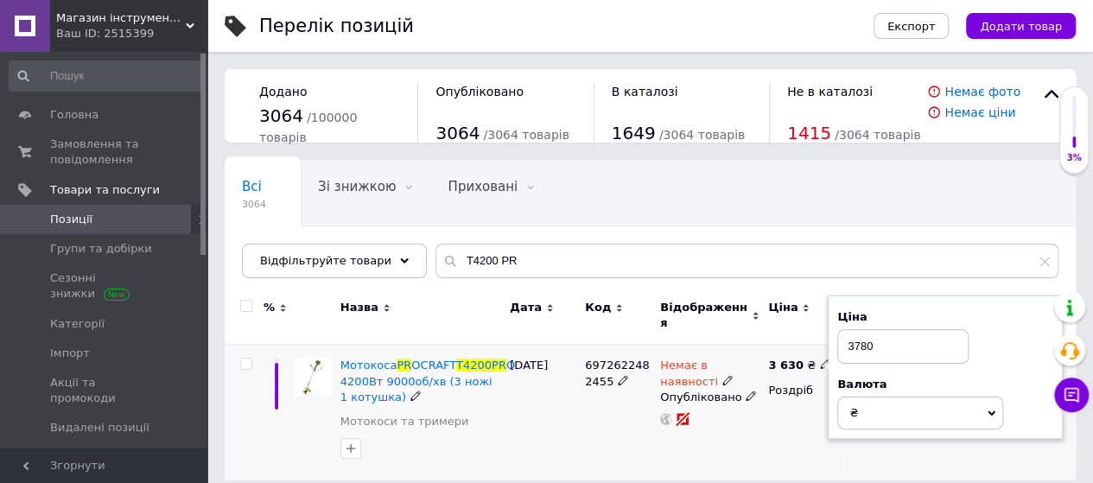
type input "3780"
click at [534, 413] on div "[DATE]" at bounding box center [543, 413] width 75 height 136
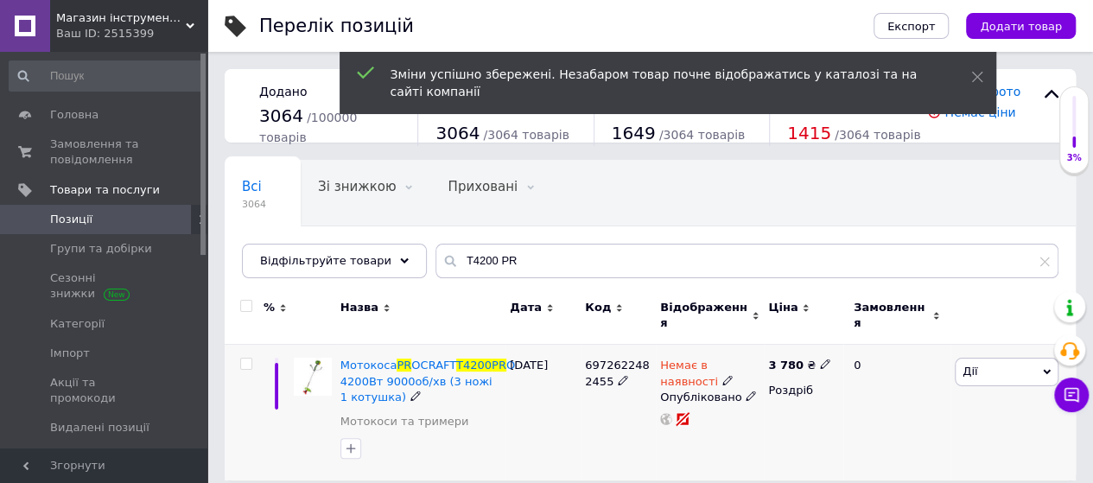
click at [991, 366] on span "Дії" at bounding box center [1007, 372] width 104 height 28
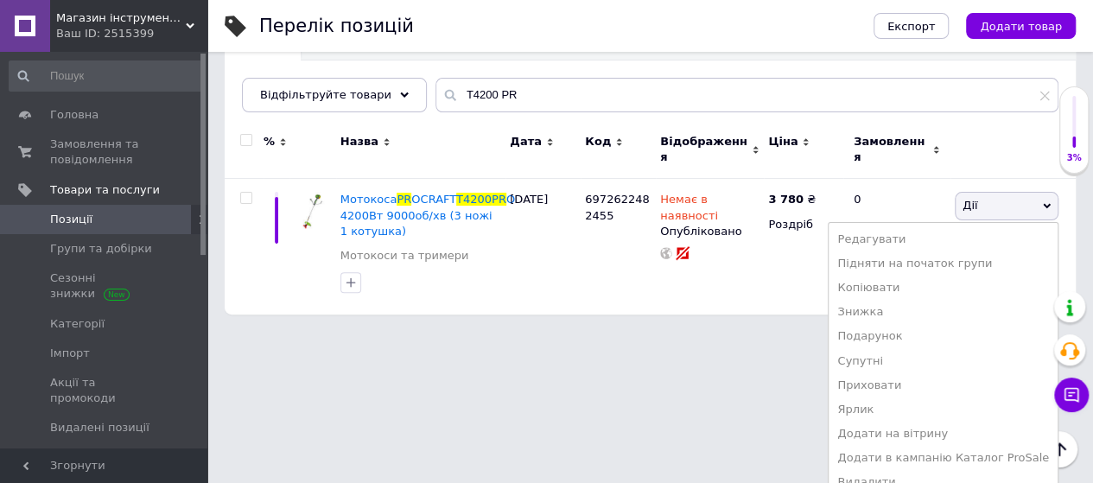
scroll to position [169, 0]
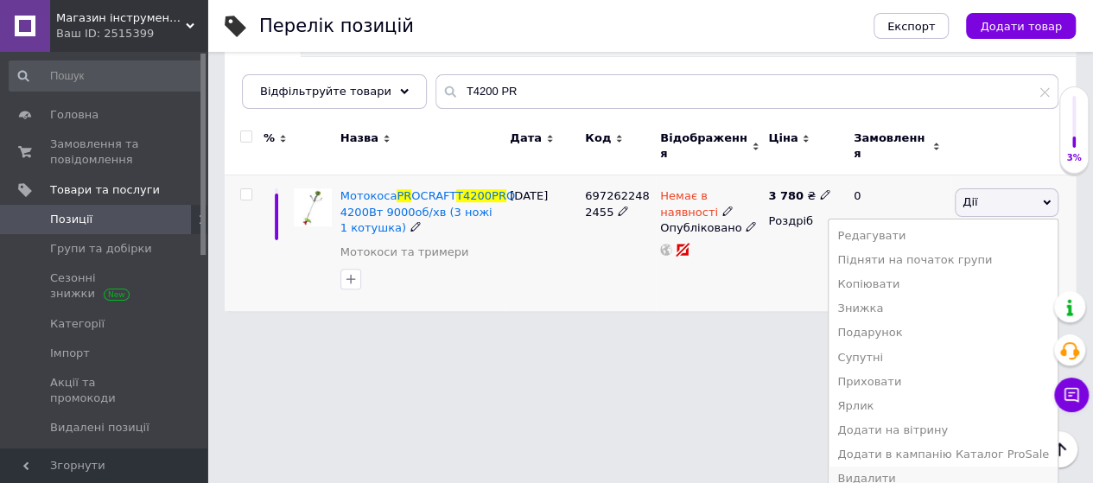
click at [881, 467] on li "Видалити" at bounding box center [943, 479] width 229 height 24
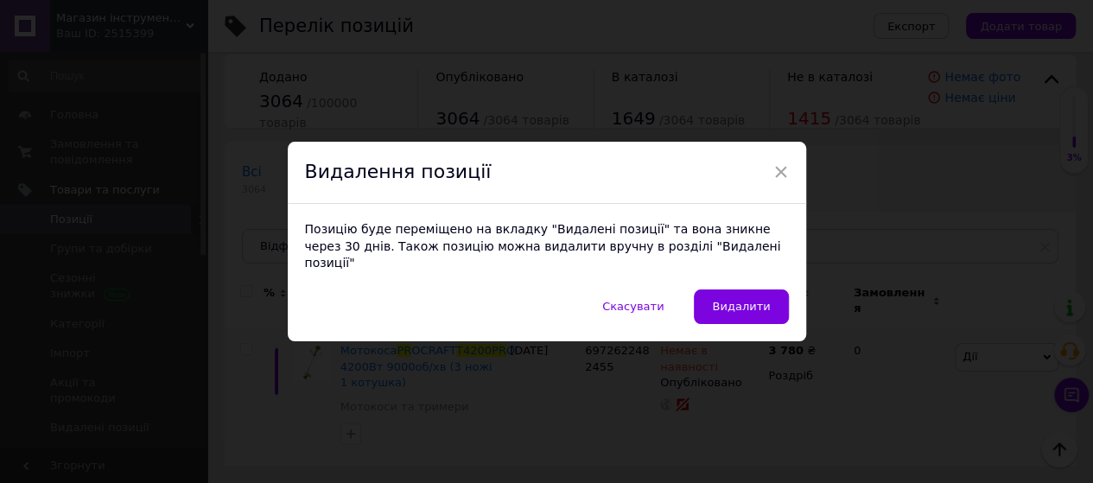
scroll to position [3, 0]
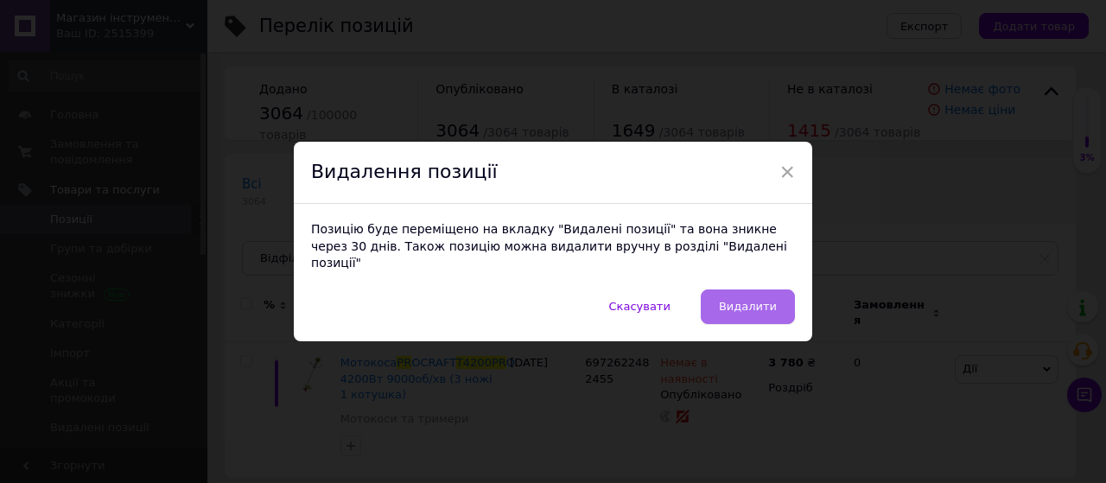
click at [744, 300] on span "Видалити" at bounding box center [748, 306] width 58 height 13
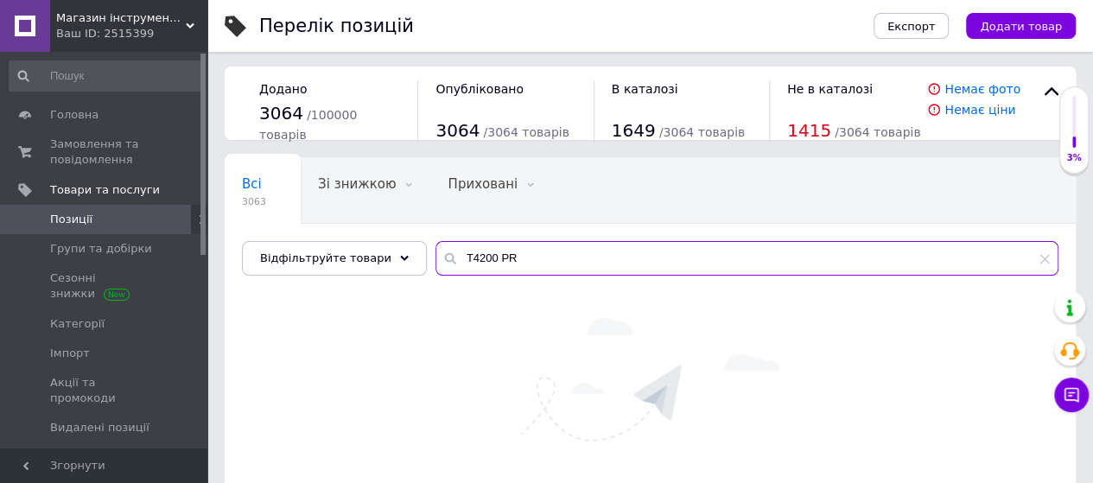
drag, startPoint x: 518, startPoint y: 253, endPoint x: 361, endPoint y: 300, distance: 163.2
click at [361, 300] on div "Всі 3063 Зі знижкою 0 Видалити Редагувати Приховані 0 Видалити Редагувати Опубл…" at bounding box center [650, 356] width 851 height 398
paste input "Інверторний зварювальний апарат Procraft industrial RWI300 New"
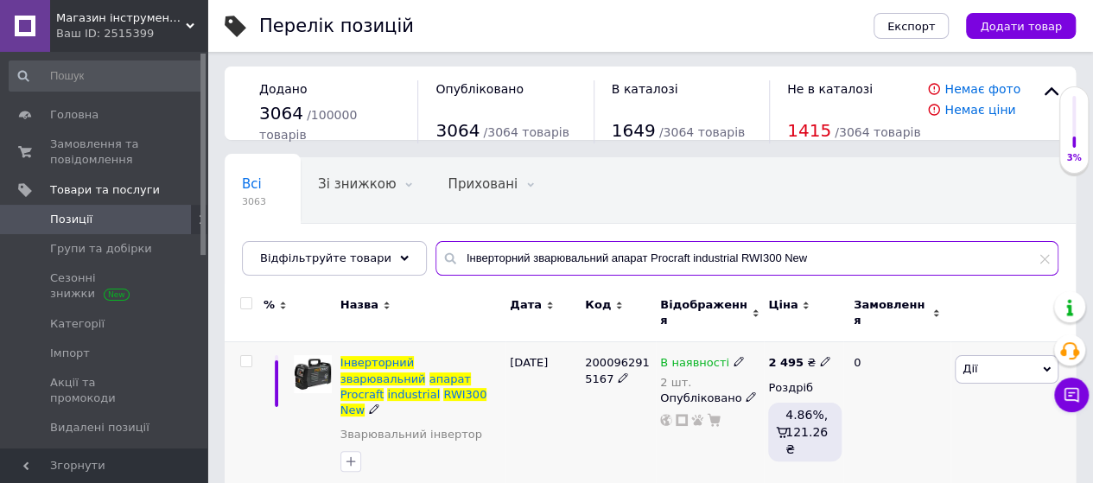
type input "Інверторний зварювальний апарат Procraft industrial RWI300 New"
click at [820, 356] on icon at bounding box center [825, 361] width 10 height 10
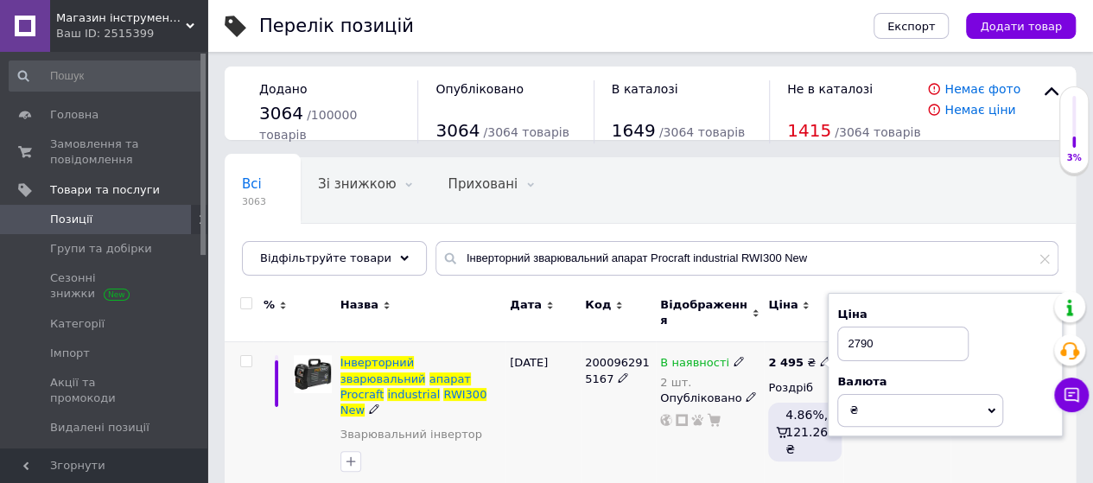
type input "2790"
click at [523, 410] on div "[DATE]" at bounding box center [543, 417] width 75 height 151
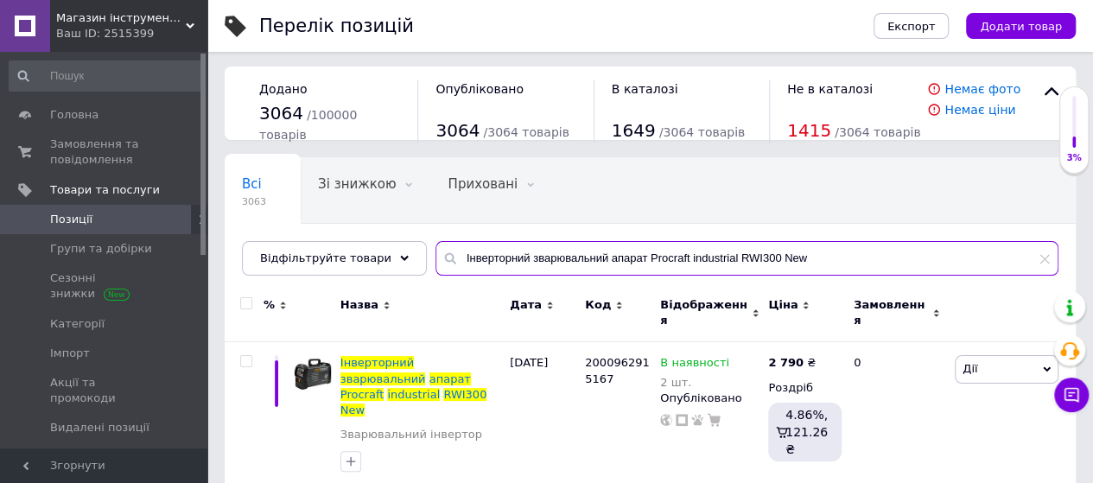
drag, startPoint x: 789, startPoint y: 253, endPoint x: 309, endPoint y: 321, distance: 484.5
click at [309, 321] on div "Всі 3063 Зі знижкою 0 Видалити Редагувати Приховані 0 Видалити Редагувати Опубл…" at bounding box center [650, 325] width 851 height 336
paste input "ібратор для [PERSON_NAME] CV1200 (з булавою 1,5м)"
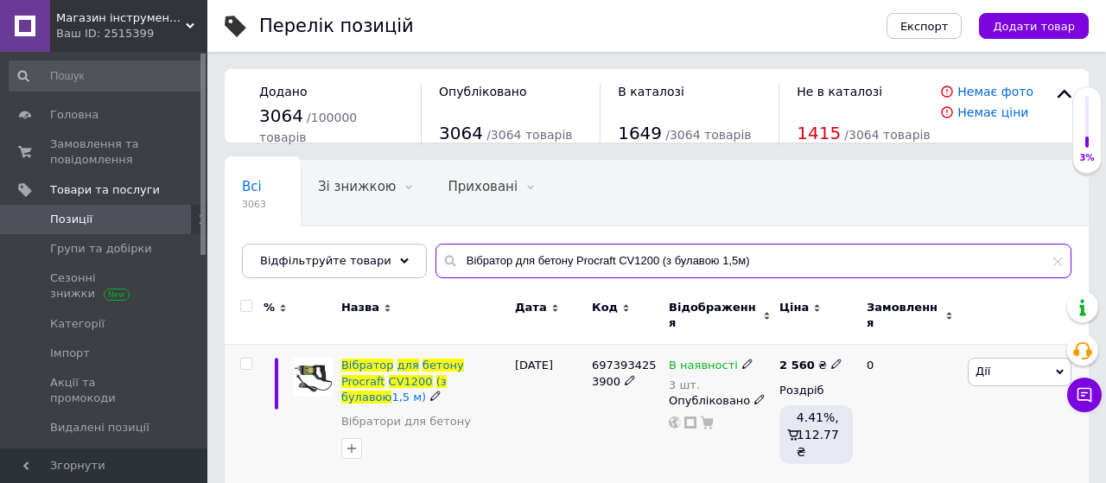
type input "Вібратор для бетону Procraft CV1200 (з булавою 1,5м)"
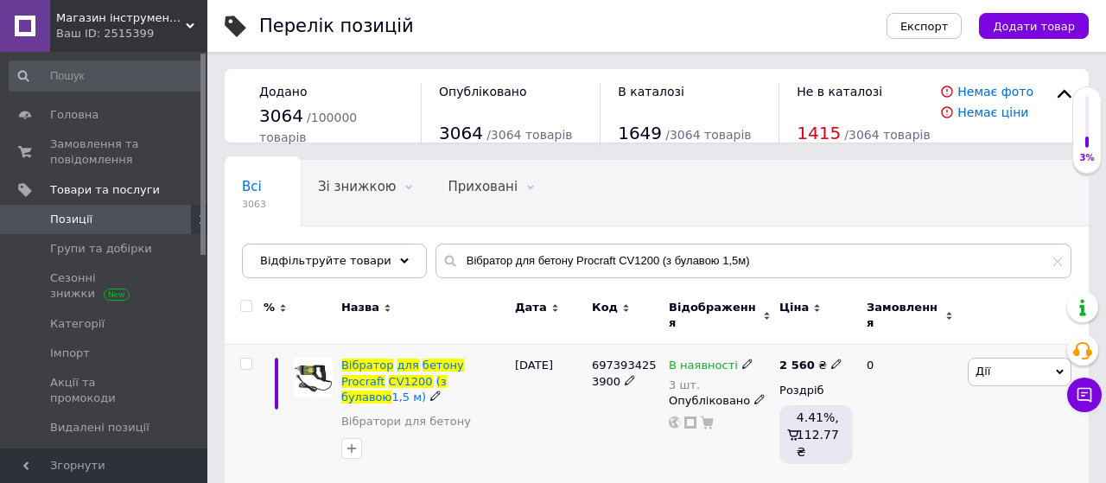
click at [831, 359] on icon at bounding box center [836, 364] width 10 height 10
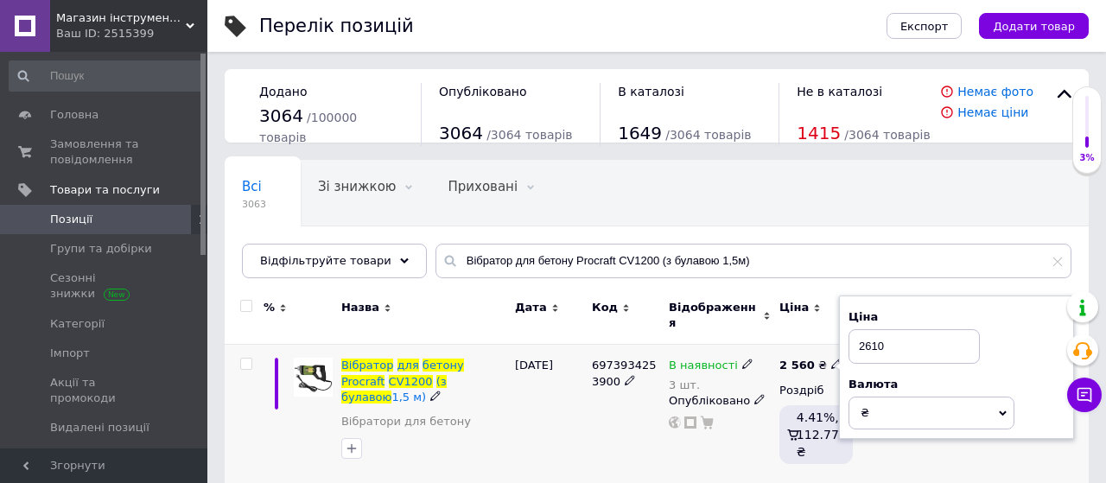
type input "2610"
click at [532, 398] on div "[DATE]" at bounding box center [549, 414] width 77 height 139
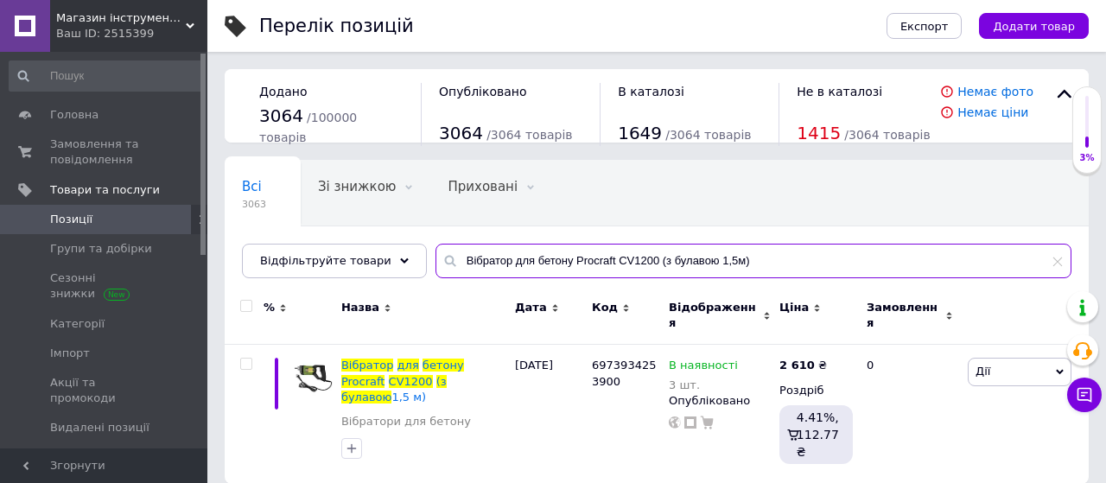
drag, startPoint x: 738, startPoint y: 260, endPoint x: 221, endPoint y: 301, distance: 518.4
click at [221, 301] on div "Перелік позицій Експорт Додати товар Додано 3064 / 100000 товарів Опубліковано …" at bounding box center [656, 250] width 899 height 501
paste input "равер Procraft PG520"
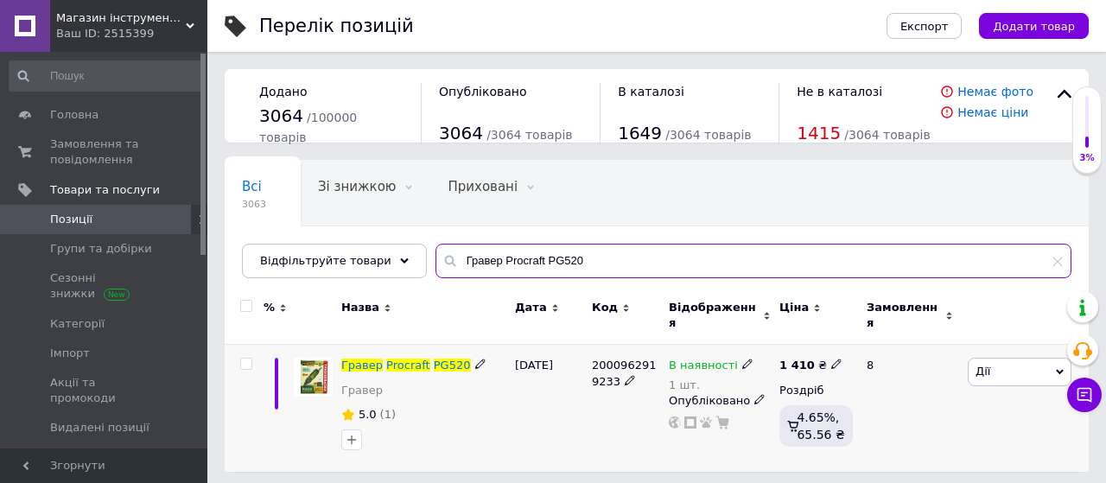
type input "Гравер Procraft PG520"
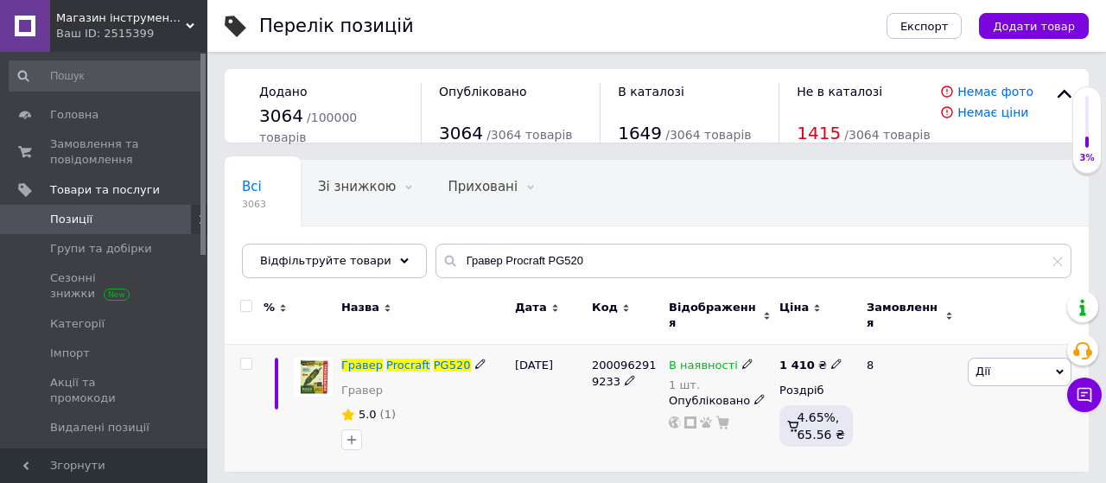
click at [831, 359] on icon at bounding box center [836, 364] width 10 height 10
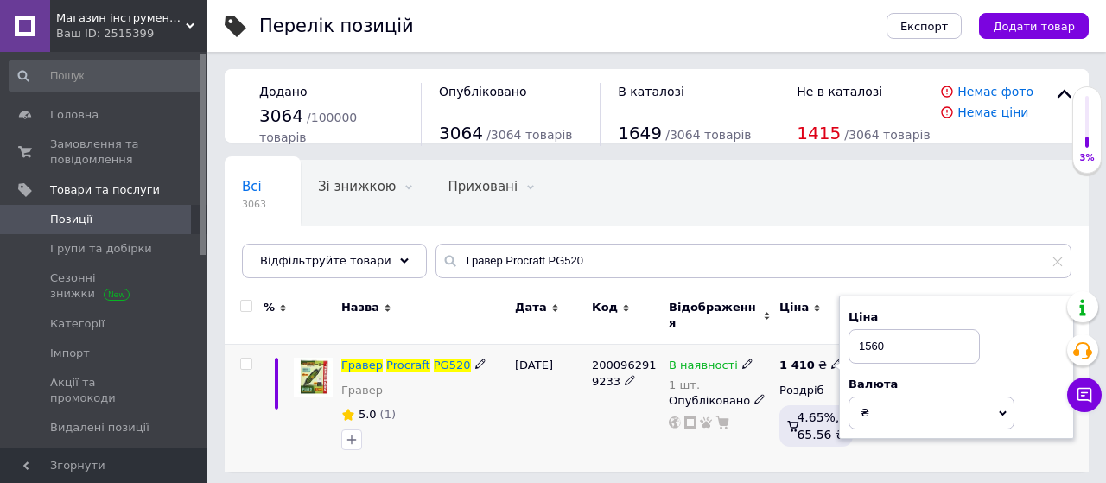
type input "1560"
click at [569, 407] on div "[DATE]" at bounding box center [549, 408] width 77 height 127
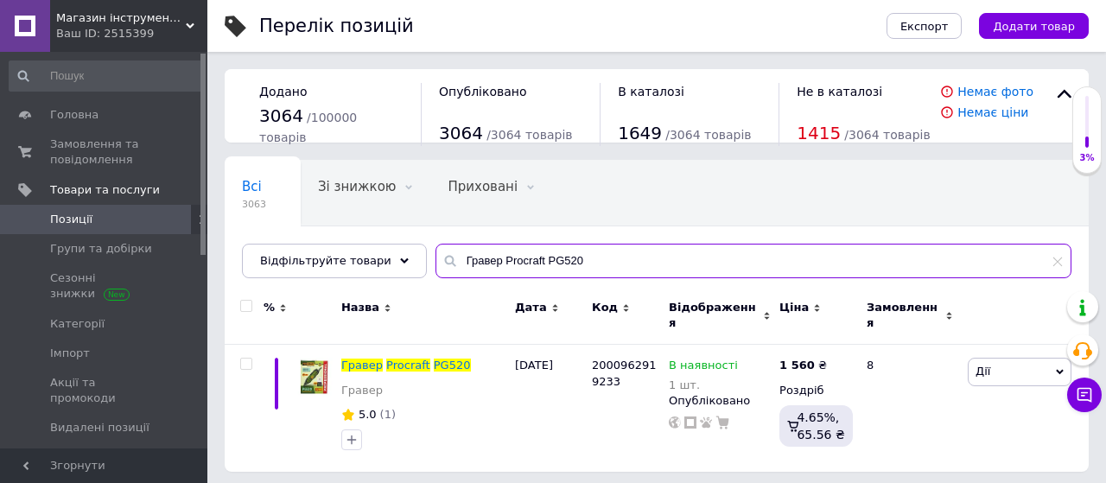
drag, startPoint x: 579, startPoint y: 257, endPoint x: 372, endPoint y: 296, distance: 210.3
click at [372, 296] on div "Всі 3063 Зі знижкою 0 Видалити Редагувати Приховані 0 Видалити Редагувати Опубл…" at bounding box center [657, 316] width 864 height 312
paste input "исково-стрічковий шліфувальний верстат (гріндер) Procraft BDS400S"
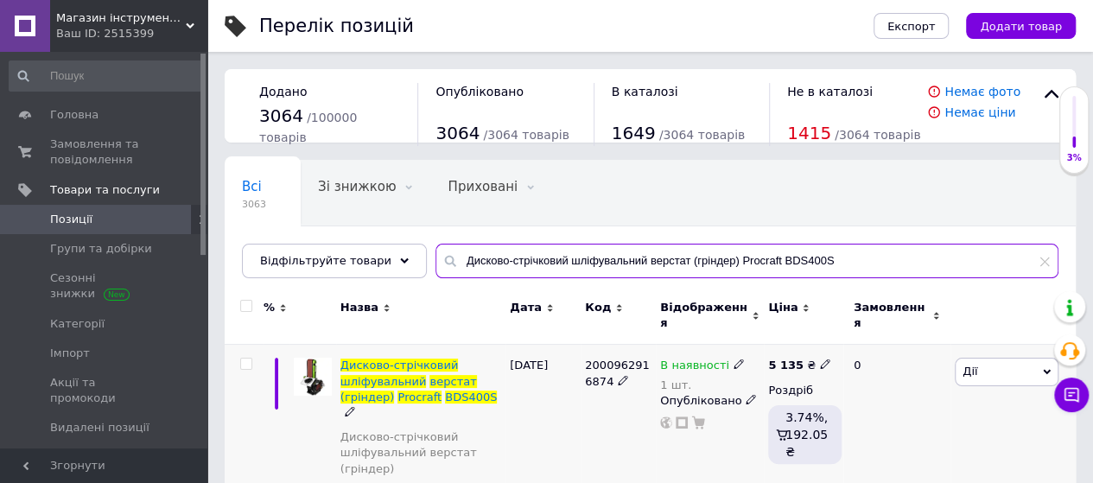
type input "Дисково-стрічковий шліфувальний верстат (гріндер) Procraft BDS400S"
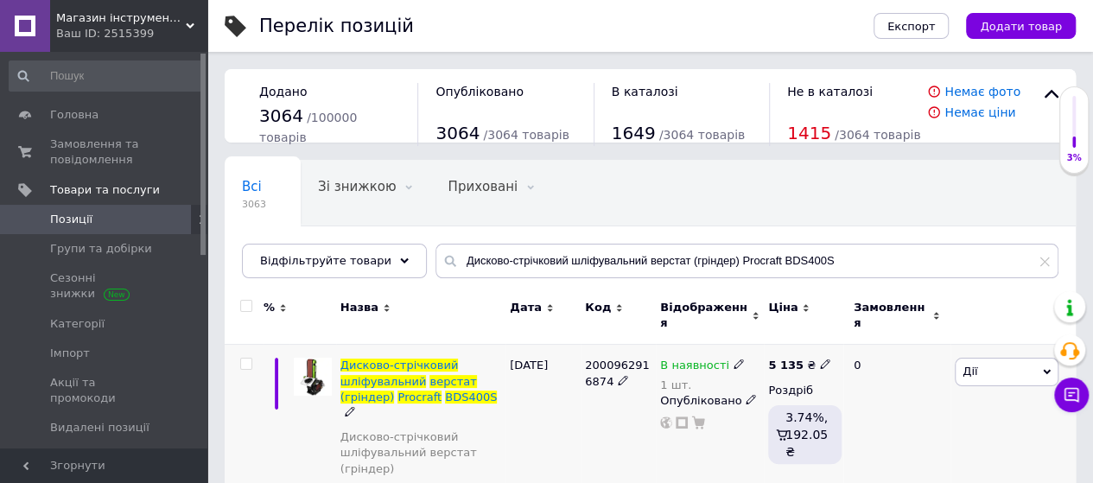
click at [820, 360] on use at bounding box center [825, 365] width 10 height 10
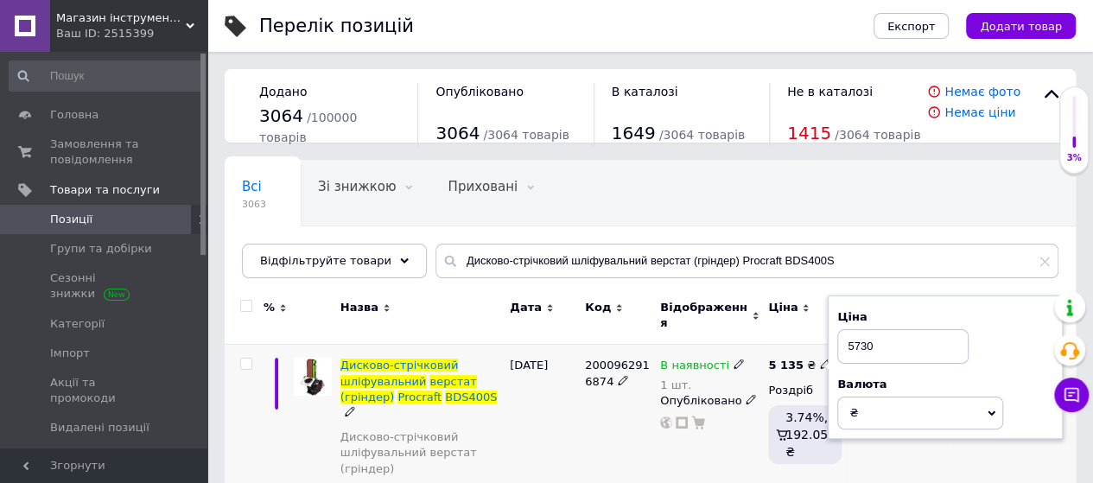
type input "5730"
click at [575, 398] on div "[DATE]" at bounding box center [543, 436] width 75 height 183
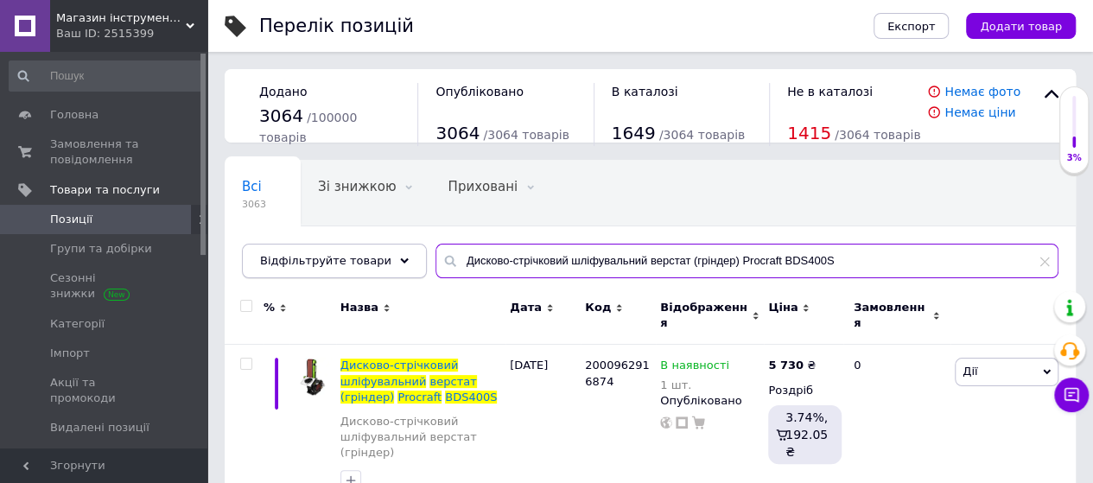
drag, startPoint x: 818, startPoint y: 253, endPoint x: 292, endPoint y: 270, distance: 525.7
click at [292, 270] on div "Відфільтруйте товари Дисково-стрічковий шліфувальний верстат (гріндер) Procraft…" at bounding box center [650, 261] width 817 height 35
paste input "утошліфувальна машина безщіткова Procraft PW2350 125 мм"
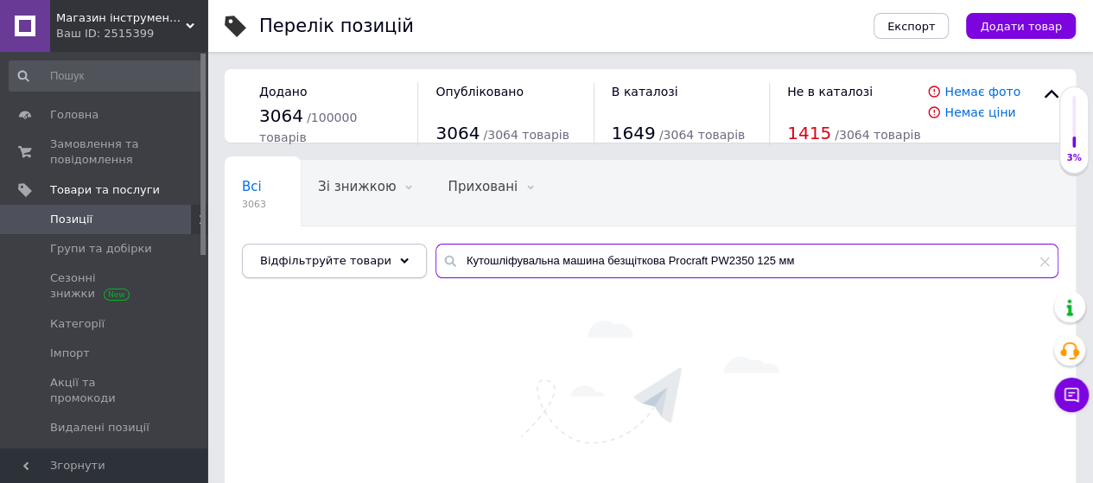
drag, startPoint x: 645, startPoint y: 258, endPoint x: 323, endPoint y: 243, distance: 321.8
click at [323, 244] on div "Відфільтруйте товари Кутошліфувальна машина безщіткова Procraft PW2350 125 мм" at bounding box center [650, 261] width 817 height 35
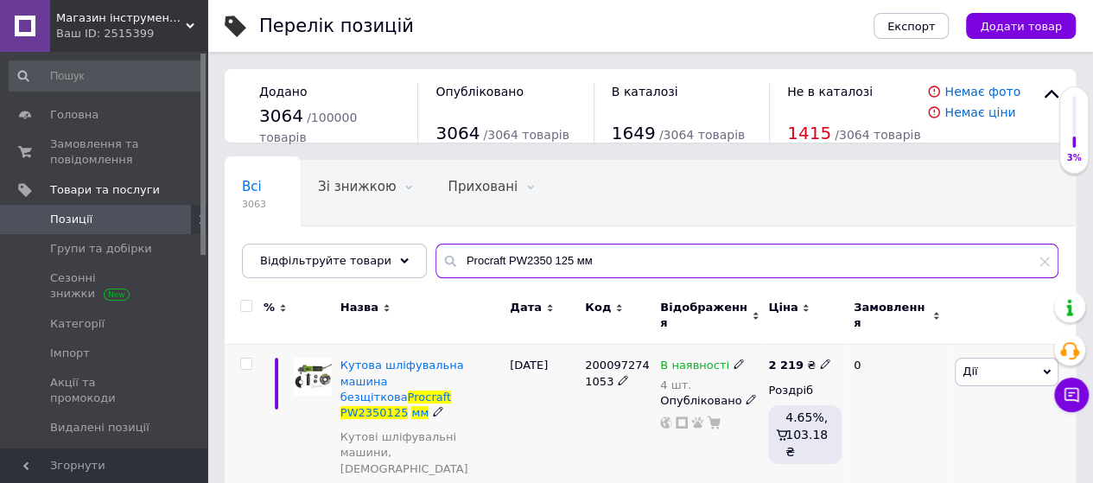
type input "Procraft PW2350 125 мм"
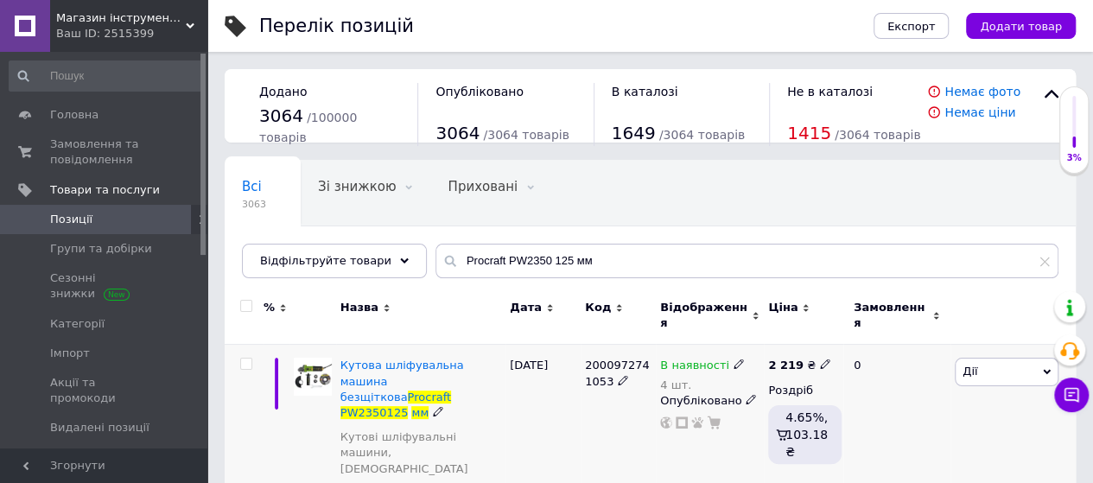
click at [820, 359] on icon at bounding box center [825, 364] width 10 height 10
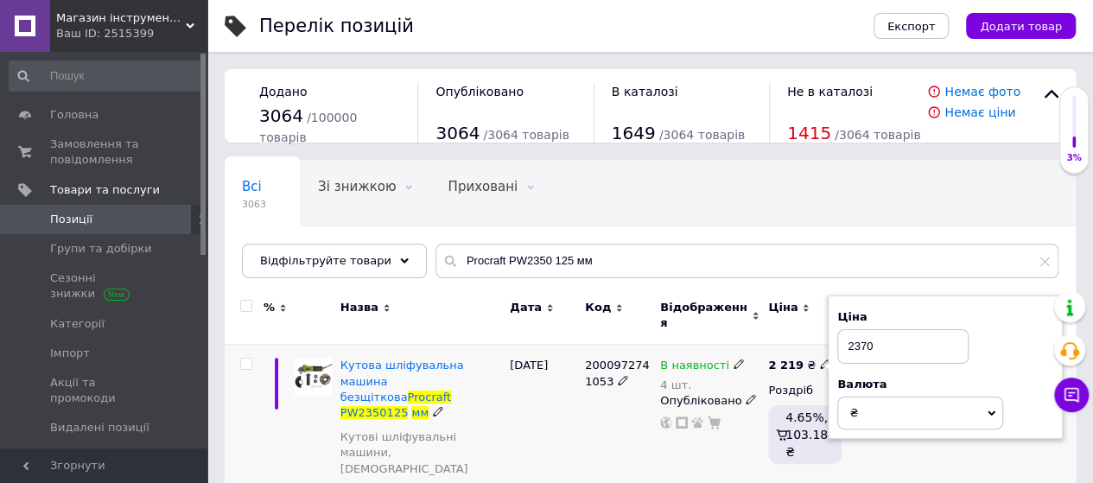
type input "2370"
click at [572, 410] on div "[DATE]" at bounding box center [543, 436] width 75 height 183
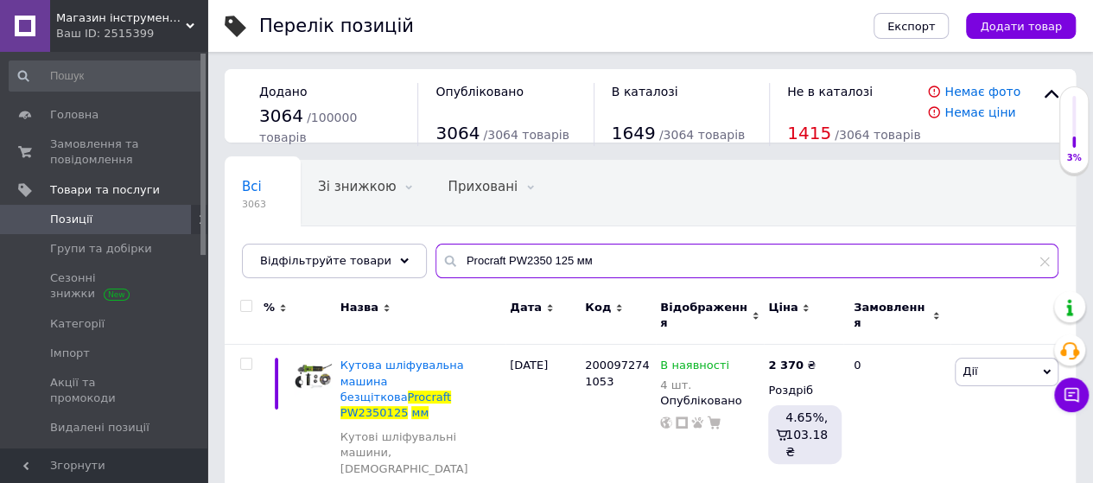
drag, startPoint x: 591, startPoint y: 251, endPoint x: 328, endPoint y: 287, distance: 265.2
click at [328, 287] on div "Всі 3063 Зі знижкою 0 Видалити Редагувати Приховані 0 Видалити Редагувати Опубл…" at bounding box center [650, 344] width 851 height 368
paste input "Безщітковий відбійний молоток Procraft PSH2600"
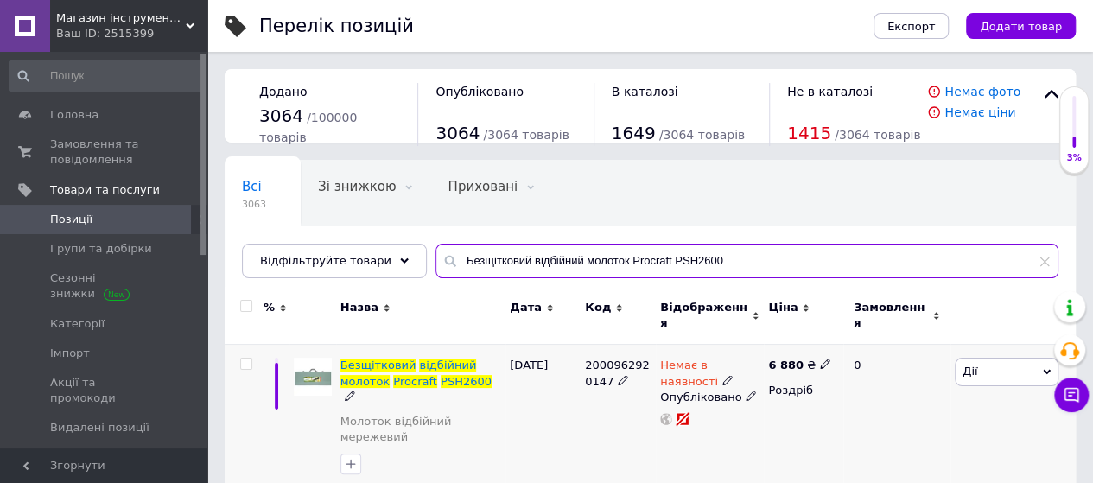
type input "Безщітковий відбійний молоток Procraft PSH2600"
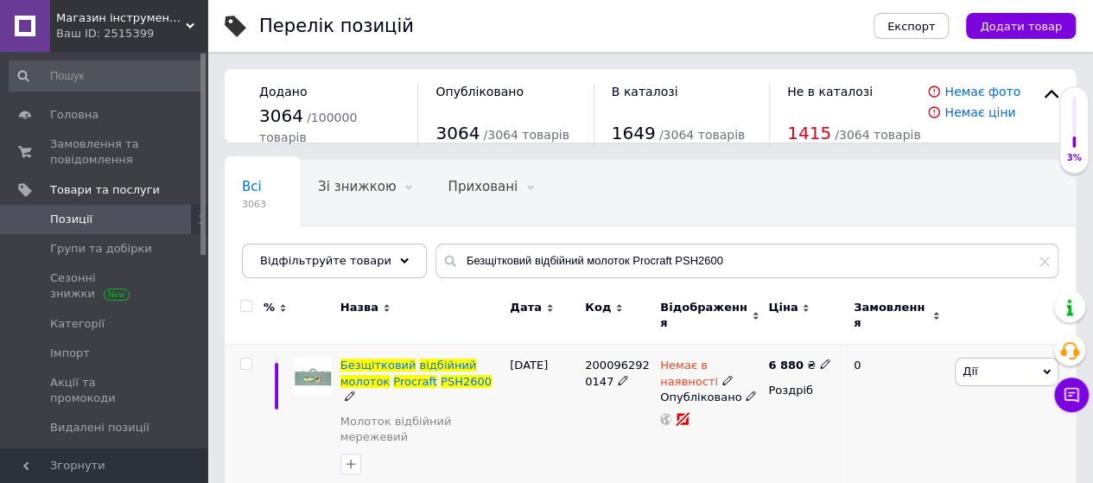
click at [820, 359] on icon at bounding box center [825, 364] width 10 height 10
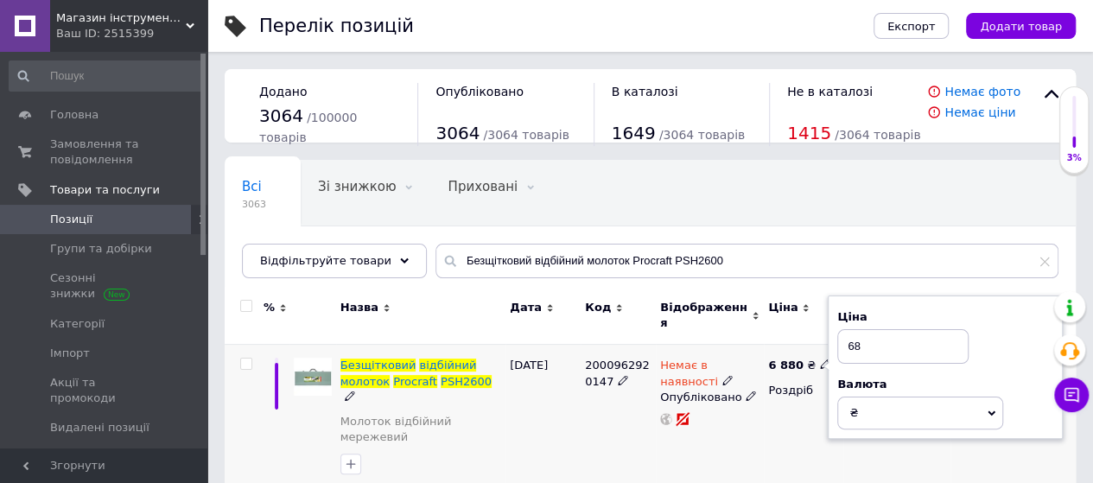
type input "6"
type input "7650"
click at [581, 433] on div "2000962920147" at bounding box center [618, 420] width 75 height 151
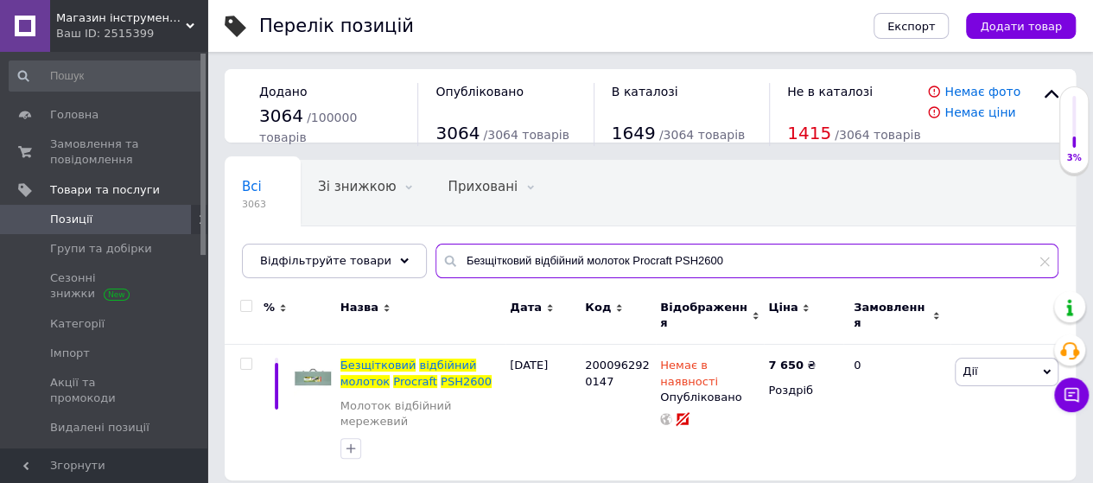
drag, startPoint x: 710, startPoint y: 257, endPoint x: 260, endPoint y: 286, distance: 451.2
click at [260, 286] on div "Всі 3063 Зі знижкою 0 Видалити Редагувати Приховані 0 Видалити Редагувати Опубл…" at bounding box center [650, 320] width 851 height 321
paste input "кумуляторна полірувальна машина Procraft PM20 (без акб та зп)"
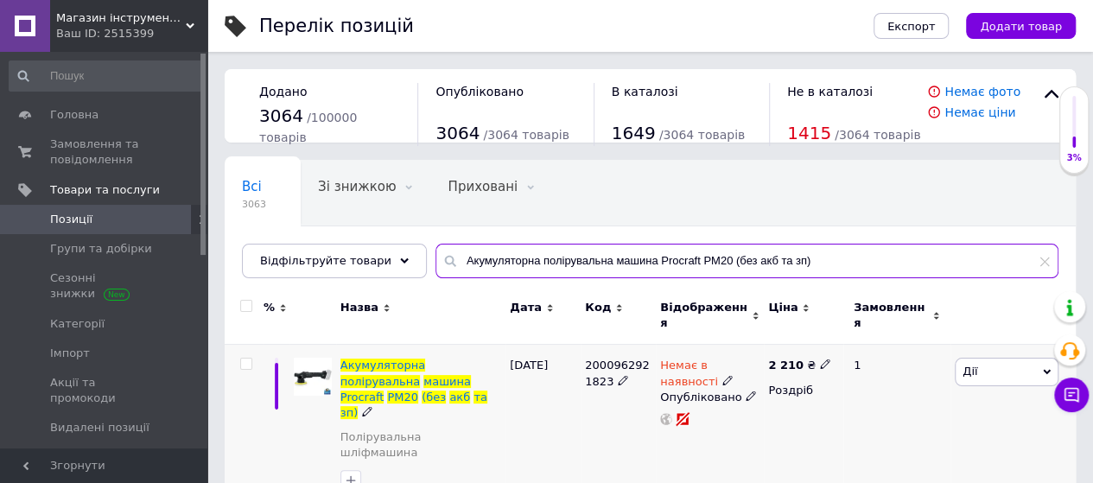
type input "Акумуляторна полірувальна машина Procraft PM20 (без акб та зп)"
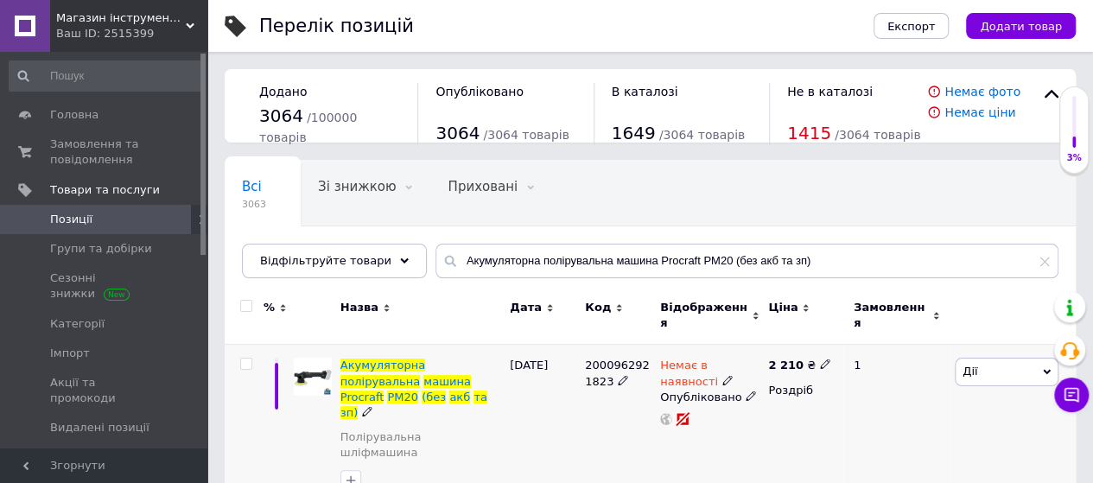
click at [820, 359] on icon at bounding box center [825, 364] width 10 height 10
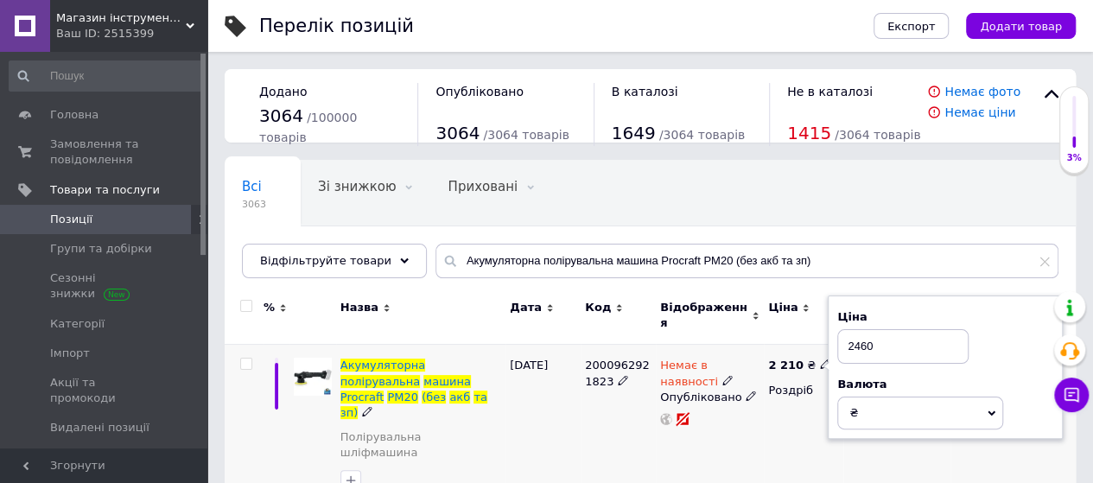
type input "2460"
click at [534, 419] on div "[DATE]" at bounding box center [543, 429] width 75 height 168
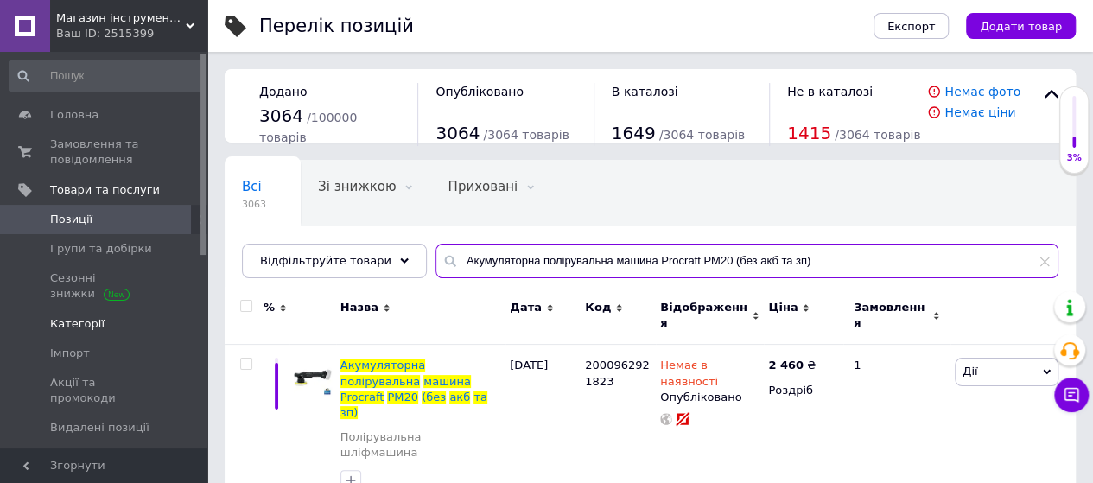
drag, startPoint x: 802, startPoint y: 260, endPoint x: 197, endPoint y: 305, distance: 606.6
click at [197, 305] on div "Магазин інструментів "Lew-74" Ваш ID: 2515399 Сайт Магазин інструментів "Lew-74…" at bounding box center [546, 265] width 1093 height 530
paste input "й пістолет для герметика Procraft PC20 (Без АКБ та ЗП)"
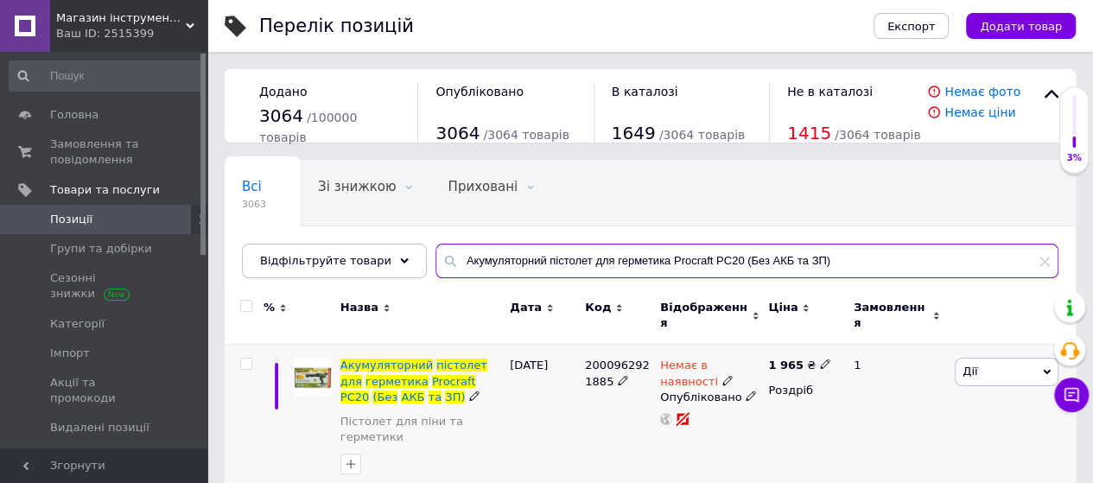
type input "Акумуляторний пістолет для герметика Procraft PC20 (Без АКБ та ЗП)"
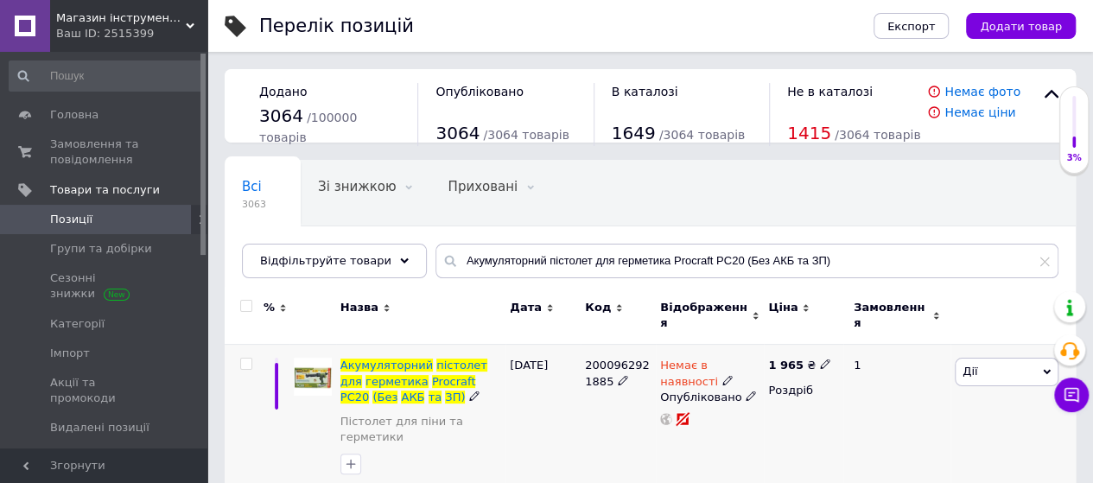
click at [820, 359] on icon at bounding box center [825, 364] width 10 height 10
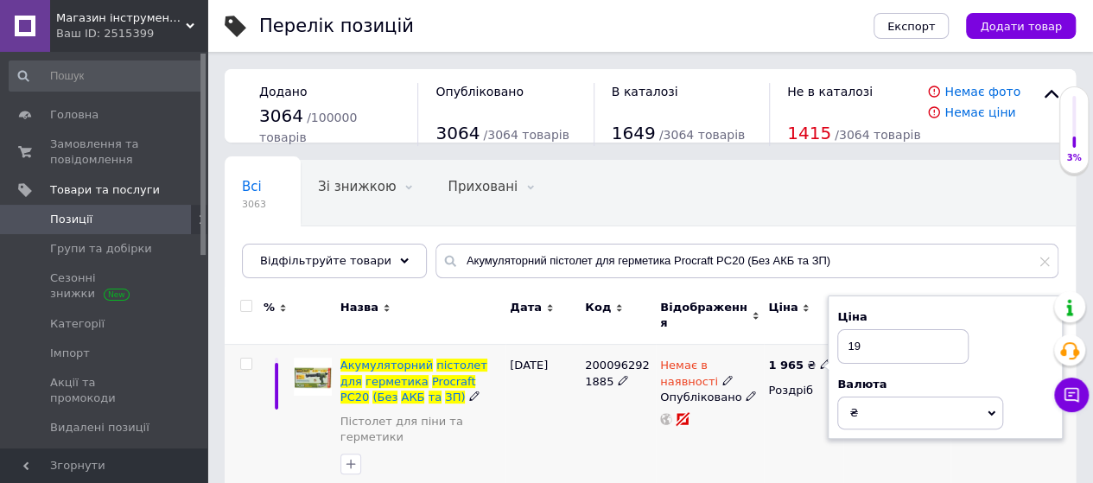
type input "1"
type input "2250"
click at [542, 418] on div "[DATE]" at bounding box center [543, 420] width 75 height 151
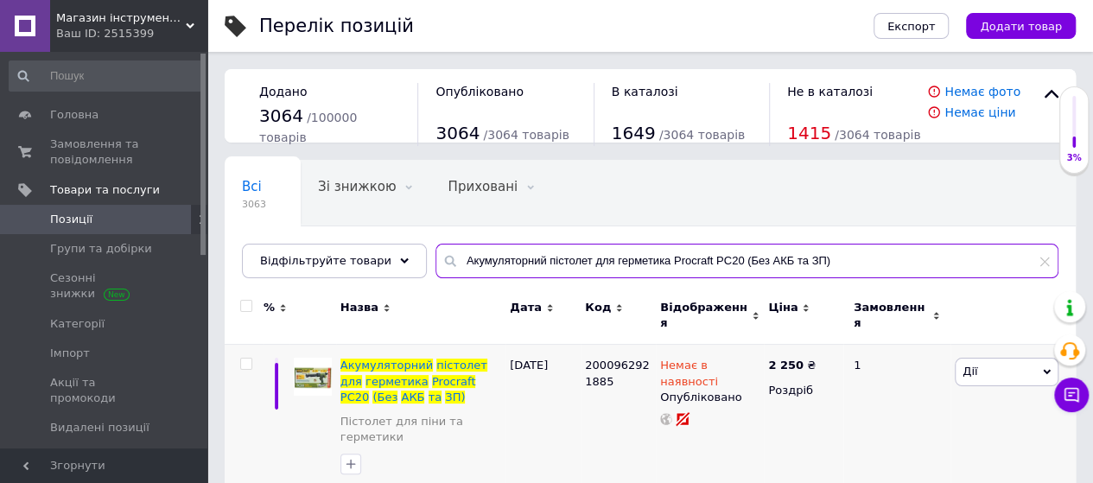
drag, startPoint x: 818, startPoint y: 260, endPoint x: 265, endPoint y: 352, distance: 560.6
click at [265, 352] on div "Всі 3063 Зі знижкою 0 Видалити Редагувати Приховані 0 Видалити Редагувати Опубл…" at bounding box center [650, 328] width 851 height 336
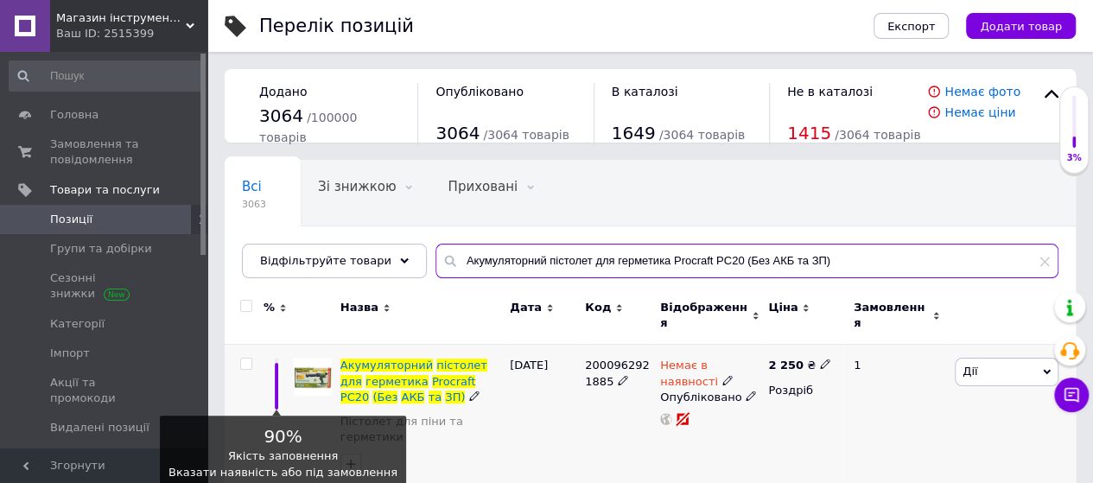
paste input "дискова пила Procraft PCA28 (Без акб та зп)"
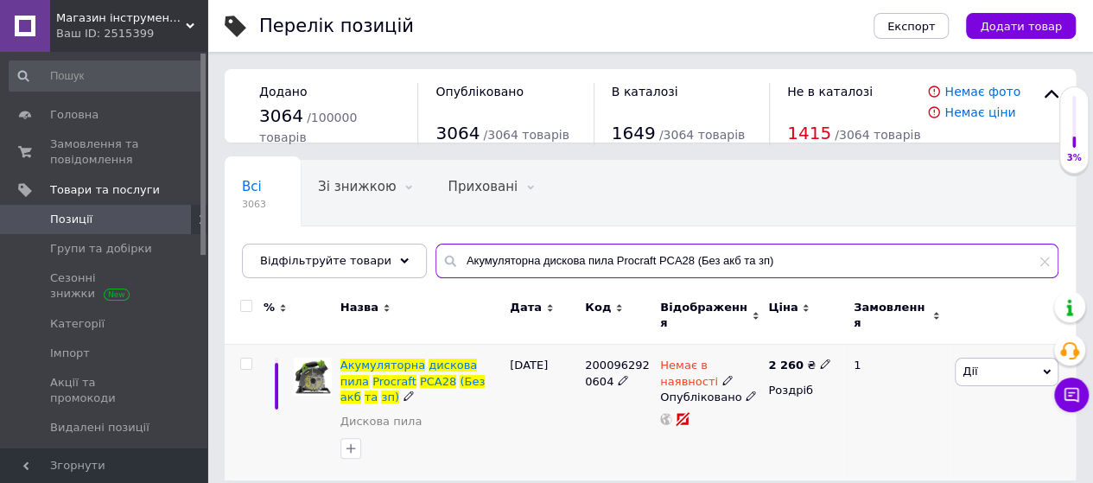
type input "Акумуляторна дискова пила Procraft PCA28 (Без акб та зп)"
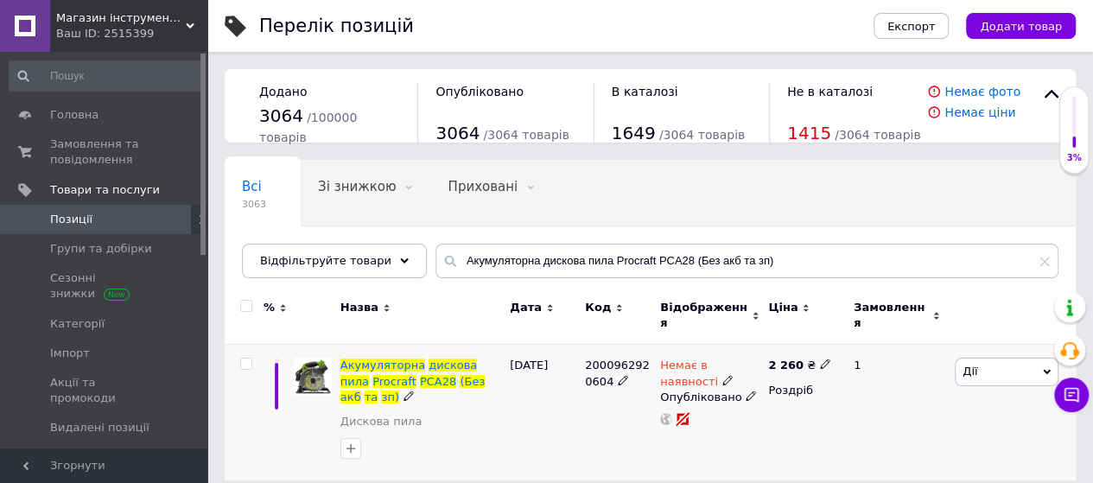
click at [820, 360] on use at bounding box center [825, 365] width 10 height 10
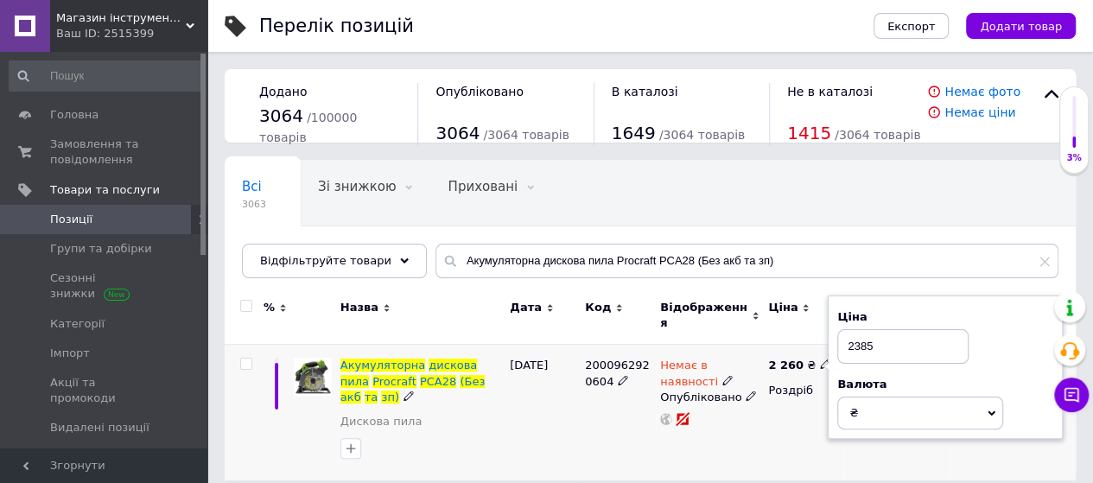
type input "2385"
click at [568, 413] on div "[DATE]" at bounding box center [543, 413] width 75 height 136
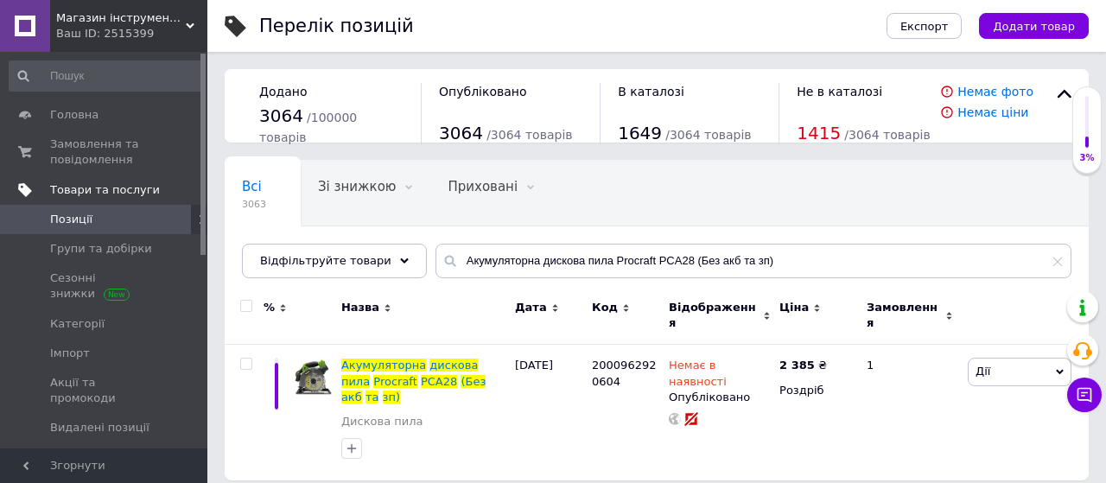
click at [83, 187] on span "Товари та послуги" at bounding box center [105, 190] width 110 height 16
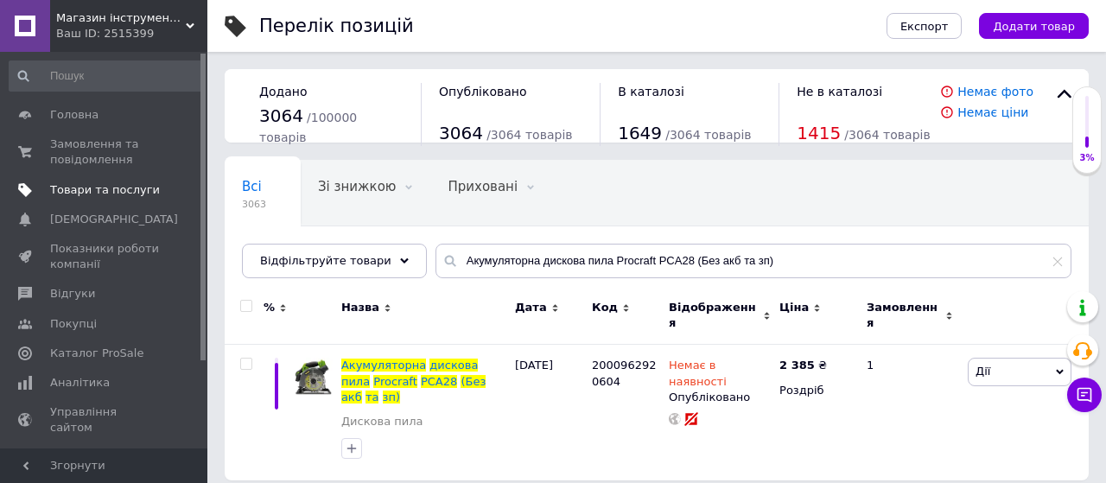
click at [67, 188] on span "Товари та послуги" at bounding box center [105, 190] width 110 height 16
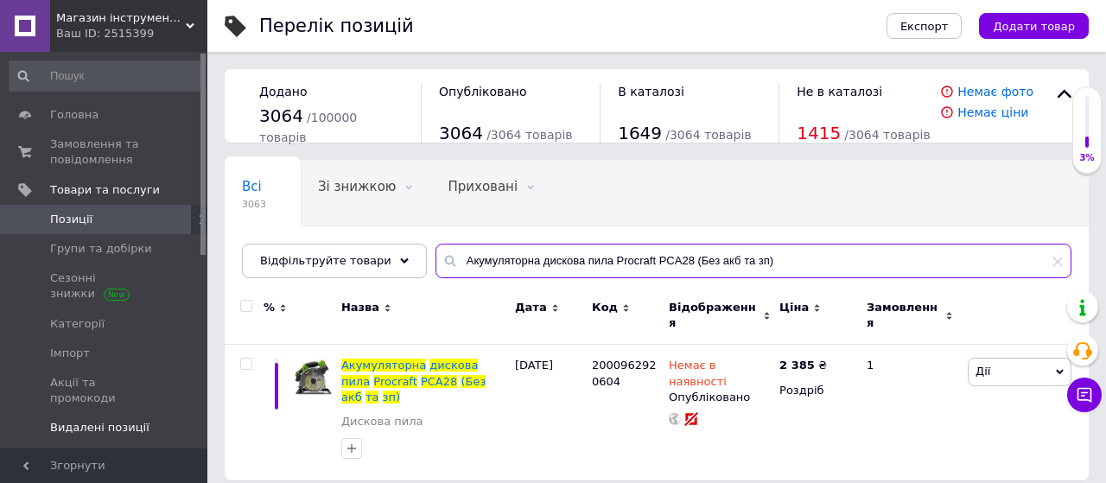
drag, startPoint x: 765, startPoint y: 259, endPoint x: 159, endPoint y: 388, distance: 619.3
click at [159, 388] on div "Магазин інструментів "Lew-74" Ваш ID: 2515399 Сайт Магазин інструментів "Lew-74…" at bounding box center [553, 249] width 1106 height 498
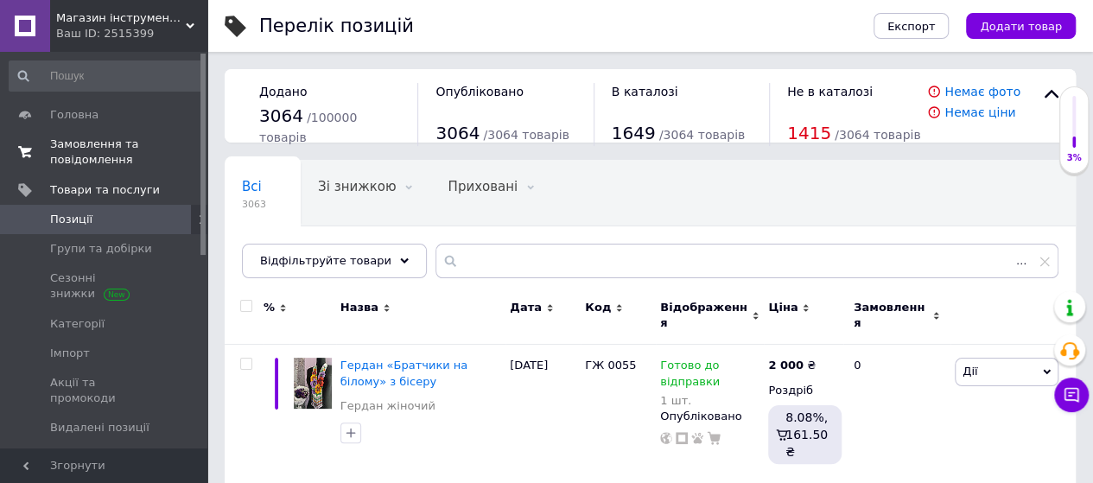
click at [97, 149] on span "Замовлення та повідомлення" at bounding box center [105, 152] width 110 height 31
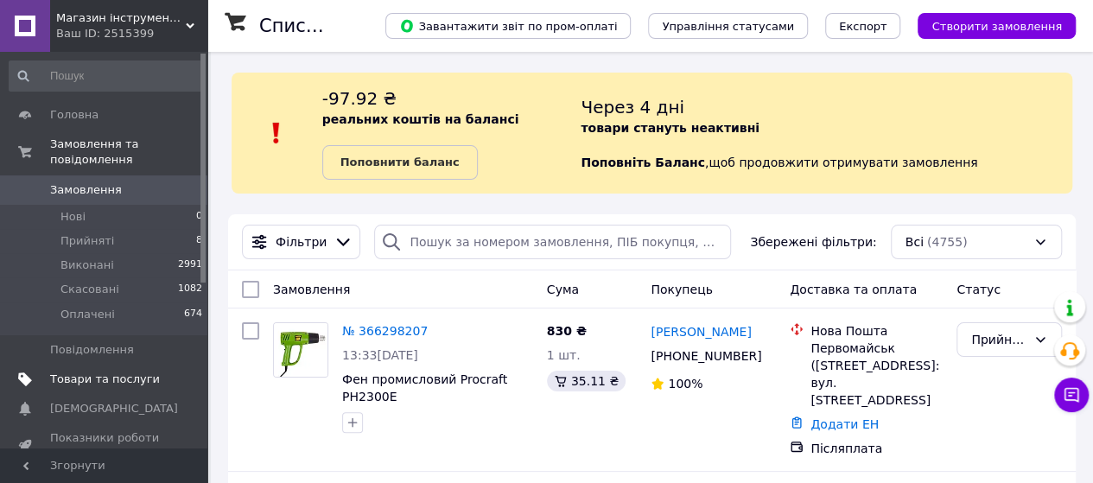
click at [84, 372] on span "Товари та послуги" at bounding box center [105, 380] width 110 height 16
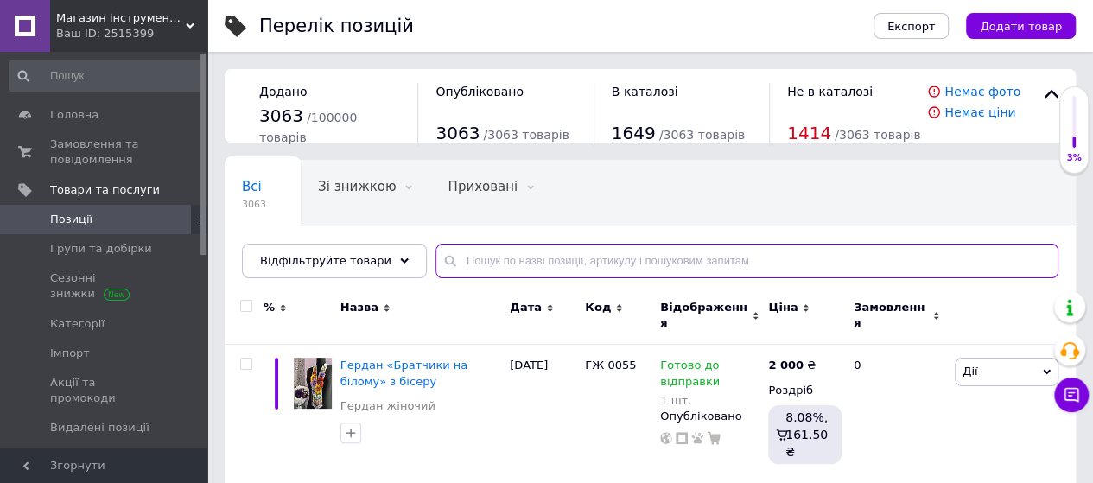
click at [453, 257] on input "text" at bounding box center [747, 261] width 623 height 35
paste input "SPLM3040"
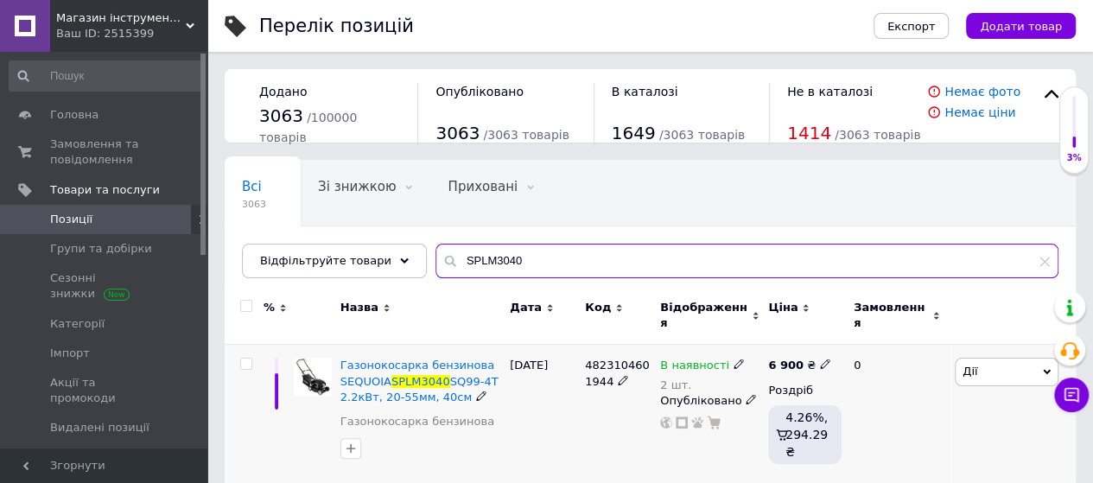
type input "SPLM3040"
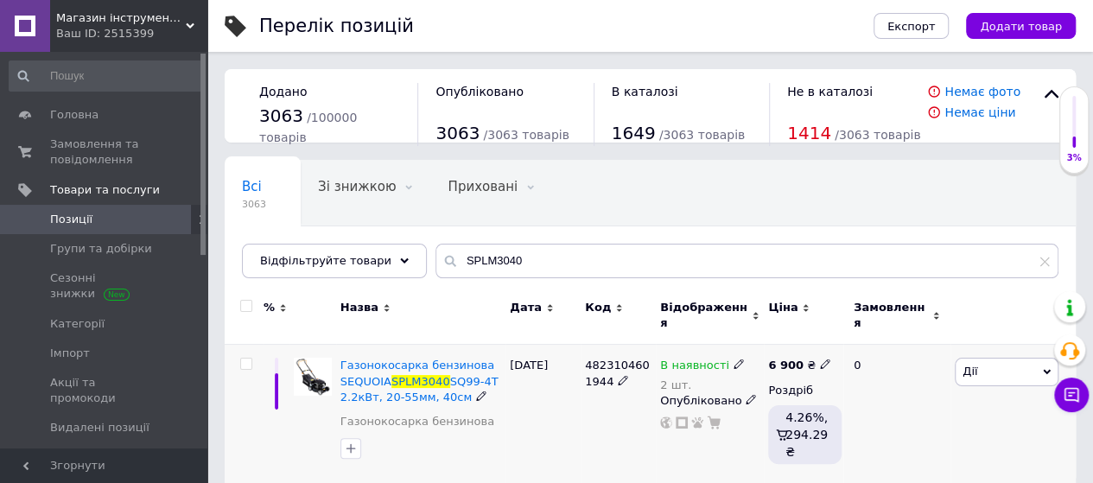
click at [820, 359] on icon at bounding box center [825, 364] width 10 height 10
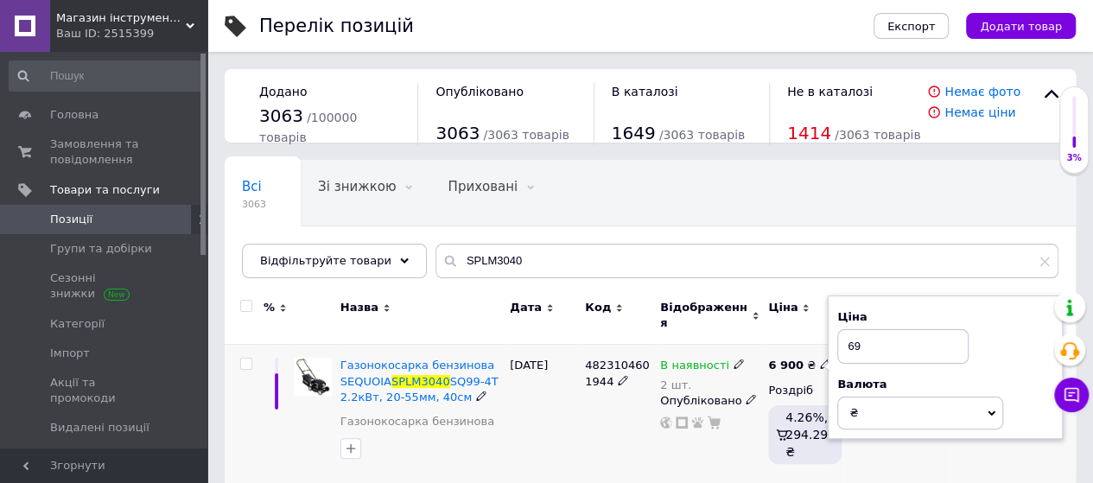
type input "6"
type input "9998"
click at [562, 421] on div "[DATE]" at bounding box center [543, 414] width 75 height 139
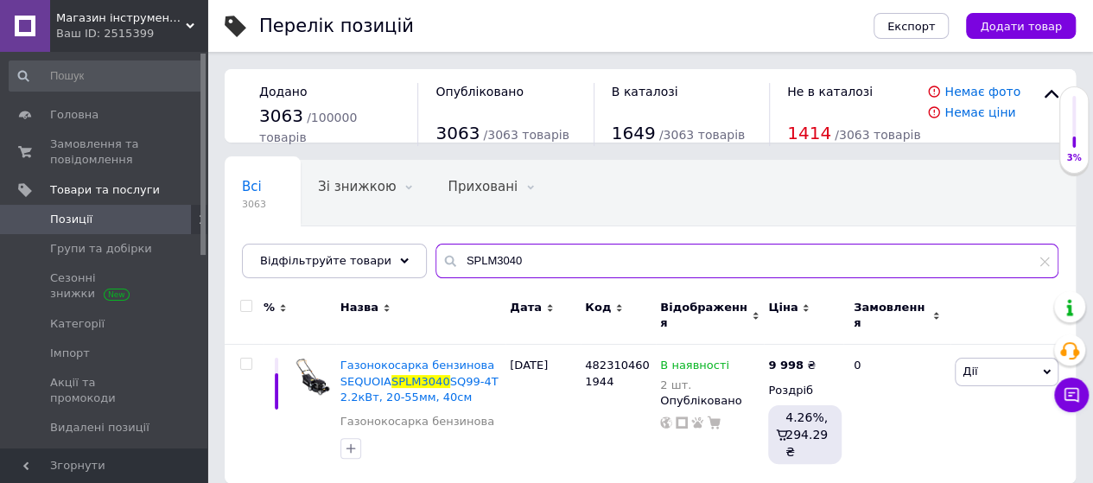
drag, startPoint x: 506, startPoint y: 260, endPoint x: 245, endPoint y: 315, distance: 265.8
click at [245, 315] on div "Всі 3063 Зі знижкою 0 Видалити Редагувати Приховані 0 Видалити Редагувати Опубл…" at bounding box center [650, 322] width 851 height 324
paste input "C2016"
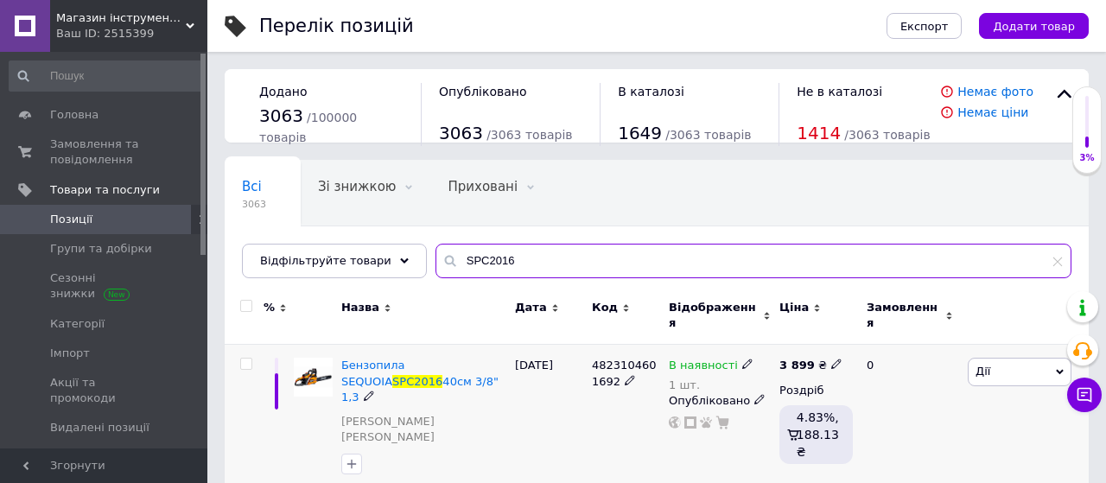
type input "SPC2016"
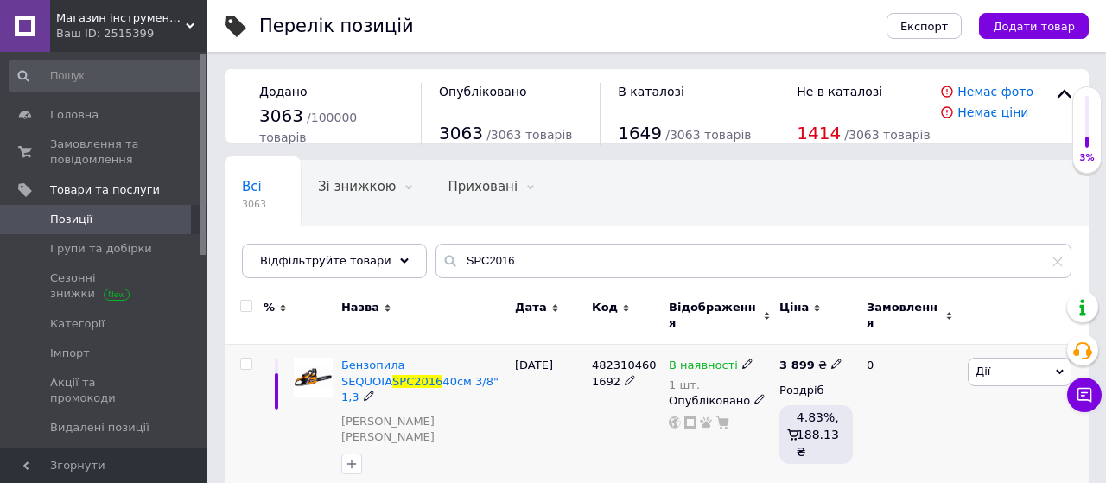
click at [831, 359] on icon at bounding box center [836, 364] width 10 height 10
type input "3"
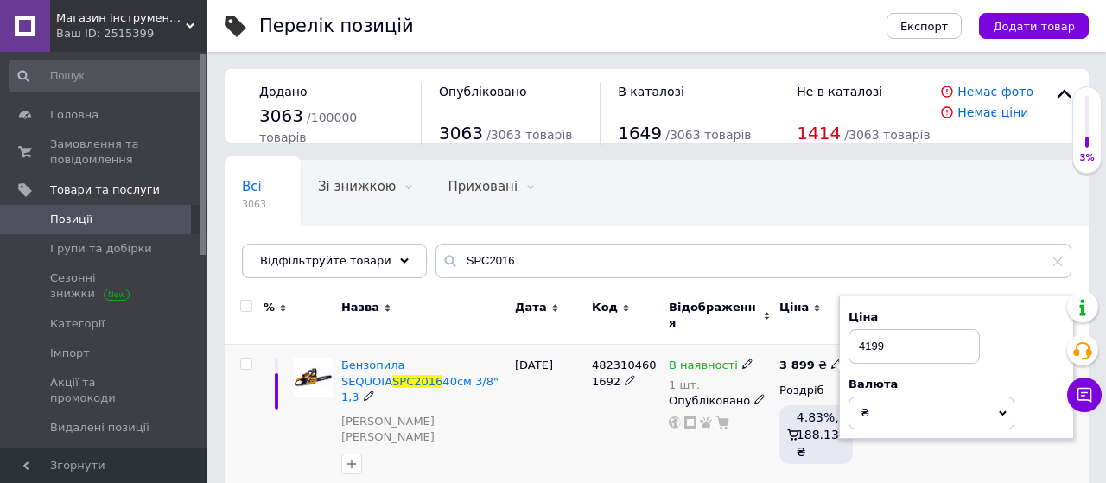
type input "4199"
click at [538, 405] on div "[DATE]" at bounding box center [549, 420] width 77 height 151
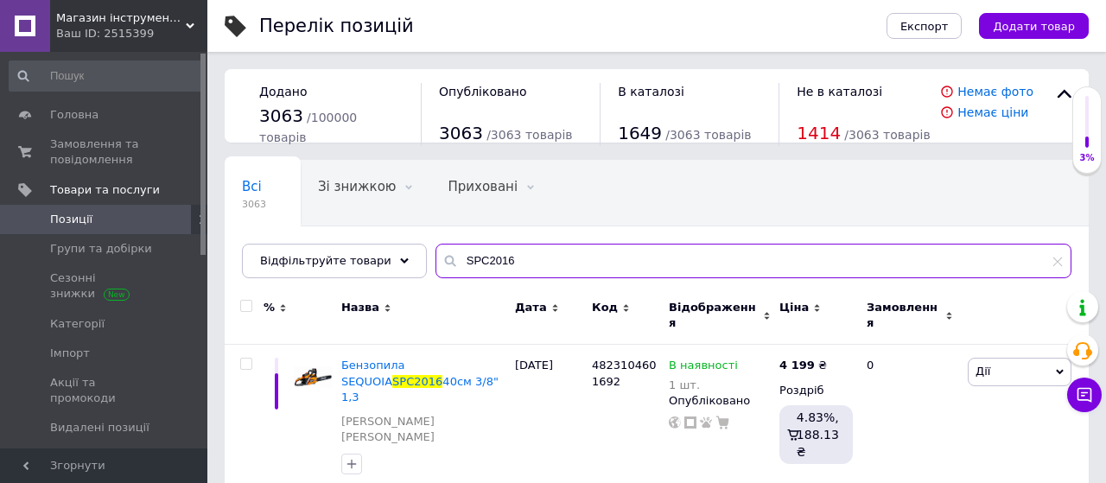
drag, startPoint x: 498, startPoint y: 264, endPoint x: 298, endPoint y: 295, distance: 202.0
click at [298, 295] on div "Всі 3063 Зі знижкою 0 Видалити Редагувати Приховані 0 Видалити Редагувати Опубл…" at bounding box center [657, 328] width 864 height 336
paste input "ELM1737"
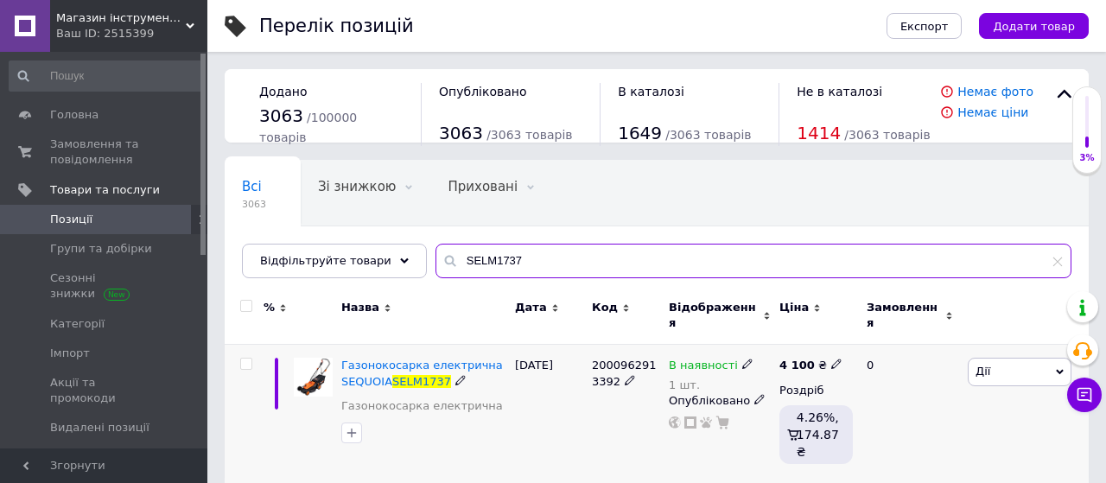
type input "SELM1737"
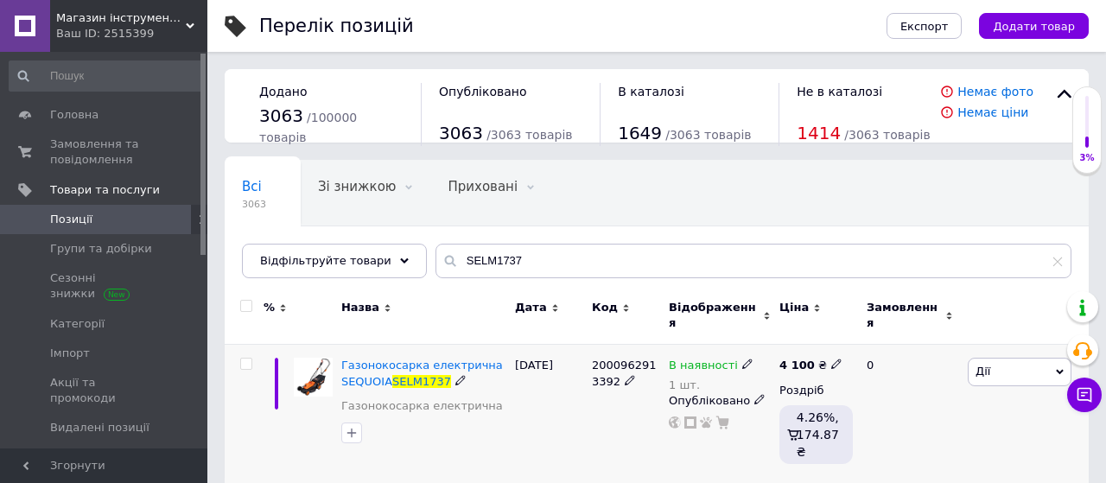
click at [831, 359] on icon at bounding box center [836, 364] width 10 height 10
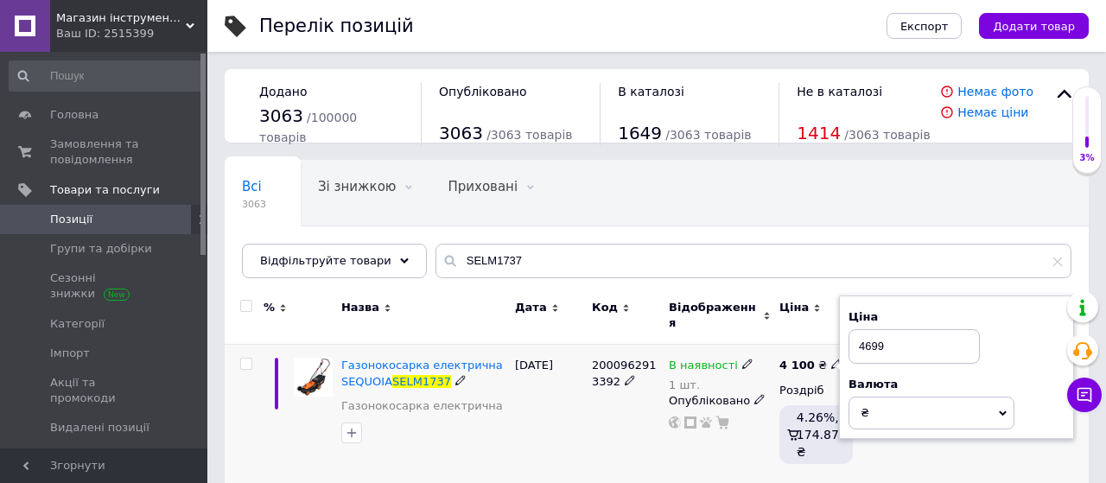
type input "4699"
click at [563, 413] on div "[DATE]" at bounding box center [549, 414] width 77 height 139
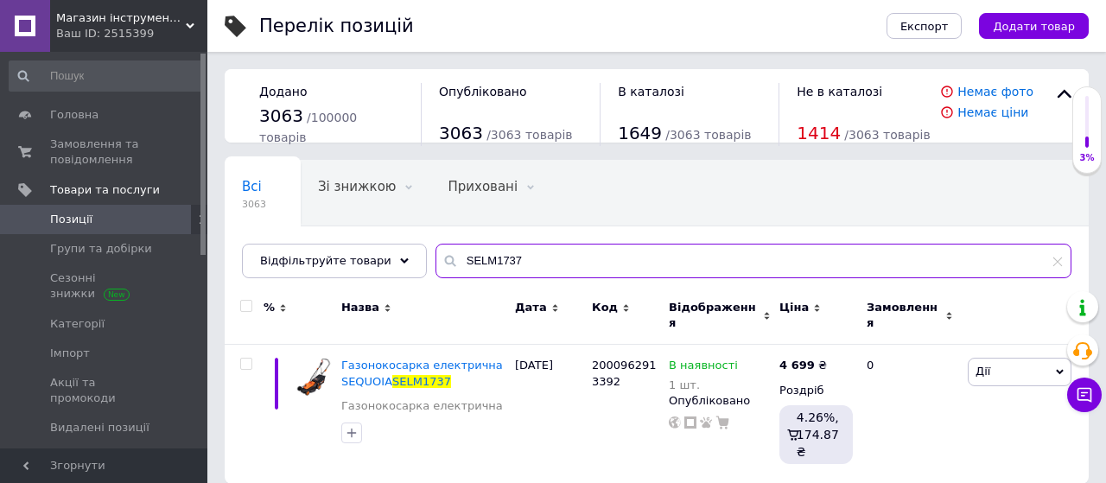
drag, startPoint x: 510, startPoint y: 257, endPoint x: 317, endPoint y: 309, distance: 199.6
click at [317, 309] on div "Всі 3063 Зі знижкою 0 Видалити Редагувати Приховані 0 Видалити Редагувати Опубл…" at bounding box center [657, 322] width 864 height 324
paste input "BC4014BSO-E2W"
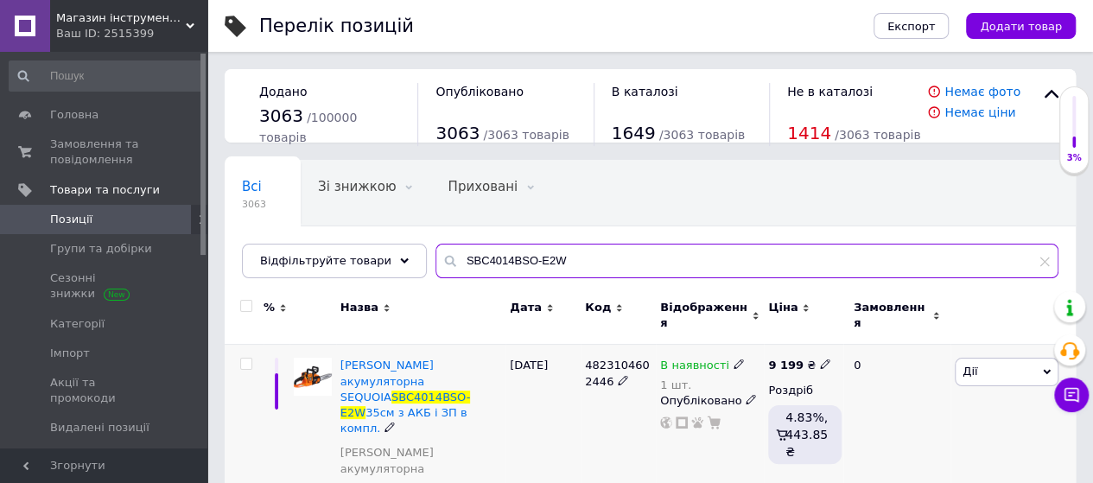
type input "SBC4014BSO-E2W"
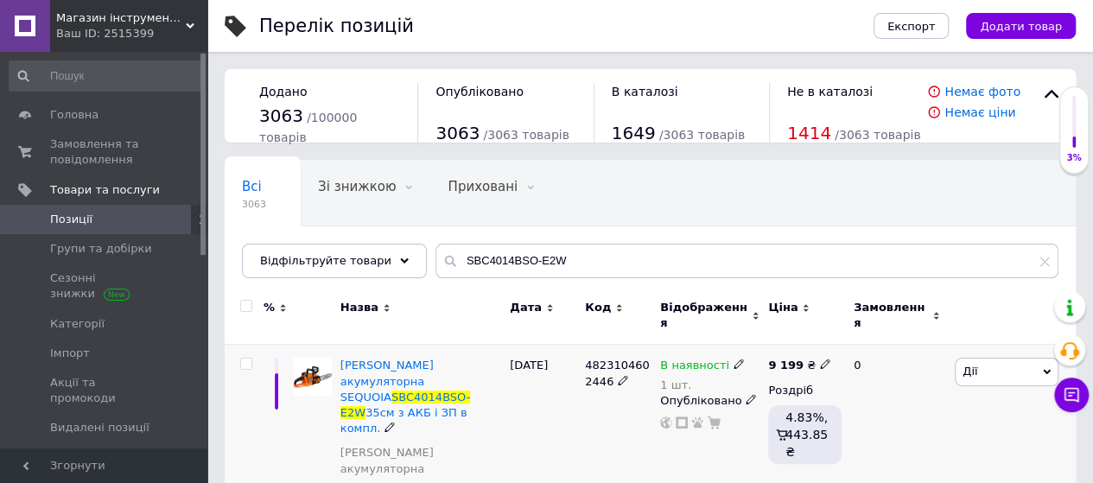
click at [820, 359] on icon at bounding box center [825, 364] width 10 height 10
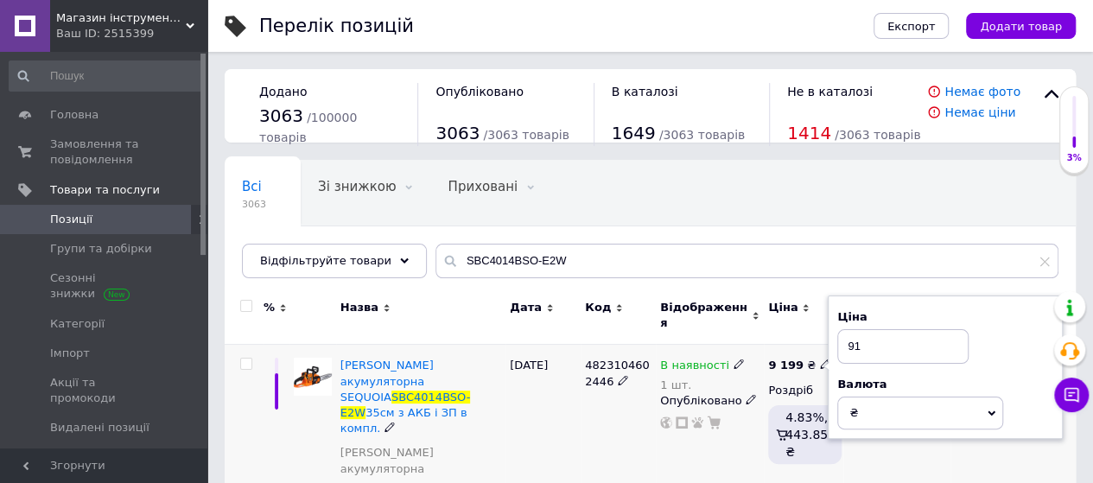
type input "9"
type input "10998"
click at [567, 431] on div "[DATE]" at bounding box center [543, 436] width 75 height 183
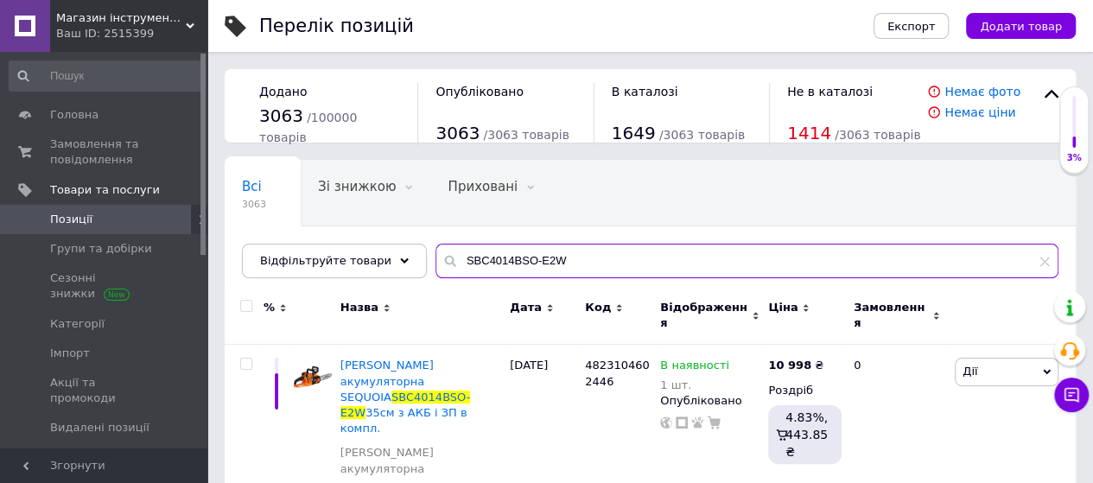
drag, startPoint x: 563, startPoint y: 265, endPoint x: 315, endPoint y: 327, distance: 256.3
click at [315, 327] on div "Всі 3063 Зі знижкою 0 Видалити Редагувати Приховані 0 Видалити Редагувати Опубл…" at bounding box center [650, 344] width 851 height 368
paste input "EVB3036"
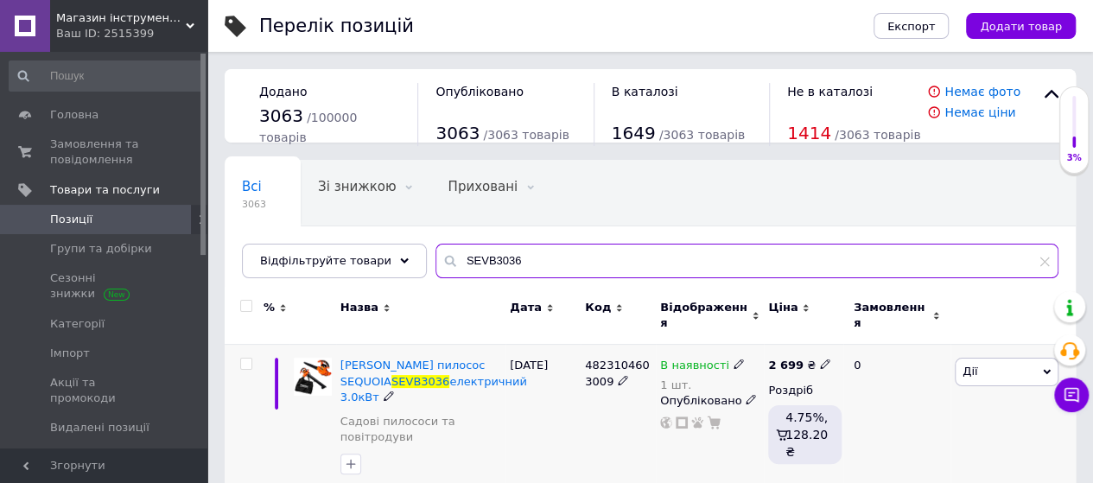
type input "SEVB3036"
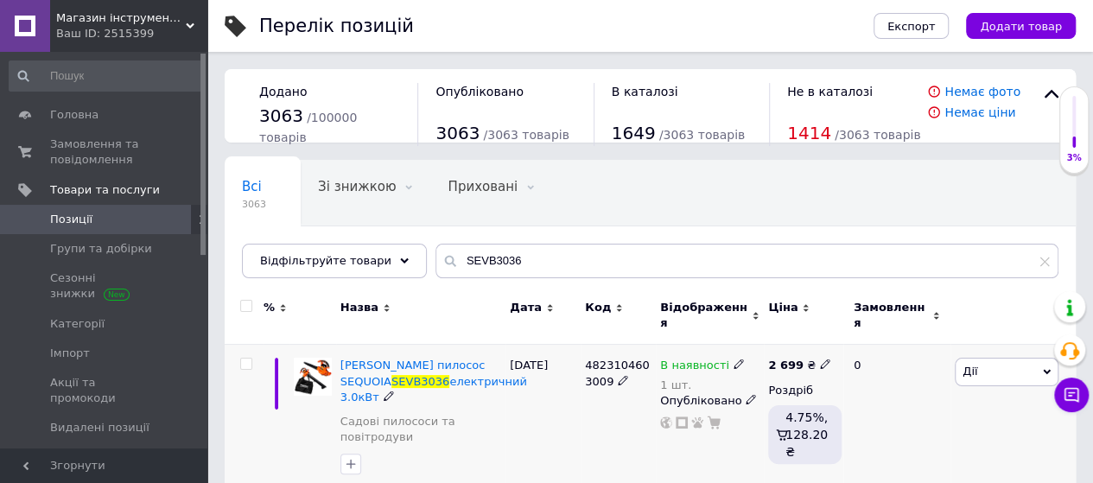
click at [820, 360] on use at bounding box center [825, 365] width 10 height 10
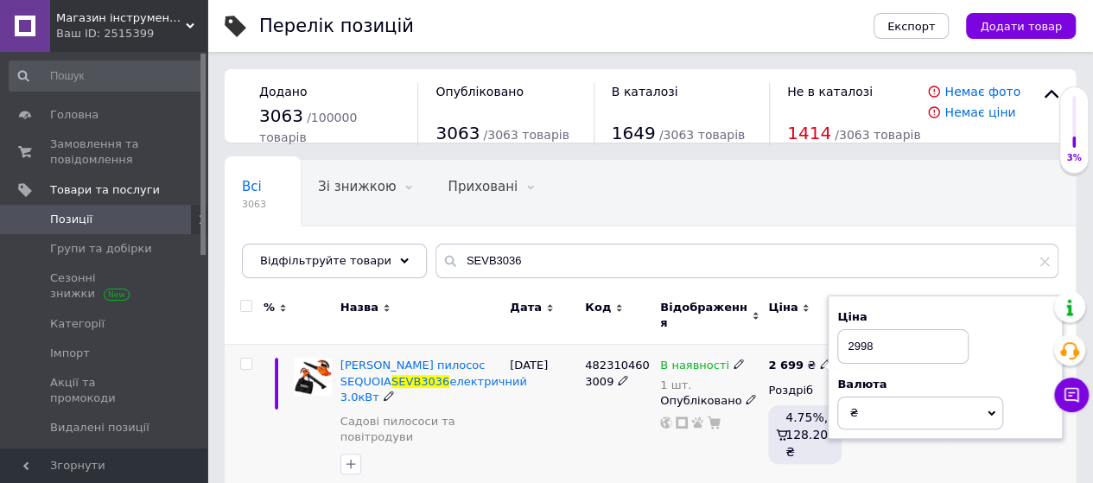
type input "2998"
click at [516, 407] on div "[DATE]" at bounding box center [543, 420] width 75 height 151
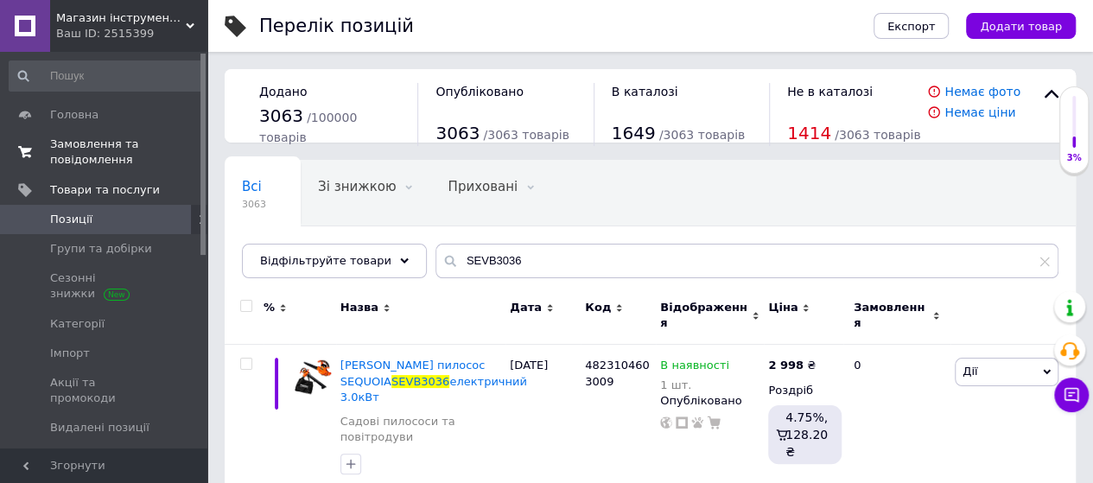
click at [90, 146] on span "Замовлення та повідомлення" at bounding box center [105, 152] width 110 height 31
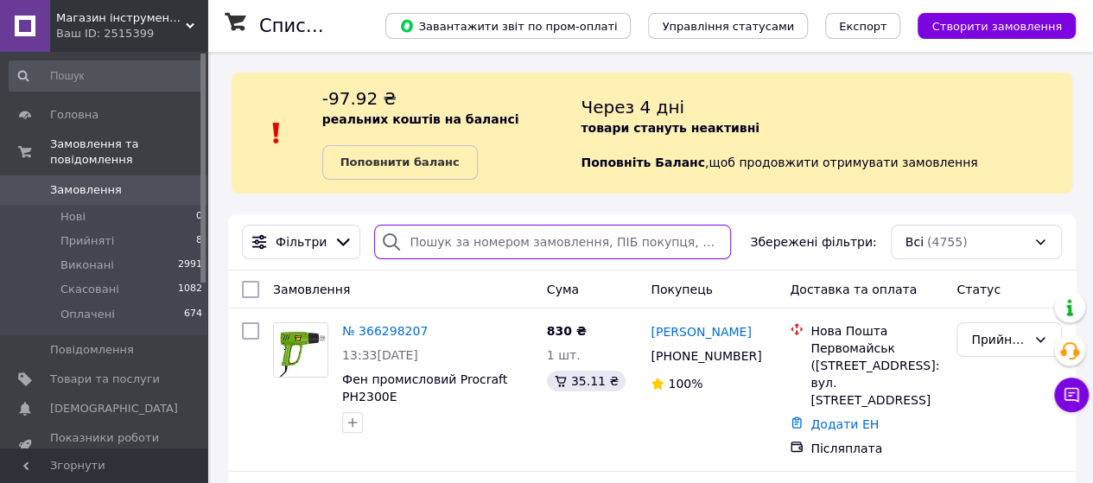
click at [437, 238] on input "search" at bounding box center [552, 242] width 357 height 35
paste input "20451266499032"
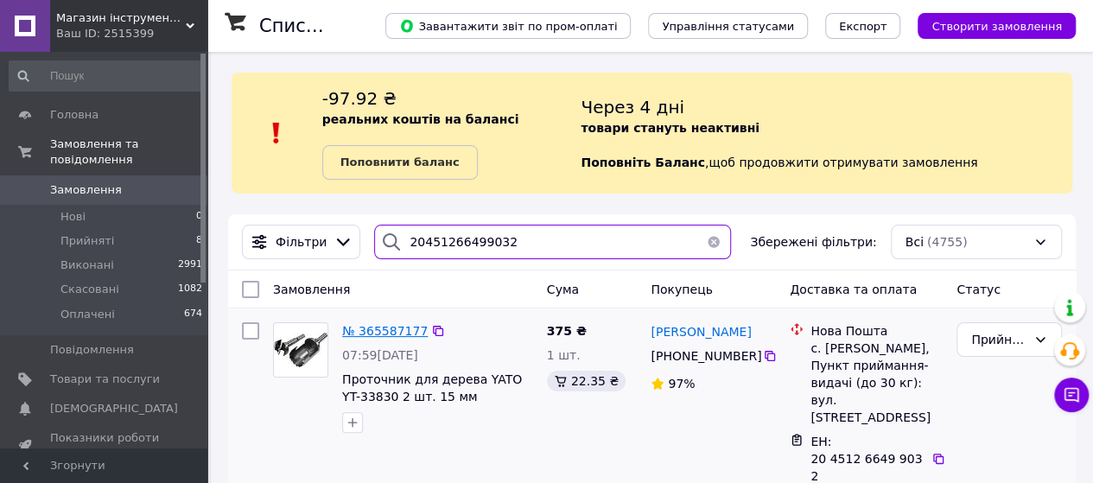
type input "20451266499032"
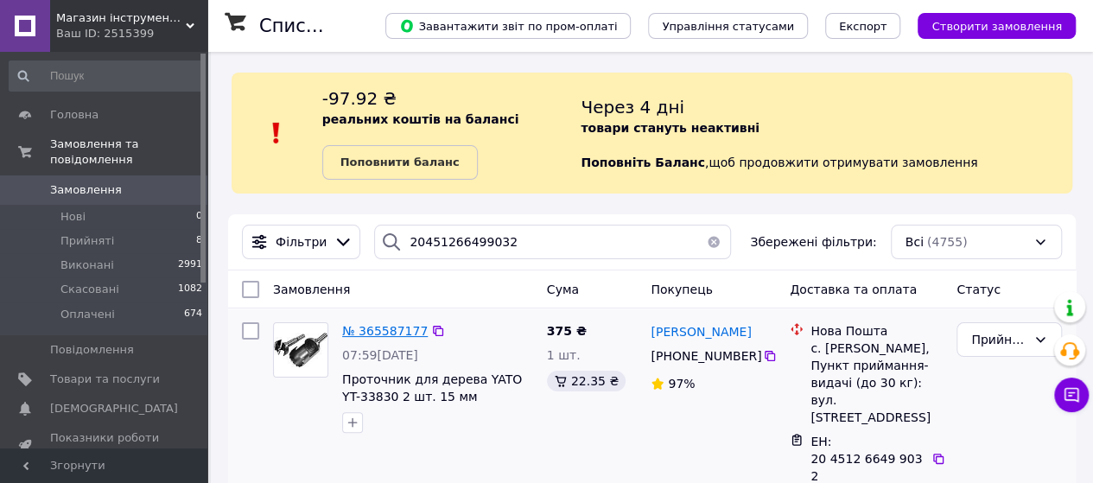
click at [387, 337] on span "№ 365587177" at bounding box center [385, 331] width 86 height 14
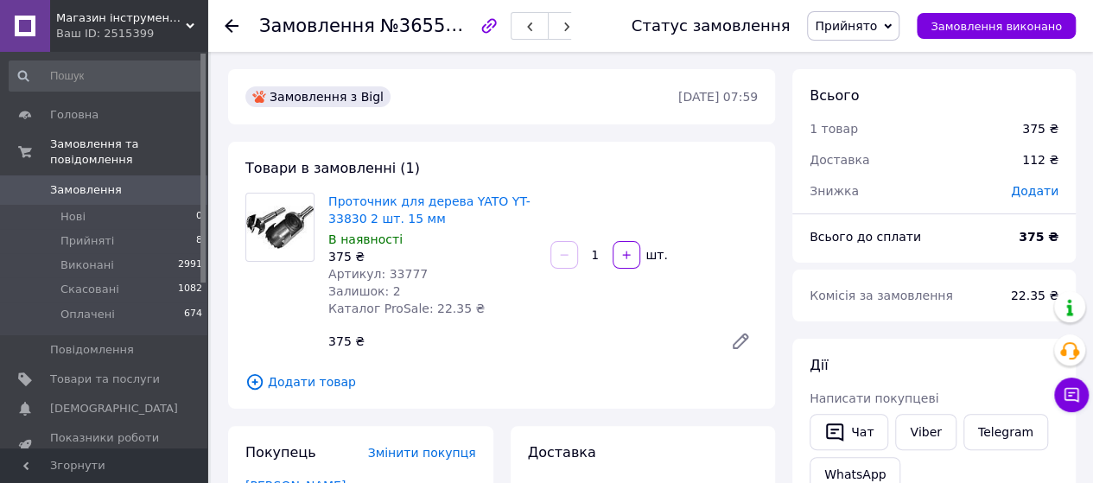
click at [400, 270] on span "Артикул: 33777" at bounding box center [377, 274] width 99 height 14
copy span "33777"
click at [402, 274] on span "Артикул: 33777" at bounding box center [377, 274] width 99 height 14
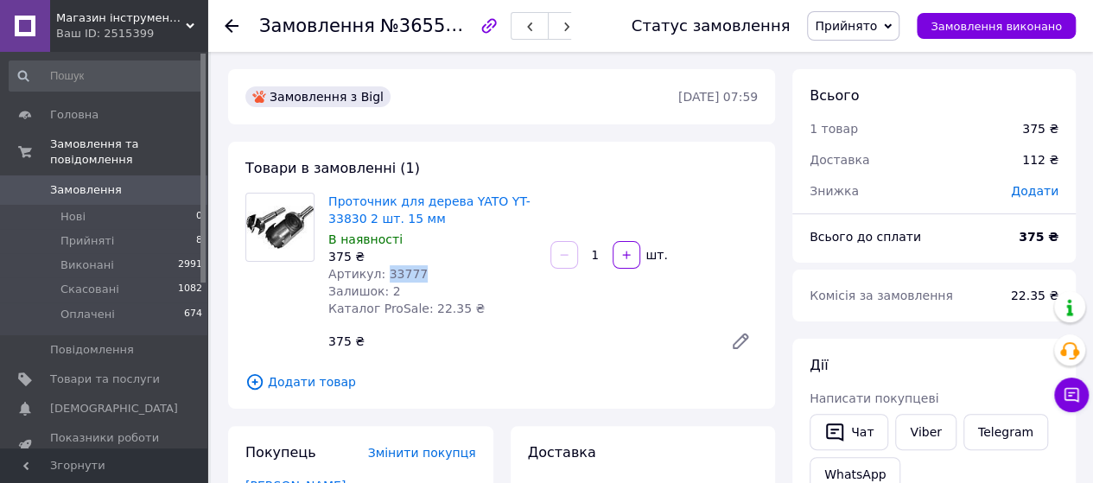
click at [402, 274] on span "Артикул: 33777" at bounding box center [377, 274] width 99 height 14
click at [470, 266] on div "Артикул: 33777" at bounding box center [432, 273] width 208 height 17
click at [394, 271] on span "Артикул: 33777" at bounding box center [377, 274] width 99 height 14
copy span "33777"
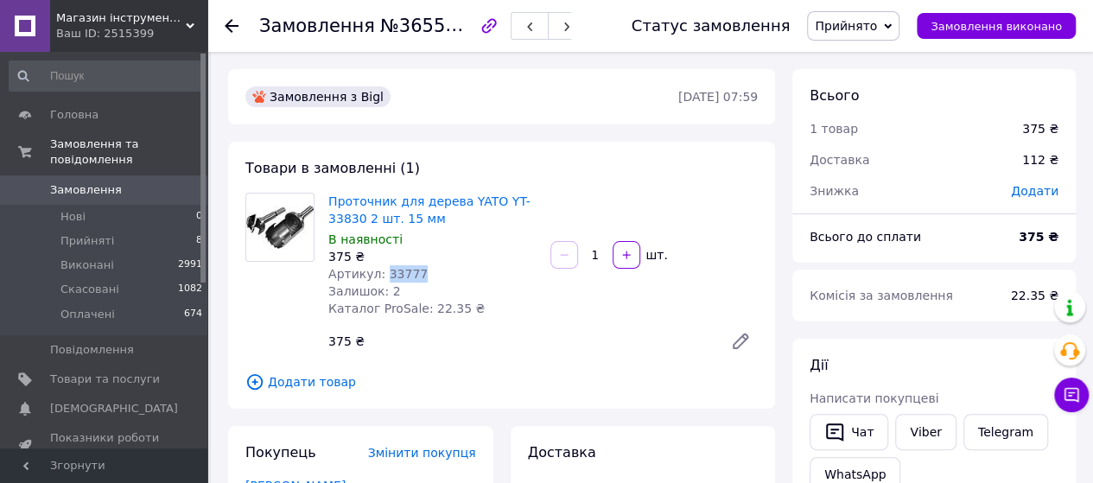
click at [871, 24] on span "Прийнято" at bounding box center [846, 26] width 62 height 14
click at [859, 54] on li "Виконано" at bounding box center [853, 61] width 91 height 26
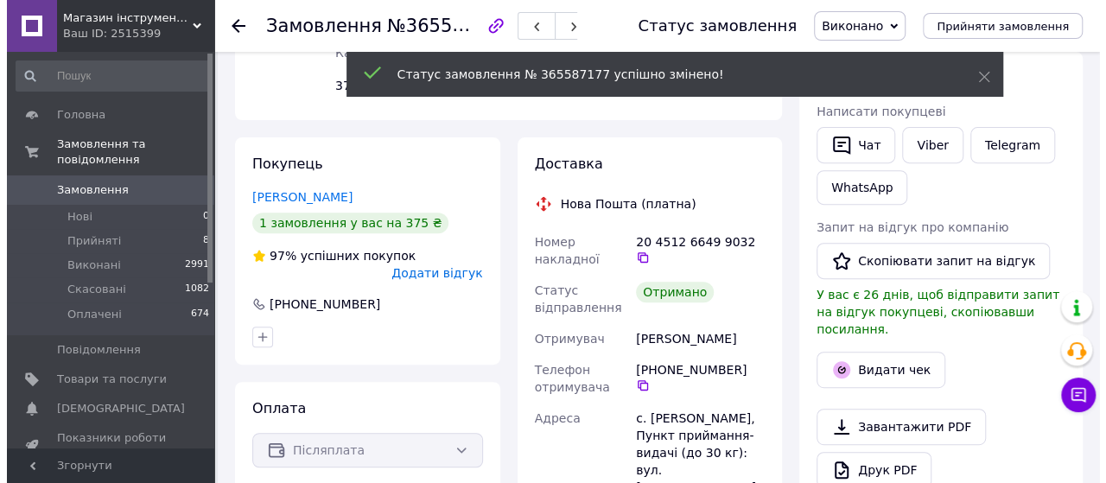
scroll to position [258, 0]
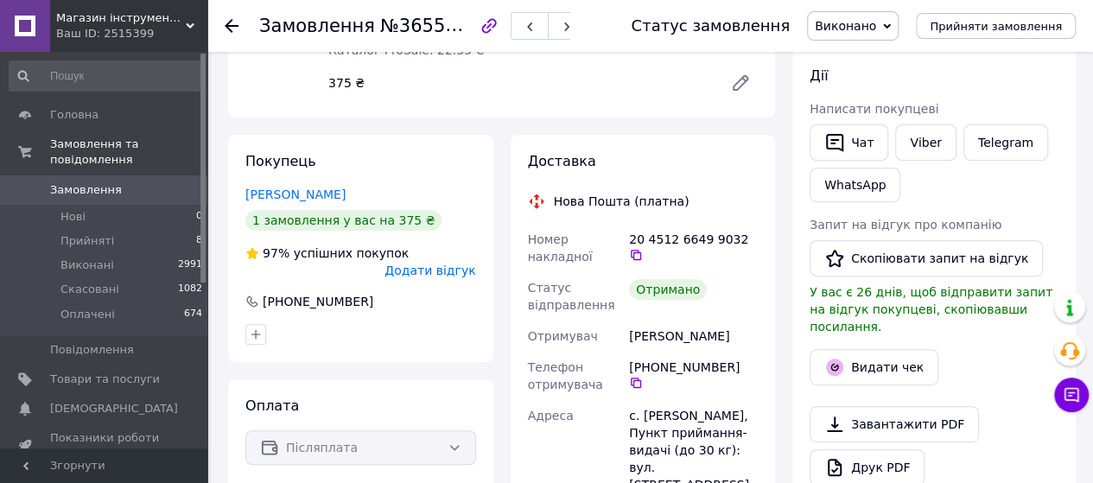
click at [444, 264] on span "Додати відгук" at bounding box center [430, 271] width 91 height 14
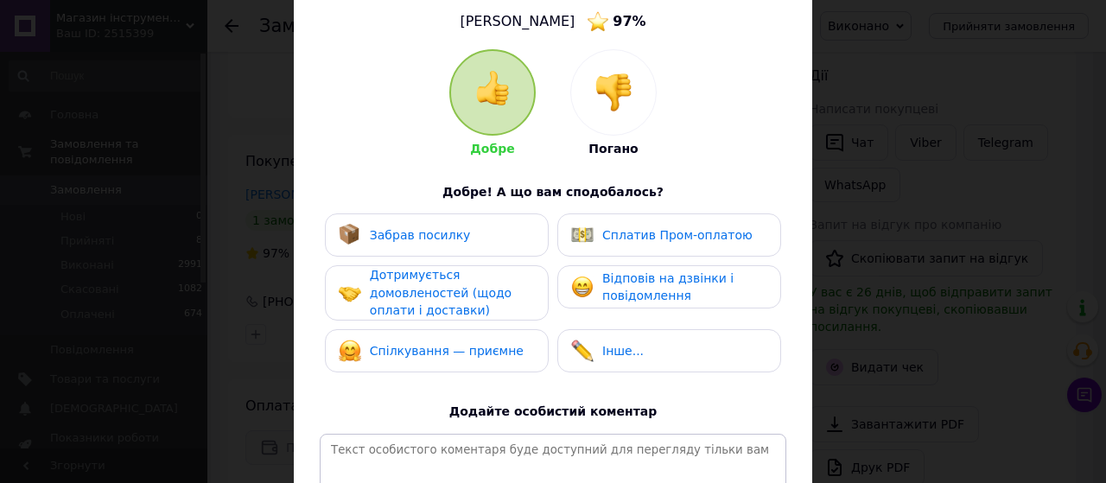
scroll to position [140, 0]
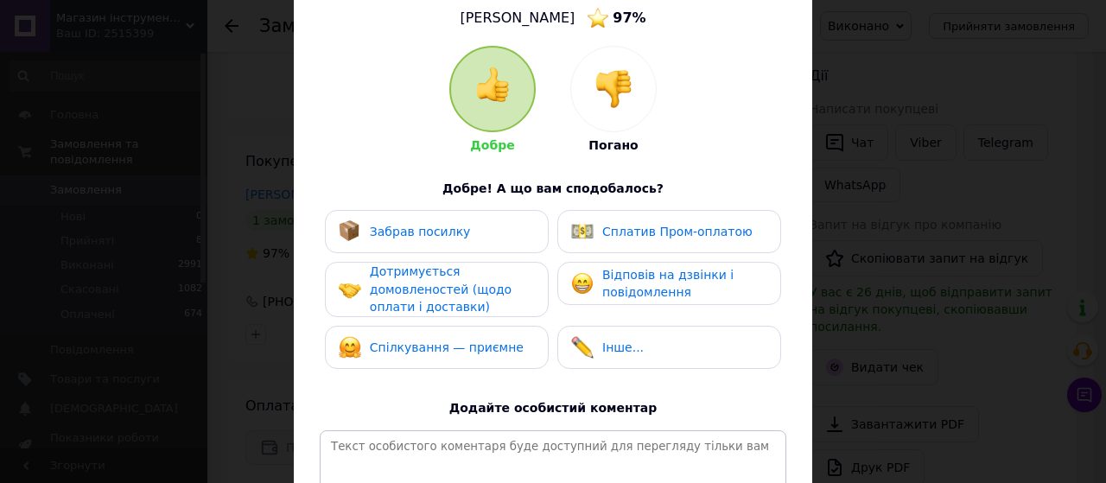
click at [437, 228] on span "Забрав посилку" at bounding box center [420, 232] width 101 height 14
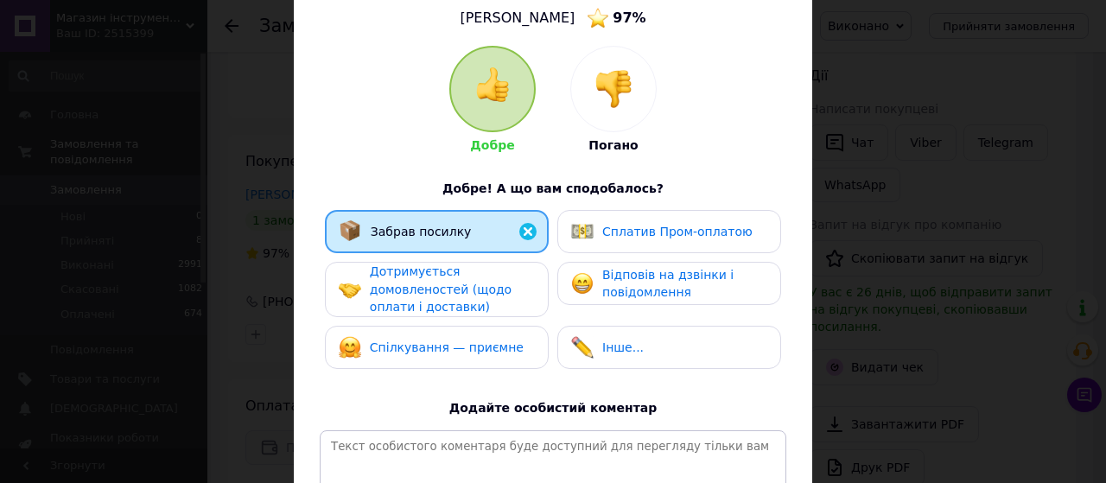
click at [434, 301] on span "Дотримується домовленостей (щодо оплати і доставки)" at bounding box center [441, 288] width 142 height 49
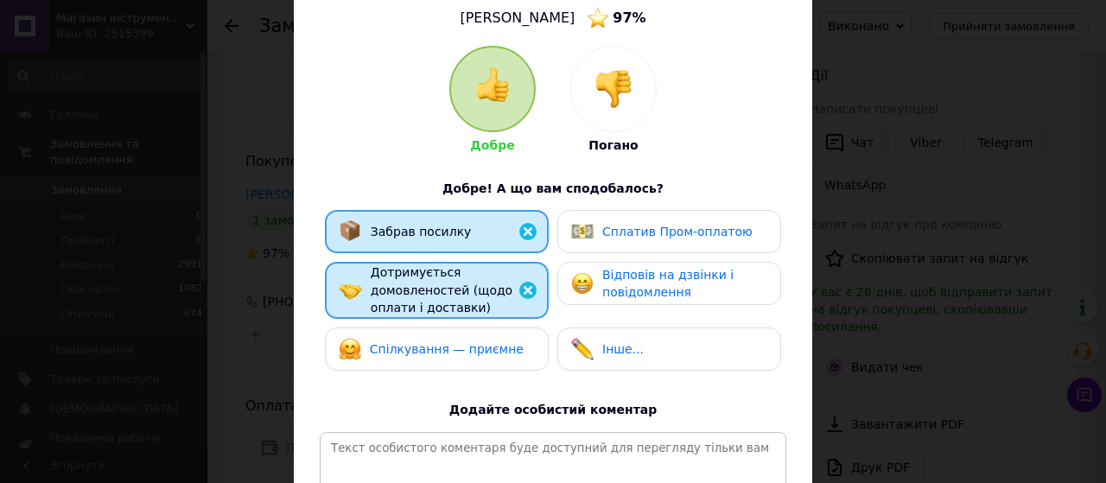
click at [444, 348] on span "Спілкування — приємне" at bounding box center [447, 349] width 154 height 14
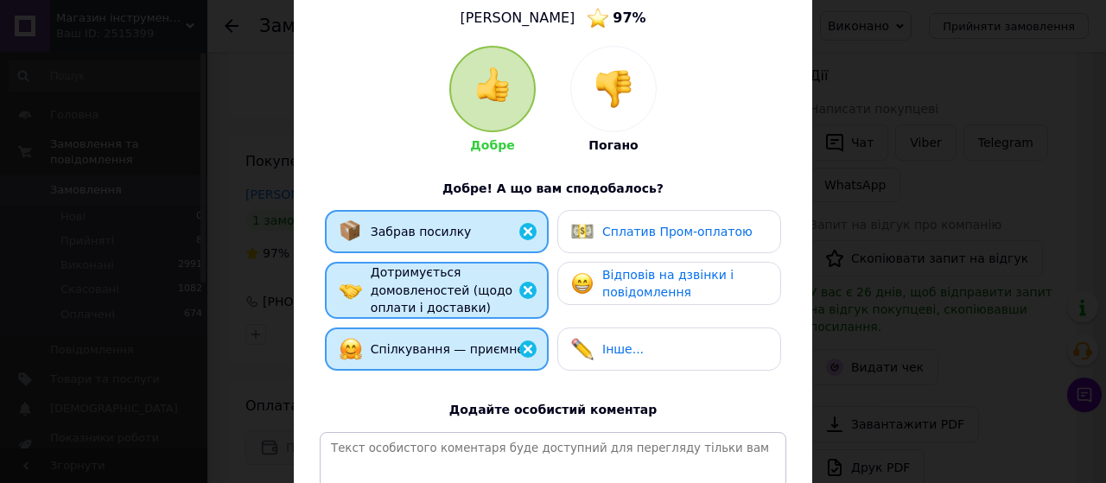
click at [665, 297] on span "Відповів на дзвінки і повідомлення" at bounding box center [667, 284] width 131 height 32
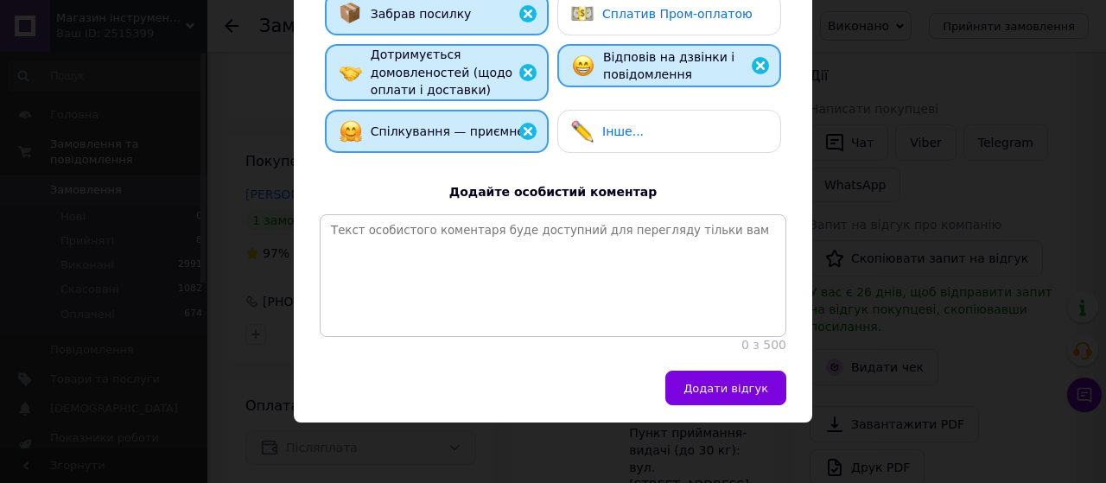
scroll to position [377, 0]
click at [725, 384] on span "Додати відгук" at bounding box center [726, 388] width 85 height 13
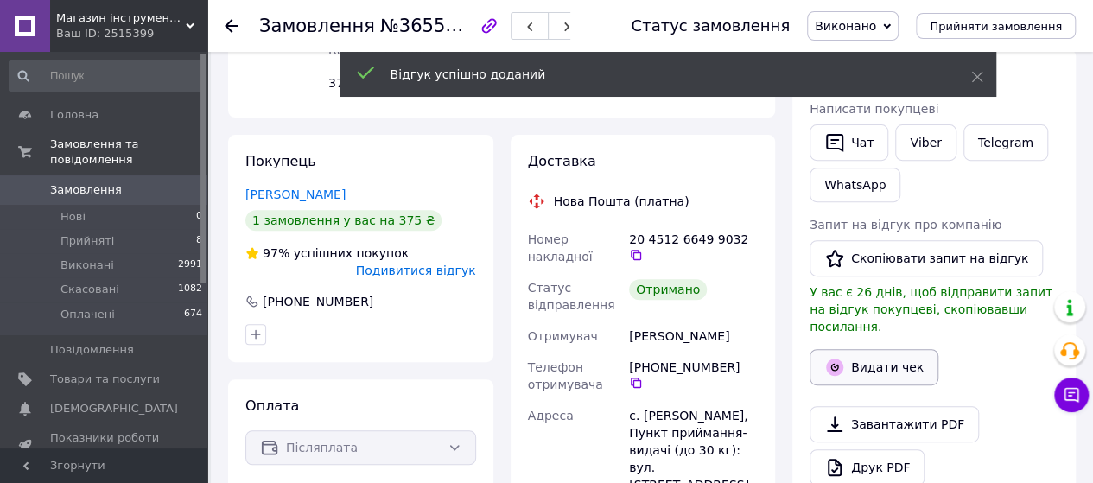
click at [883, 349] on button "Видати чек" at bounding box center [874, 367] width 129 height 36
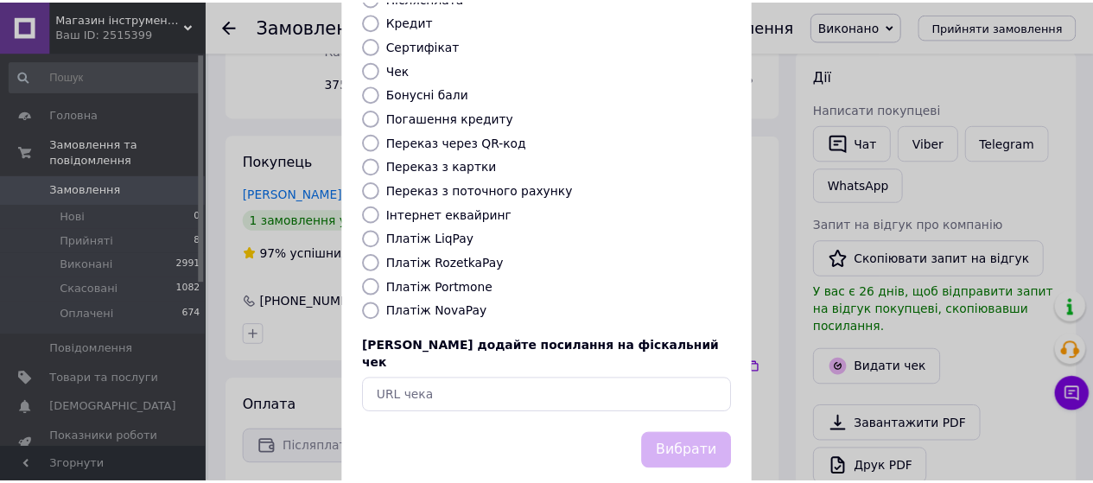
scroll to position [258, 0]
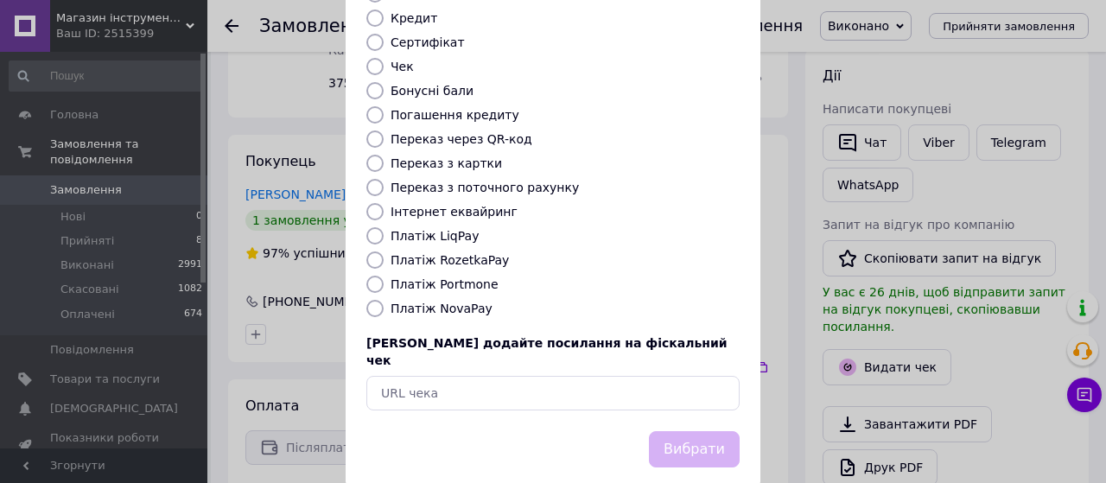
click at [375, 300] on input "Платіж NovaPay" at bounding box center [374, 308] width 17 height 17
radio input "true"
click at [688, 431] on button "Вибрати" at bounding box center [694, 449] width 91 height 37
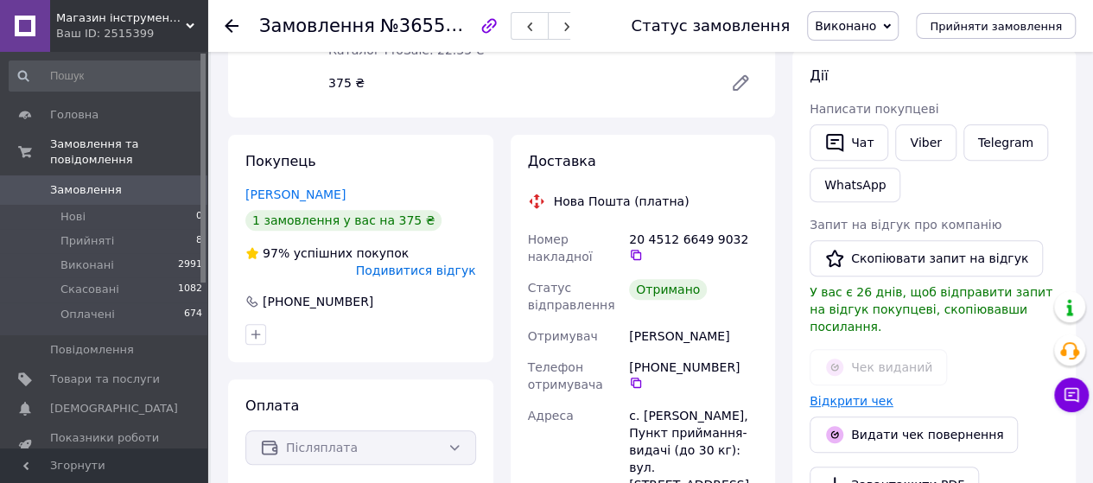
click at [845, 394] on link "Відкрити чек" at bounding box center [852, 401] width 84 height 14
click at [881, 263] on button "Скопіювати запит на відгук" at bounding box center [926, 258] width 233 height 36
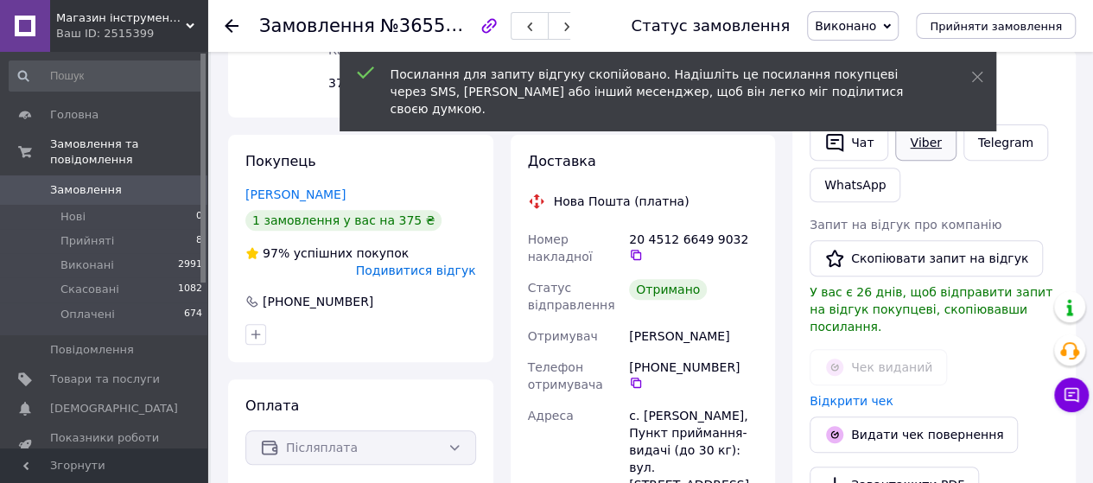
click at [909, 143] on link "Viber" at bounding box center [925, 142] width 60 height 36
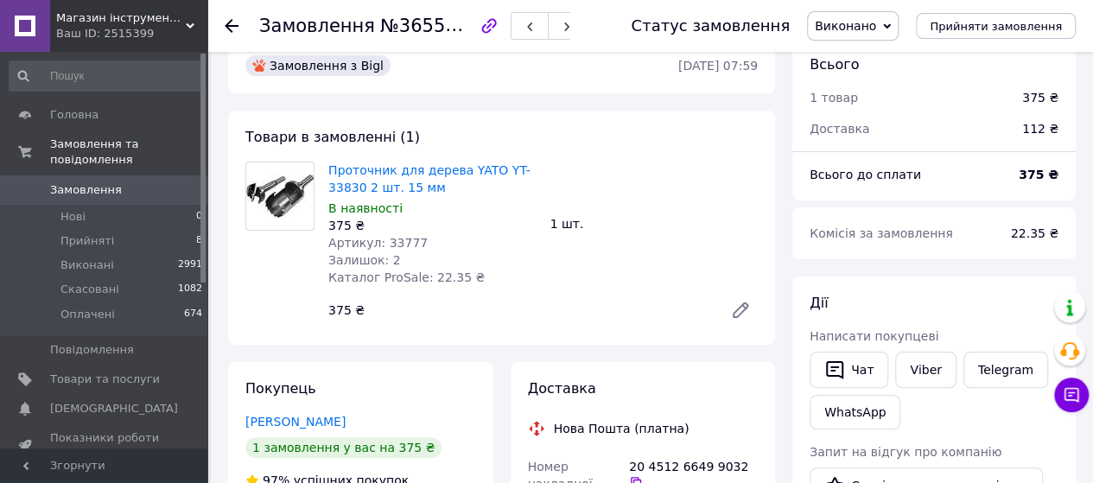
scroll to position [30, 0]
click at [67, 233] on span "Прийняті" at bounding box center [87, 241] width 54 height 16
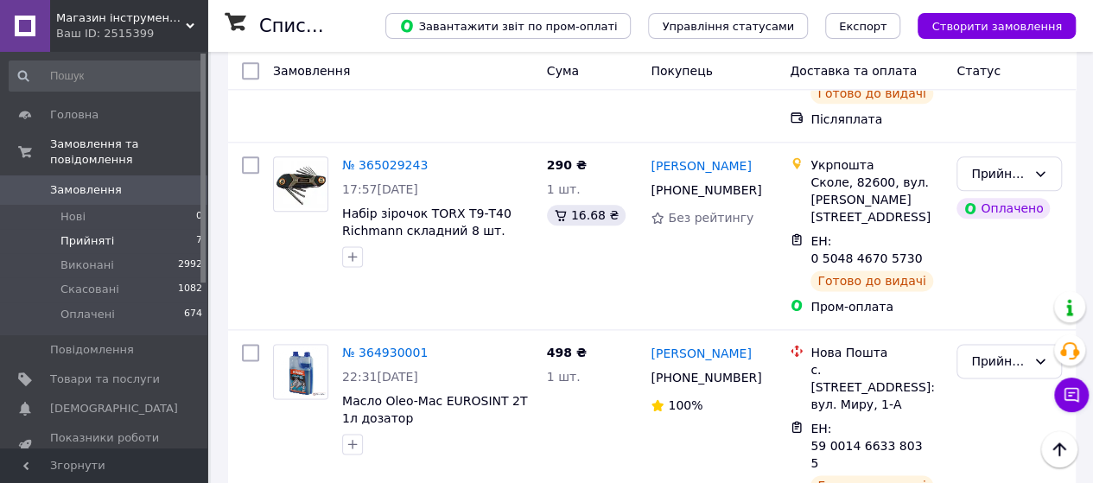
scroll to position [1038, 0]
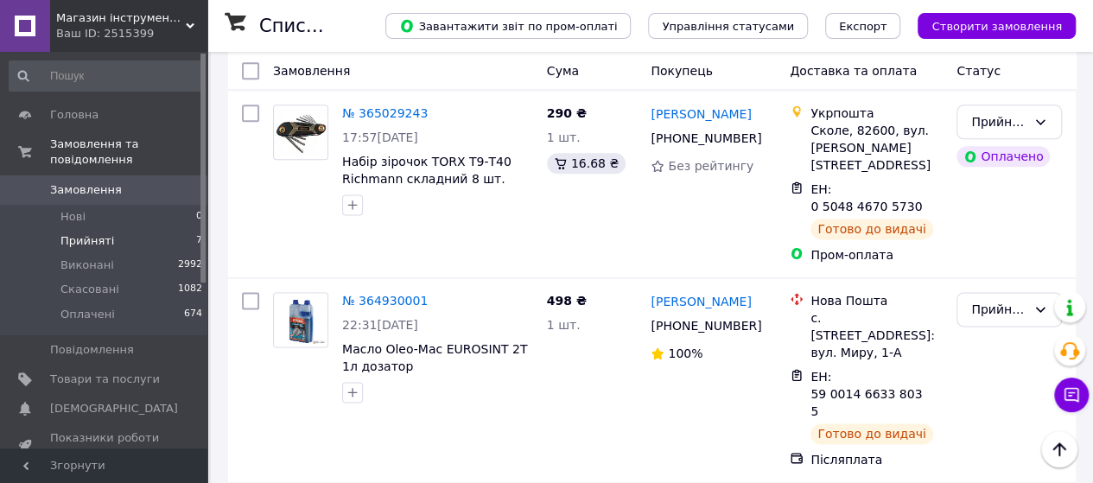
click at [86, 233] on span "Прийняті" at bounding box center [87, 241] width 54 height 16
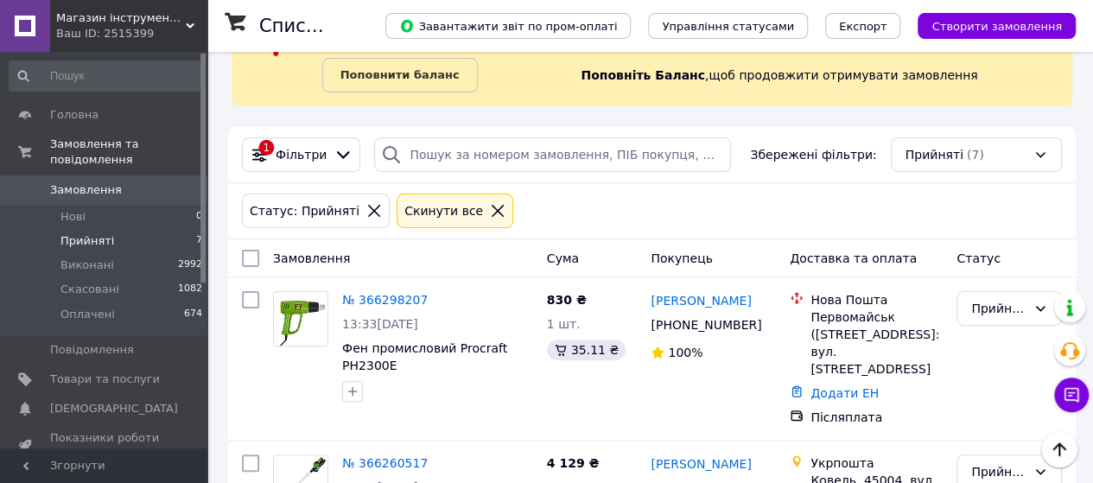
scroll to position [16, 0]
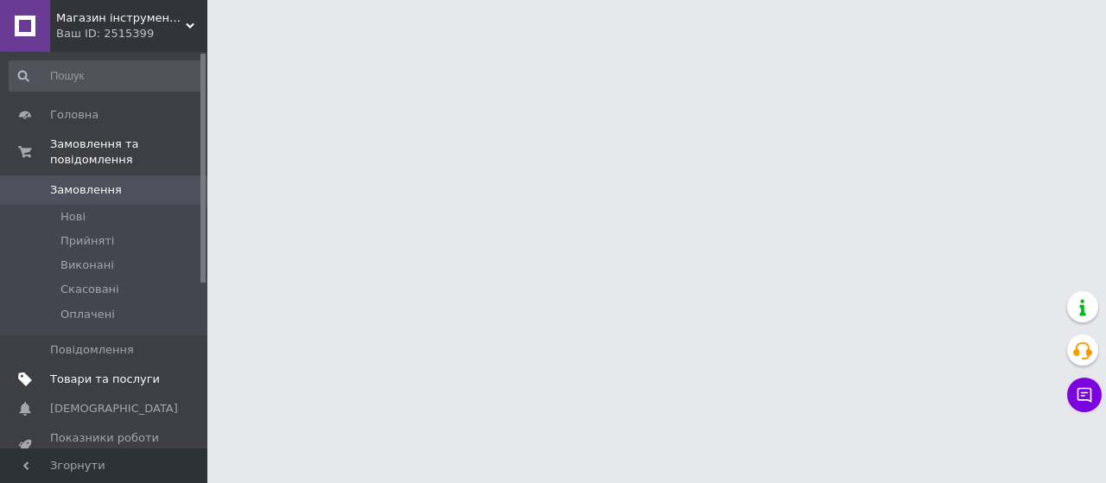
click at [99, 372] on span "Товари та послуги" at bounding box center [105, 380] width 110 height 16
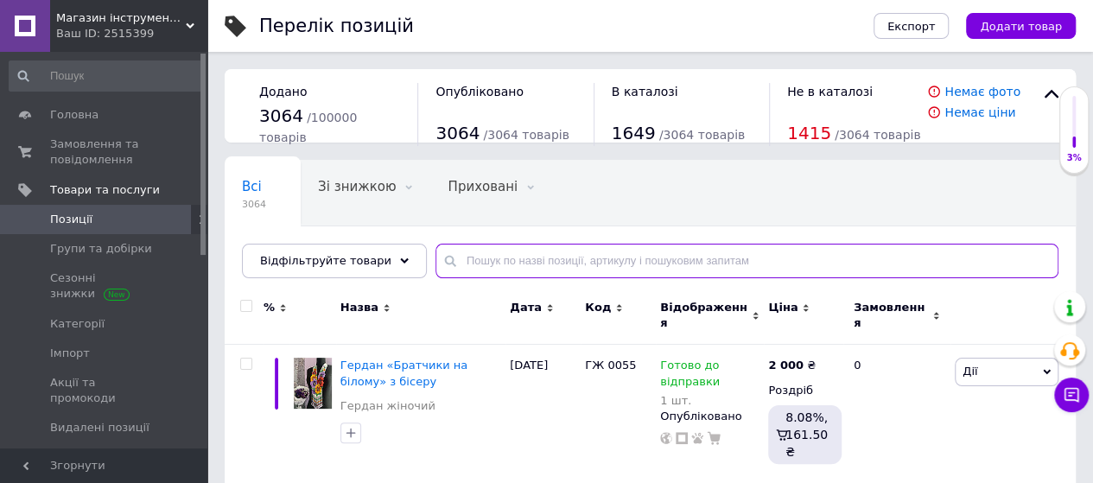
click at [463, 260] on input "text" at bounding box center [747, 261] width 623 height 35
paste input "2000962913880"
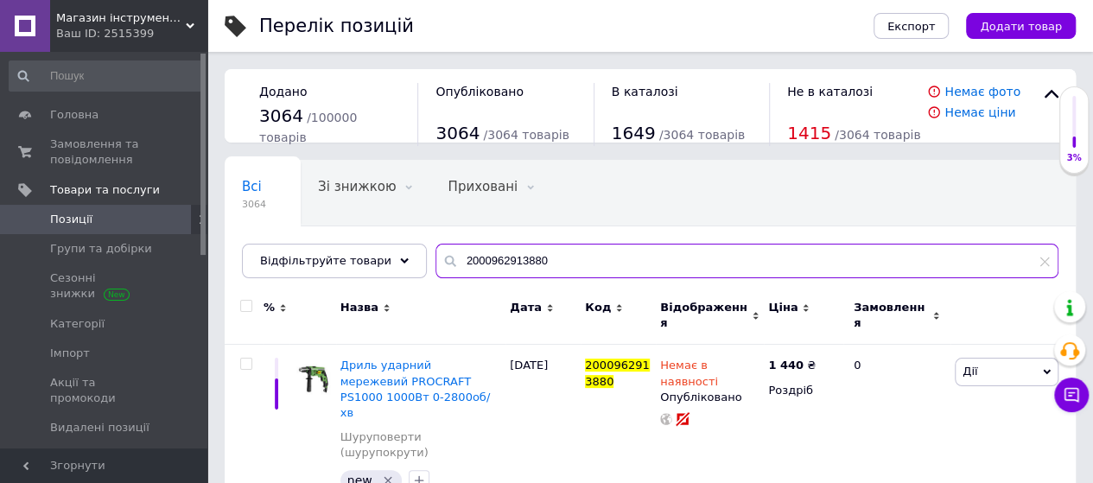
scroll to position [3, 0]
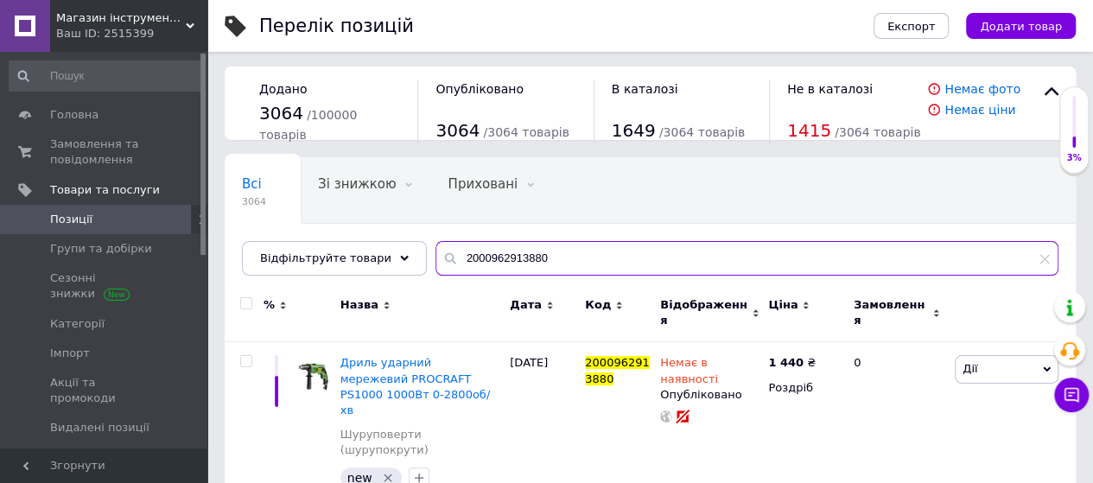
type input "2000962913880"
